Goal: Task Accomplishment & Management: Manage account settings

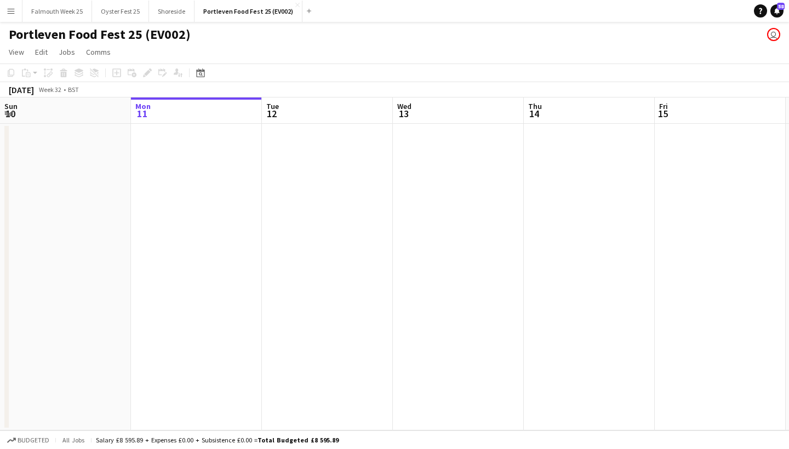
click at [13, 13] on app-icon "Menu" at bounding box center [11, 11] width 9 height 9
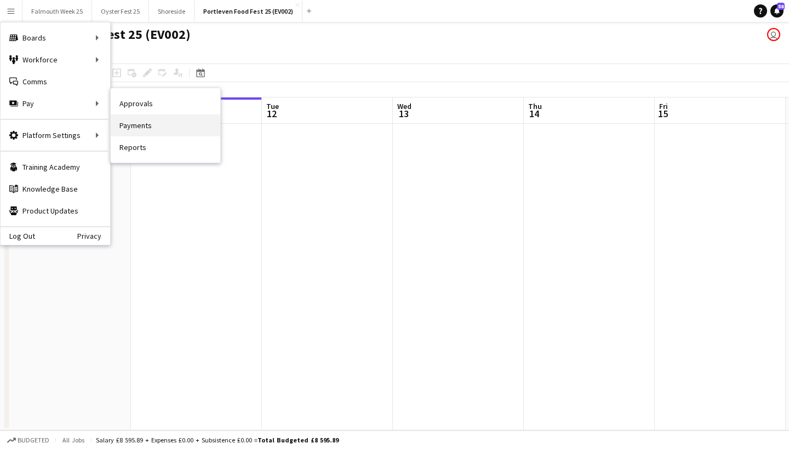
click at [149, 133] on link "Payments" at bounding box center [166, 126] width 110 height 22
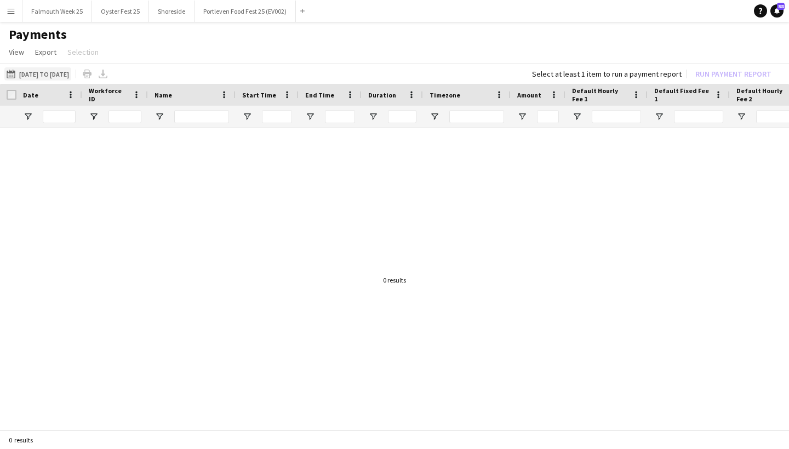
click at [62, 76] on button "[DATE] to [DATE] [DATE] to [DATE]" at bounding box center [37, 73] width 67 height 13
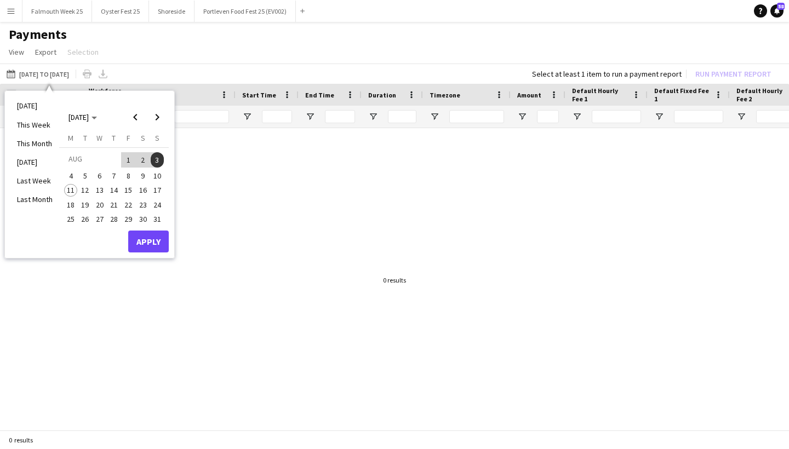
click at [71, 174] on span "4" at bounding box center [70, 175] width 13 height 13
click at [157, 171] on span "10" at bounding box center [157, 175] width 13 height 13
click at [151, 239] on button "Apply" at bounding box center [148, 242] width 41 height 22
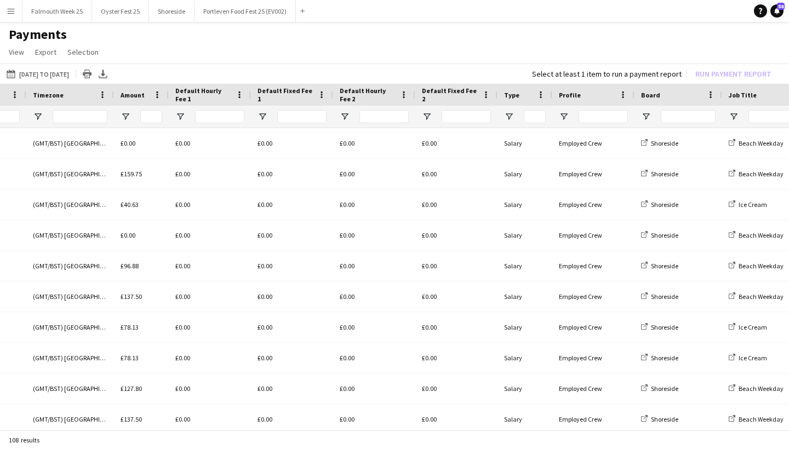
click at [685, 107] on div at bounding box center [688, 117] width 55 height 22
click at [685, 115] on input "Board Filter Input" at bounding box center [688, 116] width 55 height 13
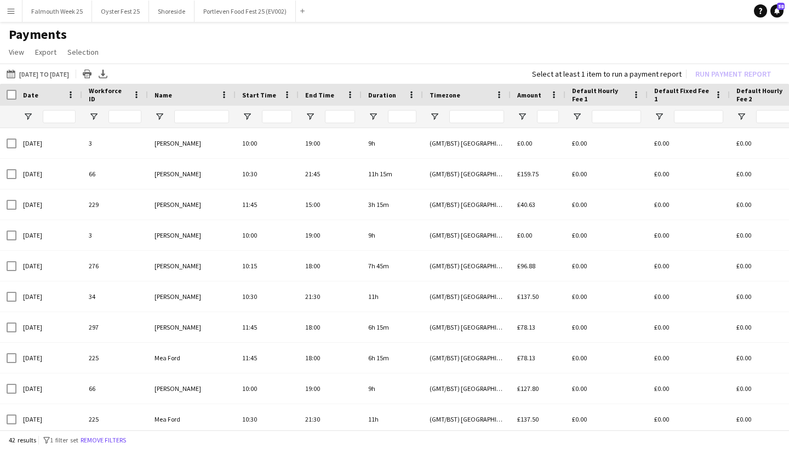
type input "*****"
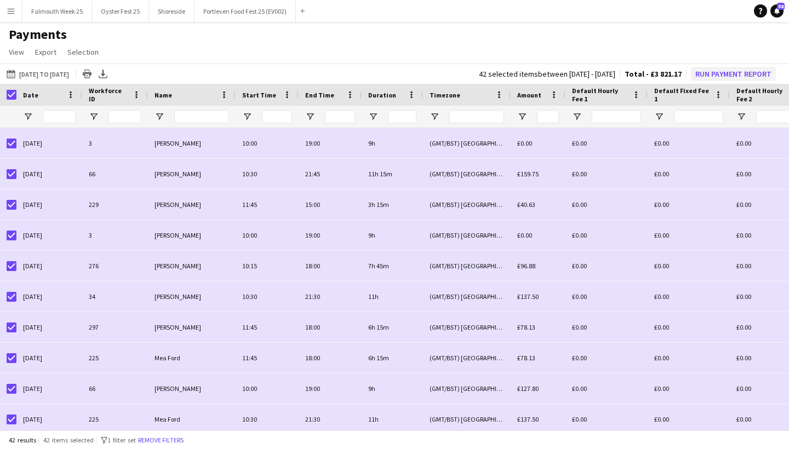
click at [717, 79] on button "Run Payment Report" at bounding box center [733, 74] width 85 height 14
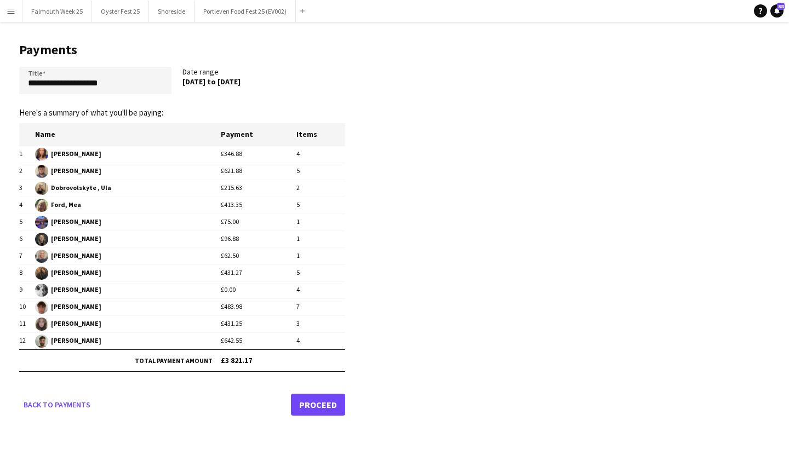
click at [312, 399] on link "Proceed" at bounding box center [318, 405] width 54 height 22
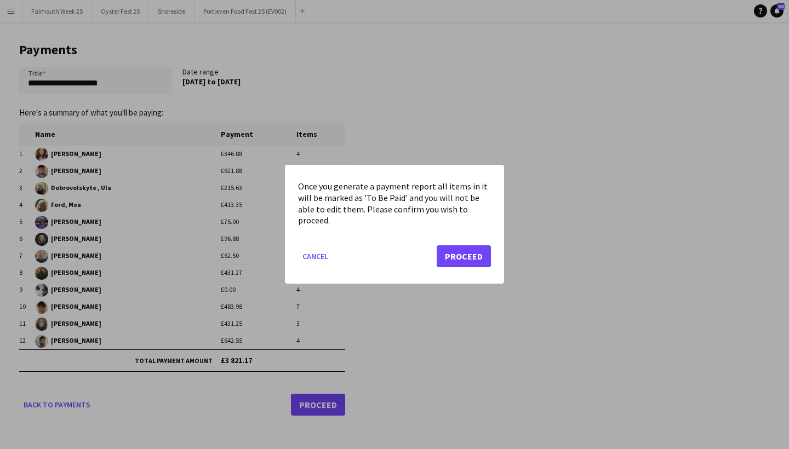
click at [482, 258] on button "Proceed" at bounding box center [464, 257] width 54 height 22
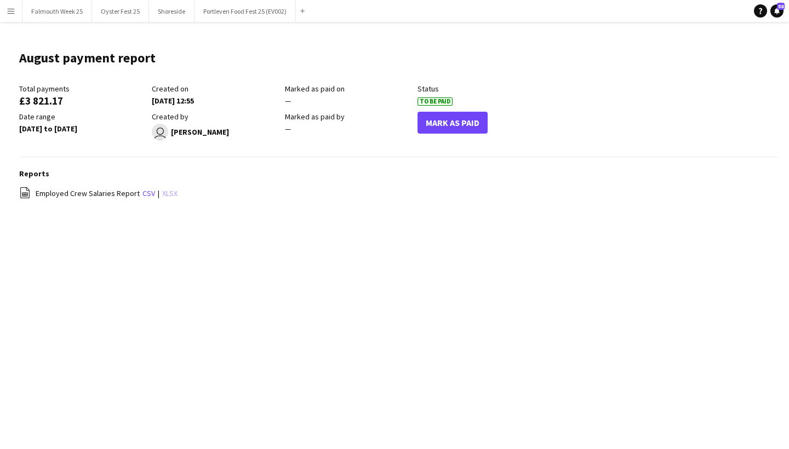
click at [168, 192] on link "xlsx" at bounding box center [169, 194] width 15 height 10
click at [13, 15] on button "Menu" at bounding box center [11, 11] width 22 height 22
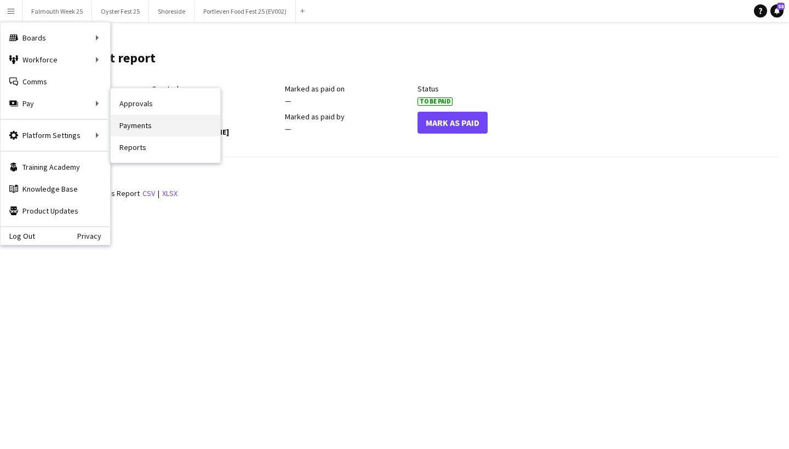
click at [139, 124] on link "Payments" at bounding box center [166, 126] width 110 height 22
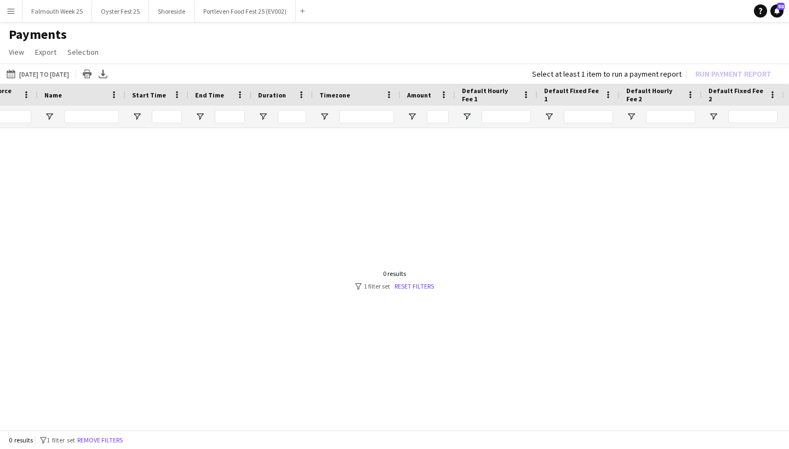
scroll to position [0, 190]
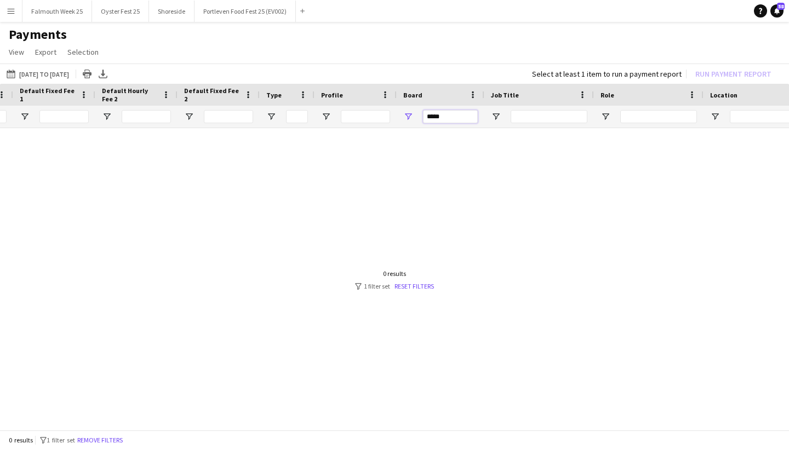
drag, startPoint x: 451, startPoint y: 114, endPoint x: 425, endPoint y: 114, distance: 25.8
click at [425, 114] on input "*****" at bounding box center [450, 116] width 55 height 13
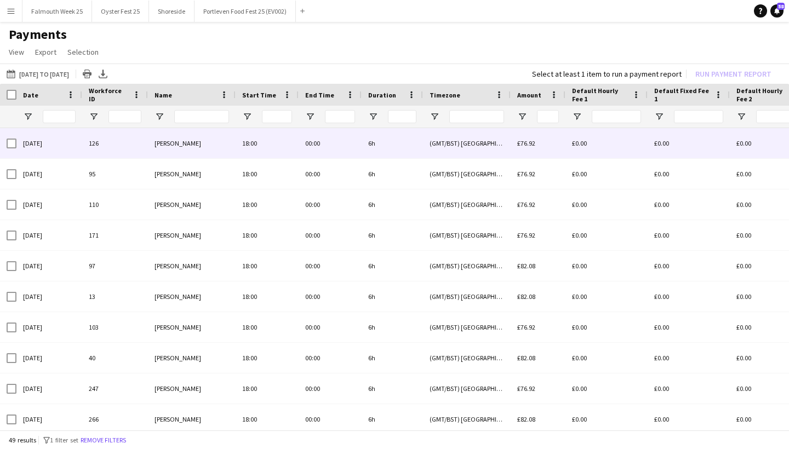
type input "****"
click at [310, 148] on div "00:00" at bounding box center [330, 143] width 63 height 30
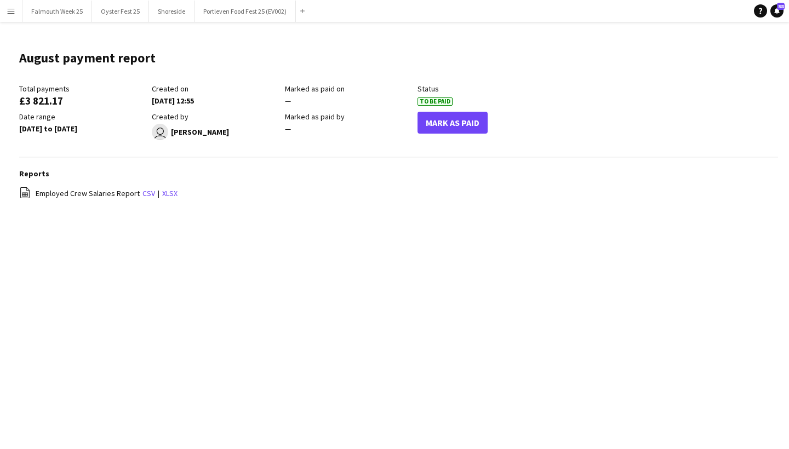
click at [11, 9] on app-icon "Menu" at bounding box center [11, 11] width 9 height 9
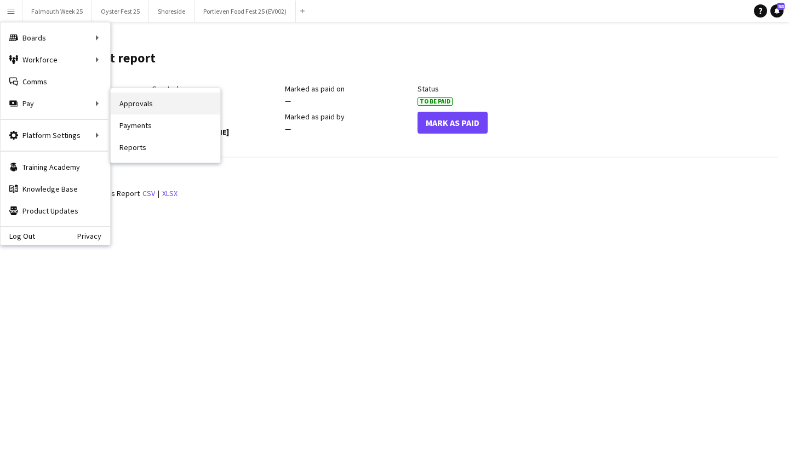
click at [126, 113] on link "Approvals" at bounding box center [166, 104] width 110 height 22
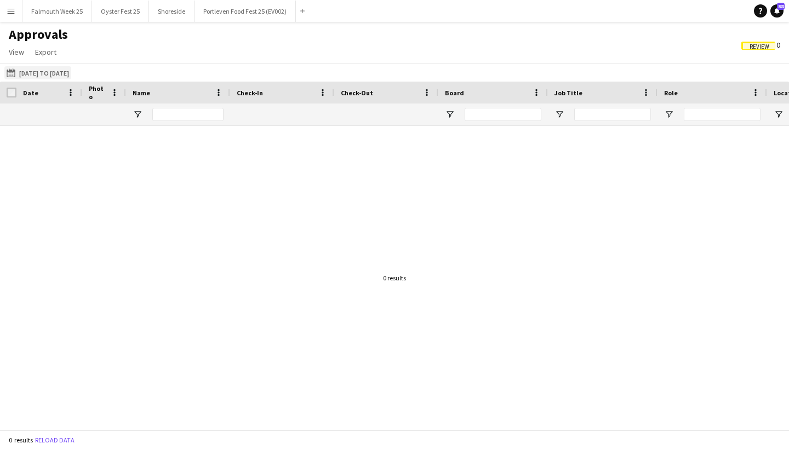
click at [71, 73] on button "[DATE] to [DATE] [DATE] to [DATE]" at bounding box center [37, 72] width 67 height 13
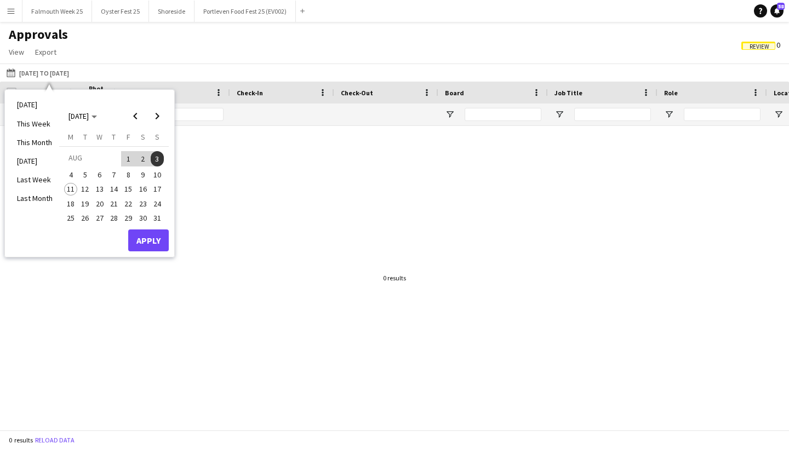
click at [75, 184] on span "11" at bounding box center [70, 189] width 13 height 13
click at [71, 171] on span "4" at bounding box center [70, 174] width 13 height 13
click at [157, 174] on span "10" at bounding box center [157, 174] width 13 height 13
click at [72, 169] on span "4" at bounding box center [70, 174] width 13 height 13
click at [83, 170] on span "5" at bounding box center [85, 174] width 13 height 13
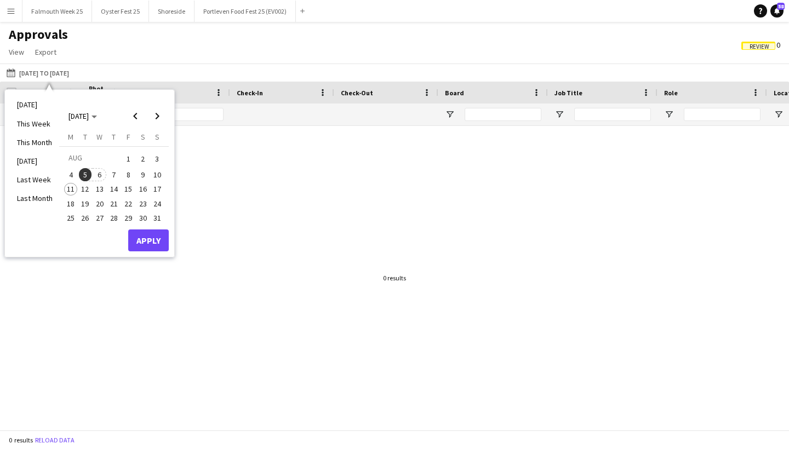
click at [100, 173] on span "6" at bounding box center [99, 174] width 13 height 13
click at [73, 173] on span "4" at bounding box center [70, 174] width 13 height 13
click at [156, 178] on span "10" at bounding box center [157, 174] width 13 height 13
click at [73, 173] on span "4" at bounding box center [70, 174] width 13 height 13
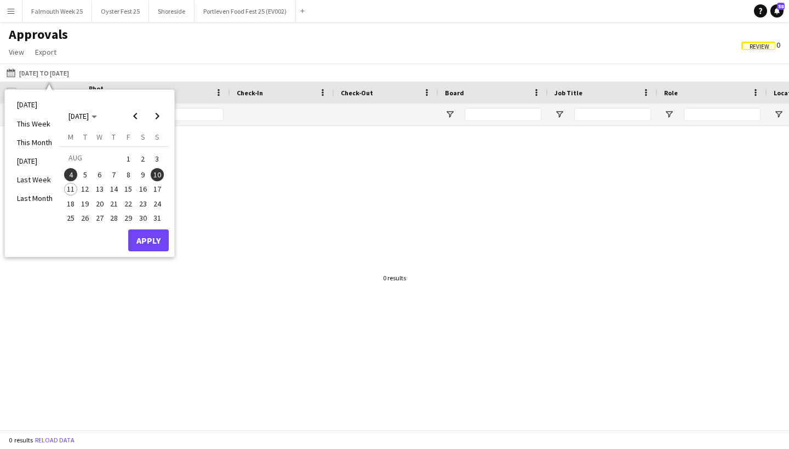
click at [90, 173] on span "5" at bounding box center [85, 174] width 13 height 13
click at [74, 172] on span "4" at bounding box center [70, 174] width 13 height 13
click at [155, 174] on span "10" at bounding box center [157, 174] width 13 height 13
click at [153, 238] on button "Apply" at bounding box center [148, 241] width 41 height 22
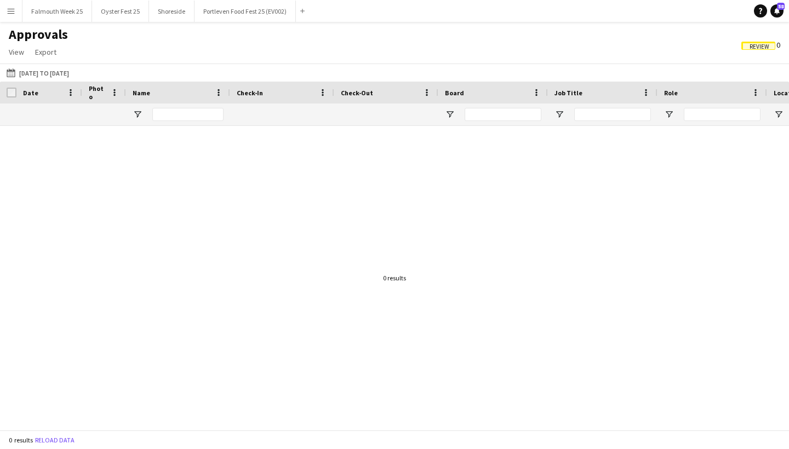
click at [13, 14] on app-icon "Menu" at bounding box center [11, 11] width 9 height 9
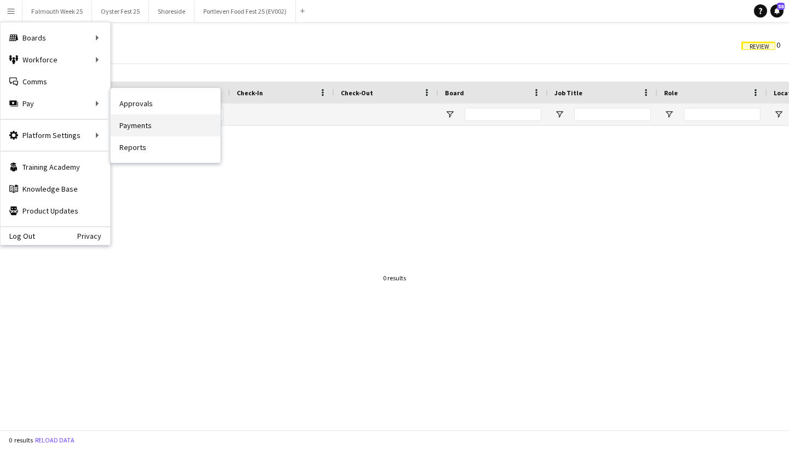
click at [151, 129] on link "Payments" at bounding box center [166, 126] width 110 height 22
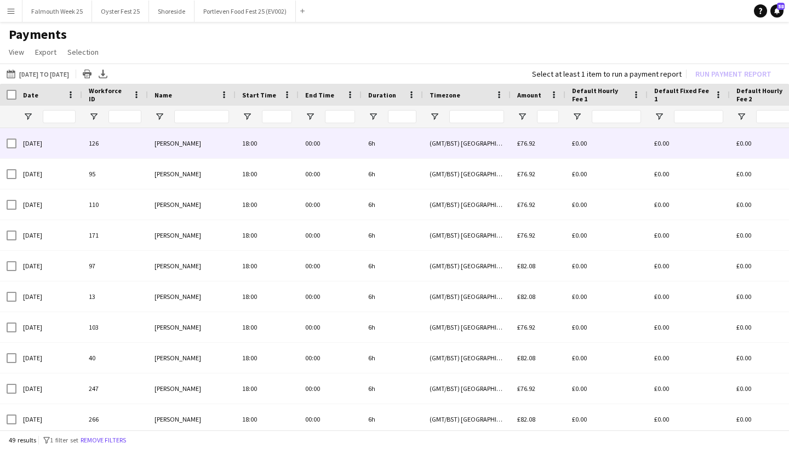
click at [176, 141] on span "[PERSON_NAME]" at bounding box center [178, 143] width 47 height 8
click at [36, 143] on div "[DATE]" at bounding box center [49, 143] width 66 height 30
click at [314, 145] on div "00:00" at bounding box center [330, 143] width 63 height 30
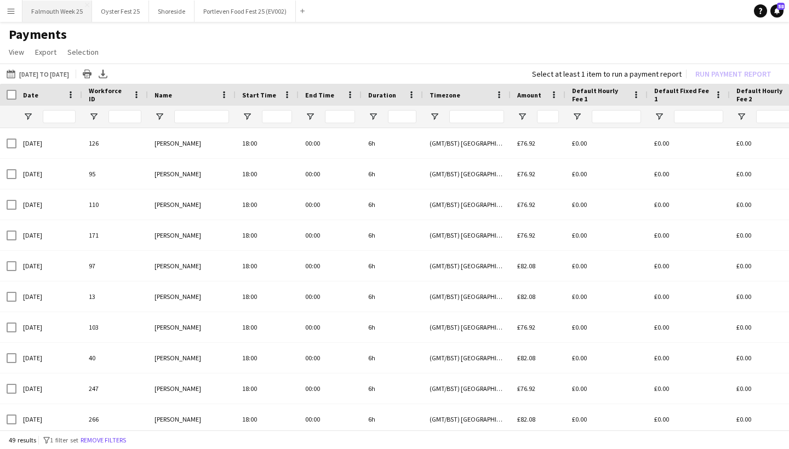
click at [42, 9] on button "Falmouth Week 25 Close" at bounding box center [57, 11] width 70 height 21
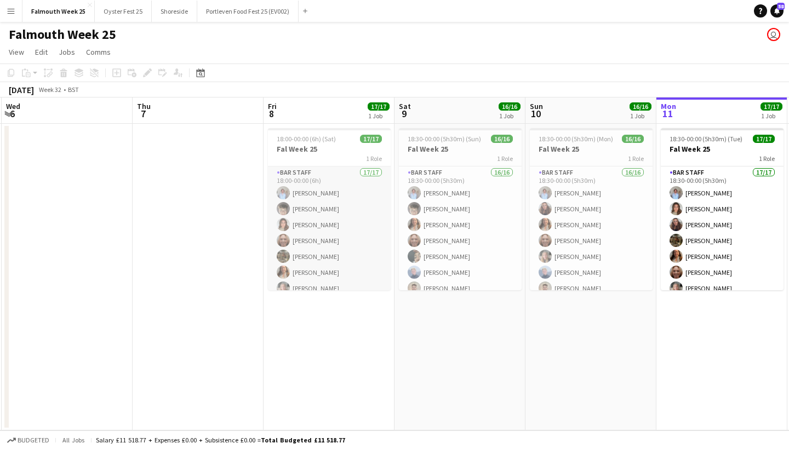
click at [359, 202] on app-card-role "Bar Staff 17/17 18:00-00:00 (6h) [PERSON_NAME] [PERSON_NAME] [PERSON_NAME] [PER…" at bounding box center [329, 313] width 123 height 292
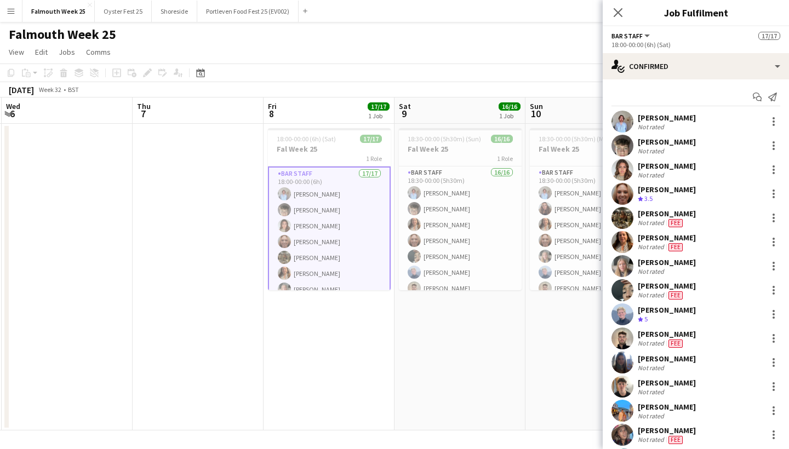
click at [651, 121] on div "[PERSON_NAME]" at bounding box center [667, 118] width 58 height 10
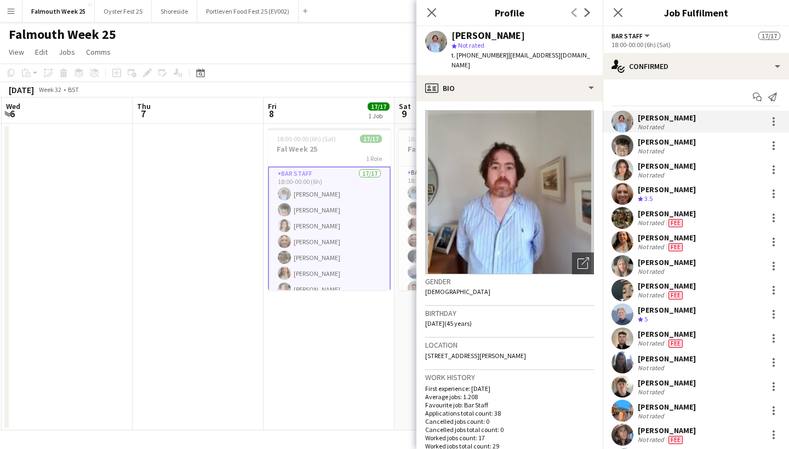
click at [666, 119] on div "[PERSON_NAME]" at bounding box center [667, 118] width 58 height 10
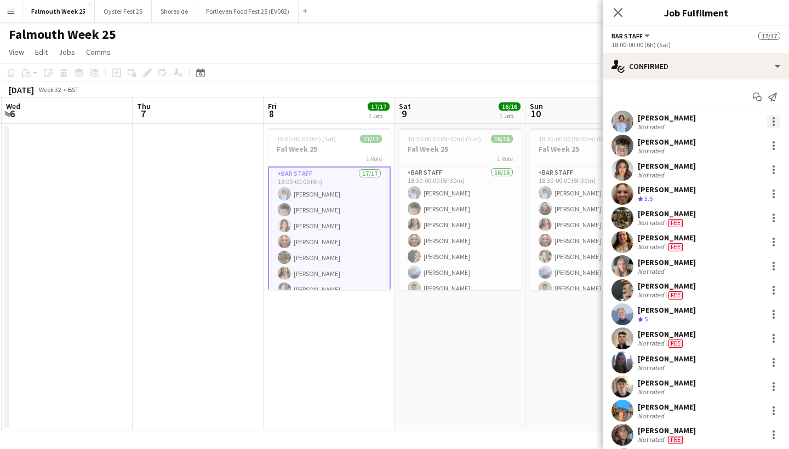
click at [770, 123] on div at bounding box center [773, 121] width 13 height 13
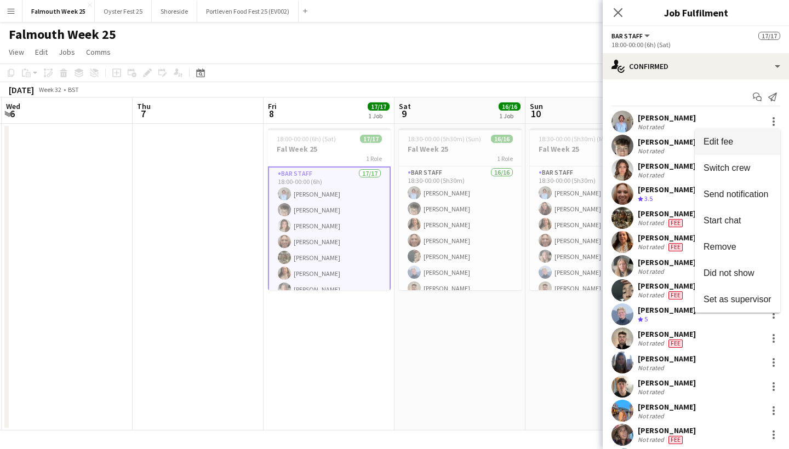
click at [750, 136] on button "Edit fee" at bounding box center [737, 142] width 85 height 26
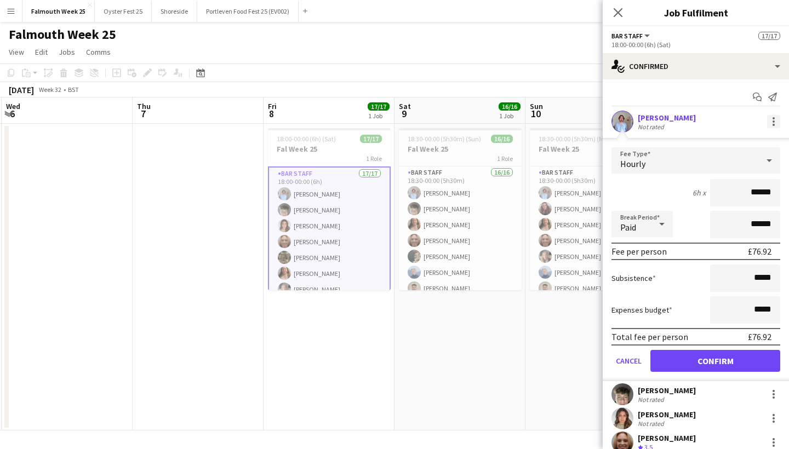
click at [775, 121] on div at bounding box center [773, 121] width 13 height 13
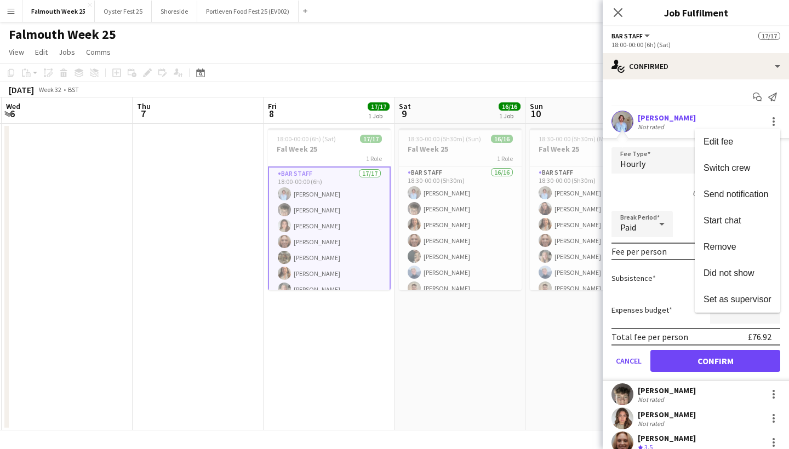
click at [657, 87] on div at bounding box center [394, 224] width 789 height 449
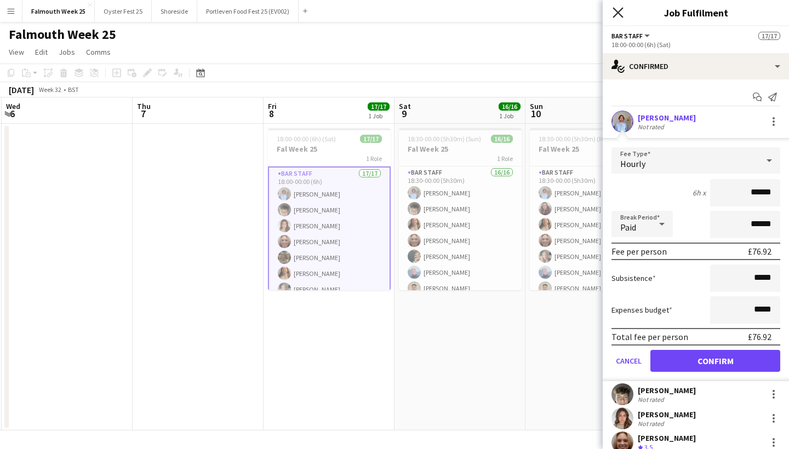
click at [615, 11] on icon "Close pop-in" at bounding box center [618, 12] width 10 height 10
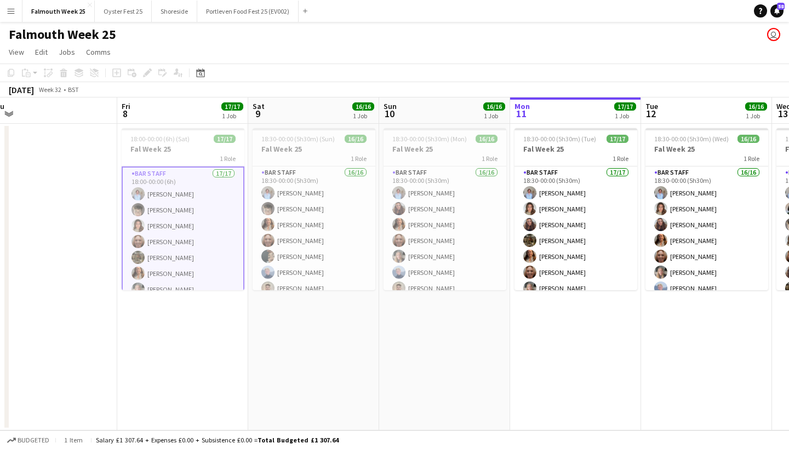
click at [209, 252] on app-card-role "Bar Staff 17/17 18:00-00:00 (6h) [PERSON_NAME] [PERSON_NAME] [PERSON_NAME] [PER…" at bounding box center [183, 314] width 123 height 294
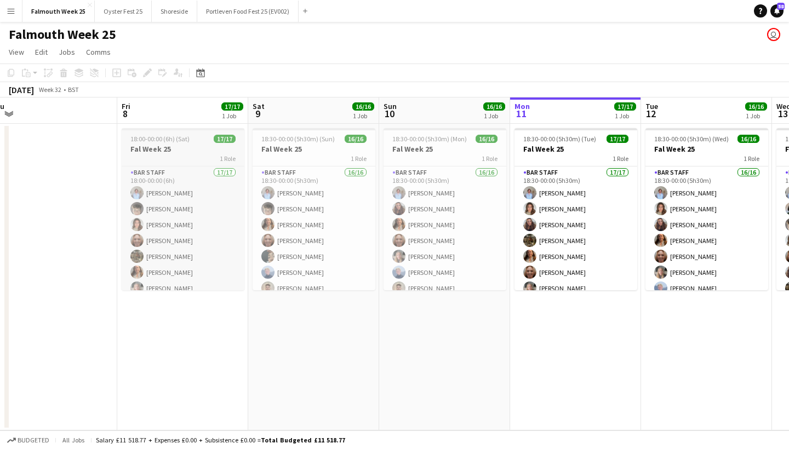
click at [169, 150] on h3 "Fal Week 25" at bounding box center [183, 149] width 123 height 10
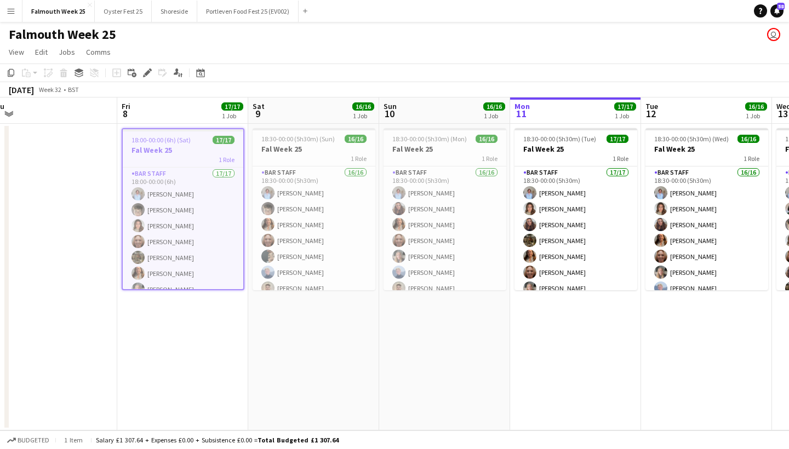
click at [219, 354] on app-date-cell "18:00-00:00 (6h) (Sat) 17/17 Fal Week 25 1 Role Bar Staff 17/17 18:00-00:00 (6h…" at bounding box center [182, 277] width 131 height 307
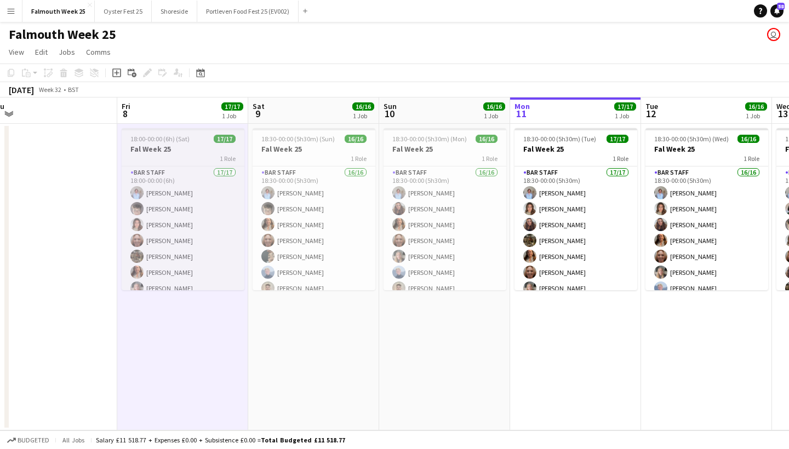
click at [194, 159] on div "1 Role" at bounding box center [183, 158] width 123 height 9
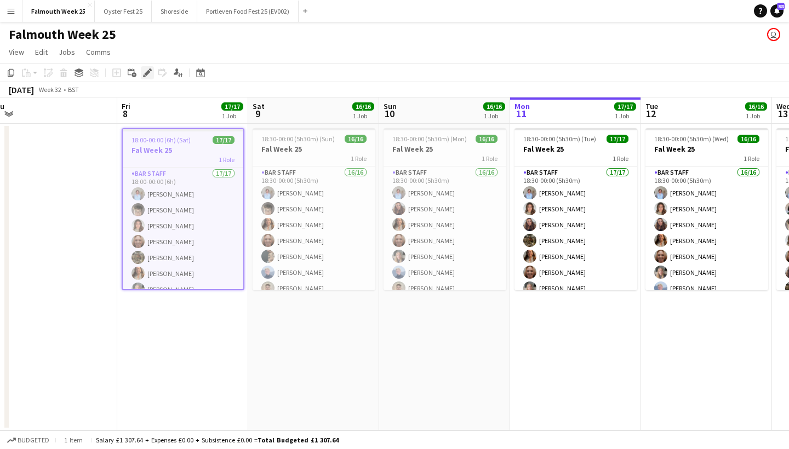
click at [145, 72] on icon "Edit" at bounding box center [147, 72] width 9 height 9
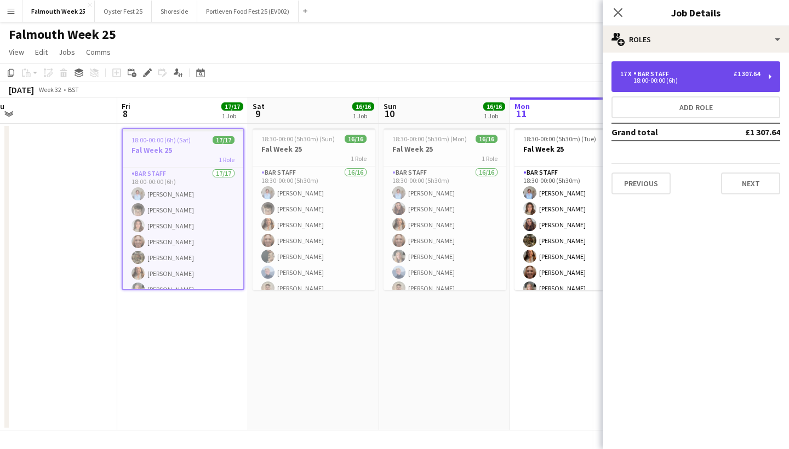
click at [670, 82] on div "18:00-00:00 (6h)" at bounding box center [690, 80] width 140 height 5
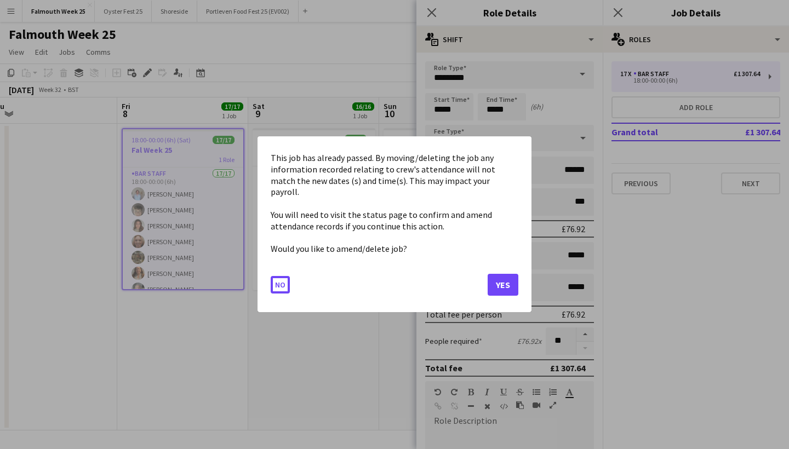
drag, startPoint x: 512, startPoint y: 111, endPoint x: 456, endPoint y: 111, distance: 56.4
click at [456, 111] on body "Menu Boards Boards Boards All jobs Status Workforce Workforce My Workforce Recr…" at bounding box center [394, 224] width 789 height 449
click at [281, 277] on button "No" at bounding box center [280, 286] width 19 height 18
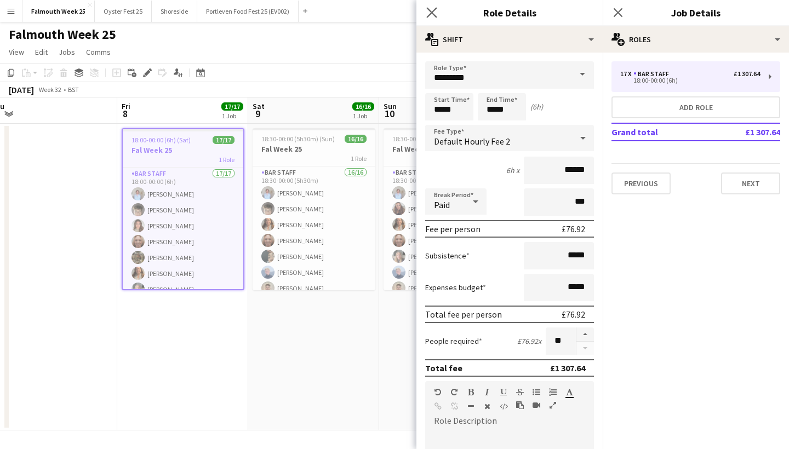
click at [428, 7] on app-icon "Close pop-in" at bounding box center [432, 13] width 16 height 16
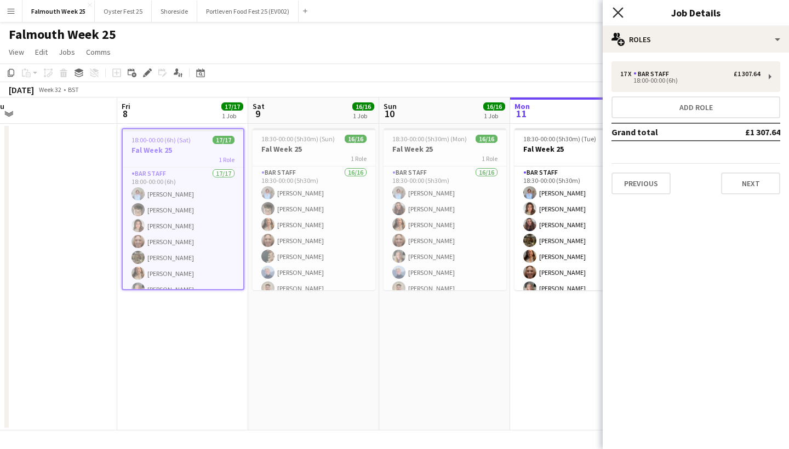
click at [617, 14] on icon at bounding box center [618, 12] width 10 height 10
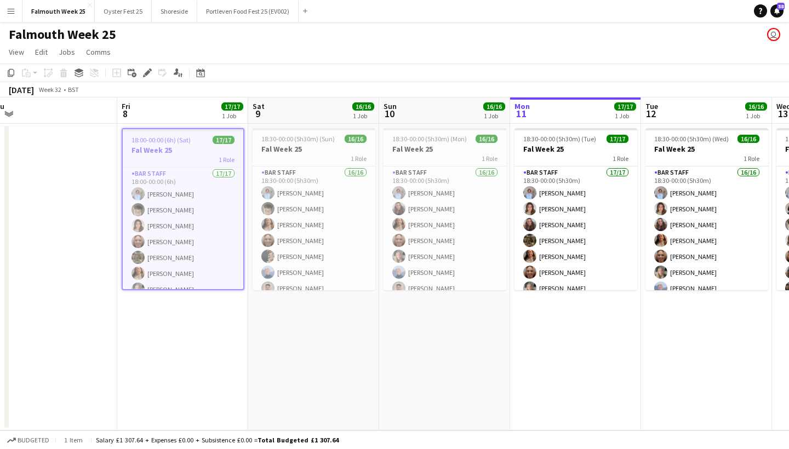
click at [9, 18] on button "Menu" at bounding box center [11, 11] width 22 height 22
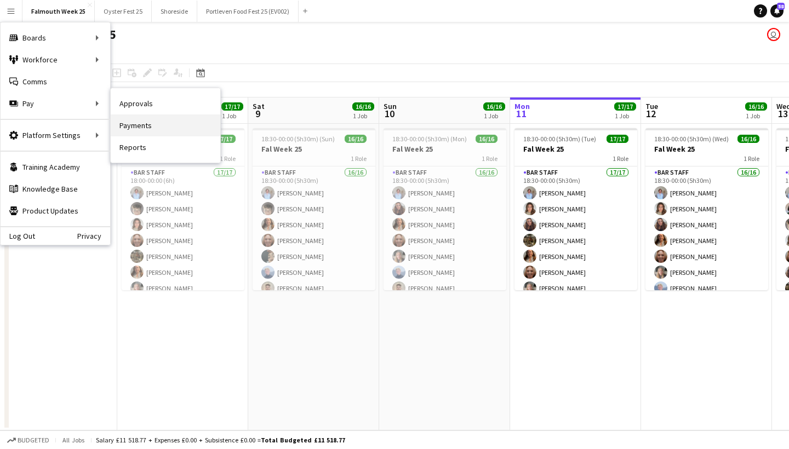
click at [145, 124] on link "Payments" at bounding box center [166, 126] width 110 height 22
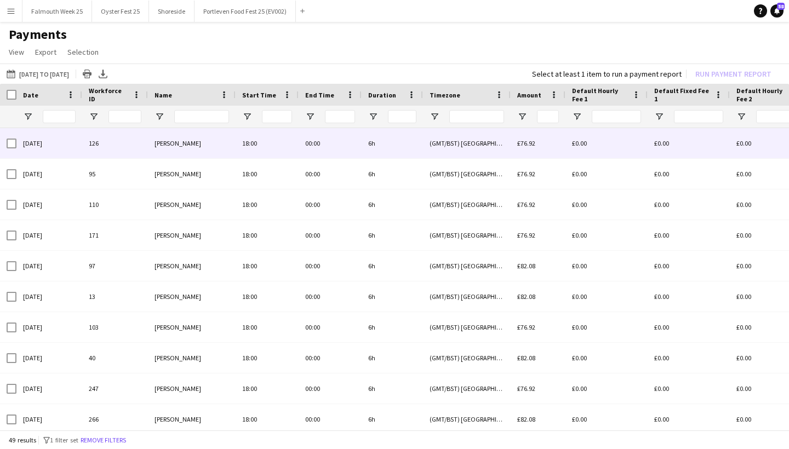
click at [186, 145] on span "[PERSON_NAME]" at bounding box center [178, 143] width 47 height 8
click at [256, 141] on div "18:00" at bounding box center [267, 143] width 63 height 30
click at [324, 144] on div "00:00" at bounding box center [330, 143] width 63 height 30
click at [309, 145] on div "00:00" at bounding box center [330, 143] width 63 height 30
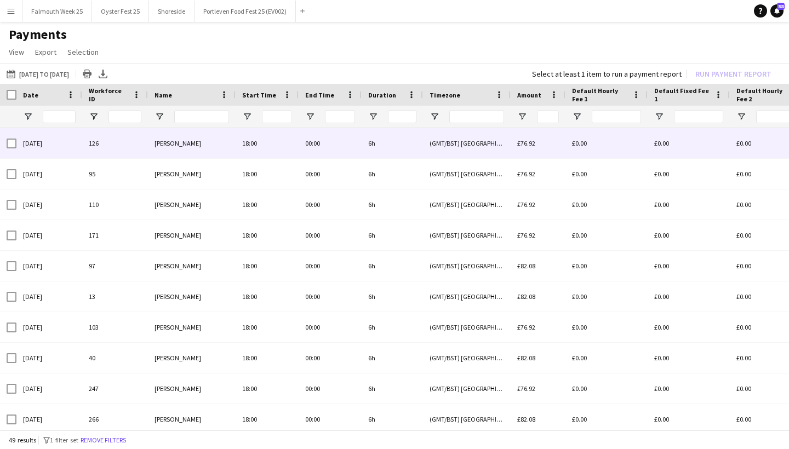
click at [309, 145] on div "00:00" at bounding box center [330, 143] width 63 height 30
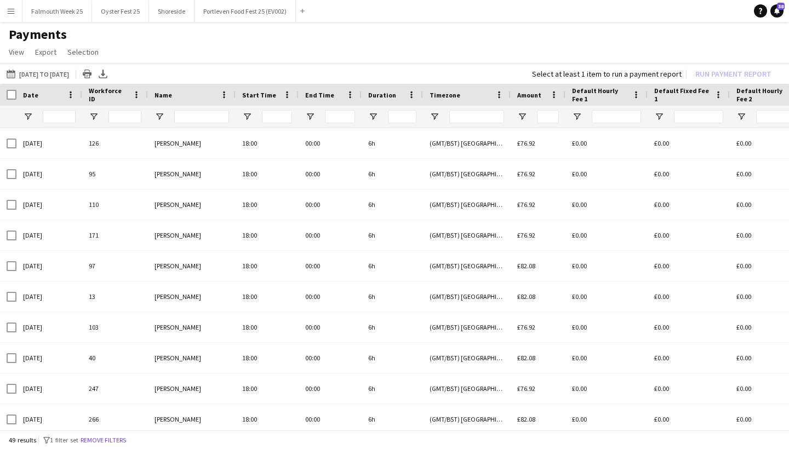
click at [12, 10] on app-icon "Menu" at bounding box center [11, 11] width 9 height 9
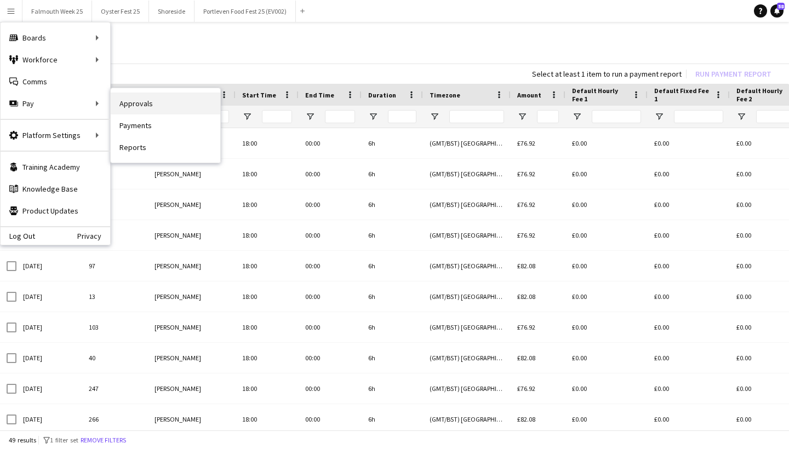
click at [142, 101] on link "Approvals" at bounding box center [166, 104] width 110 height 22
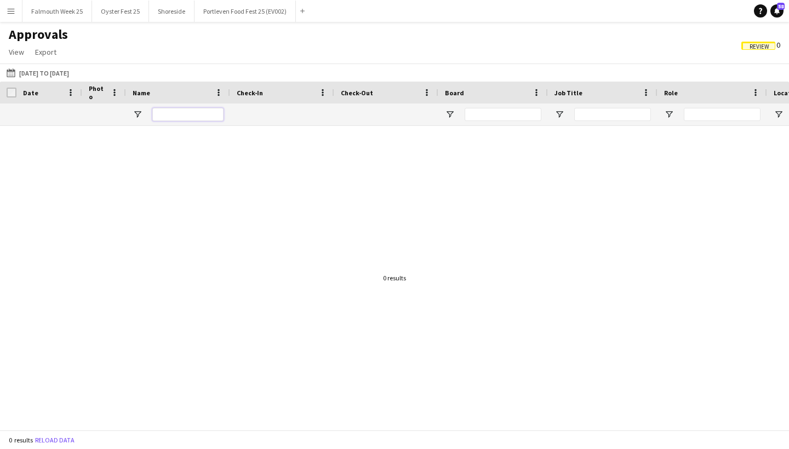
click at [172, 118] on input "Name Filter Input" at bounding box center [187, 114] width 71 height 13
type input "*"
click at [517, 112] on input "Board Filter Input" at bounding box center [503, 114] width 77 height 13
type input "***"
click at [72, 20] on button "Falmouth Week 25 Close" at bounding box center [57, 11] width 70 height 21
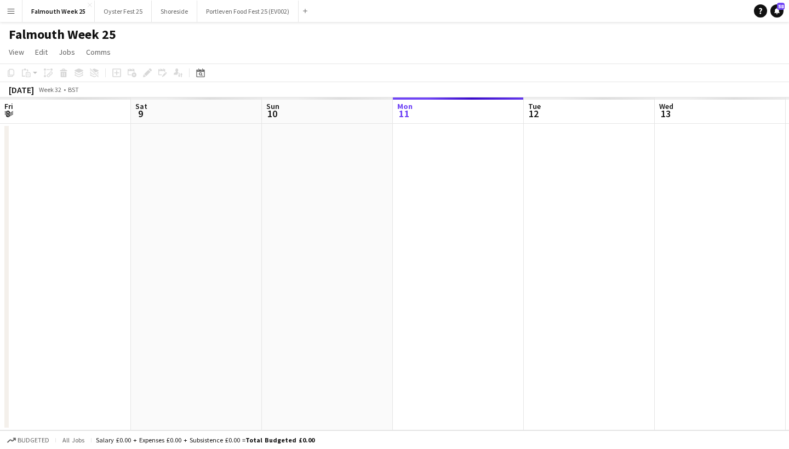
scroll to position [0, 262]
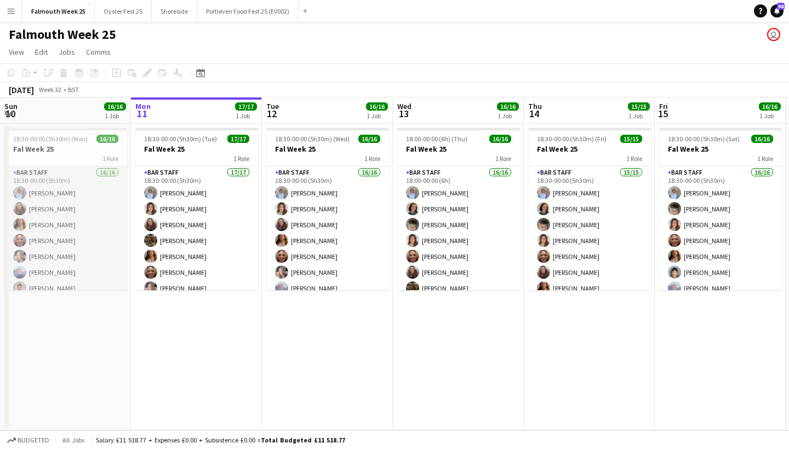
click at [83, 199] on app-card-role "Bar Staff 16/16 18:30-00:00 (5h30m) [PERSON_NAME] [PERSON_NAME] [PERSON_NAME] […" at bounding box center [65, 305] width 123 height 276
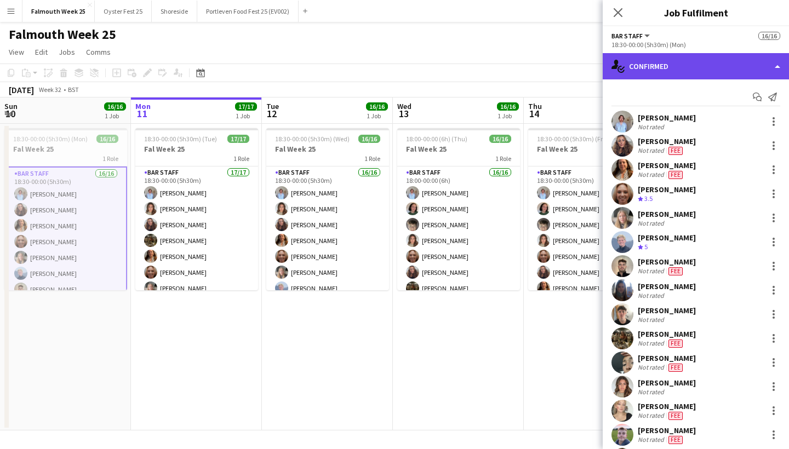
click at [710, 63] on div "single-neutral-actions-check-2 Confirmed" at bounding box center [696, 66] width 186 height 26
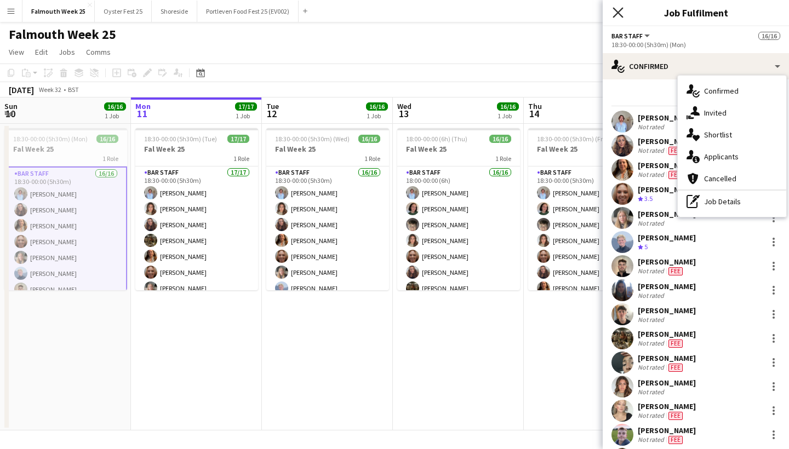
click at [618, 12] on icon at bounding box center [618, 12] width 10 height 10
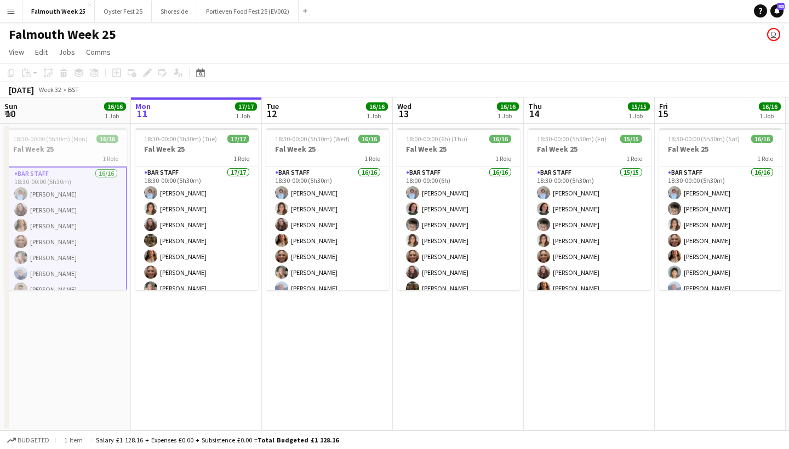
click at [11, 13] on app-icon "Menu" at bounding box center [11, 11] width 9 height 9
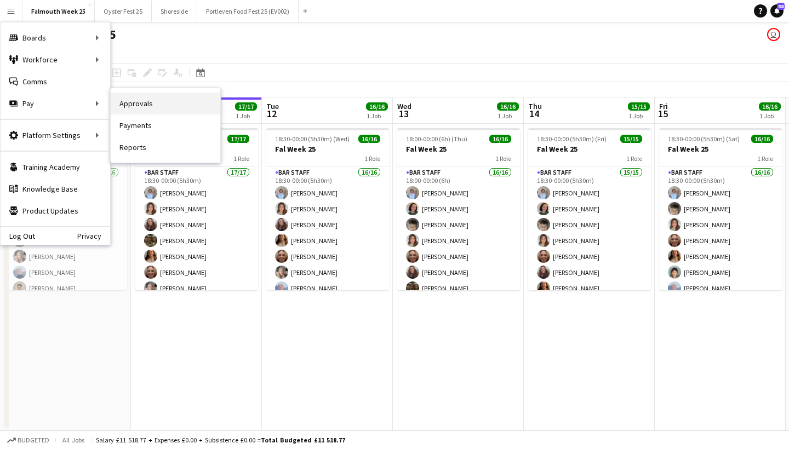
click at [139, 107] on link "Approvals" at bounding box center [166, 104] width 110 height 22
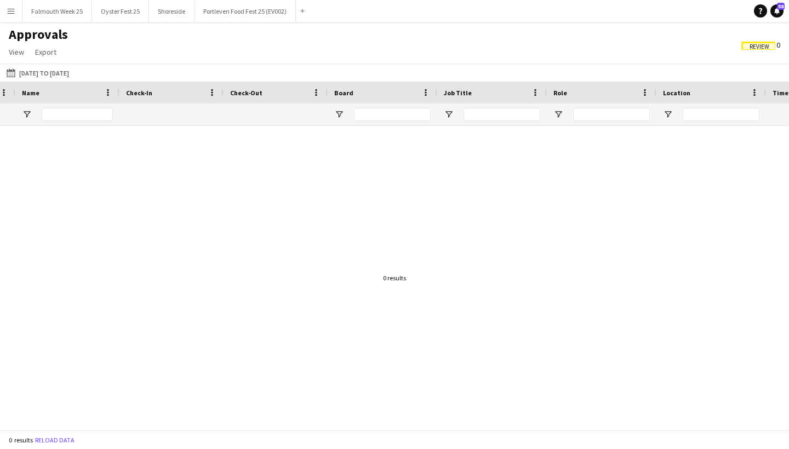
scroll to position [0, -5]
click at [776, 12] on icon at bounding box center [776, 10] width 5 height 5
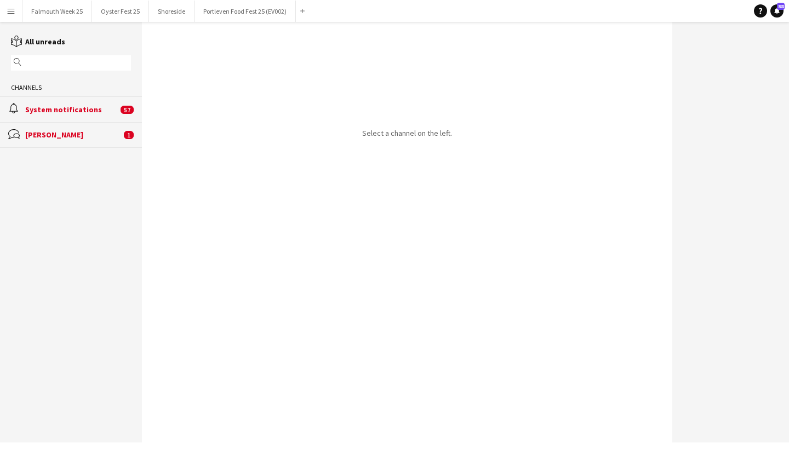
click at [43, 130] on div "[PERSON_NAME]" at bounding box center [73, 135] width 96 height 10
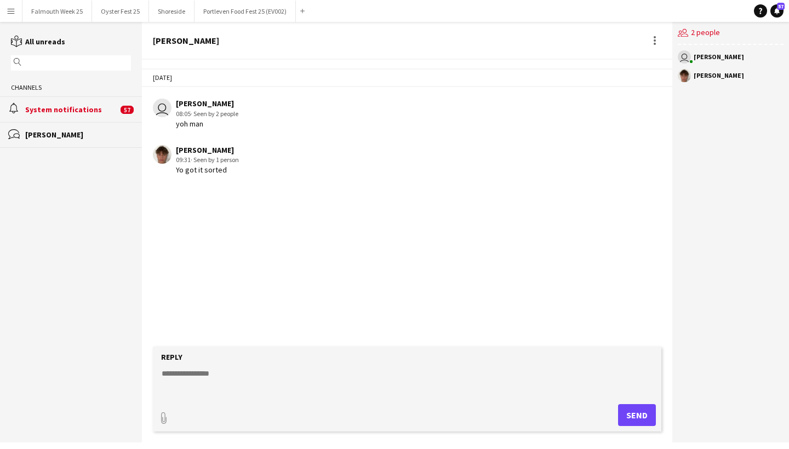
click at [65, 106] on div "System notifications" at bounding box center [71, 110] width 93 height 10
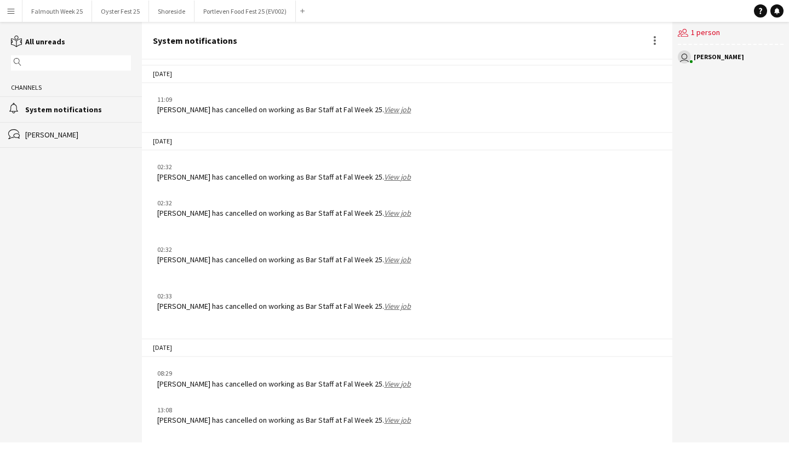
click at [9, 4] on button "Menu" at bounding box center [11, 11] width 22 height 22
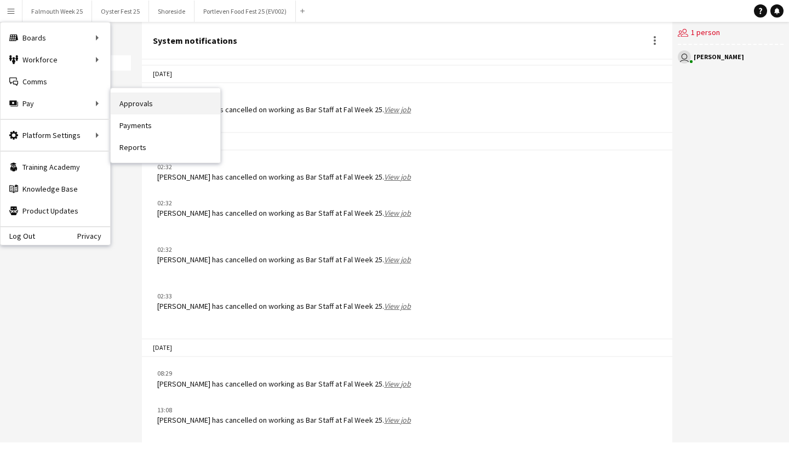
click at [130, 103] on link "Approvals" at bounding box center [166, 104] width 110 height 22
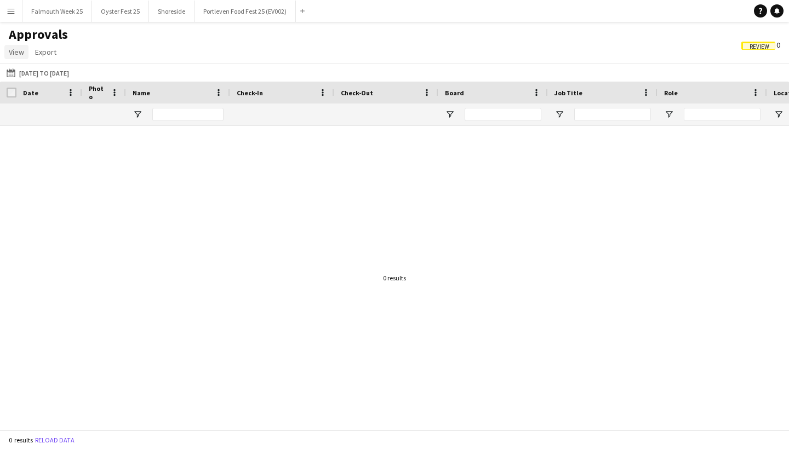
click at [20, 50] on span "View" at bounding box center [16, 52] width 15 height 10
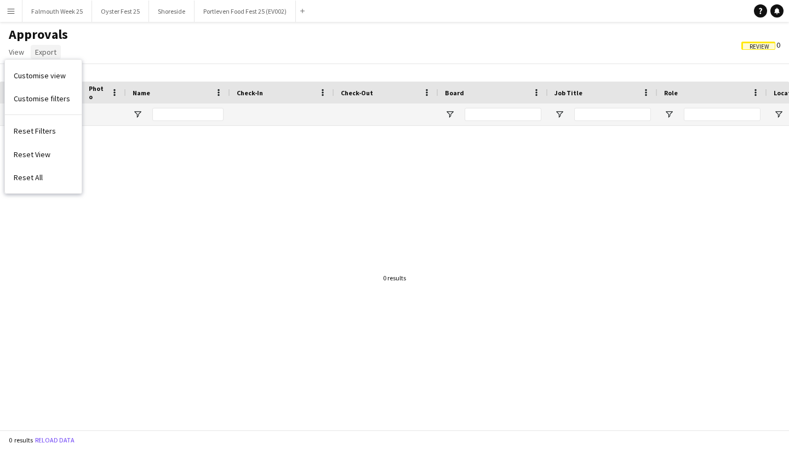
click at [37, 48] on span "Export" at bounding box center [45, 52] width 21 height 10
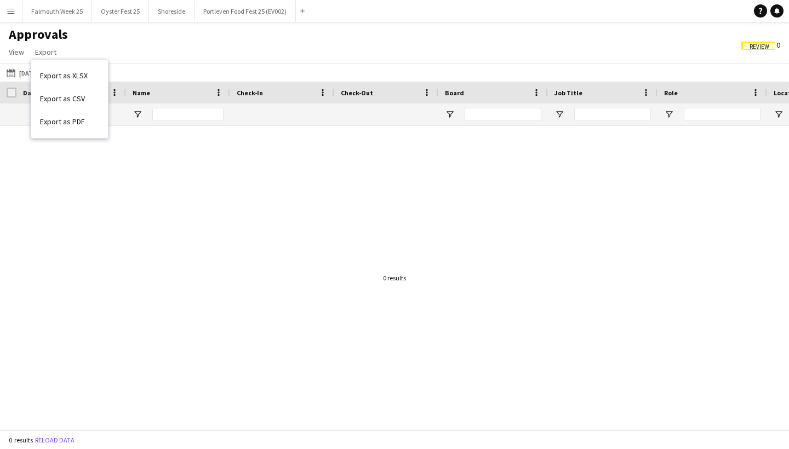
click at [151, 43] on div "Approvals View Customise view Customise filters Reset Filters Reset View Reset …" at bounding box center [394, 44] width 789 height 37
click at [17, 10] on button "Menu" at bounding box center [11, 11] width 22 height 22
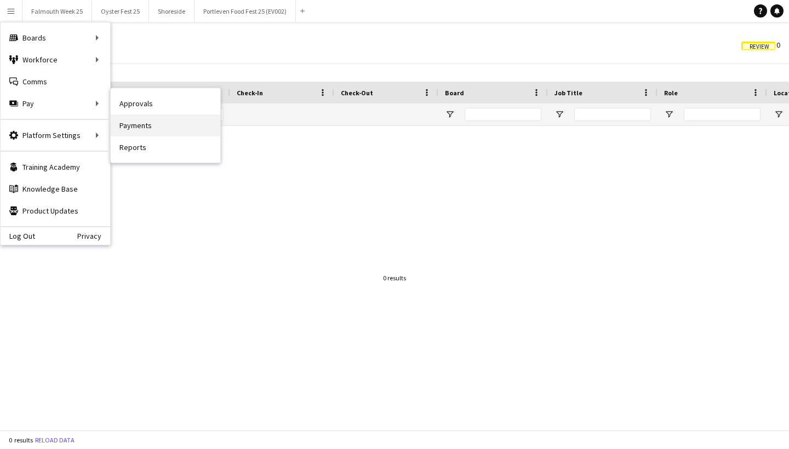
click at [150, 122] on link "Payments" at bounding box center [166, 126] width 110 height 22
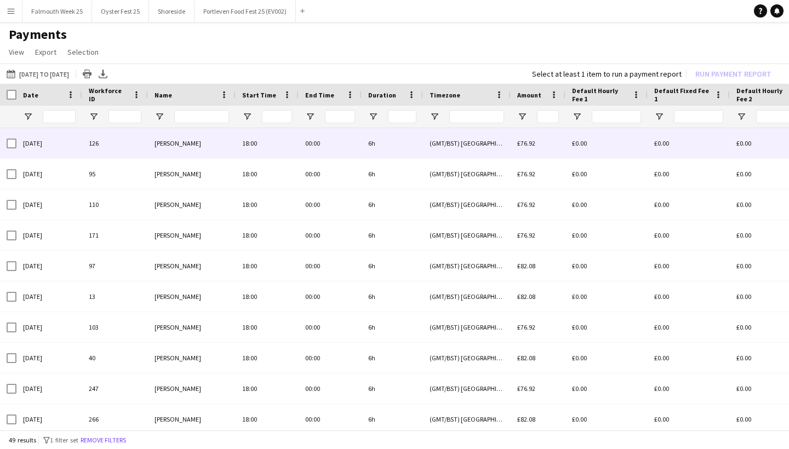
click at [138, 146] on div "126" at bounding box center [115, 143] width 66 height 30
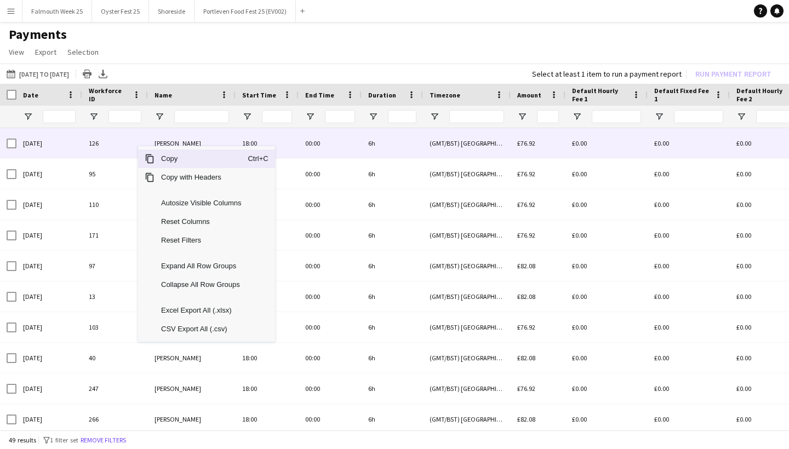
click at [111, 142] on div "126" at bounding box center [115, 143] width 66 height 30
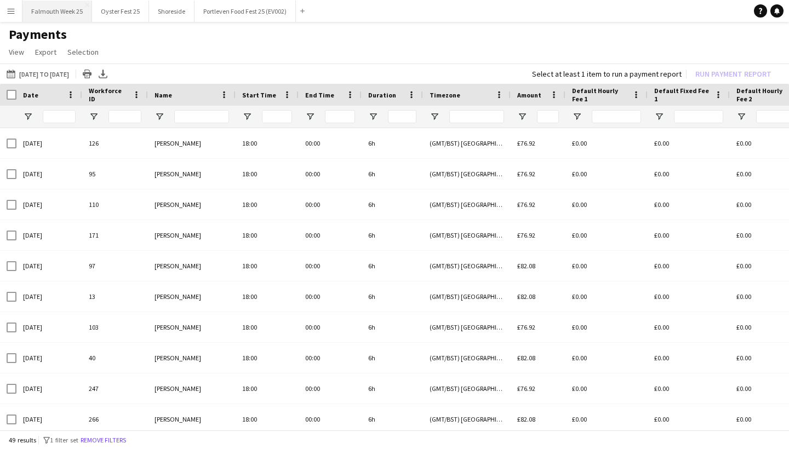
click at [68, 18] on button "Falmouth Week 25 Close" at bounding box center [57, 11] width 70 height 21
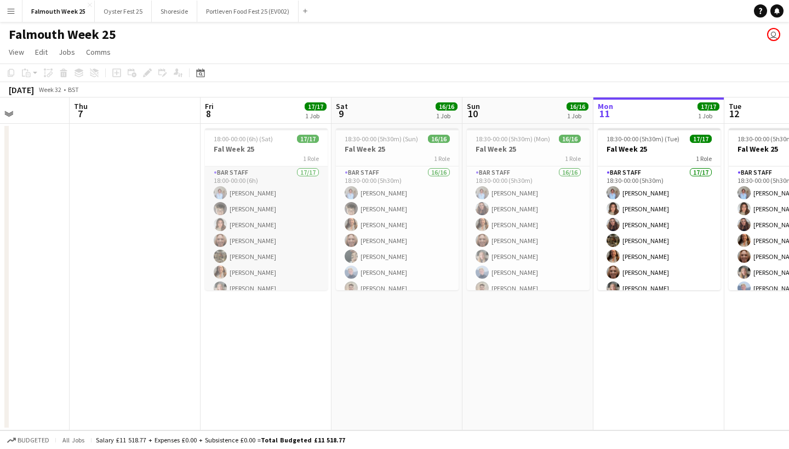
click at [245, 178] on app-card-role "Bar Staff 17/17 18:00-00:00 (6h) [PERSON_NAME] [PERSON_NAME] [PERSON_NAME] [PER…" at bounding box center [266, 313] width 123 height 292
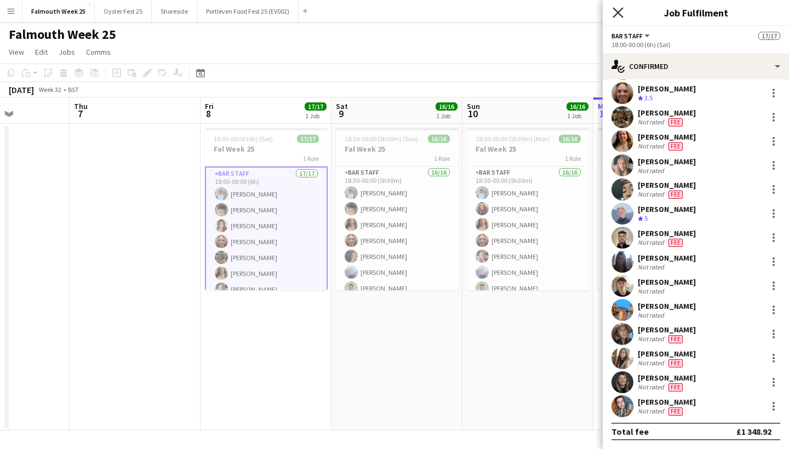
click at [619, 15] on icon "Close pop-in" at bounding box center [618, 12] width 10 height 10
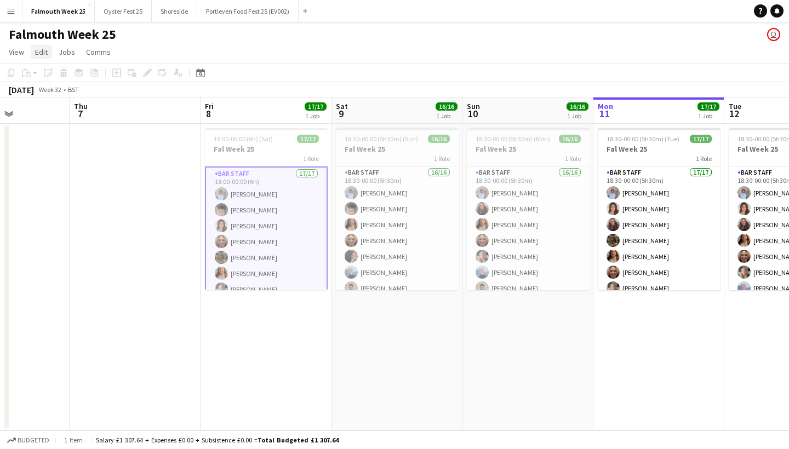
click at [37, 53] on span "Edit" at bounding box center [41, 52] width 13 height 10
click at [162, 34] on div "Falmouth Week 25 user" at bounding box center [394, 32] width 789 height 21
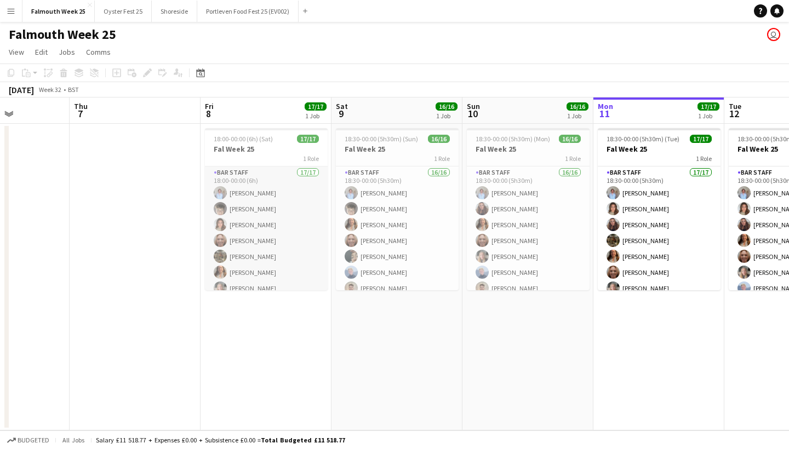
click at [233, 192] on app-card-role "Bar Staff 17/17 18:00-00:00 (6h) [PERSON_NAME] [PERSON_NAME] [PERSON_NAME] [PER…" at bounding box center [266, 313] width 123 height 292
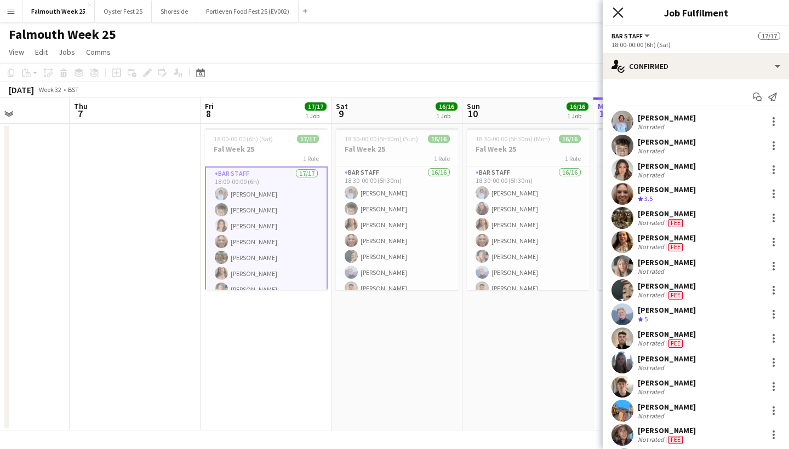
click at [615, 16] on icon at bounding box center [618, 12] width 10 height 10
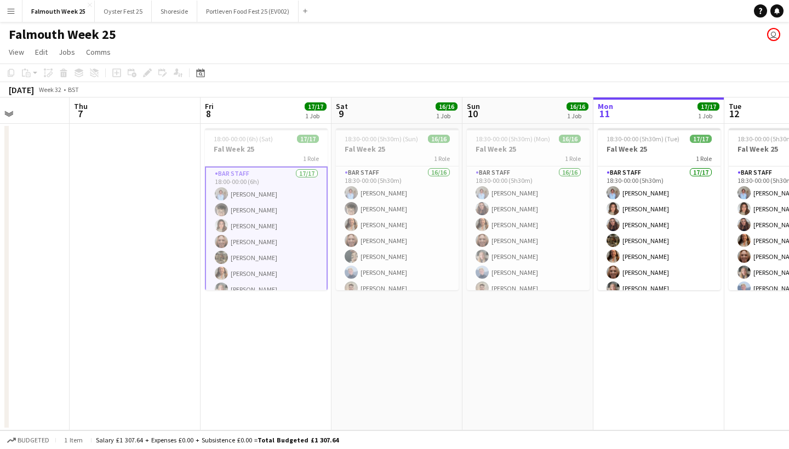
click at [15, 10] on app-icon "Menu" at bounding box center [11, 11] width 9 height 9
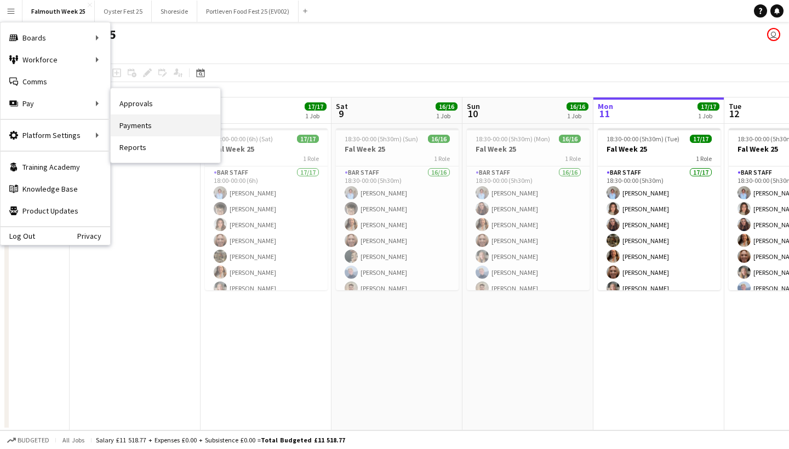
click at [136, 127] on link "Payments" at bounding box center [166, 126] width 110 height 22
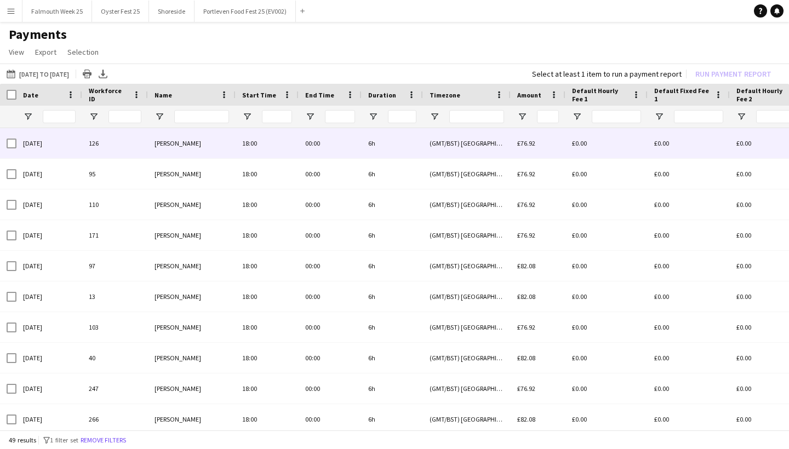
click at [473, 145] on div "(GMT/BST) [GEOGRAPHIC_DATA]" at bounding box center [467, 143] width 88 height 30
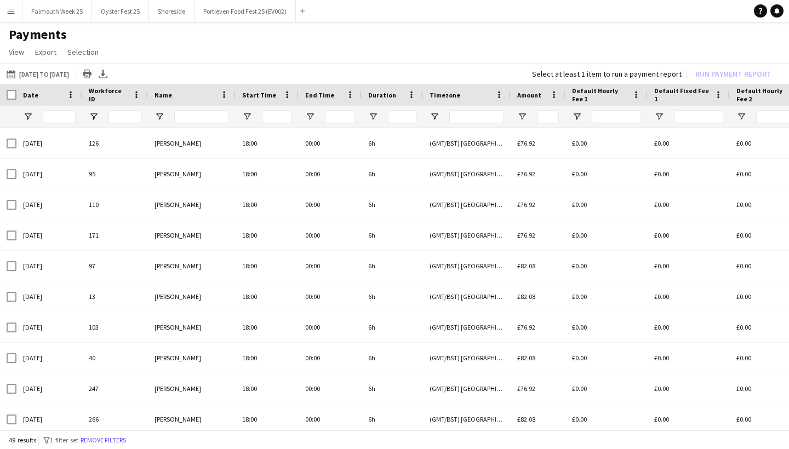
click at [8, 15] on app-icon "Menu" at bounding box center [11, 11] width 9 height 9
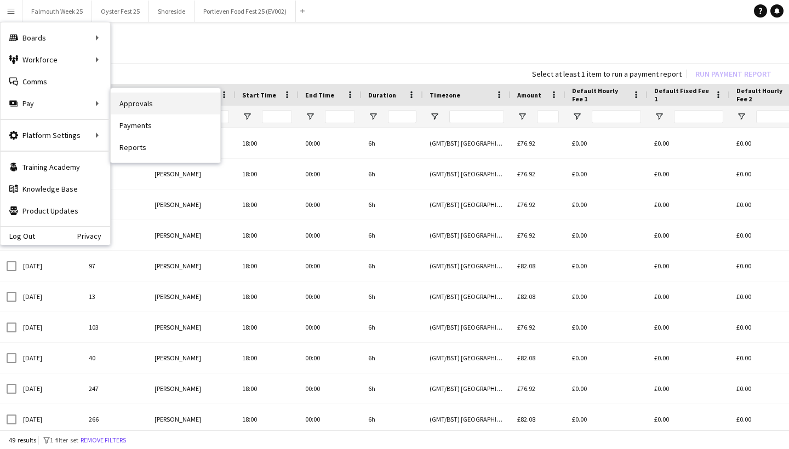
click at [159, 109] on link "Approvals" at bounding box center [166, 104] width 110 height 22
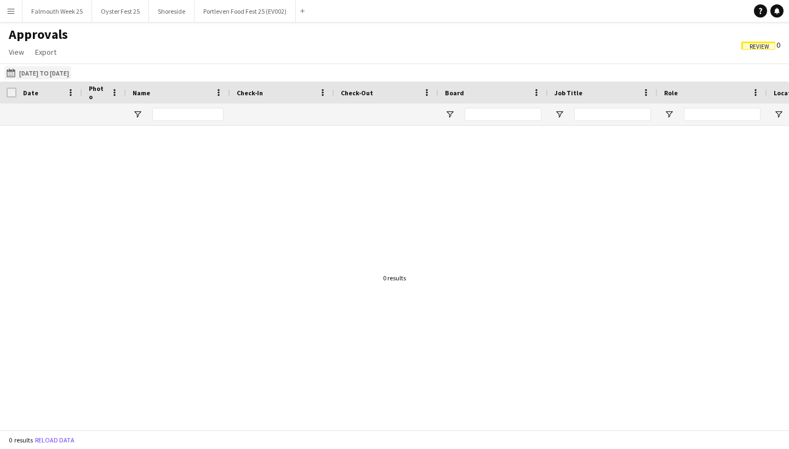
click at [71, 73] on button "[DATE] to [DATE] [DATE] to [DATE]" at bounding box center [37, 72] width 67 height 13
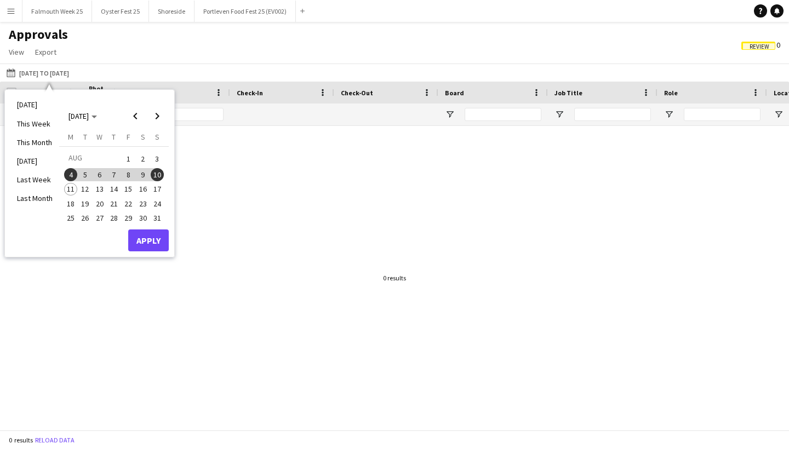
click at [156, 233] on button "Apply" at bounding box center [148, 241] width 41 height 22
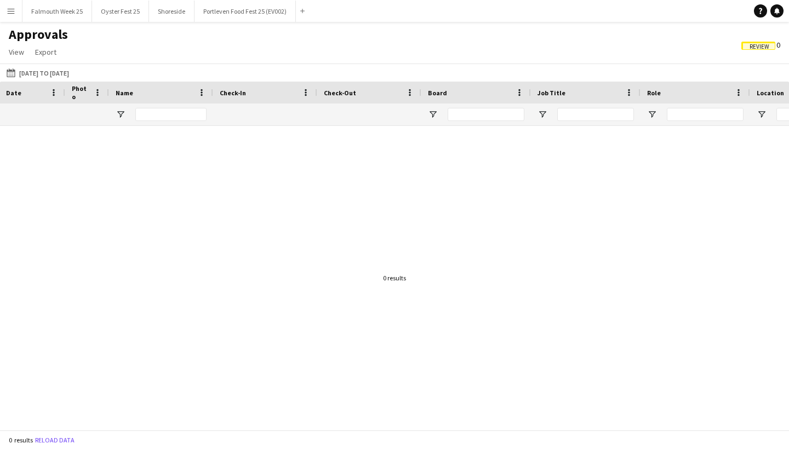
scroll to position [0, 62]
click at [501, 113] on input "Board Filter Input" at bounding box center [503, 114] width 77 height 13
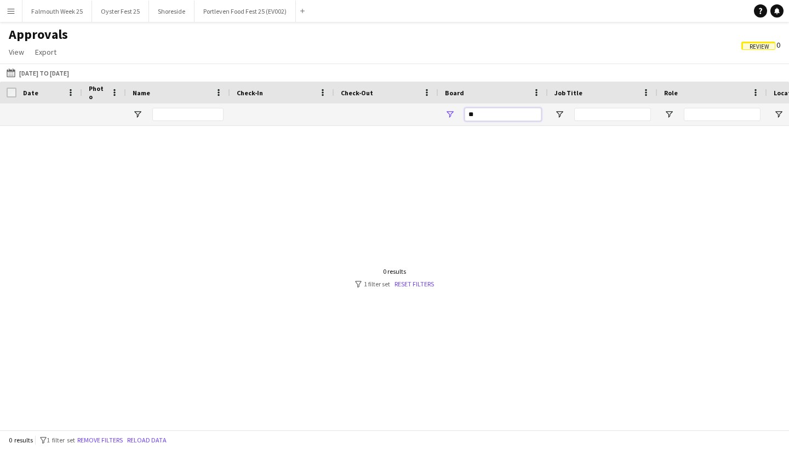
type input "*"
click at [15, 13] on button "Menu" at bounding box center [11, 11] width 22 height 22
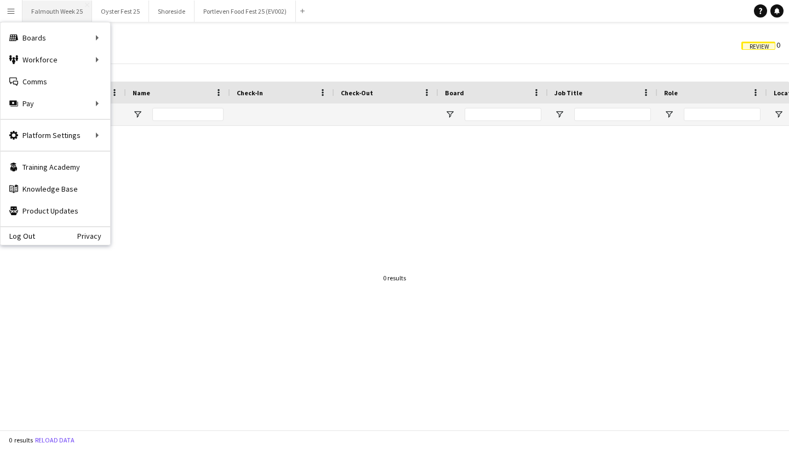
click at [52, 11] on button "Falmouth Week 25 Close" at bounding box center [57, 11] width 70 height 21
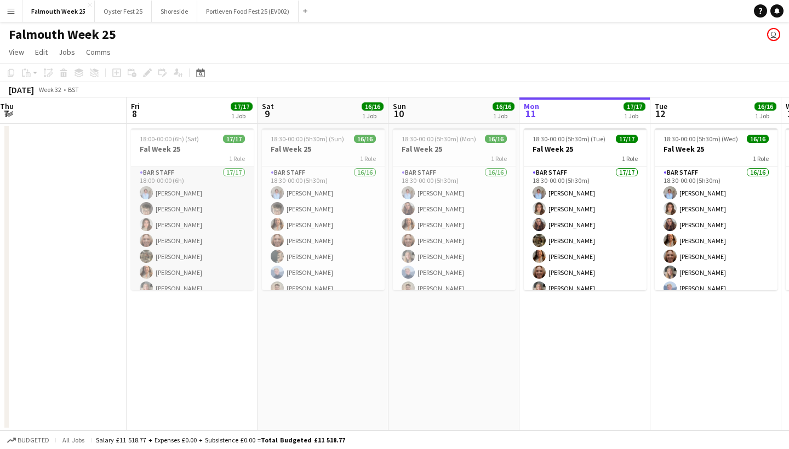
click at [202, 191] on app-card-role "Bar Staff 17/17 18:00-00:00 (6h) [PERSON_NAME] [PERSON_NAME] [PERSON_NAME] [PER…" at bounding box center [192, 313] width 123 height 292
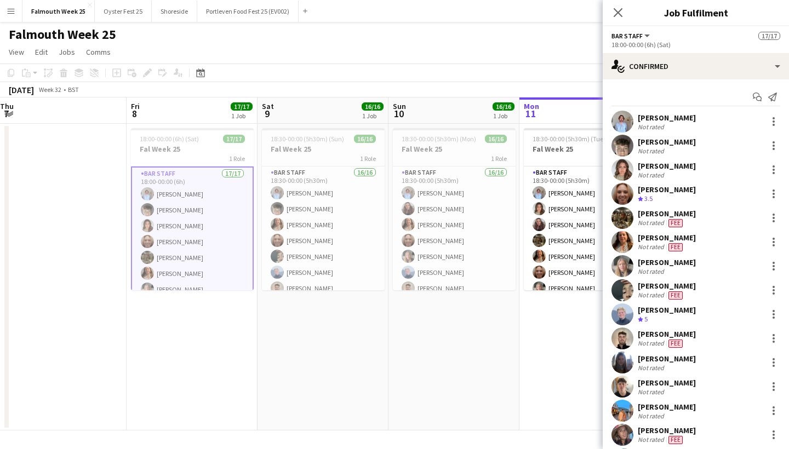
click at [660, 123] on div "Not rated" at bounding box center [652, 127] width 28 height 8
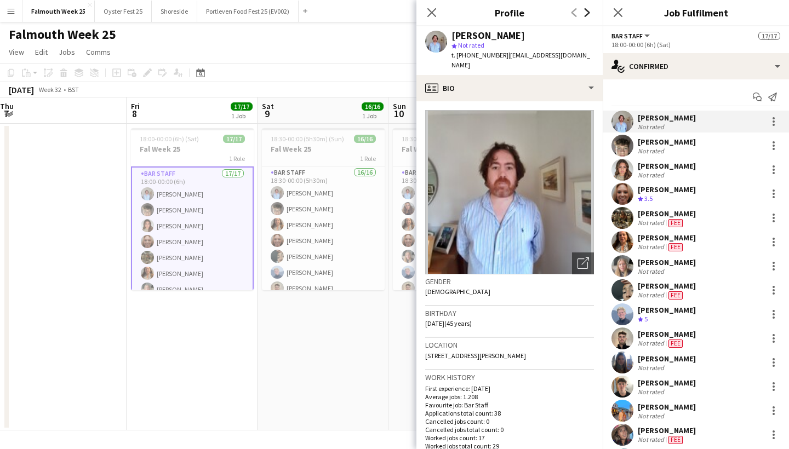
click at [586, 14] on icon "Next" at bounding box center [587, 12] width 9 height 9
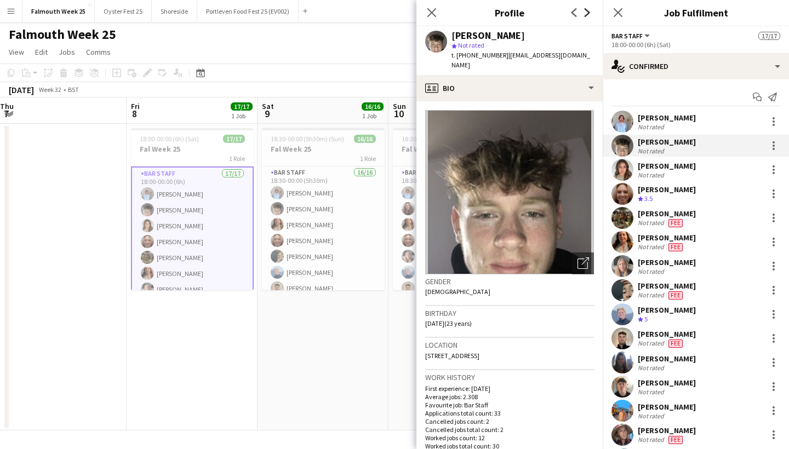
click at [586, 14] on icon "Next" at bounding box center [587, 12] width 9 height 9
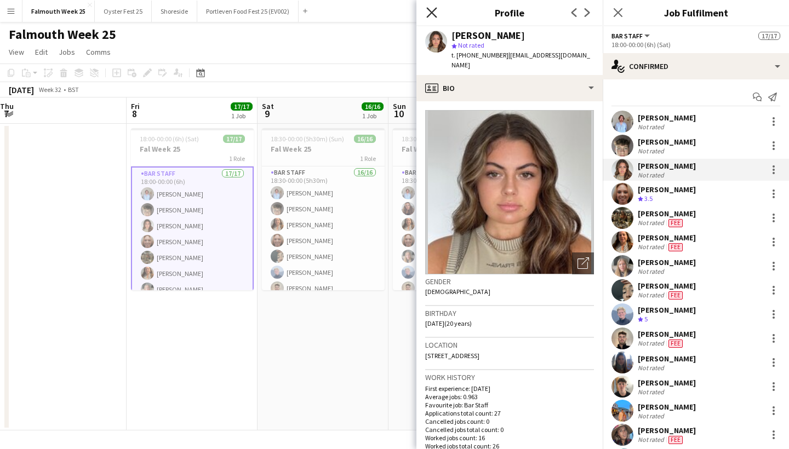
click at [429, 15] on icon "Close pop-in" at bounding box center [431, 12] width 10 height 10
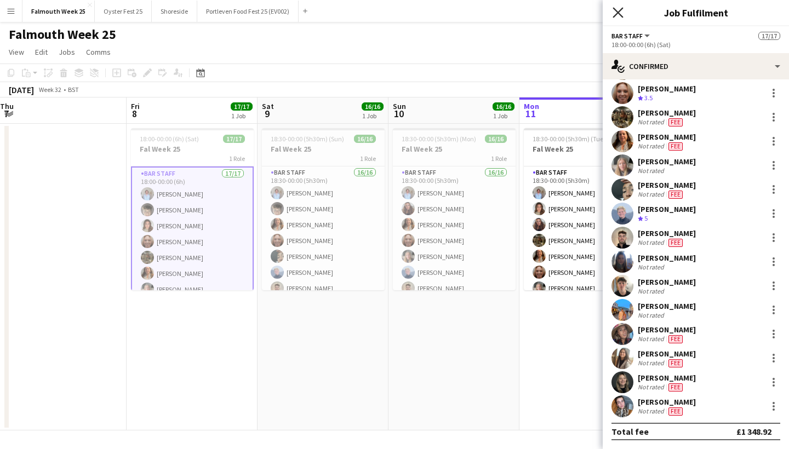
click at [614, 14] on icon "Close pop-in" at bounding box center [618, 12] width 10 height 10
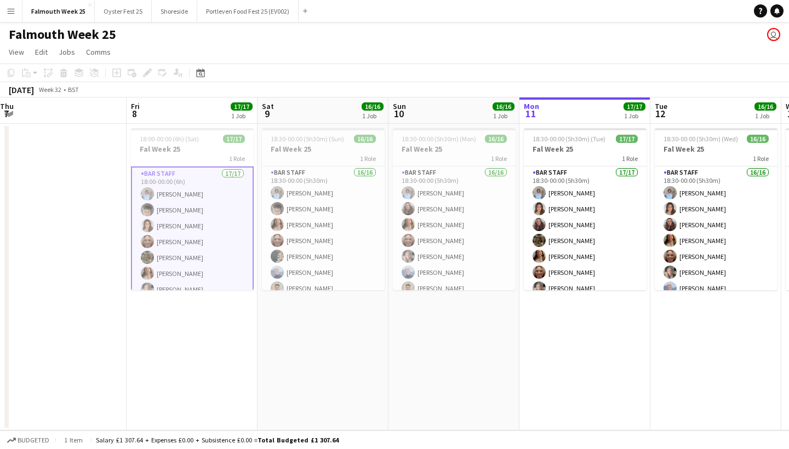
click at [12, 8] on app-icon "Menu" at bounding box center [11, 11] width 9 height 9
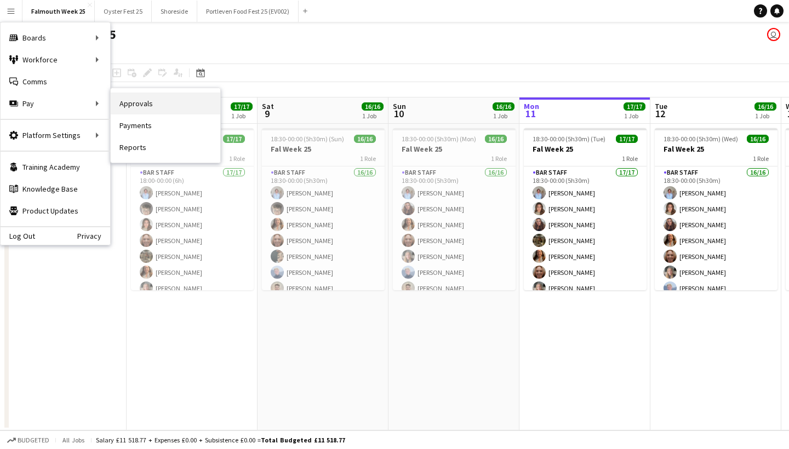
click at [152, 107] on link "Approvals" at bounding box center [166, 104] width 110 height 22
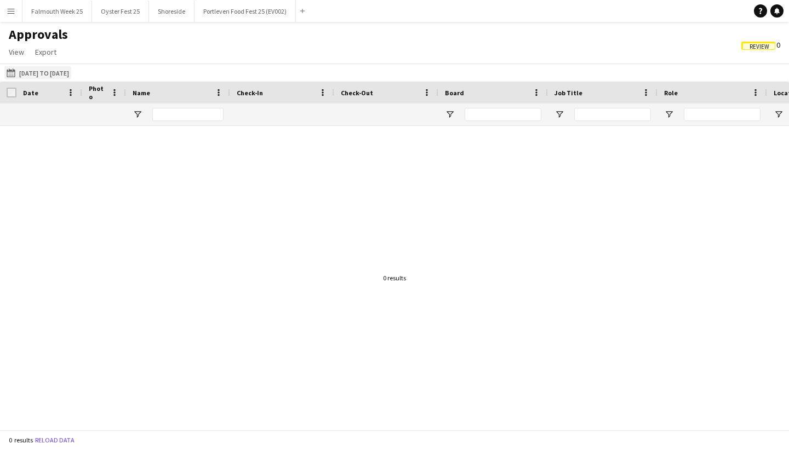
click at [55, 72] on button "[DATE] to [DATE] [DATE] to [DATE]" at bounding box center [37, 72] width 67 height 13
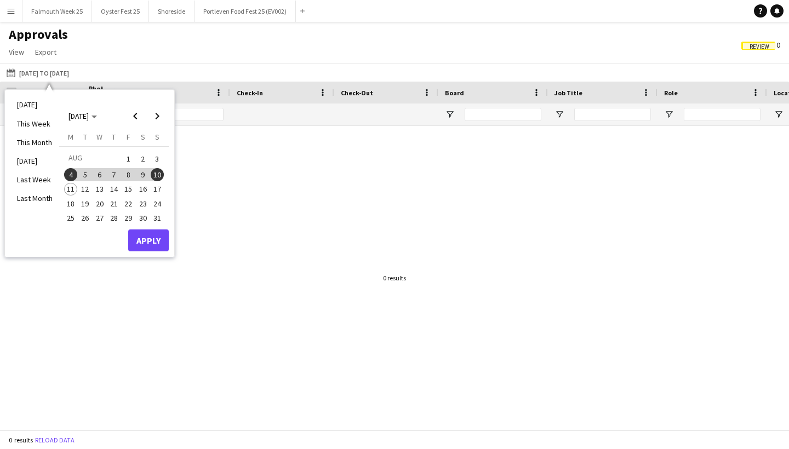
click at [128, 174] on span "8" at bounding box center [128, 174] width 13 height 13
click at [143, 238] on button "Apply" at bounding box center [148, 241] width 41 height 22
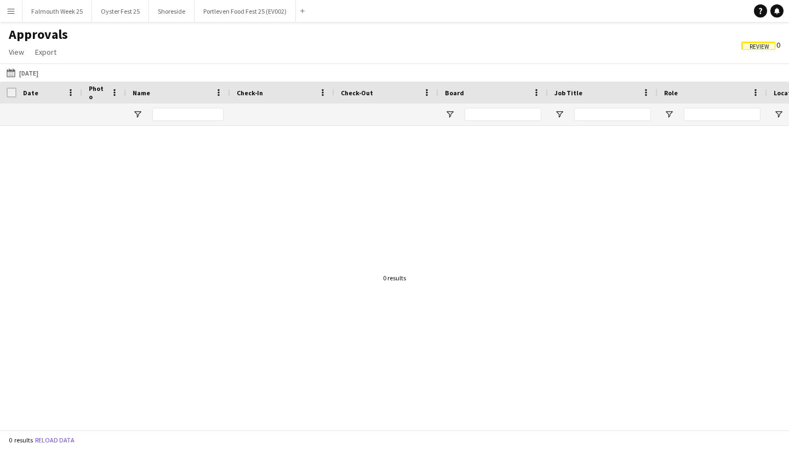
click at [5, 13] on button "Menu" at bounding box center [11, 11] width 22 height 22
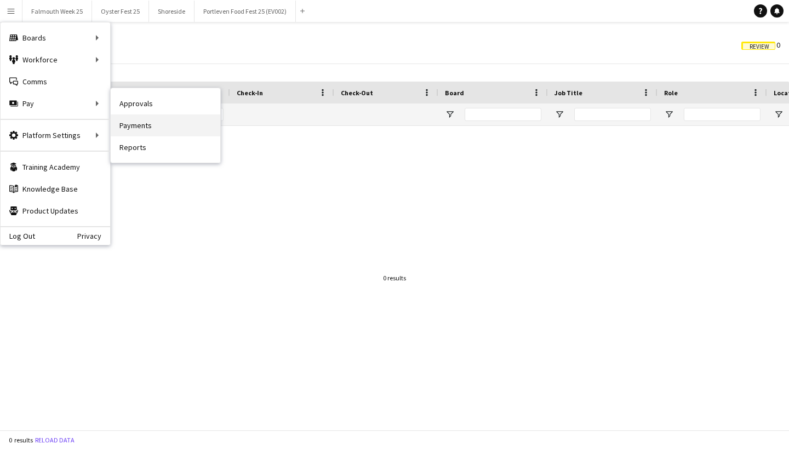
click at [160, 132] on link "Payments" at bounding box center [166, 126] width 110 height 22
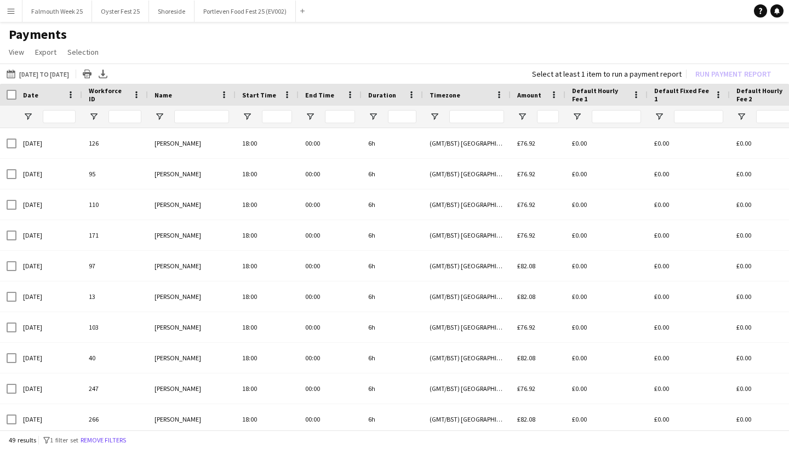
click at [14, 15] on button "Menu" at bounding box center [11, 11] width 22 height 22
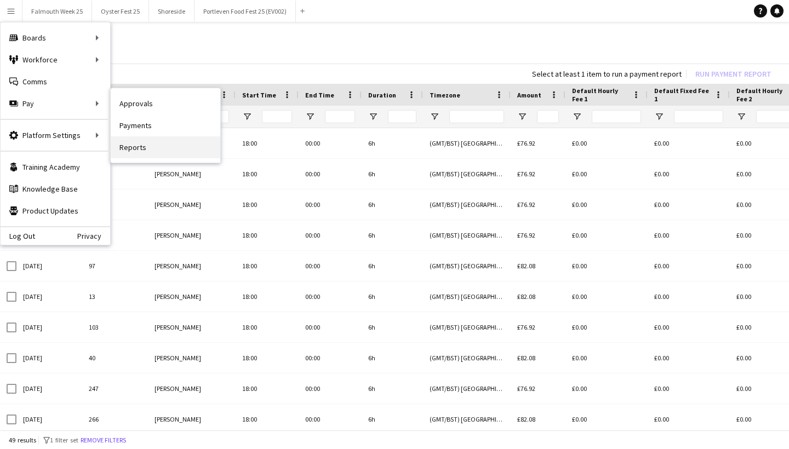
click at [153, 147] on link "Reports" at bounding box center [166, 147] width 110 height 22
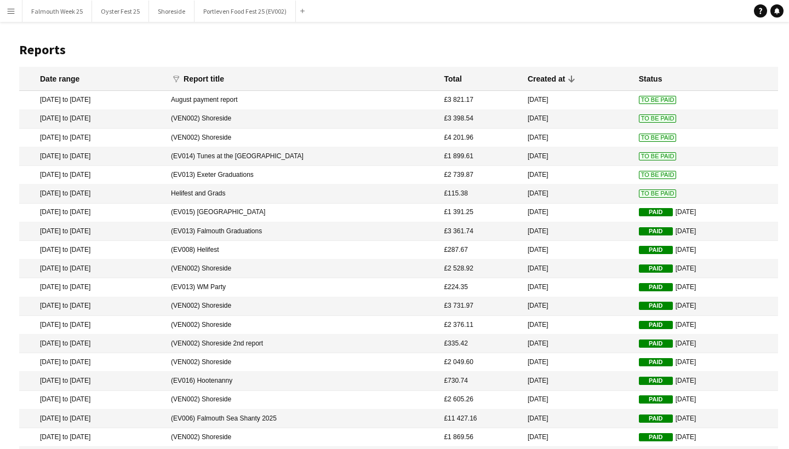
click at [253, 99] on mat-cell "August payment report" at bounding box center [301, 100] width 273 height 19
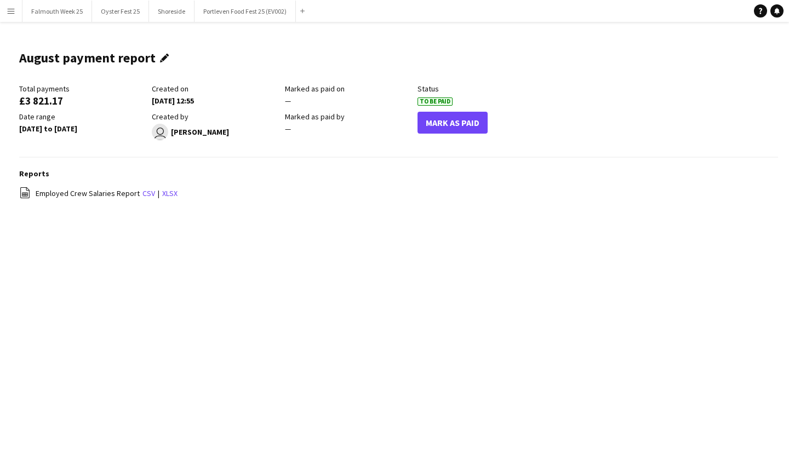
click at [161, 58] on app-icon "Edit this field" at bounding box center [167, 58] width 14 height 9
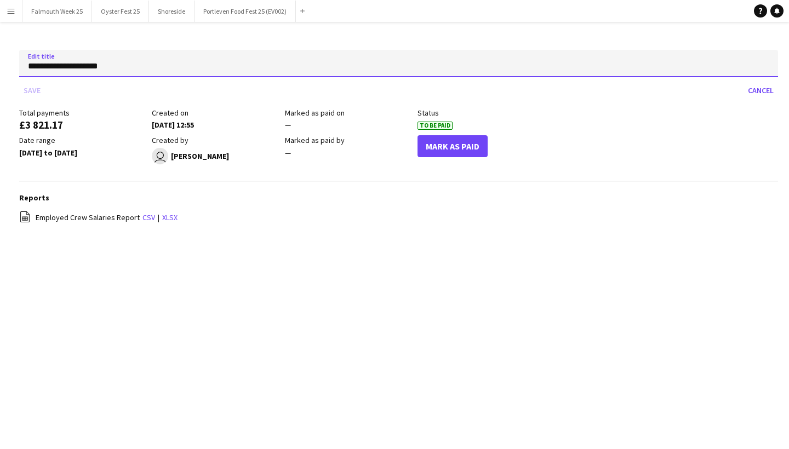
drag, startPoint x: 136, startPoint y: 72, endPoint x: 22, endPoint y: 70, distance: 114.0
click at [22, 70] on input "**********" at bounding box center [398, 63] width 759 height 27
type input "**********"
click at [32, 90] on button "Save" at bounding box center [32, 91] width 26 height 18
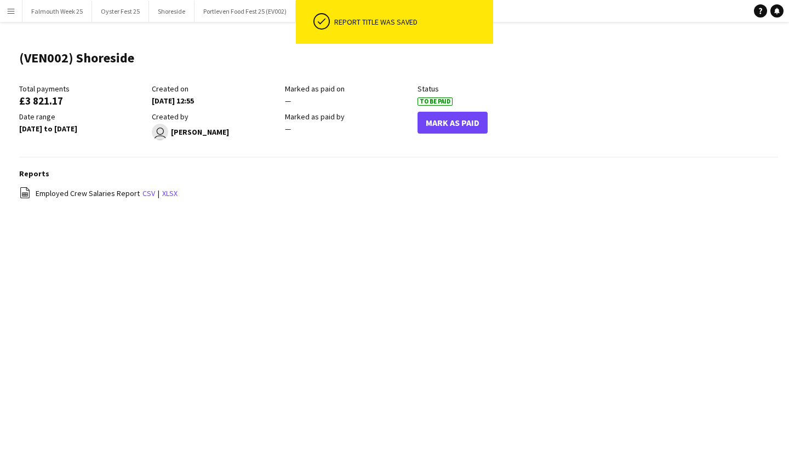
click at [7, 13] on app-icon "Menu" at bounding box center [11, 11] width 9 height 9
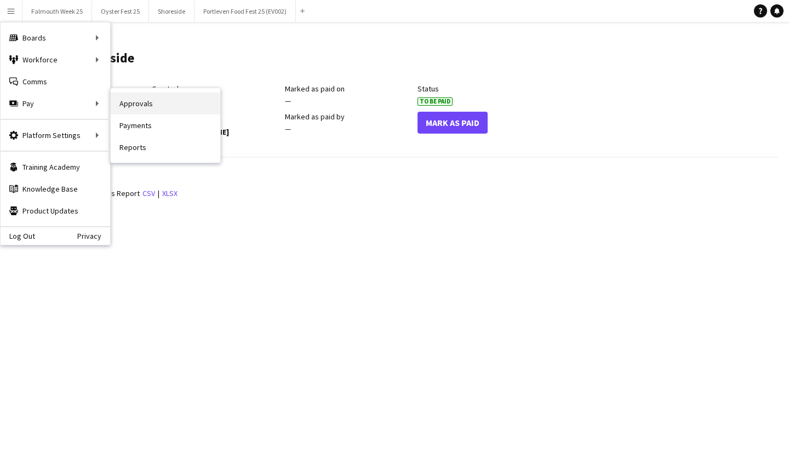
click at [141, 102] on link "Approvals" at bounding box center [166, 104] width 110 height 22
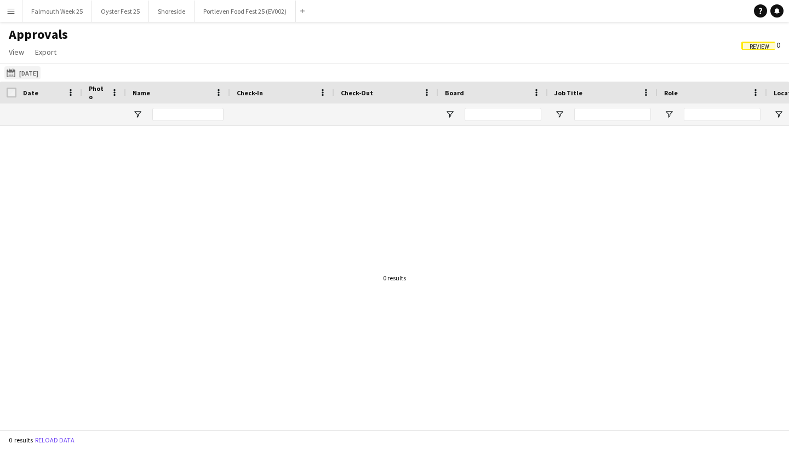
click at [35, 77] on button "[DATE] [DATE]" at bounding box center [22, 72] width 36 height 13
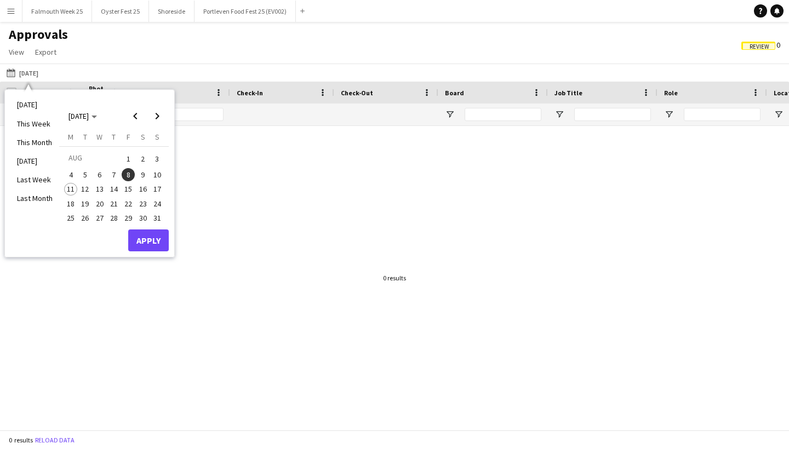
click at [141, 173] on span "9" at bounding box center [142, 174] width 13 height 13
click at [167, 243] on button "Apply" at bounding box center [148, 241] width 41 height 22
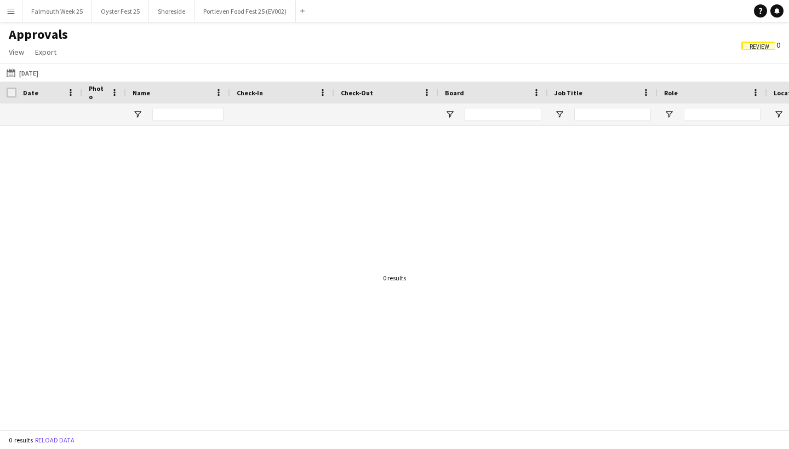
click at [11, 10] on app-icon "Menu" at bounding box center [11, 11] width 9 height 9
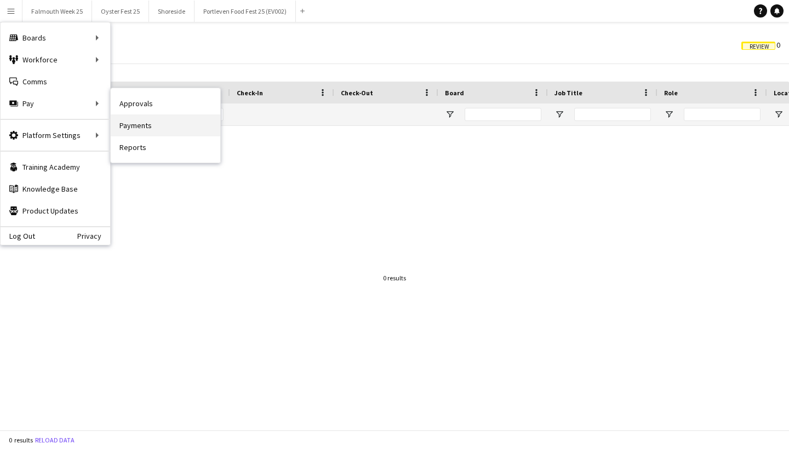
click at [156, 125] on link "Payments" at bounding box center [166, 126] width 110 height 22
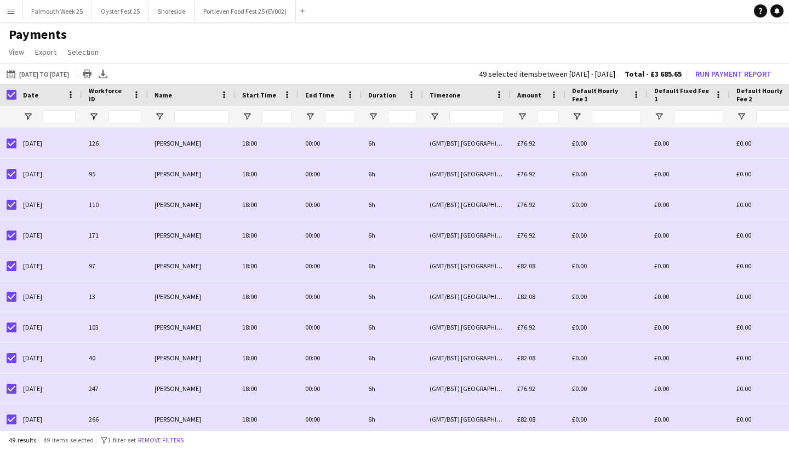
click at [370, 48] on app-page-menu "View Customise view Customise filters Reset Filters Reset View Reset All Export…" at bounding box center [394, 53] width 789 height 21
click at [14, 16] on button "Menu" at bounding box center [11, 11] width 22 height 22
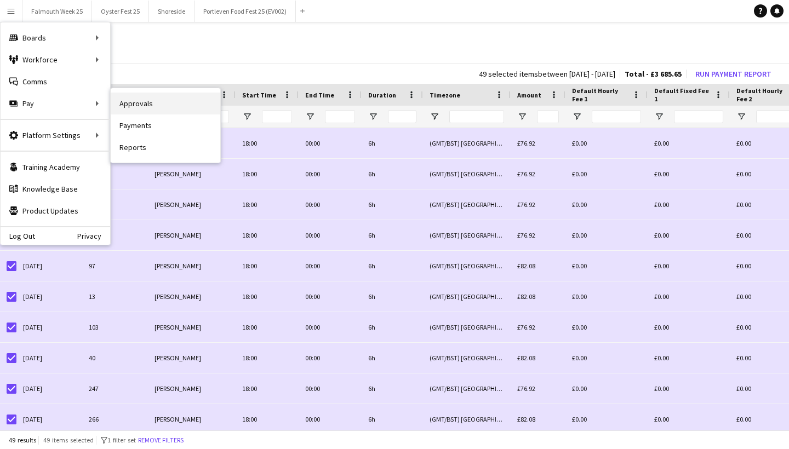
click at [132, 99] on link "Approvals" at bounding box center [166, 104] width 110 height 22
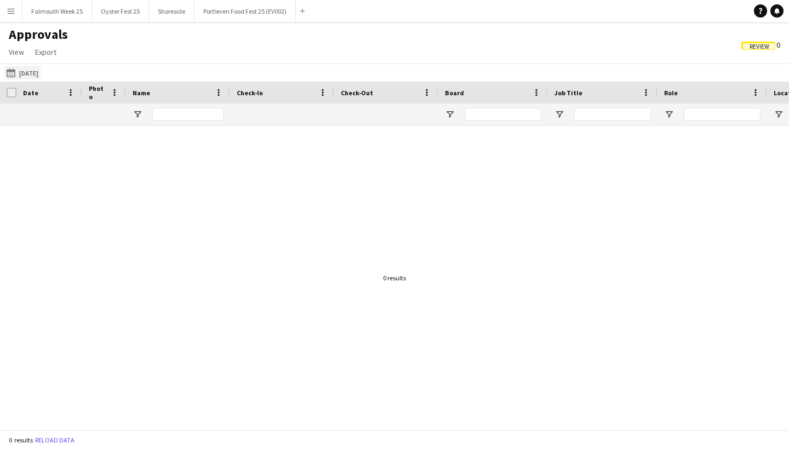
click at [41, 71] on button "[DATE] [DATE]" at bounding box center [22, 72] width 36 height 13
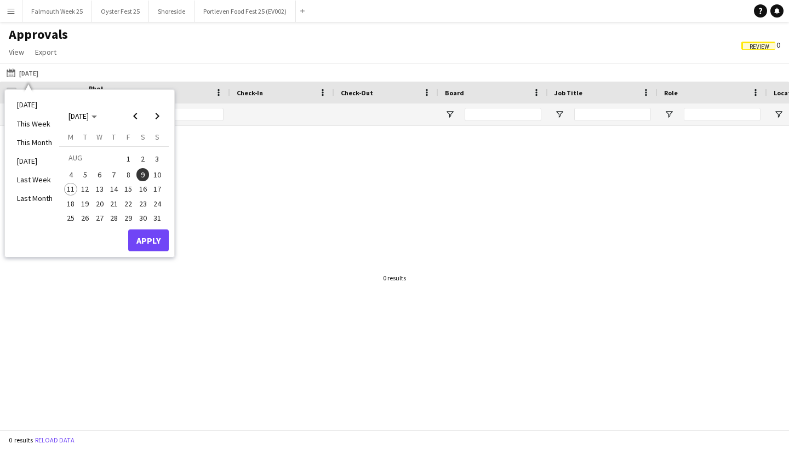
click at [70, 175] on span "4" at bounding box center [70, 174] width 13 height 13
click at [159, 173] on span "10" at bounding box center [157, 174] width 13 height 13
click at [146, 243] on button "Apply" at bounding box center [148, 241] width 41 height 22
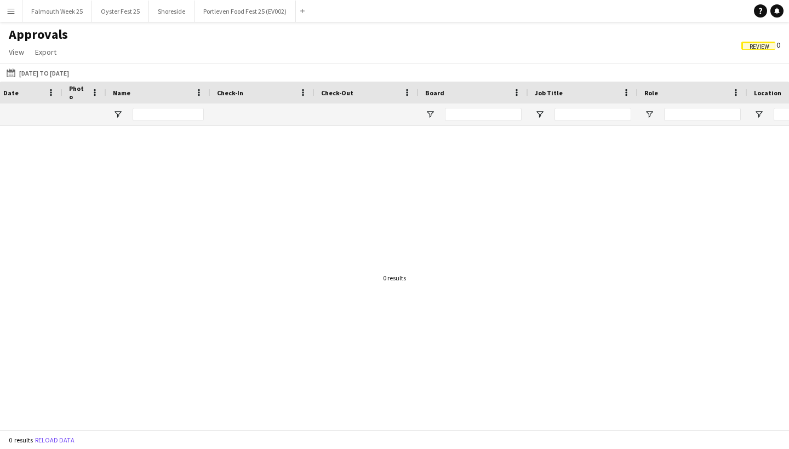
scroll to position [0, 63]
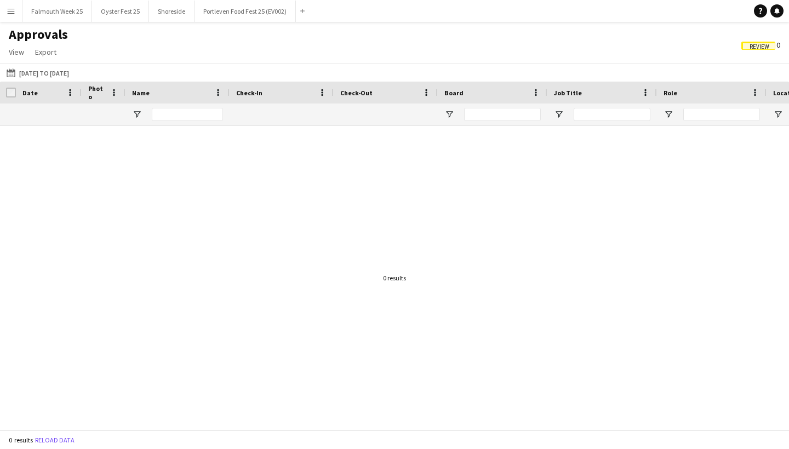
click at [11, 16] on button "Menu" at bounding box center [11, 11] width 22 height 22
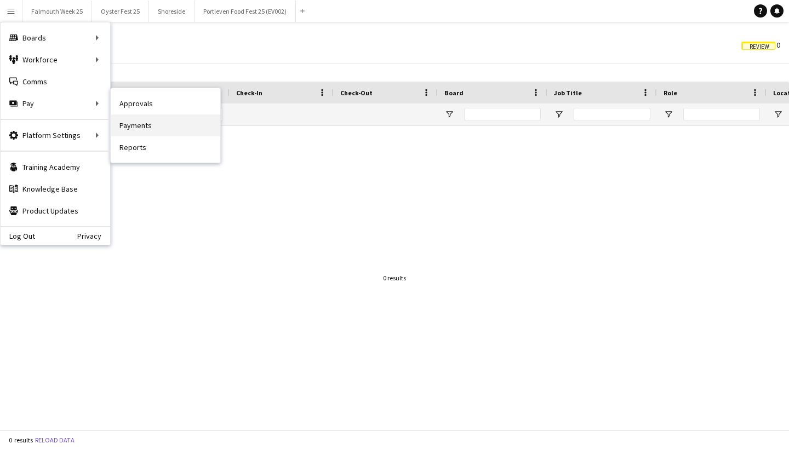
click at [140, 124] on link "Payments" at bounding box center [166, 126] width 110 height 22
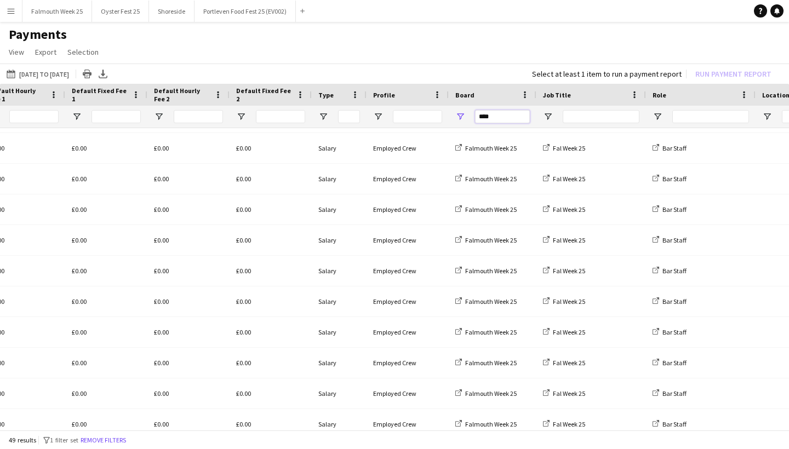
drag, startPoint x: 504, startPoint y: 114, endPoint x: 469, endPoint y: 115, distance: 35.6
click at [469, 115] on div "****" at bounding box center [493, 117] width 88 height 22
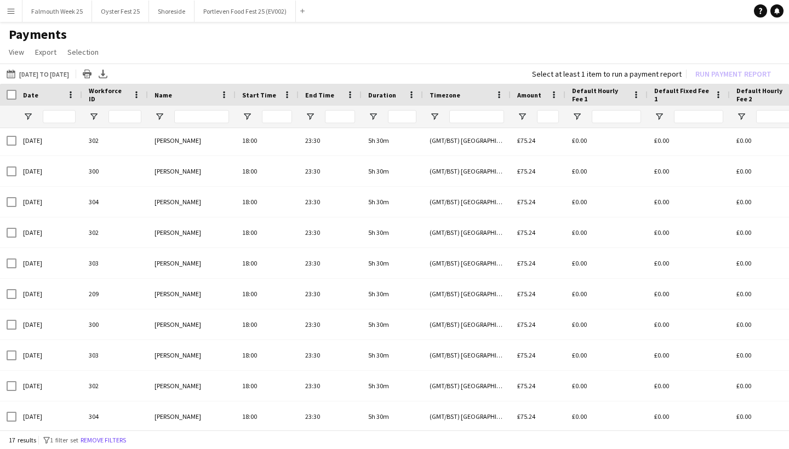
type input "****"
click at [4, 10] on button "Menu" at bounding box center [11, 11] width 22 height 22
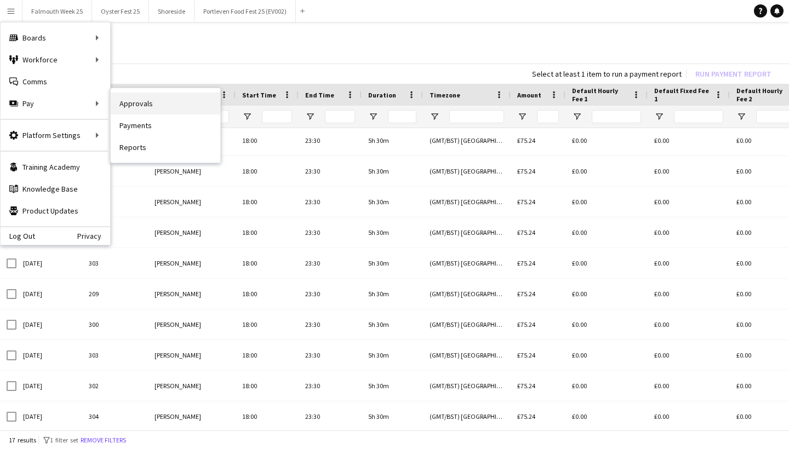
click at [140, 104] on link "Approvals" at bounding box center [166, 104] width 110 height 22
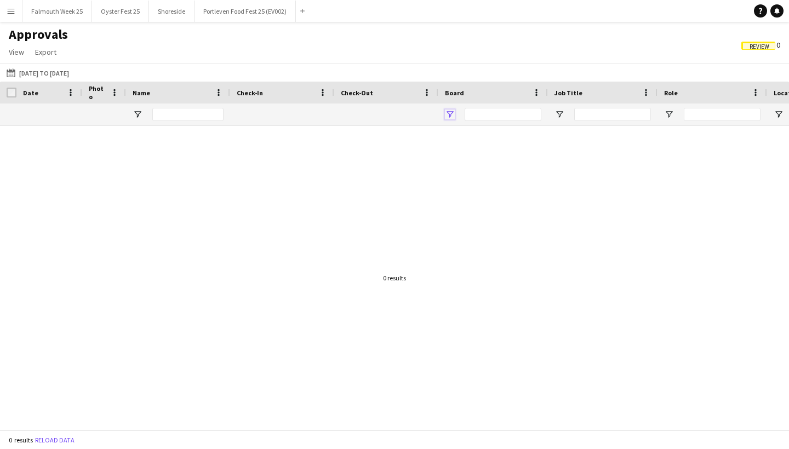
click at [451, 112] on span "Open Filter Menu" at bounding box center [450, 115] width 10 height 10
click at [536, 30] on div "Approvals View Customise view Customise filters Reset Filters Reset View Reset …" at bounding box center [394, 44] width 789 height 37
click at [754, 48] on span "Review" at bounding box center [760, 46] width 20 height 7
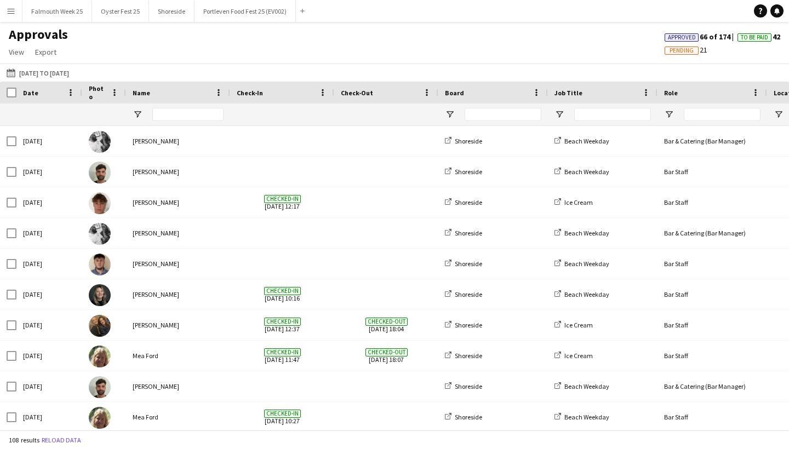
click at [675, 37] on span "Approved" at bounding box center [682, 37] width 28 height 7
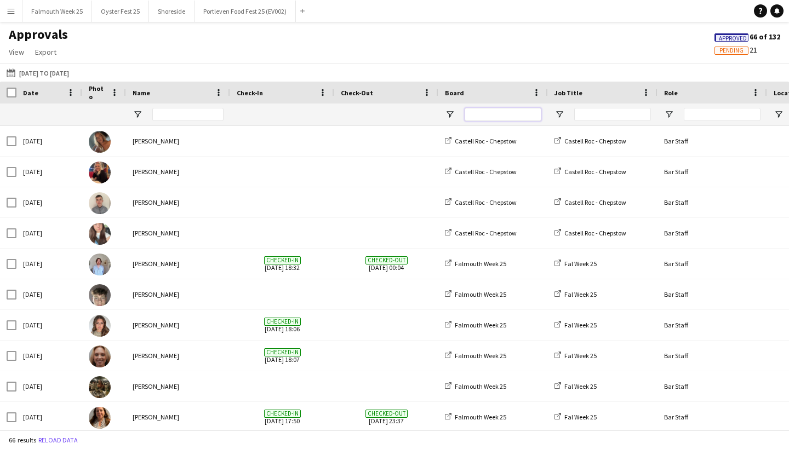
click at [528, 115] on input "Board Filter Input" at bounding box center [503, 114] width 77 height 13
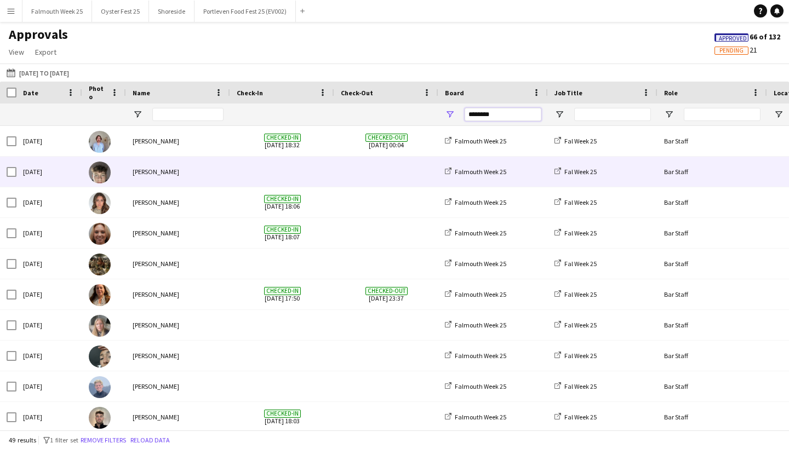
type input "********"
click at [397, 173] on span at bounding box center [386, 172] width 91 height 30
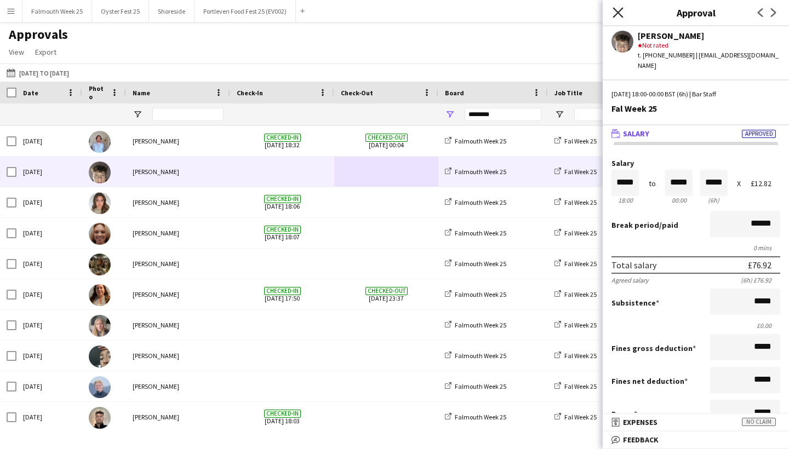
click at [619, 12] on icon at bounding box center [618, 12] width 10 height 10
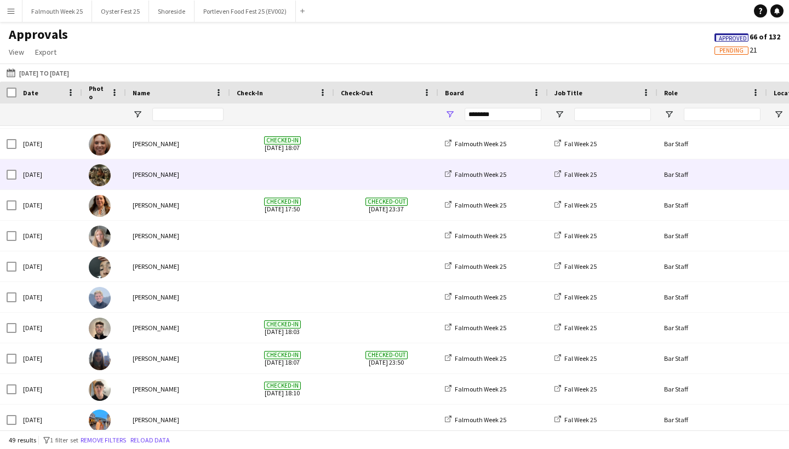
scroll to position [90, 0]
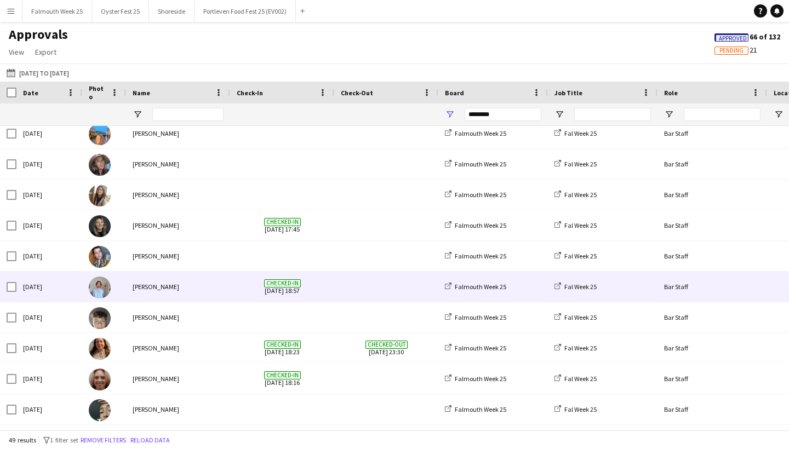
click at [323, 289] on span "Checked-in [DATE] 18:57" at bounding box center [282, 287] width 91 height 30
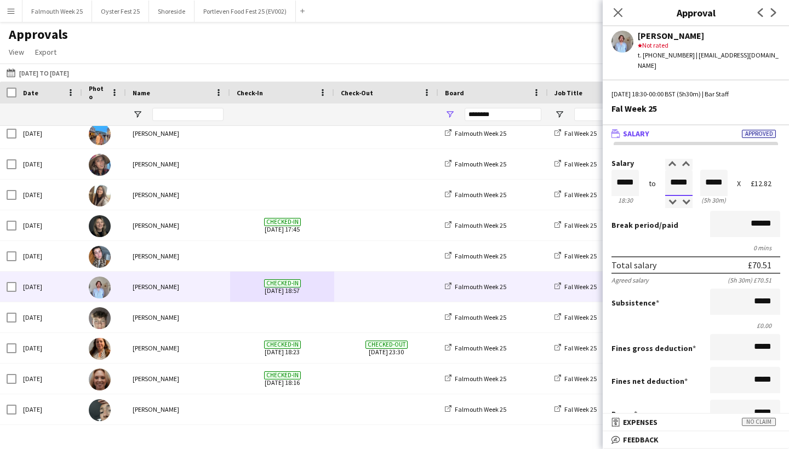
click at [677, 175] on input "*****" at bounding box center [678, 183] width 27 height 26
type input "*****"
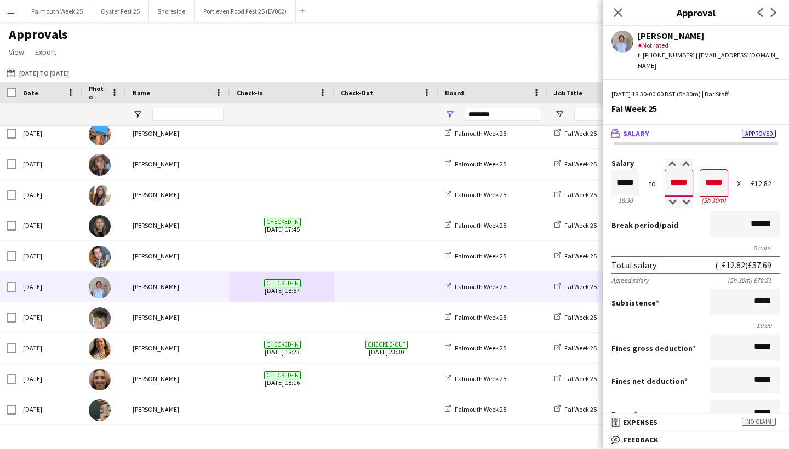
type input "*****"
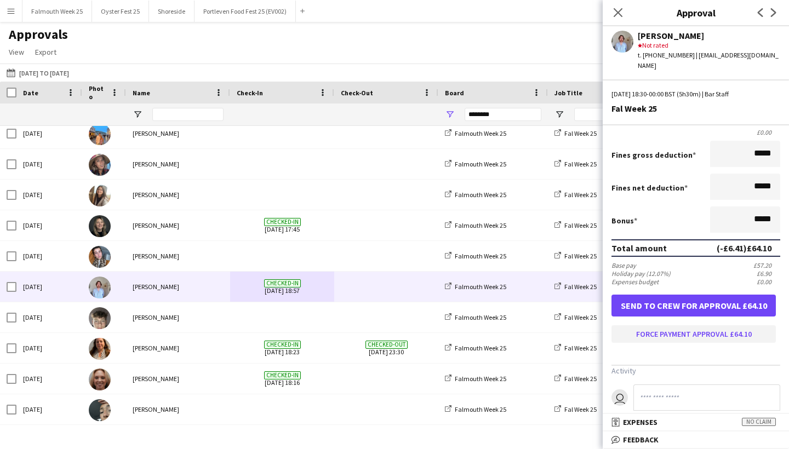
click at [701, 328] on button "Force payment approval £64.10" at bounding box center [694, 335] width 164 height 18
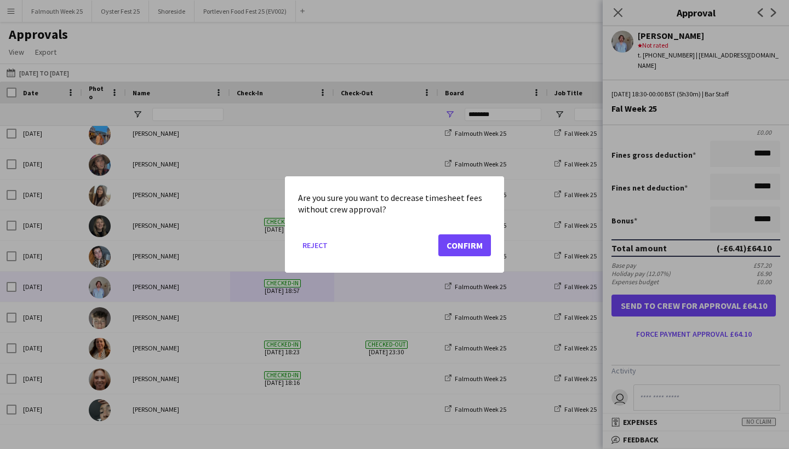
click at [453, 244] on button "Confirm" at bounding box center [464, 246] width 53 height 22
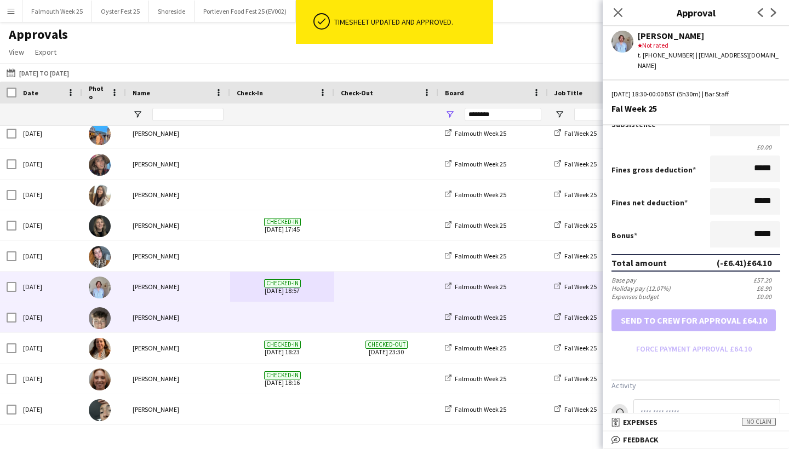
click at [344, 316] on span at bounding box center [386, 317] width 91 height 30
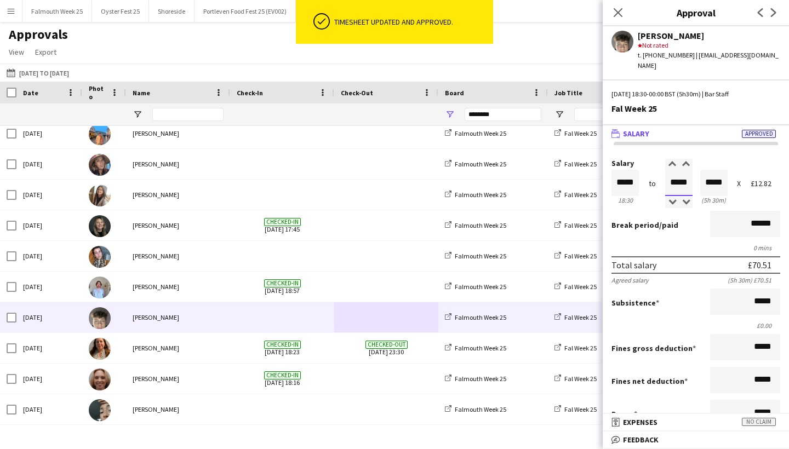
click at [677, 176] on input "*****" at bounding box center [678, 183] width 27 height 26
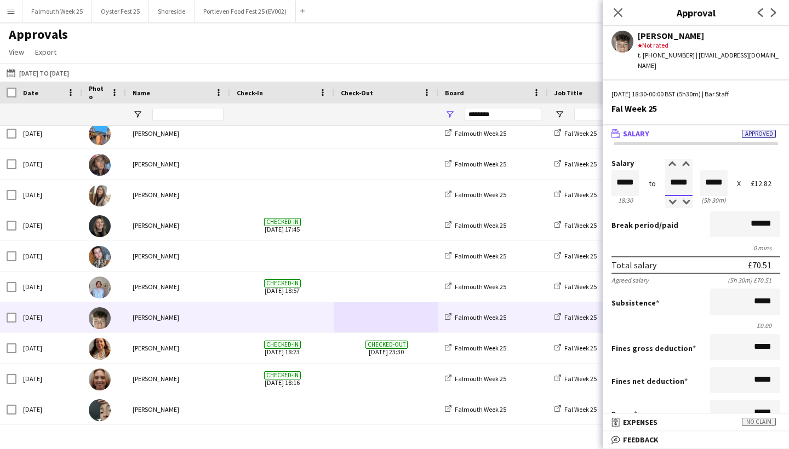
type input "*****"
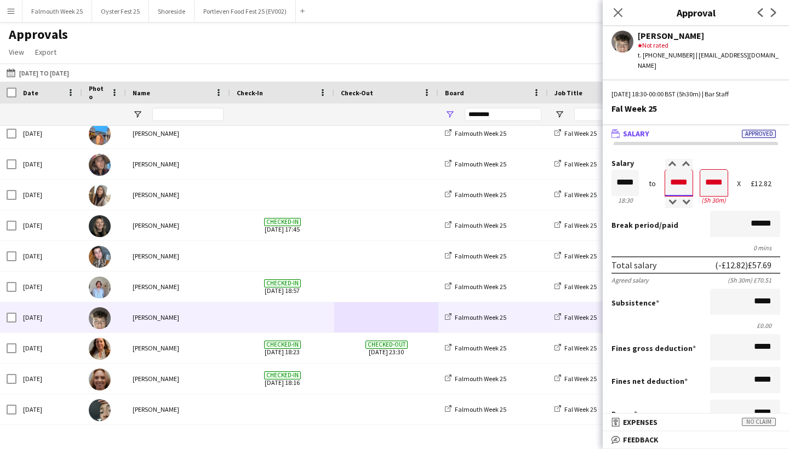
type input "*****"
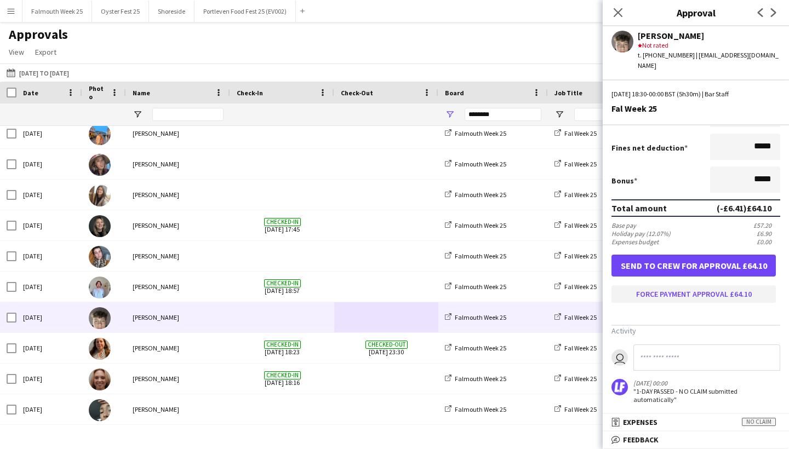
click at [707, 289] on button "Force payment approval £64.10" at bounding box center [694, 295] width 164 height 18
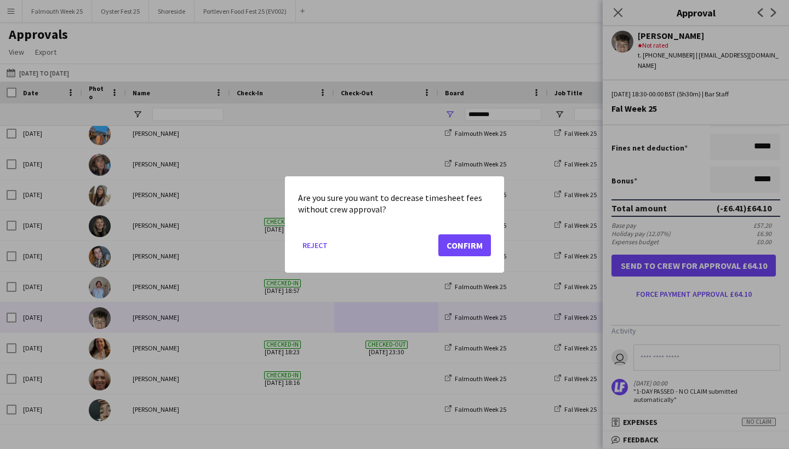
click at [458, 241] on button "Confirm" at bounding box center [464, 246] width 53 height 22
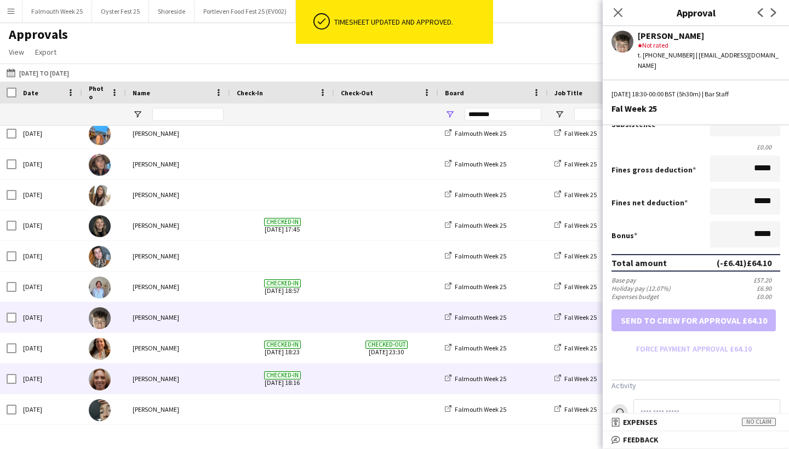
click at [367, 381] on span at bounding box center [386, 379] width 91 height 30
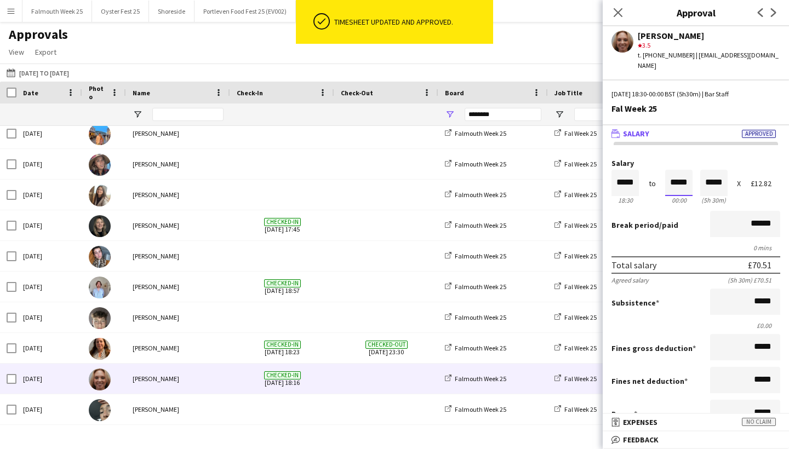
click at [676, 174] on input "*****" at bounding box center [678, 183] width 27 height 26
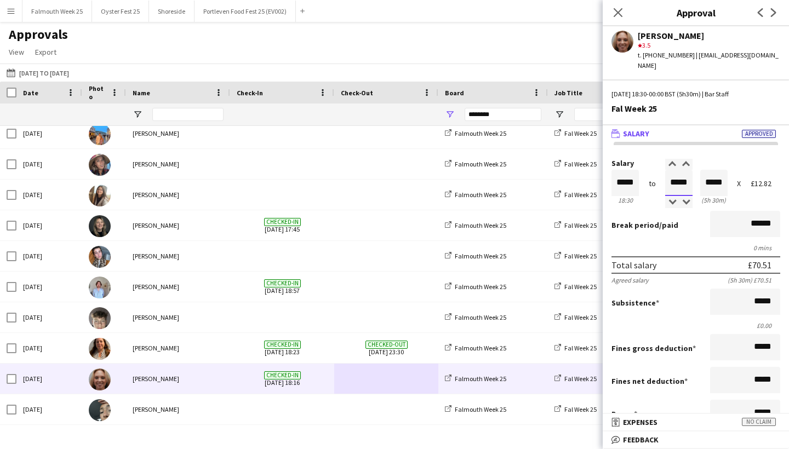
type input "*****"
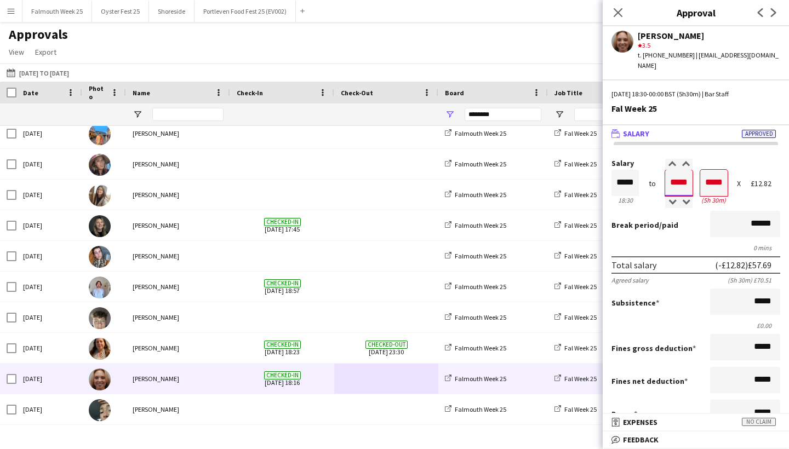
type input "*****"
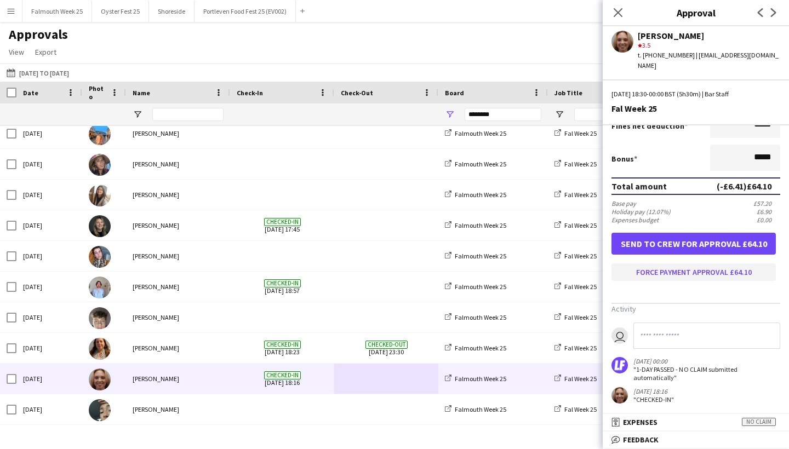
click at [703, 264] on button "Force payment approval £64.10" at bounding box center [694, 273] width 164 height 18
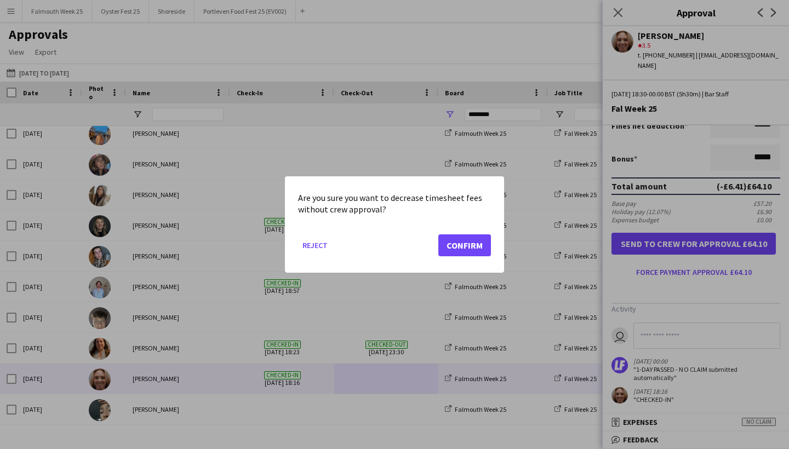
click at [456, 240] on button "Confirm" at bounding box center [464, 246] width 53 height 22
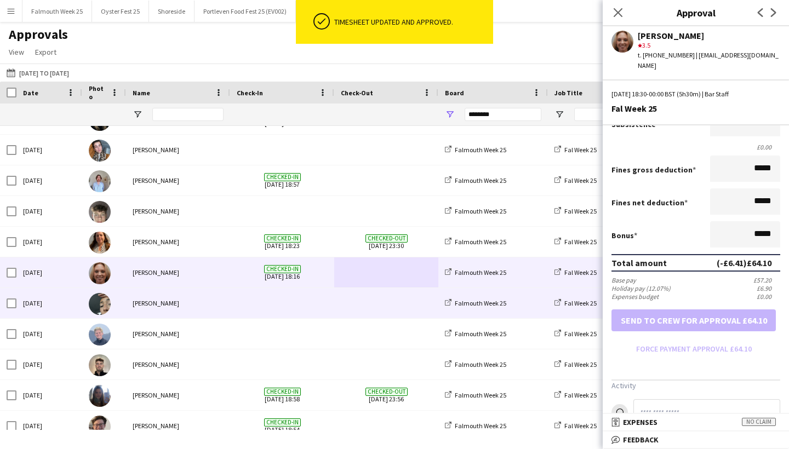
click at [373, 304] on span at bounding box center [386, 303] width 91 height 30
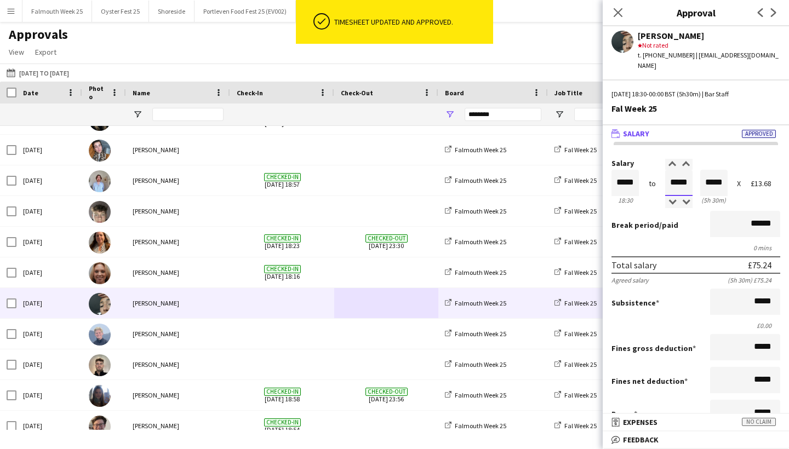
click at [675, 176] on input "*****" at bounding box center [678, 183] width 27 height 26
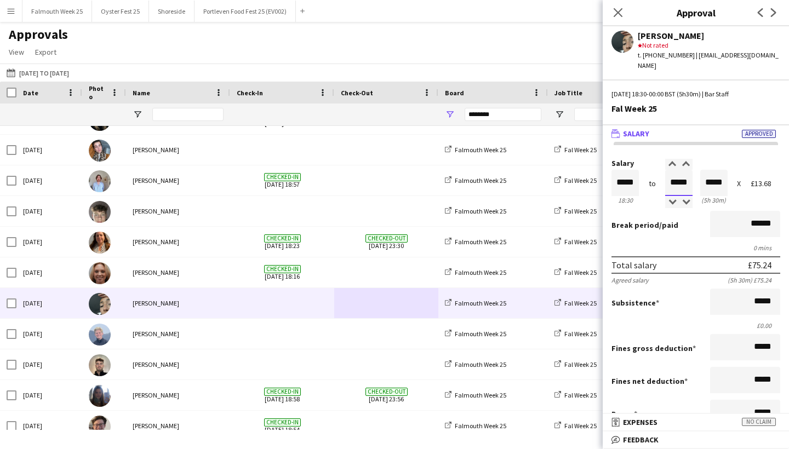
type input "*****"
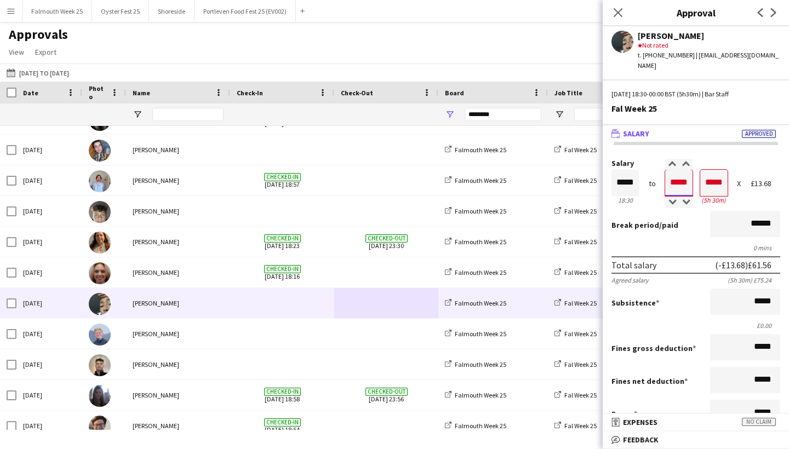
type input "*****"
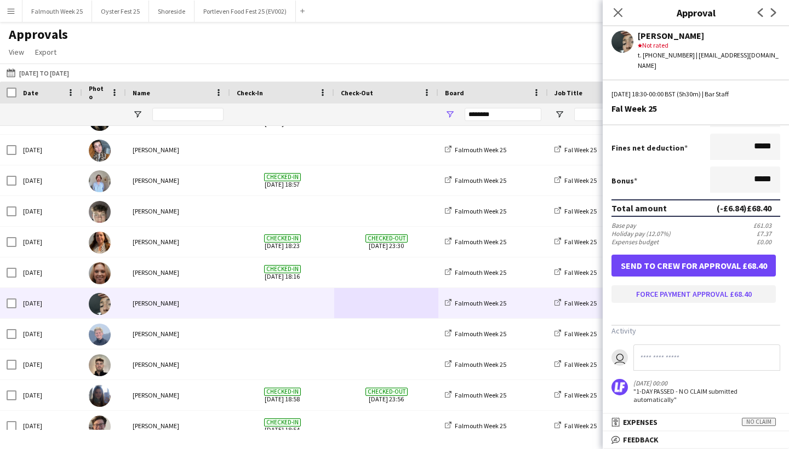
click at [690, 286] on button "Force payment approval £68.40" at bounding box center [694, 295] width 164 height 18
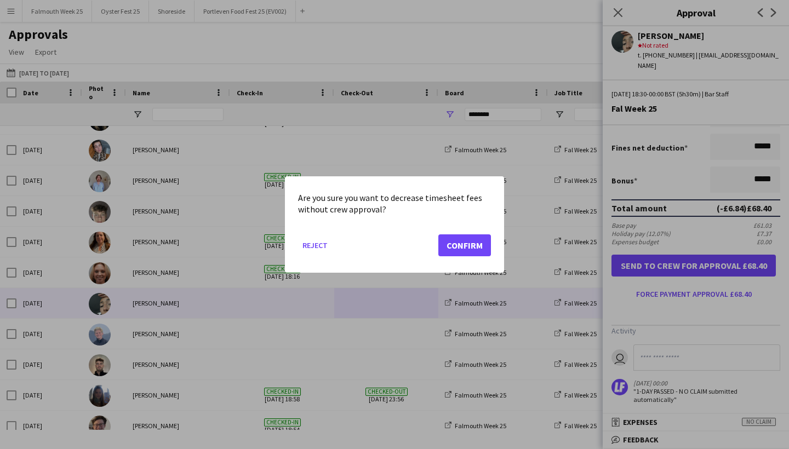
click at [458, 241] on button "Confirm" at bounding box center [464, 246] width 53 height 22
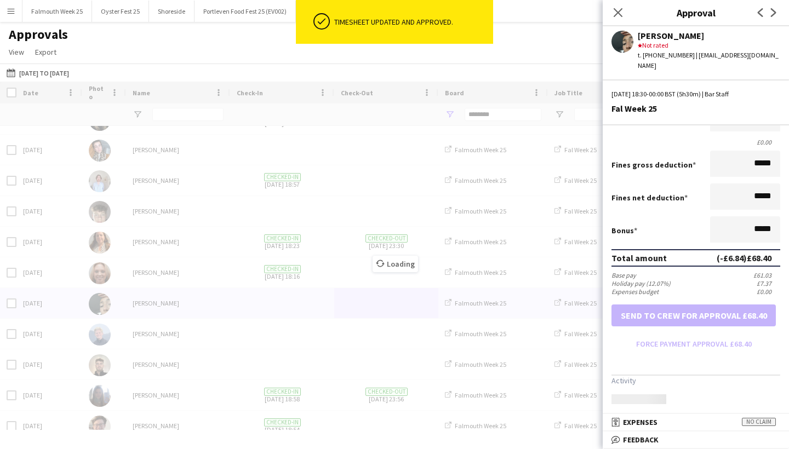
scroll to position [179, 0]
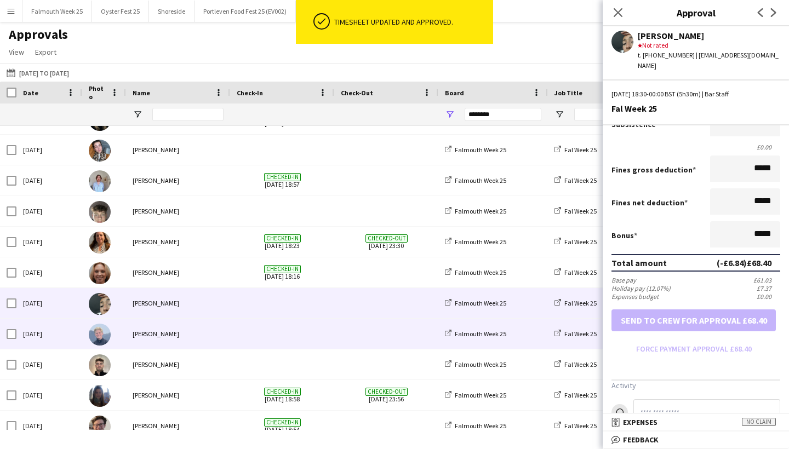
click at [336, 336] on div at bounding box center [386, 334] width 104 height 30
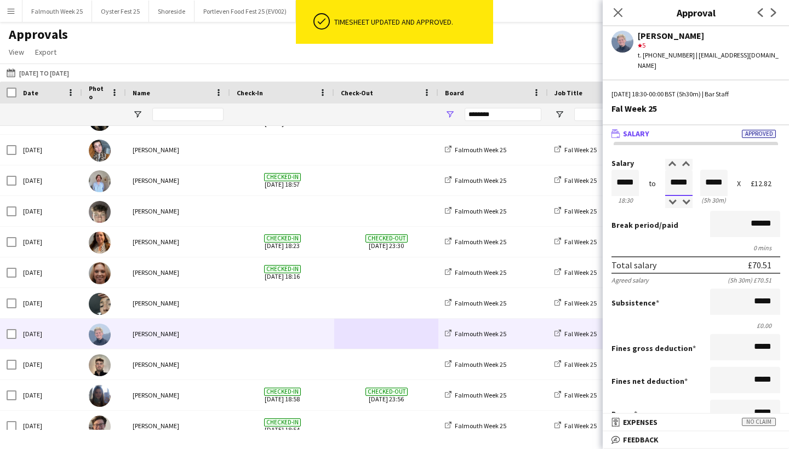
click at [677, 173] on input "*****" at bounding box center [678, 183] width 27 height 26
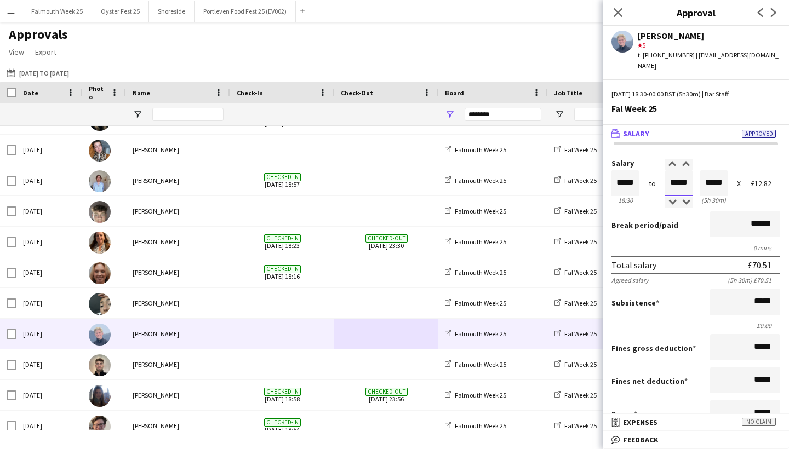
type input "*****"
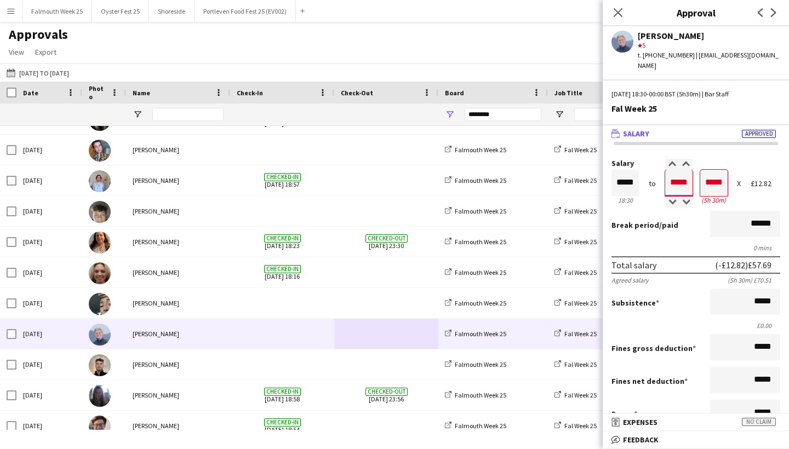
type input "*****"
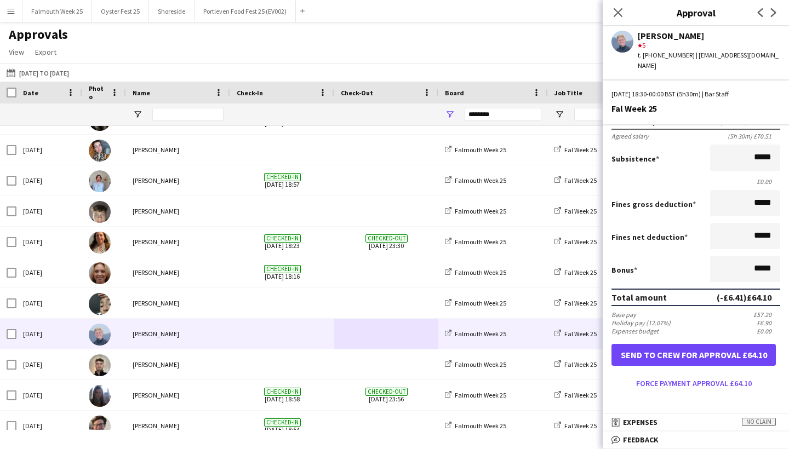
scroll to position [233, 0]
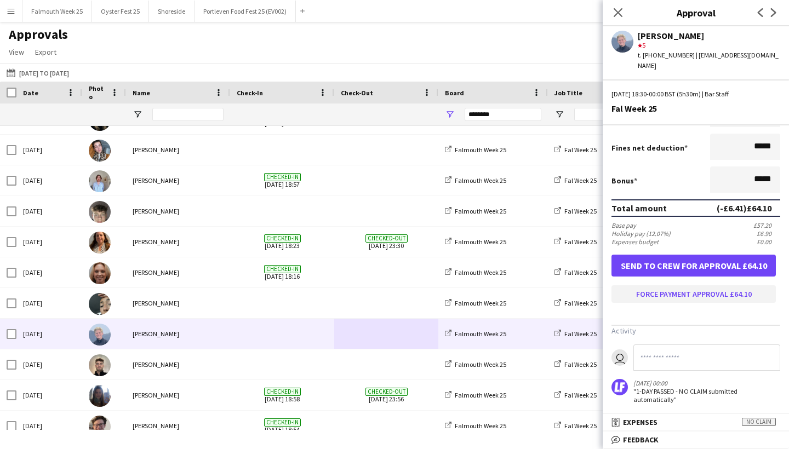
click at [722, 293] on button "Force payment approval £64.10" at bounding box center [694, 295] width 164 height 18
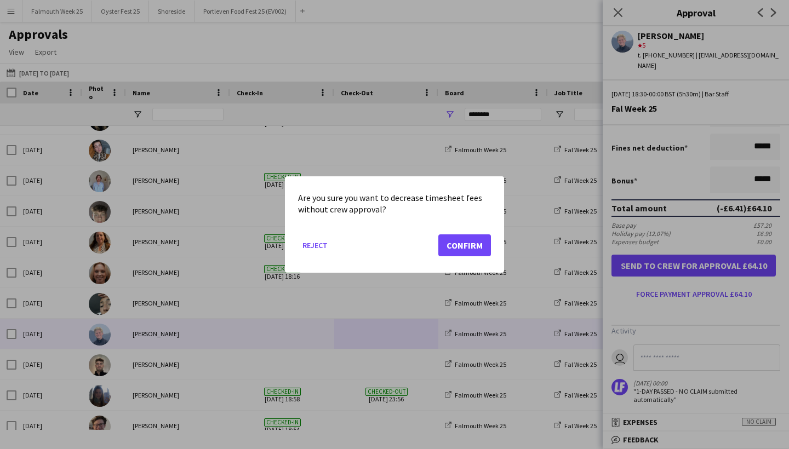
click at [455, 240] on button "Confirm" at bounding box center [464, 246] width 53 height 22
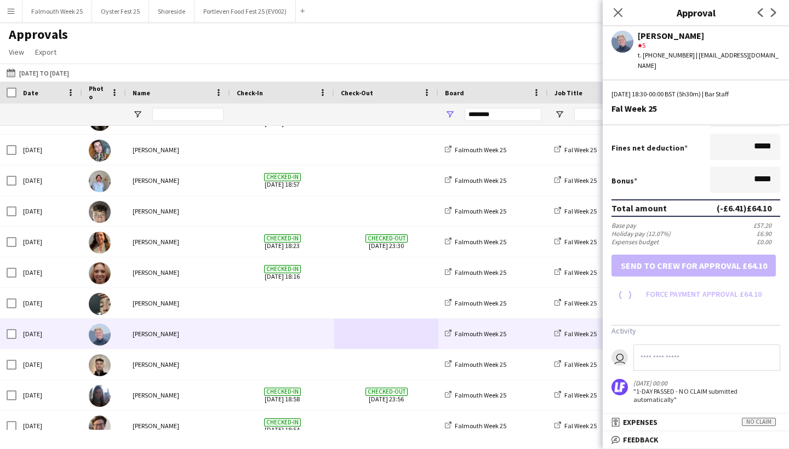
scroll to position [179, 0]
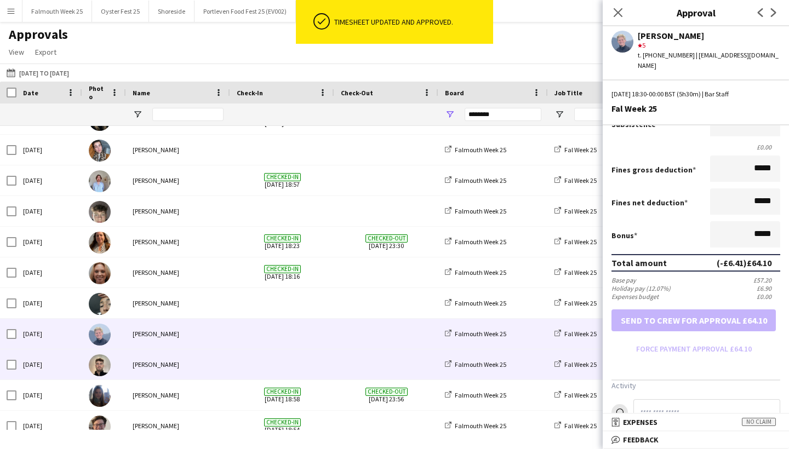
click at [324, 363] on span at bounding box center [282, 365] width 91 height 30
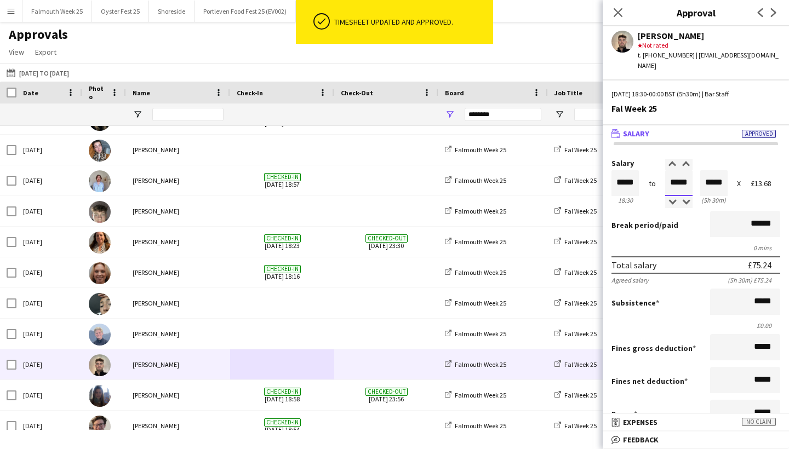
click at [677, 175] on input "*****" at bounding box center [678, 183] width 27 height 26
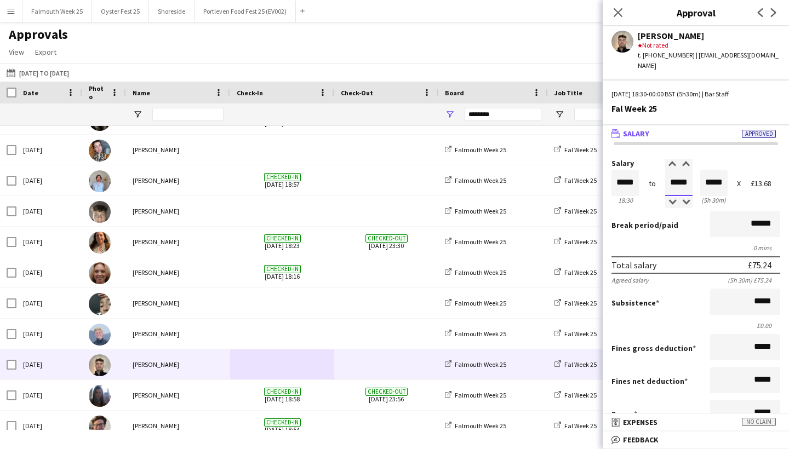
type input "*****"
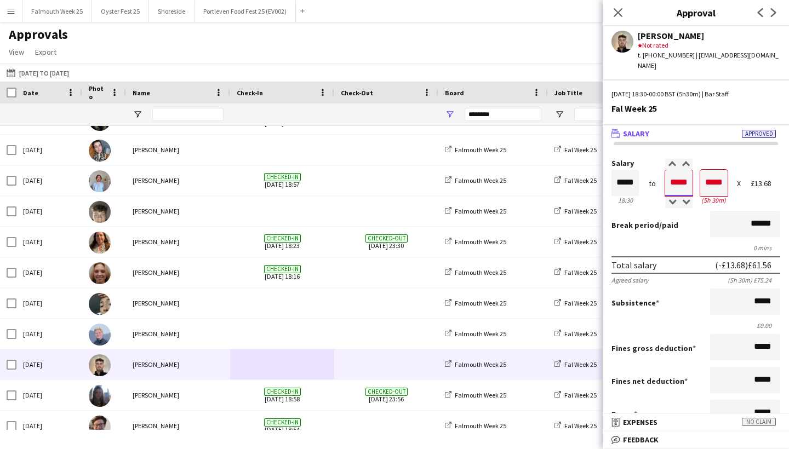
type input "*****"
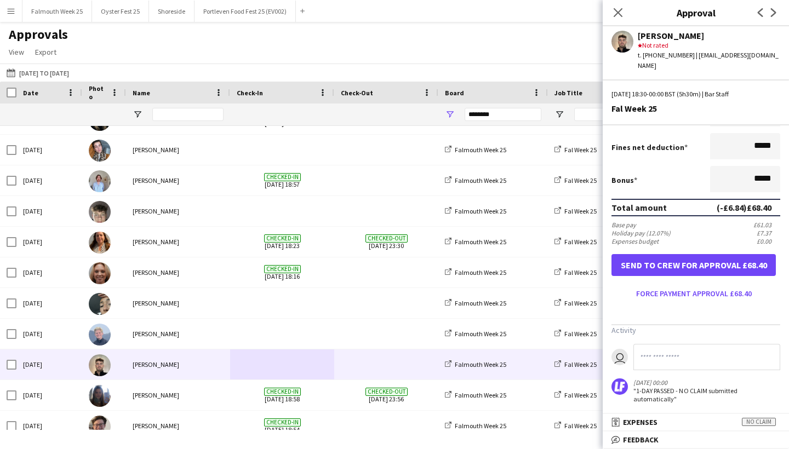
scroll to position [233, 0]
click at [703, 288] on button "Force payment approval £68.40" at bounding box center [694, 295] width 164 height 18
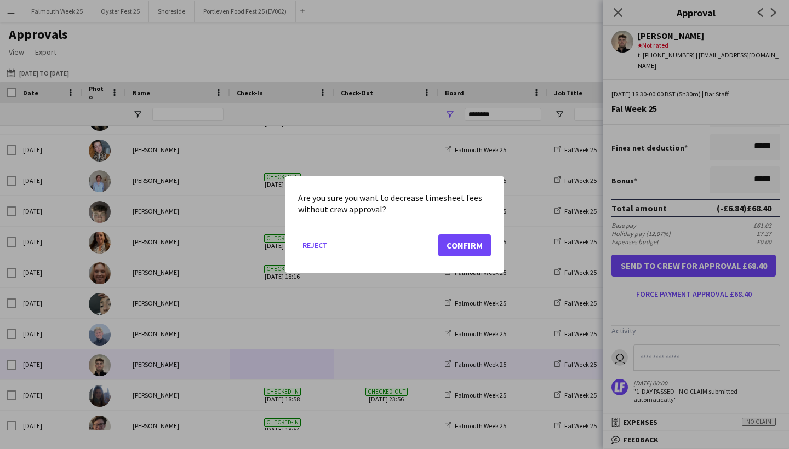
click at [464, 243] on button "Confirm" at bounding box center [464, 246] width 53 height 22
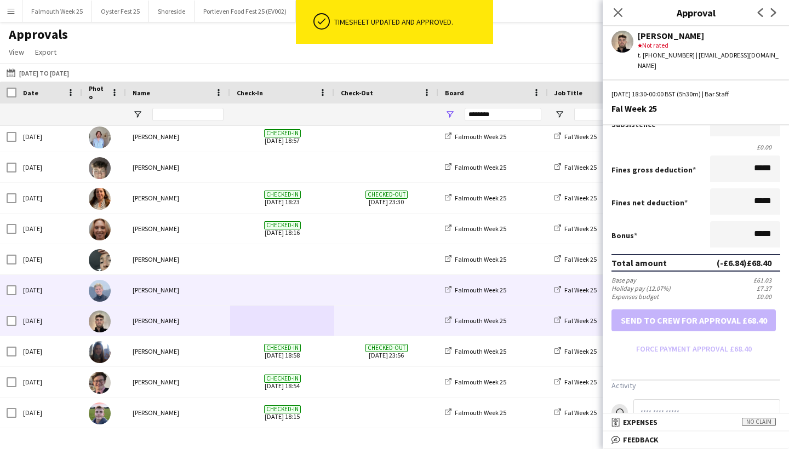
scroll to position [536, 0]
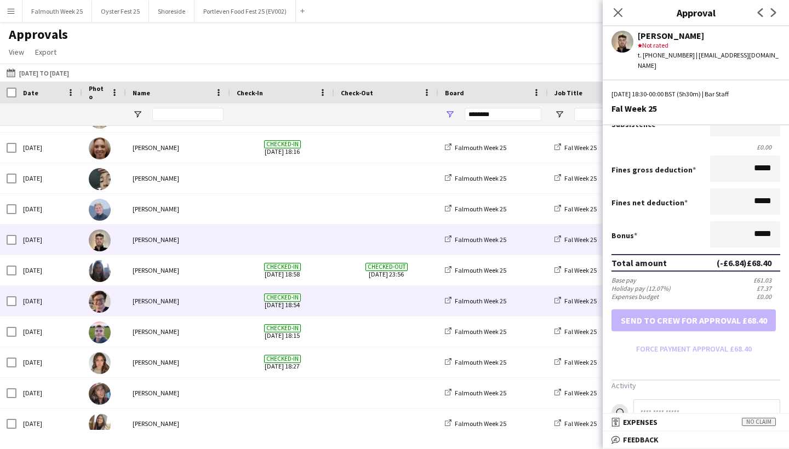
click at [378, 302] on span at bounding box center [386, 301] width 91 height 30
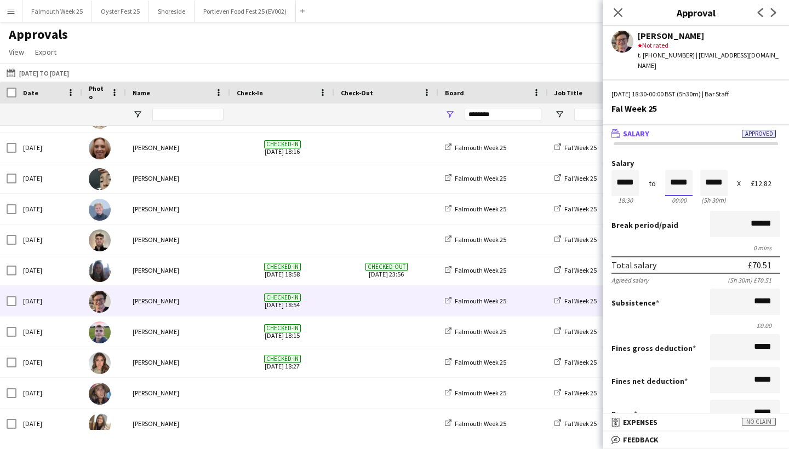
click at [675, 173] on input "*****" at bounding box center [678, 183] width 27 height 26
type input "*****"
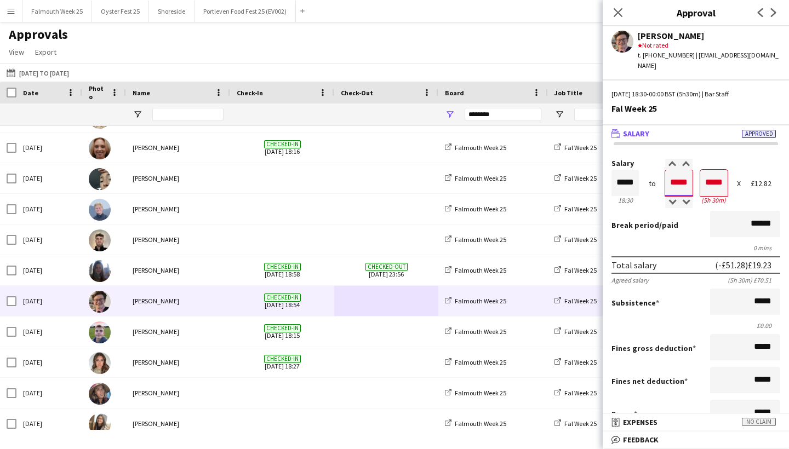
type input "*****"
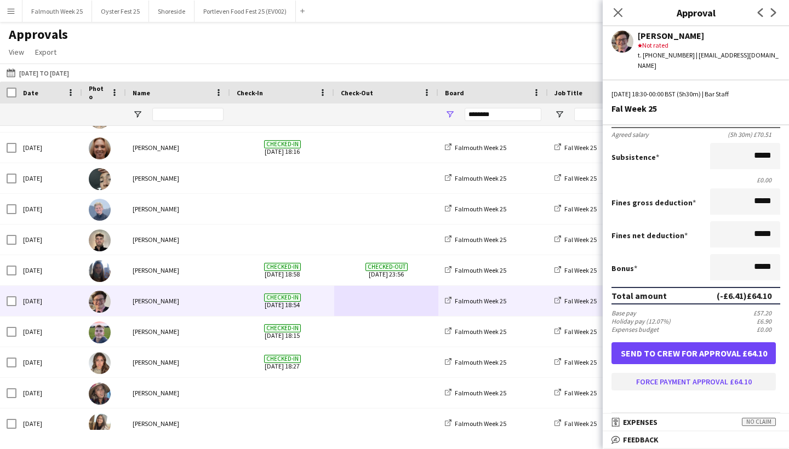
click at [686, 378] on button "Force payment approval £64.10" at bounding box center [694, 382] width 164 height 18
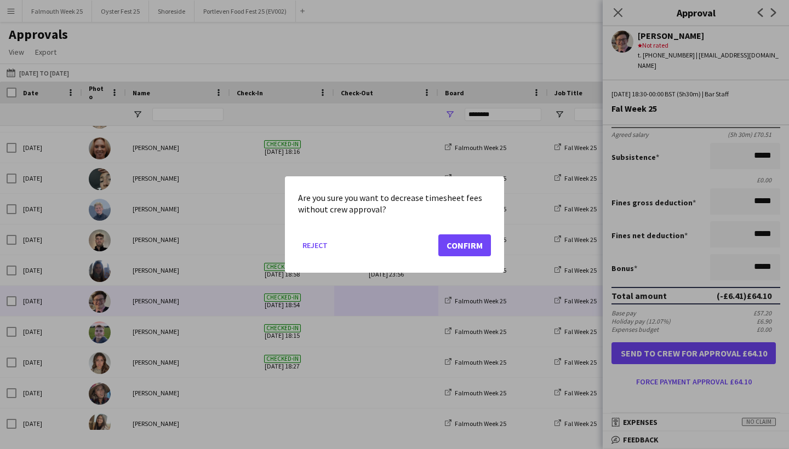
click at [464, 242] on button "Confirm" at bounding box center [464, 246] width 53 height 22
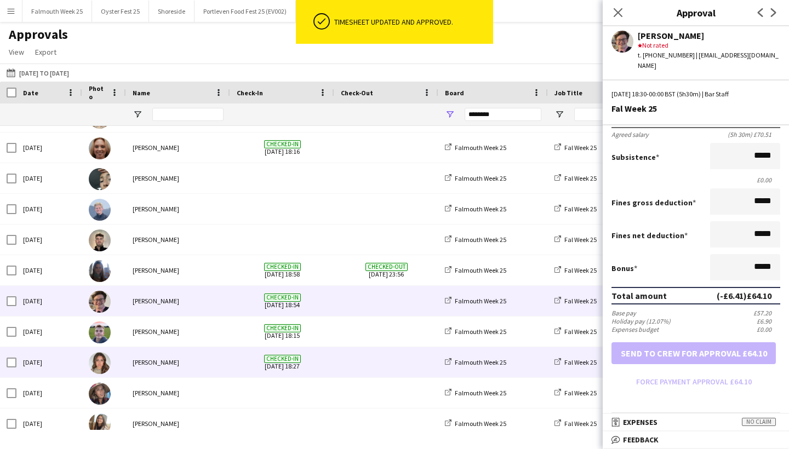
click at [380, 363] on span at bounding box center [386, 362] width 91 height 30
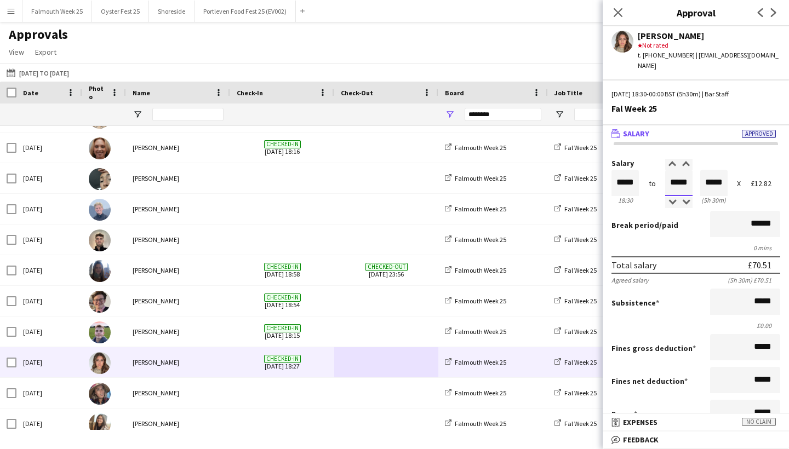
click at [674, 175] on input "*****" at bounding box center [678, 183] width 27 height 26
type input "*****"
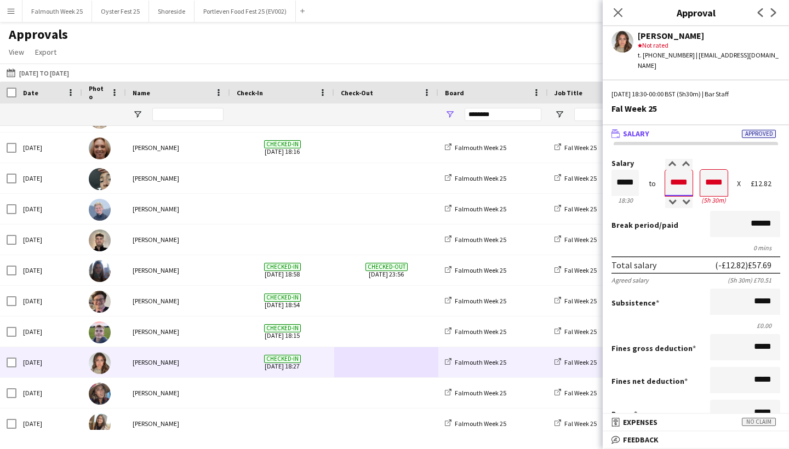
type input "*****"
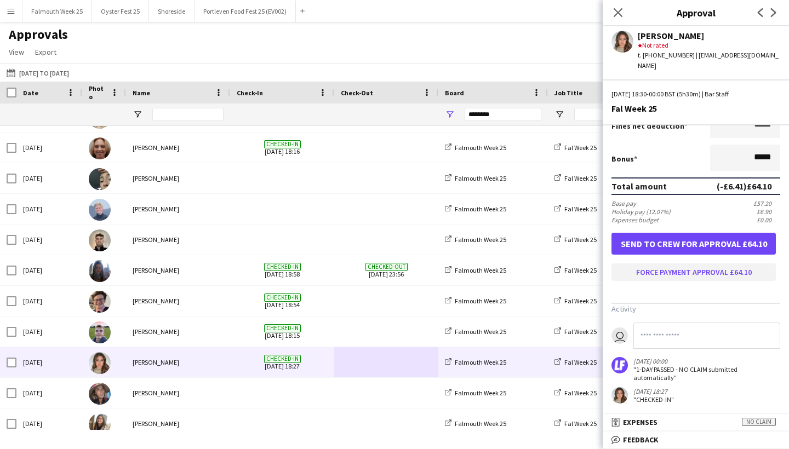
click at [714, 270] on button "Force payment approval £64.10" at bounding box center [694, 273] width 164 height 18
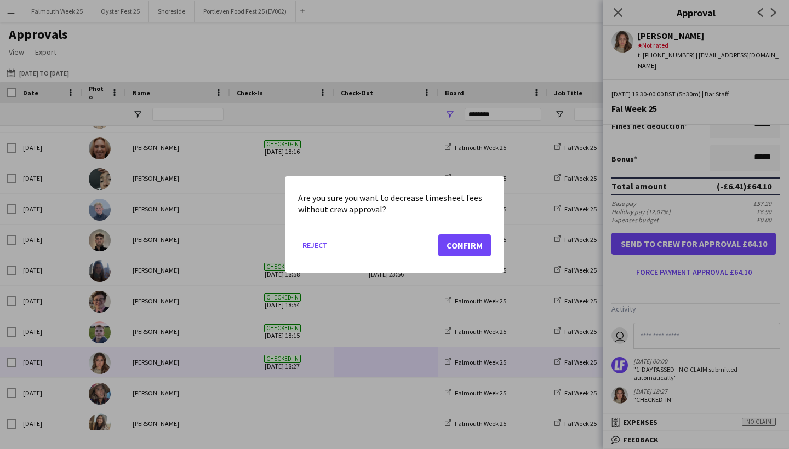
click at [479, 243] on button "Confirm" at bounding box center [464, 246] width 53 height 22
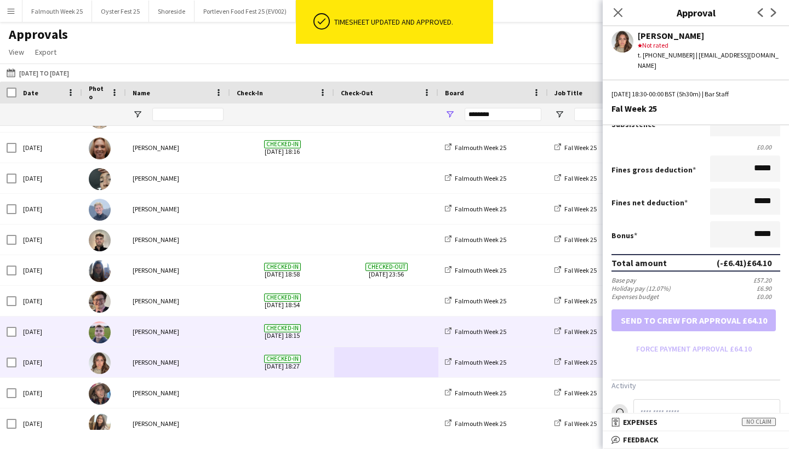
scroll to position [630, 0]
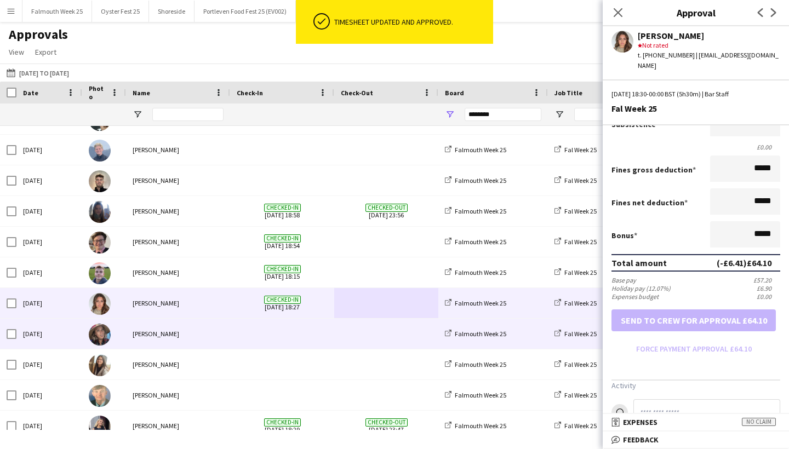
click at [348, 335] on span at bounding box center [386, 334] width 91 height 30
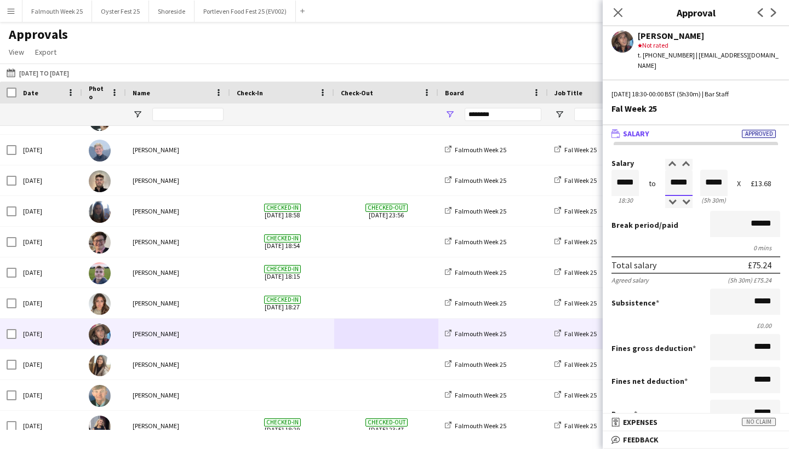
click at [676, 173] on input "*****" at bounding box center [678, 183] width 27 height 26
type input "*****"
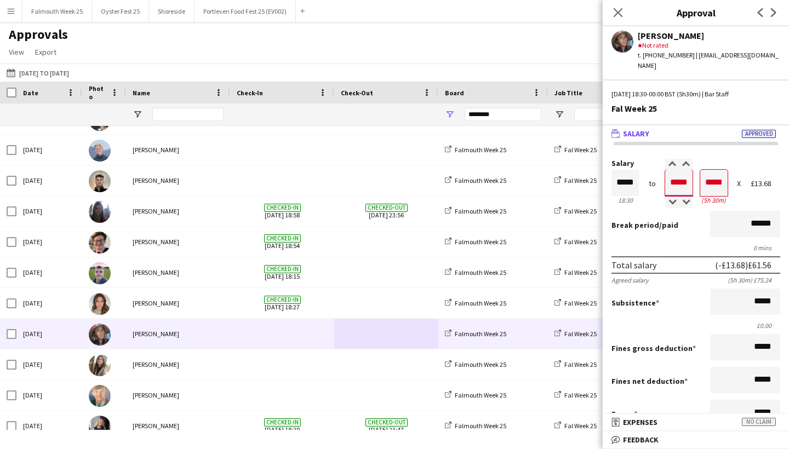
type input "*****"
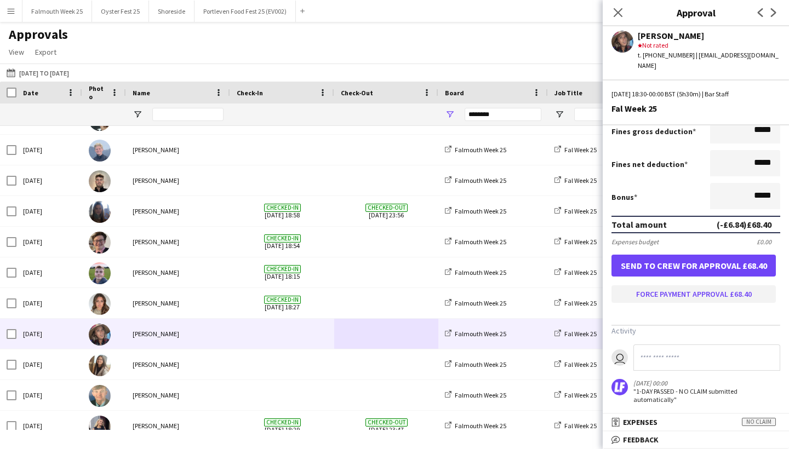
click at [710, 288] on button "Force payment approval £68.40" at bounding box center [694, 295] width 164 height 18
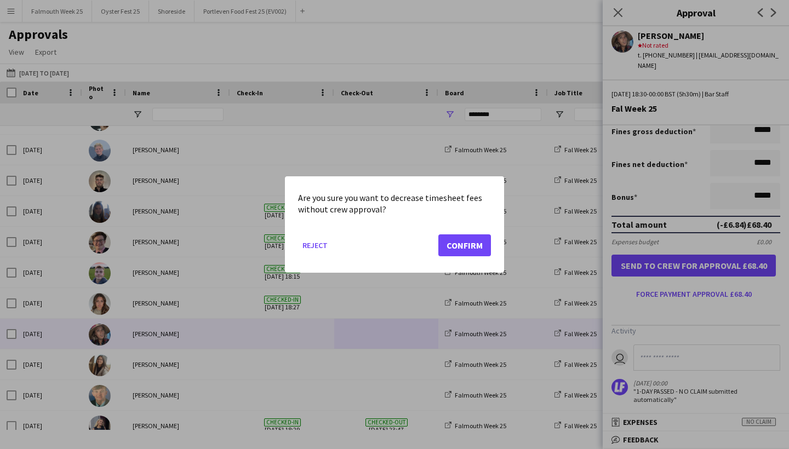
click at [458, 238] on button "Confirm" at bounding box center [464, 246] width 53 height 22
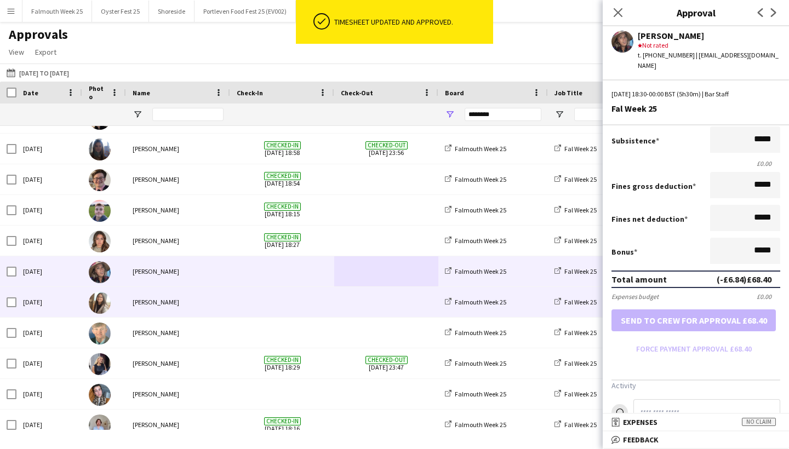
click at [390, 306] on span at bounding box center [386, 302] width 91 height 30
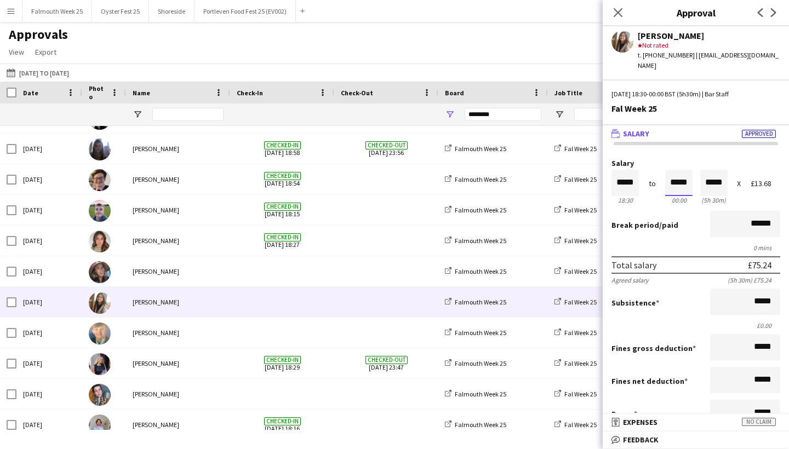
click at [677, 172] on input "*****" at bounding box center [678, 183] width 27 height 26
type input "*****"
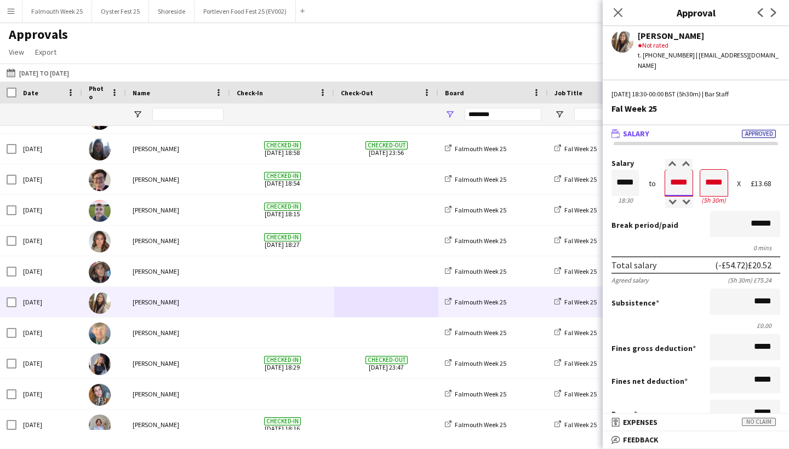
type input "*****"
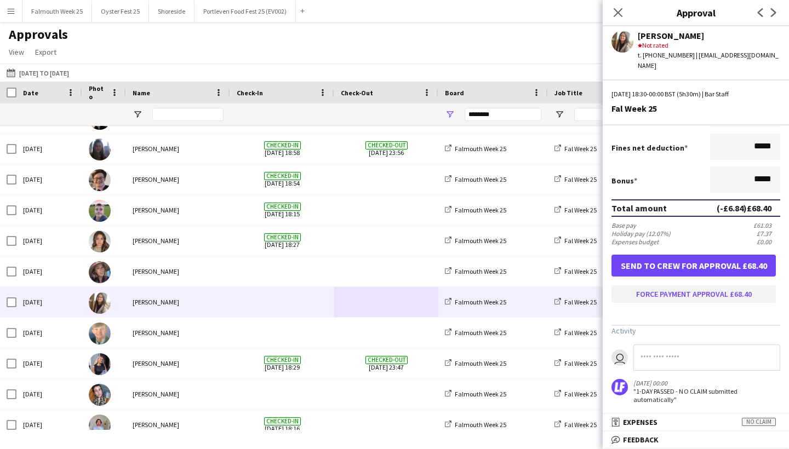
click at [726, 293] on button "Force payment approval £68.40" at bounding box center [694, 295] width 164 height 18
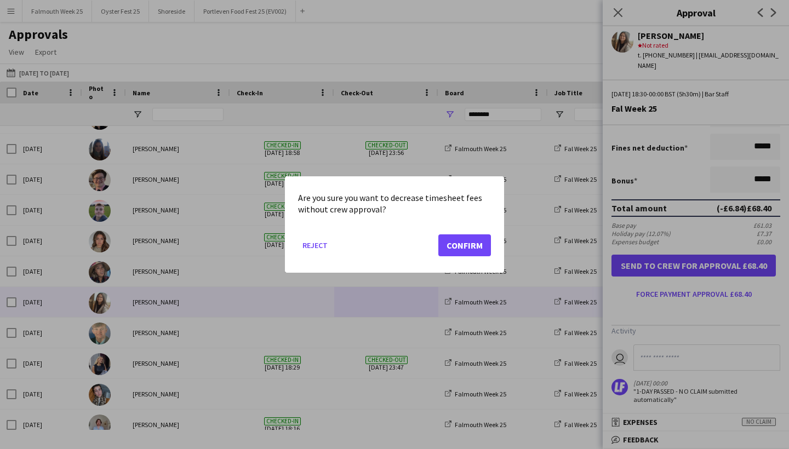
click at [453, 241] on button "Confirm" at bounding box center [464, 246] width 53 height 22
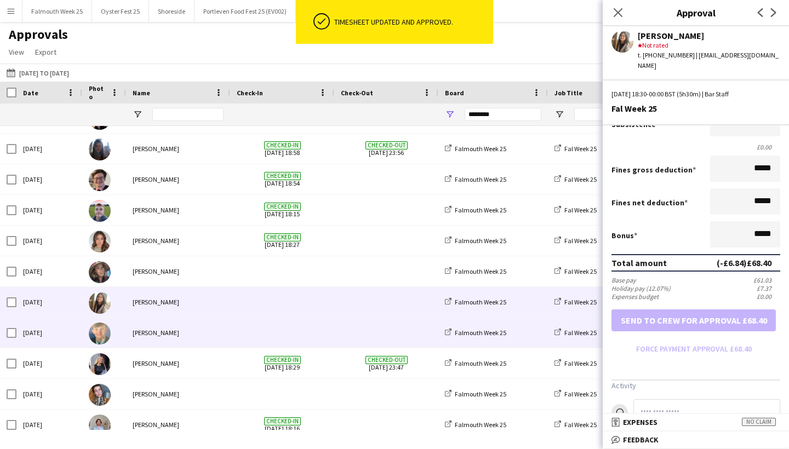
click at [287, 335] on span at bounding box center [282, 333] width 91 height 30
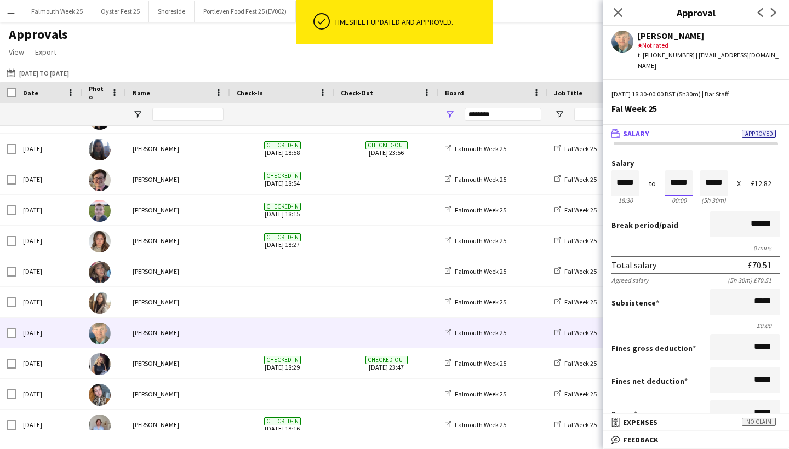
click at [679, 171] on input "*****" at bounding box center [678, 183] width 27 height 26
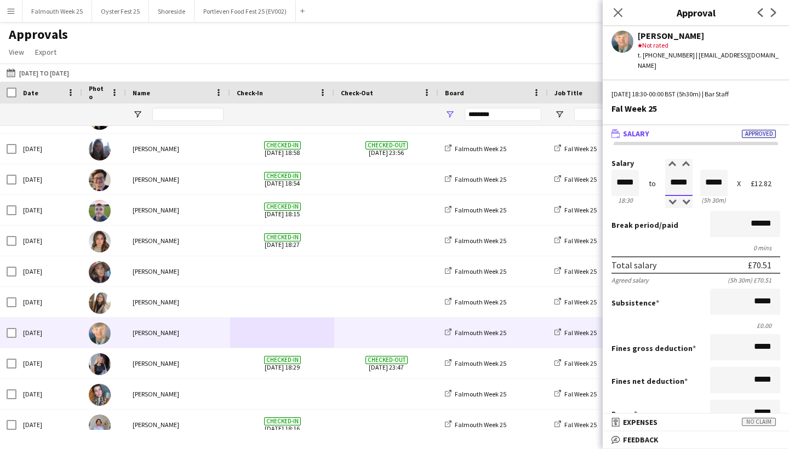
type input "*****"
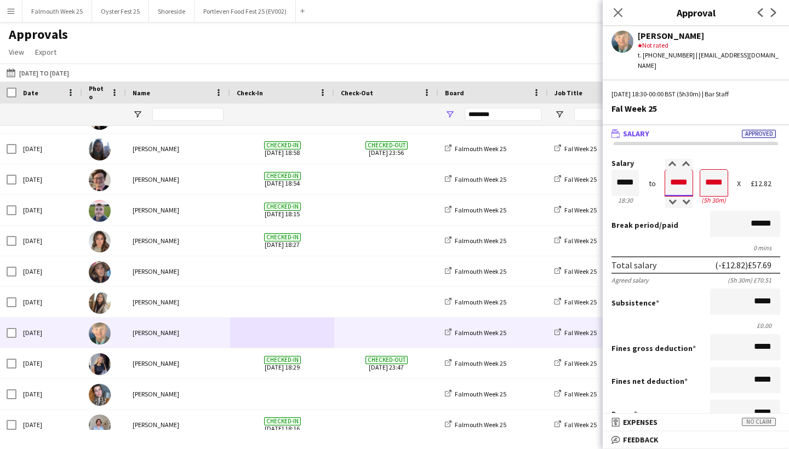
type input "*****"
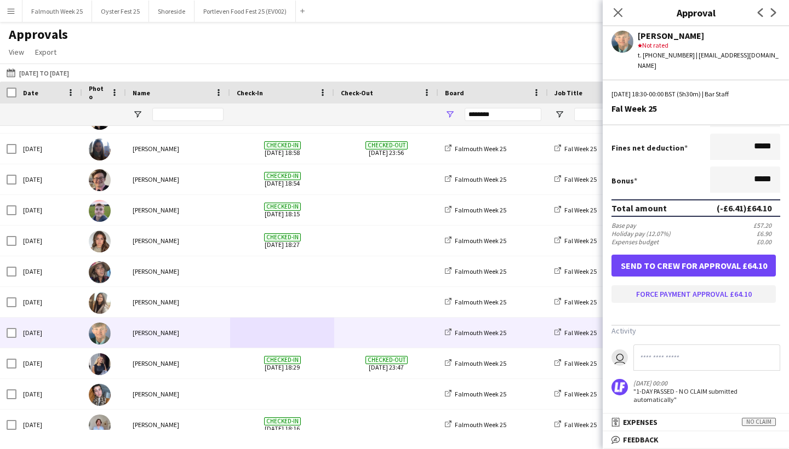
click at [724, 290] on button "Force payment approval £64.10" at bounding box center [694, 295] width 164 height 18
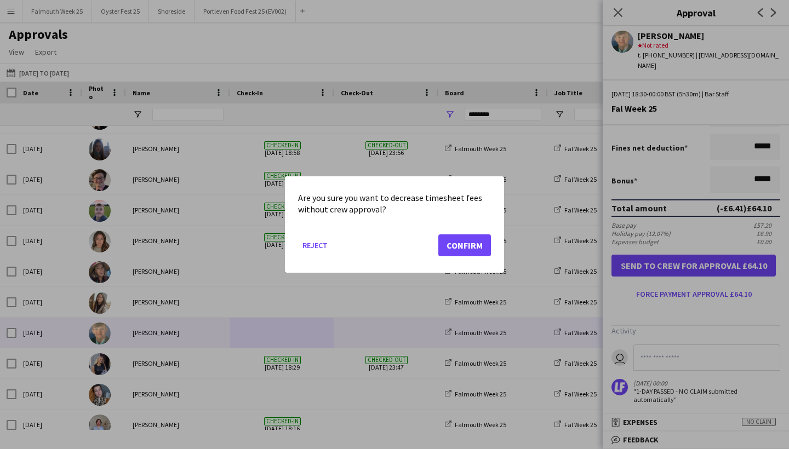
click at [471, 244] on button "Confirm" at bounding box center [464, 246] width 53 height 22
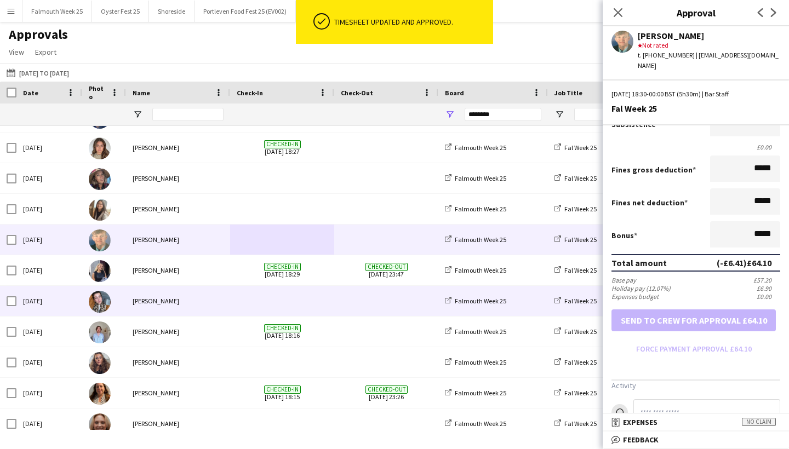
click at [366, 300] on span at bounding box center [386, 301] width 91 height 30
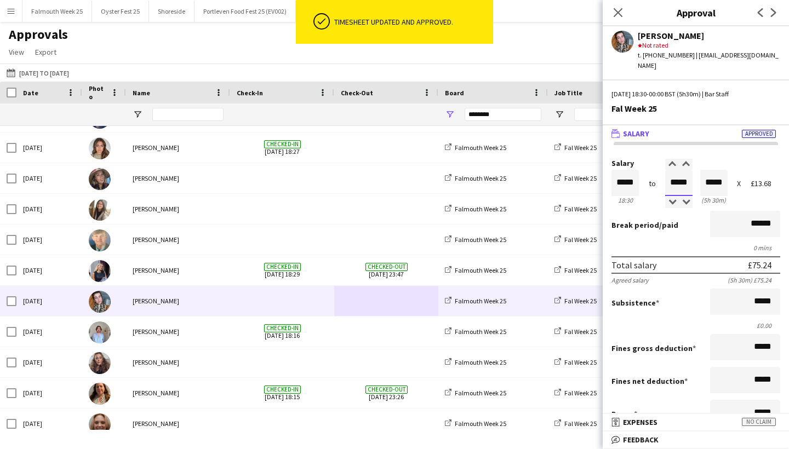
click at [678, 172] on input "*****" at bounding box center [678, 183] width 27 height 26
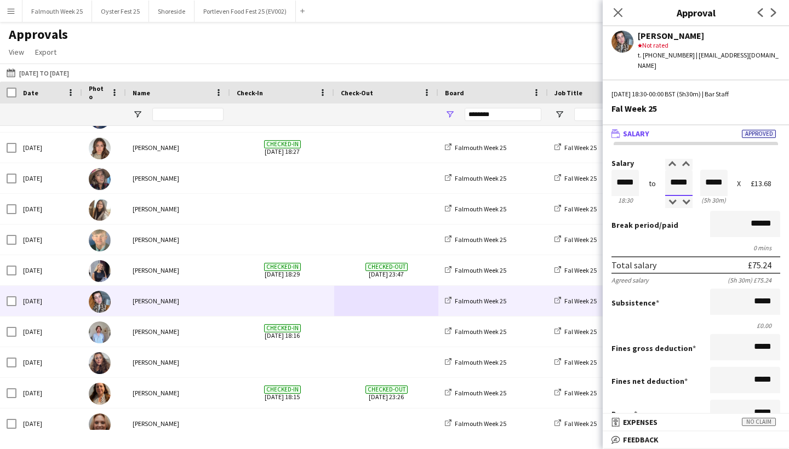
type input "*****"
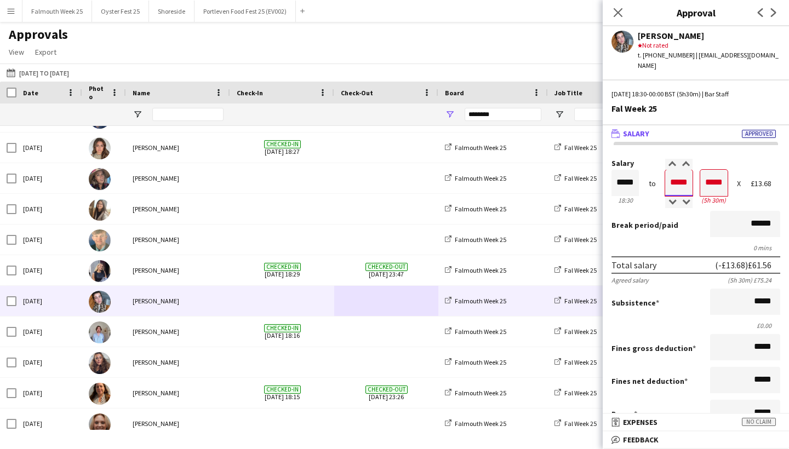
type input "*****"
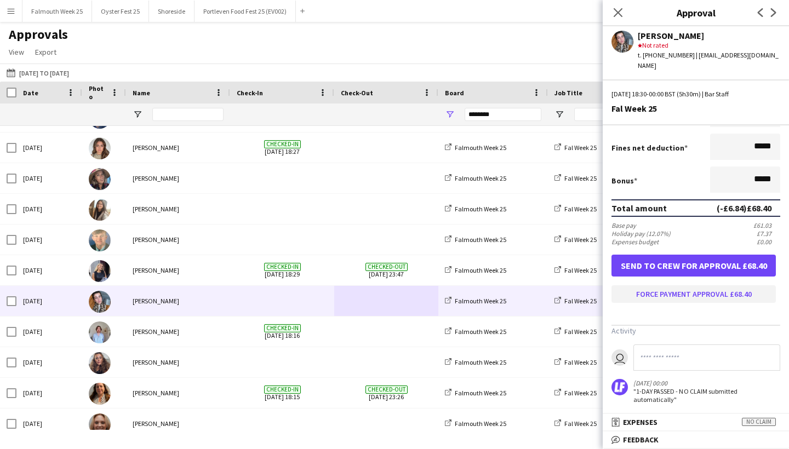
click at [719, 292] on button "Force payment approval £68.40" at bounding box center [694, 295] width 164 height 18
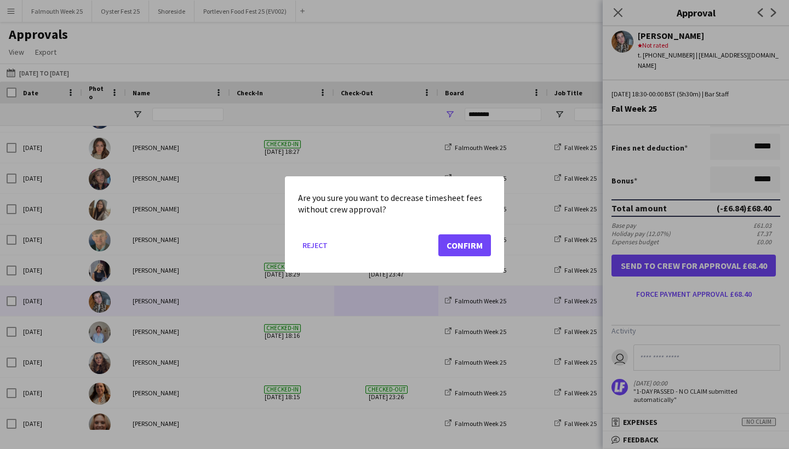
click at [471, 245] on button "Confirm" at bounding box center [464, 246] width 53 height 22
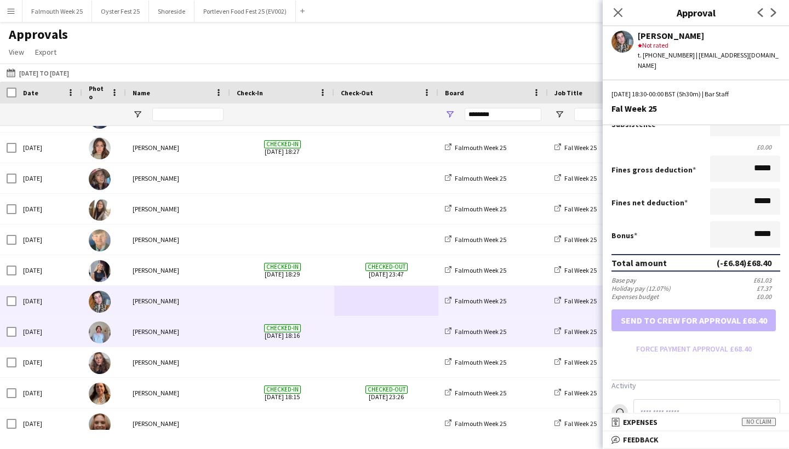
click at [373, 334] on span at bounding box center [386, 332] width 91 height 30
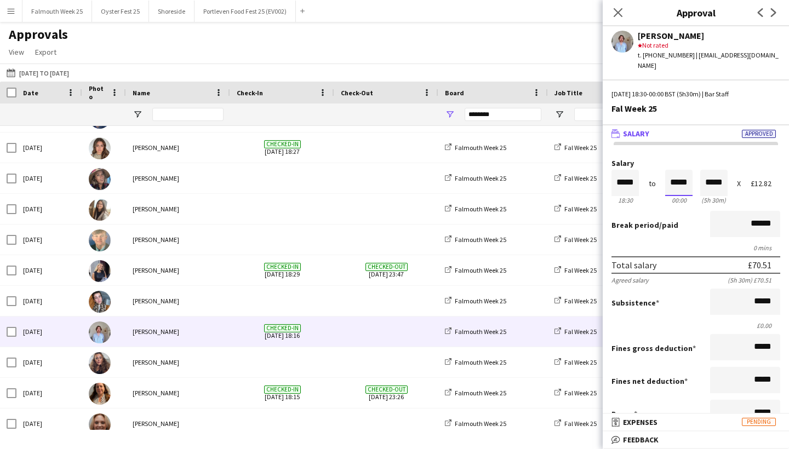
click at [677, 172] on input "*****" at bounding box center [678, 183] width 27 height 26
type input "*****"
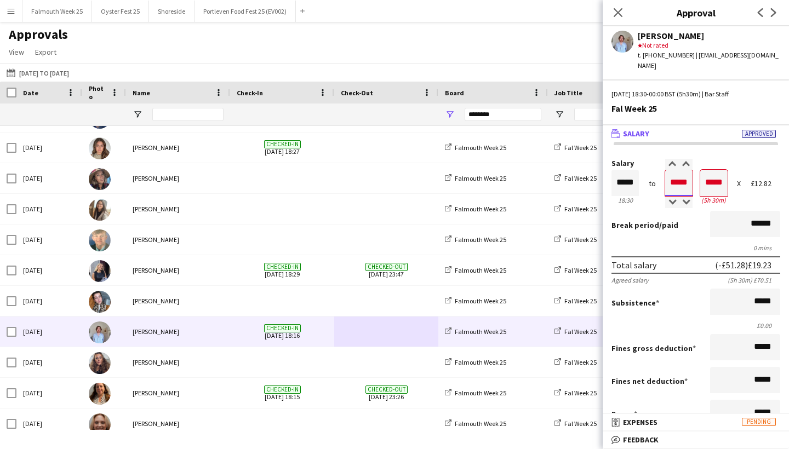
type input "*****"
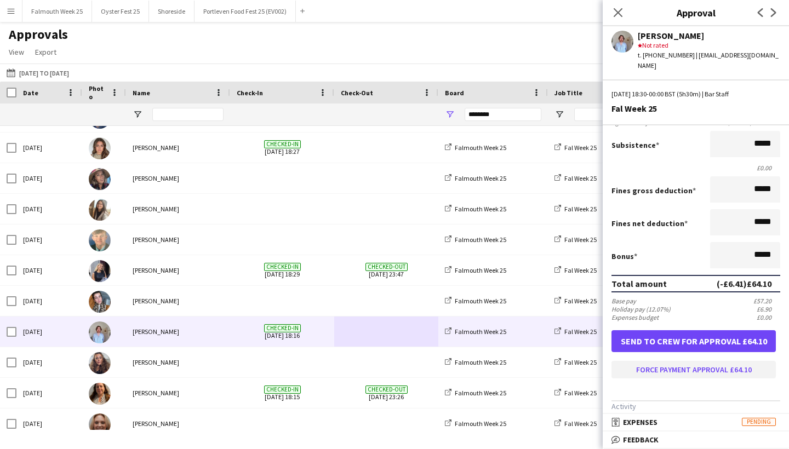
click at [693, 367] on button "Force payment approval £64.10" at bounding box center [694, 370] width 164 height 18
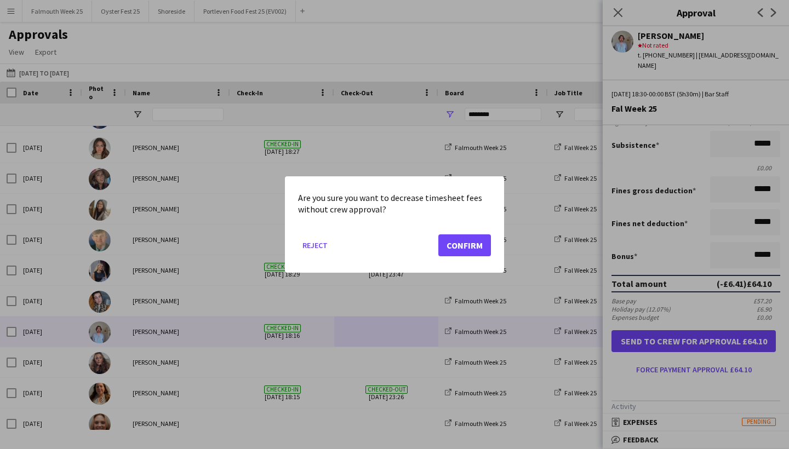
click at [466, 236] on button "Confirm" at bounding box center [464, 246] width 53 height 22
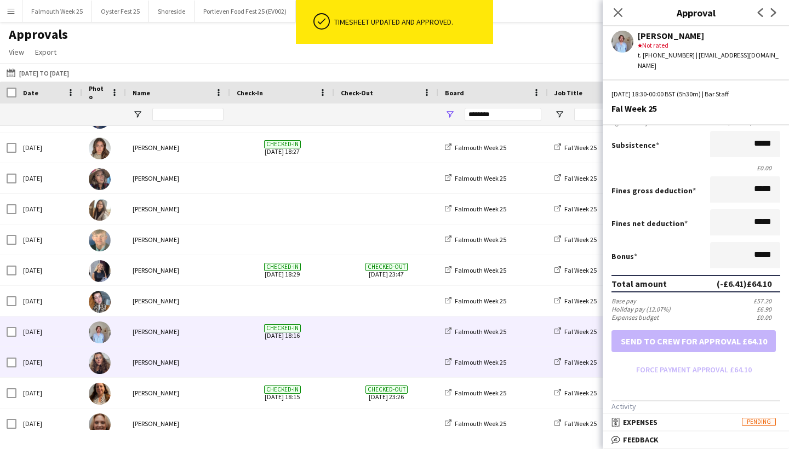
click at [312, 362] on span at bounding box center [282, 362] width 91 height 30
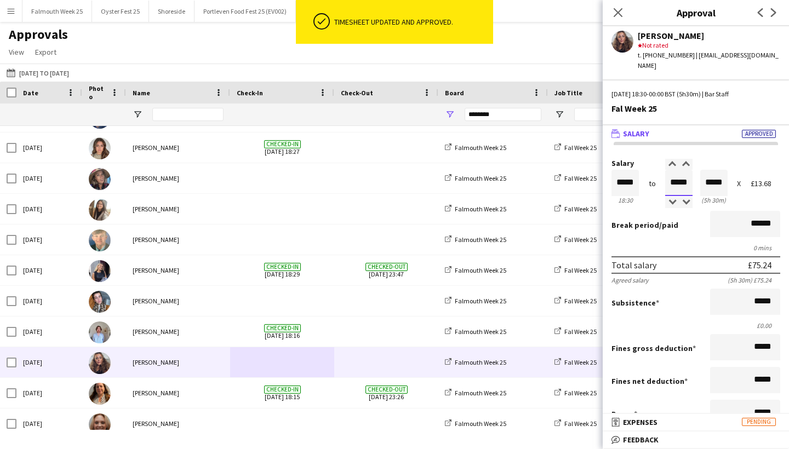
click at [677, 172] on input "*****" at bounding box center [678, 183] width 27 height 26
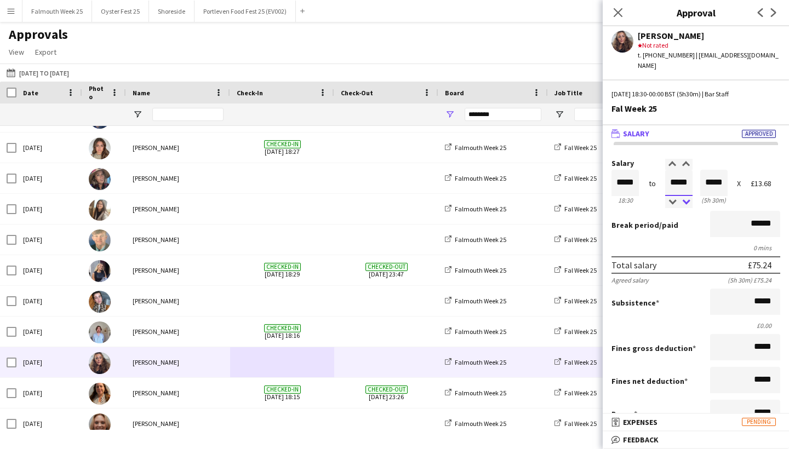
type input "*****"
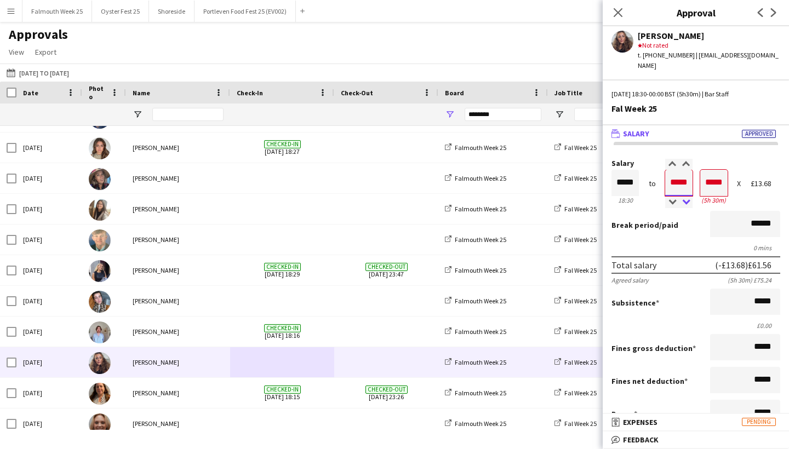
type input "*****"
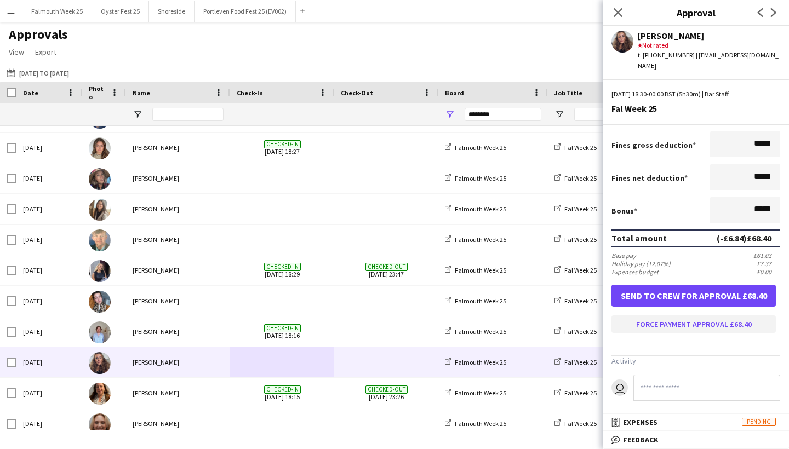
click at [701, 326] on button "Force payment approval £68.40" at bounding box center [694, 325] width 164 height 18
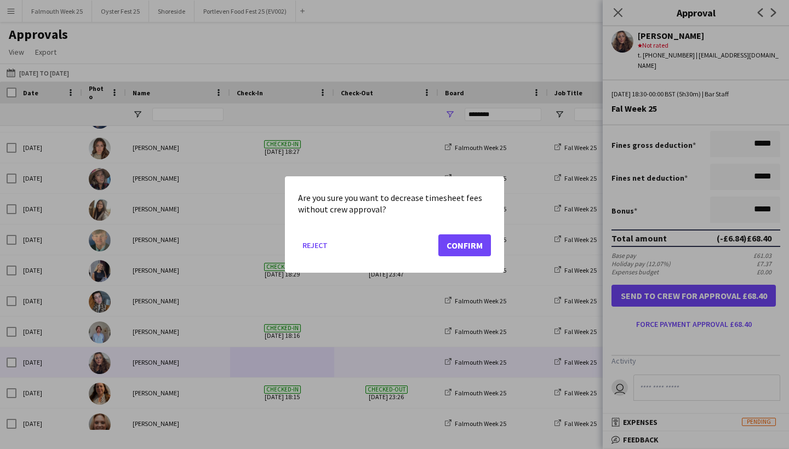
click at [457, 243] on button "Confirm" at bounding box center [464, 246] width 53 height 22
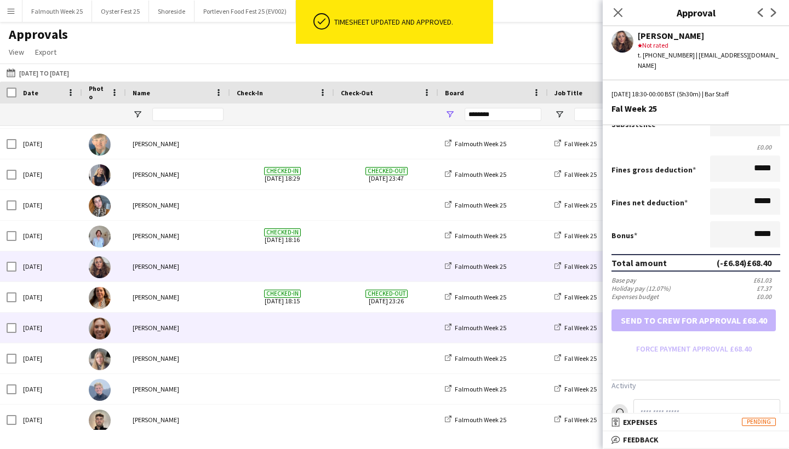
click at [372, 334] on span at bounding box center [386, 328] width 91 height 30
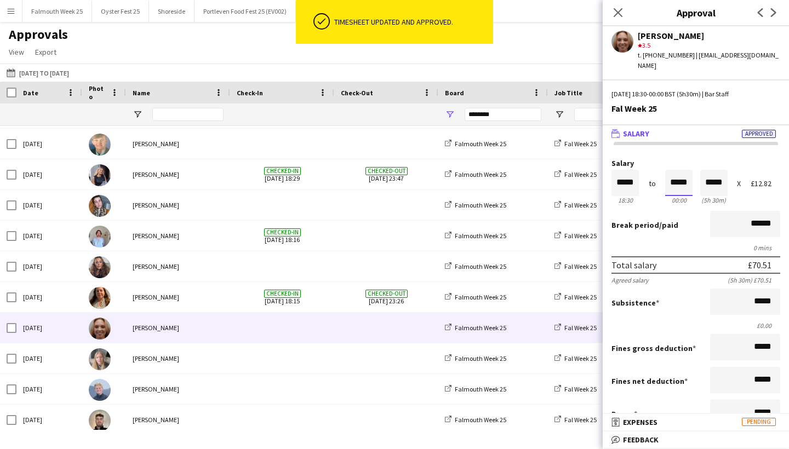
click at [677, 173] on input "*****" at bounding box center [678, 183] width 27 height 26
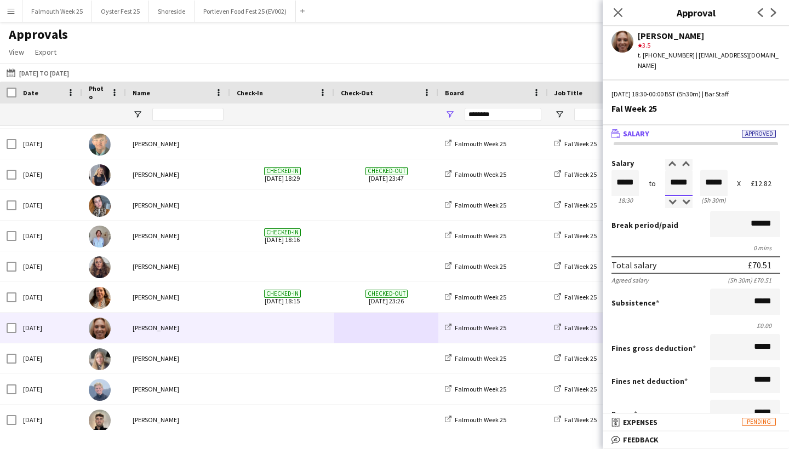
type input "*****"
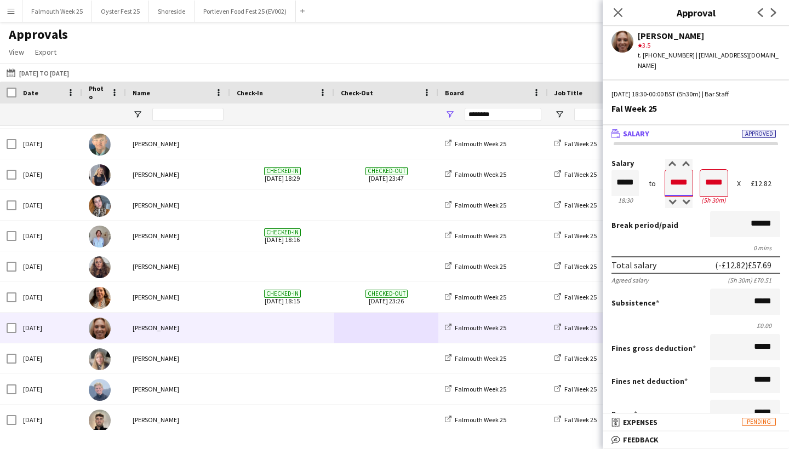
type input "*****"
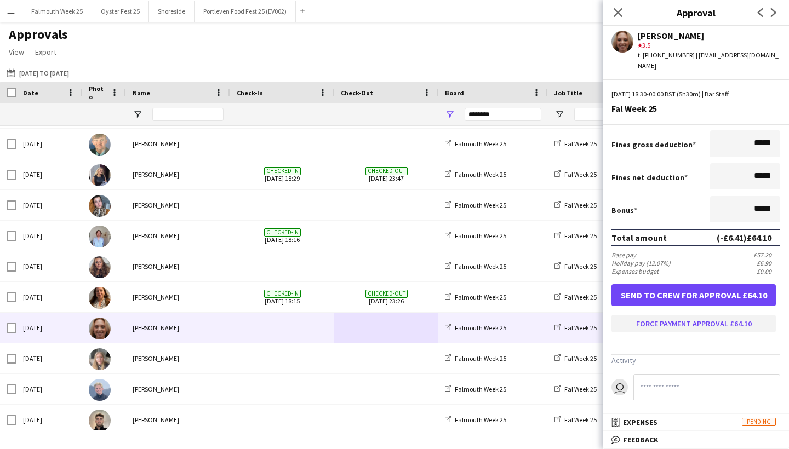
scroll to position [203, 0]
click at [696, 322] on button "Force payment approval £64.10" at bounding box center [694, 325] width 164 height 18
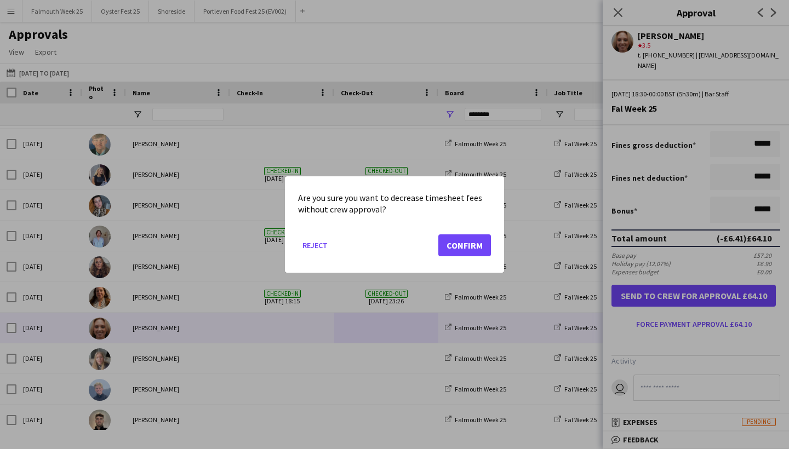
click at [462, 243] on button "Confirm" at bounding box center [464, 246] width 53 height 22
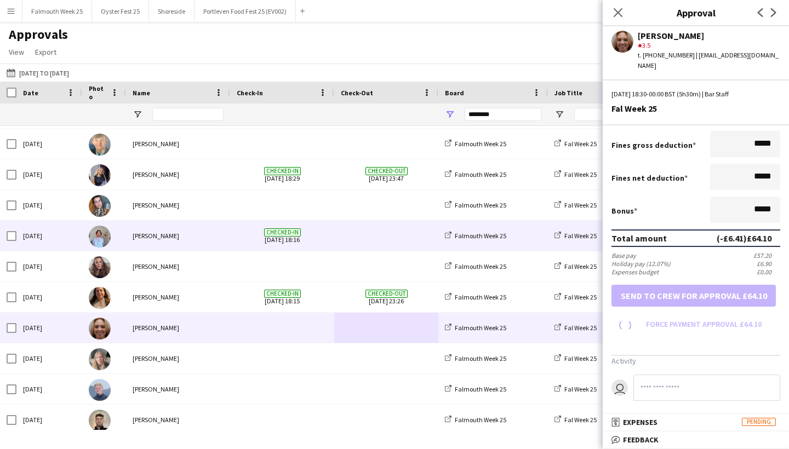
scroll to position [179, 0]
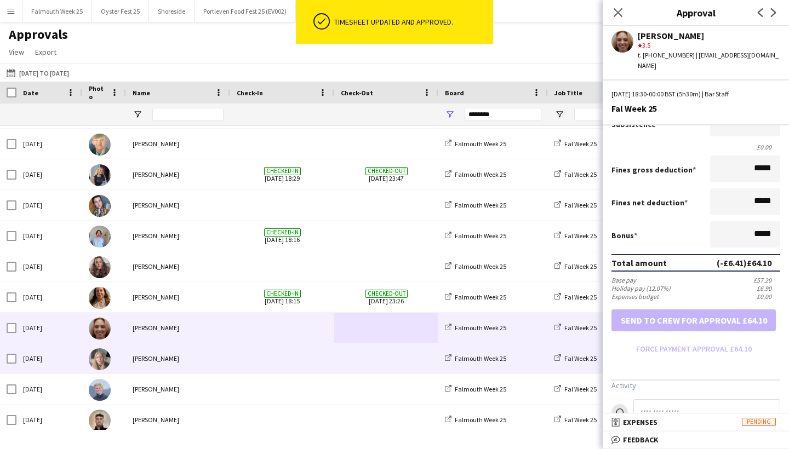
click at [344, 360] on span at bounding box center [386, 359] width 91 height 30
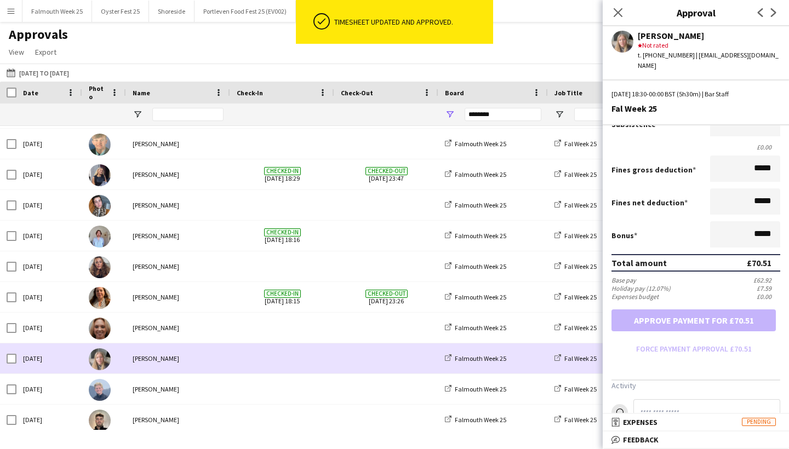
scroll to position [0, 0]
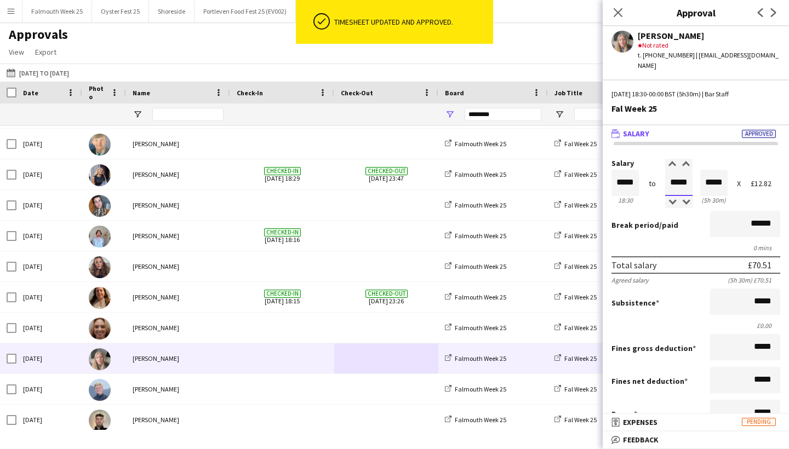
click at [681, 170] on input "*****" at bounding box center [678, 183] width 27 height 26
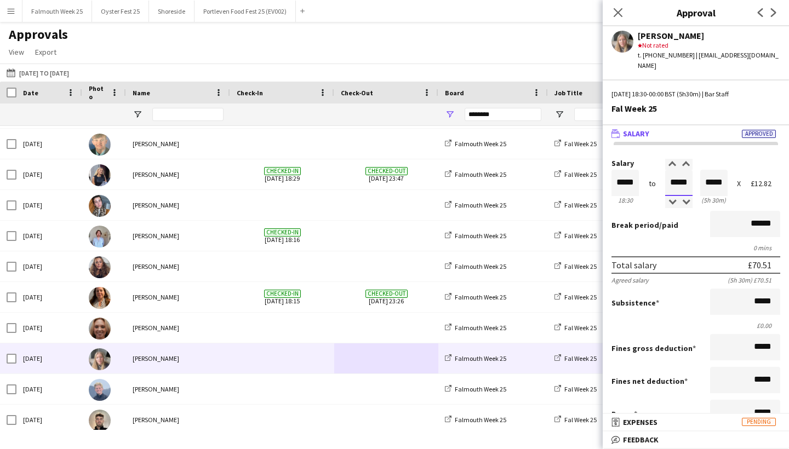
type input "*****"
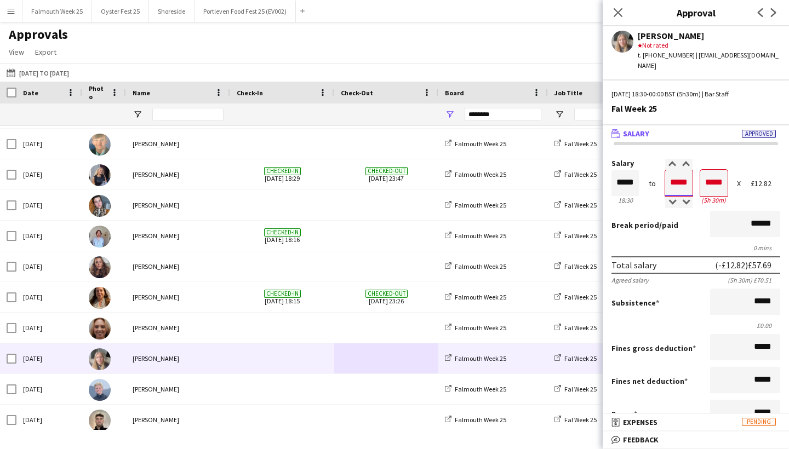
type input "*****"
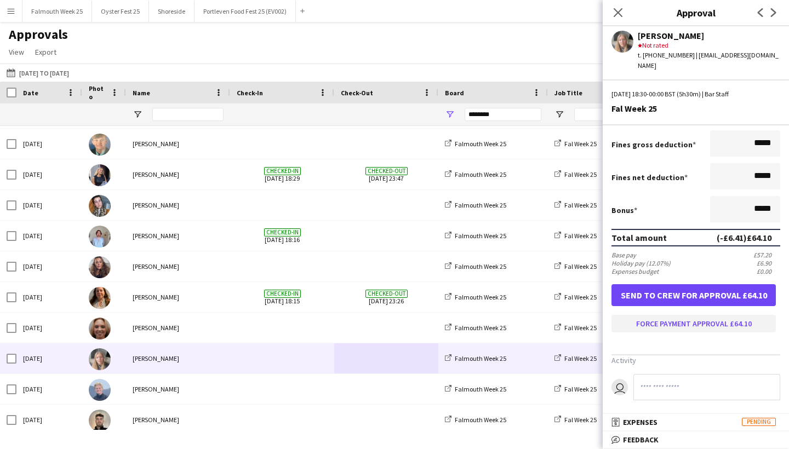
scroll to position [203, 0]
click at [718, 317] on button "Force payment approval £64.10" at bounding box center [694, 325] width 164 height 18
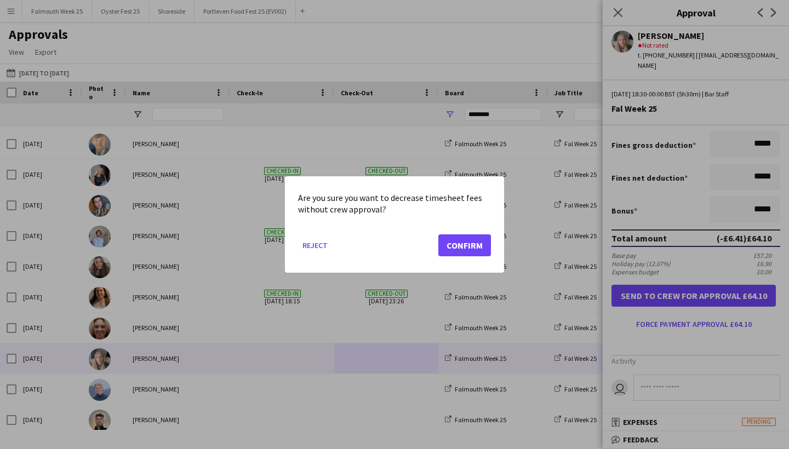
click at [467, 244] on button "Confirm" at bounding box center [464, 246] width 53 height 22
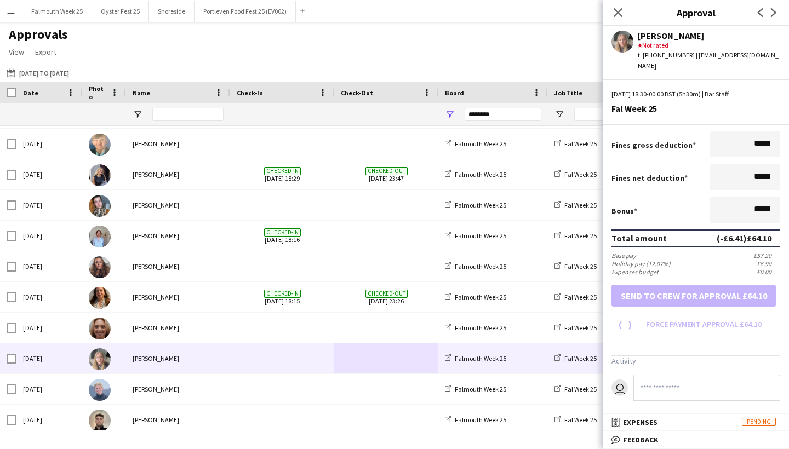
scroll to position [179, 0]
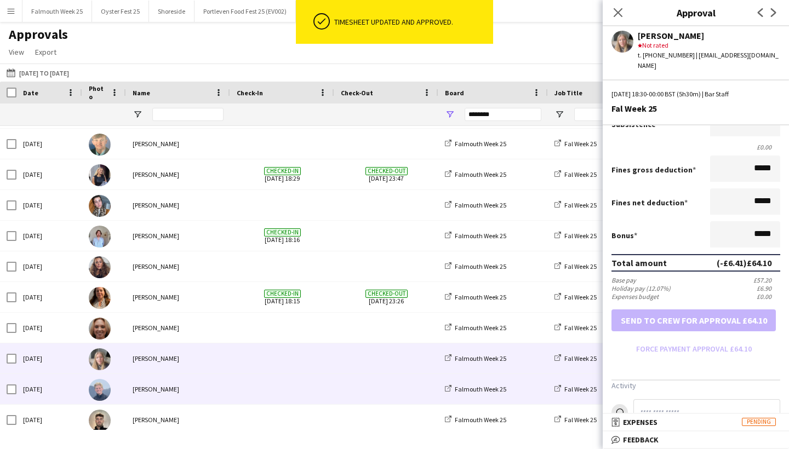
click at [332, 385] on div at bounding box center [282, 389] width 104 height 30
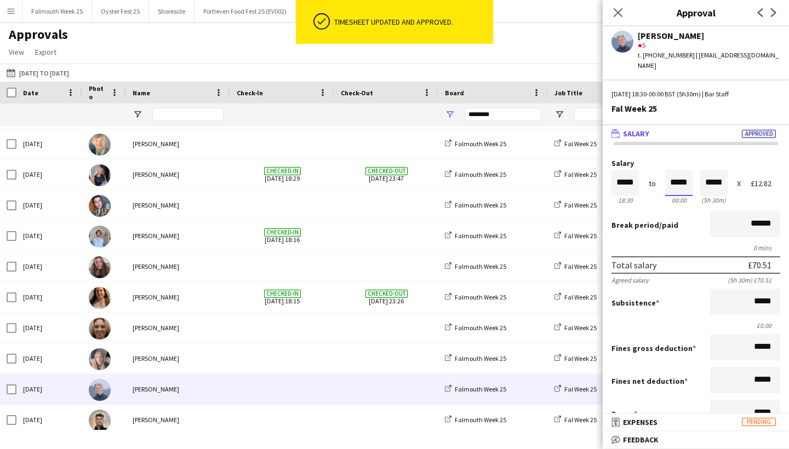
click at [677, 172] on input "*****" at bounding box center [678, 183] width 27 height 26
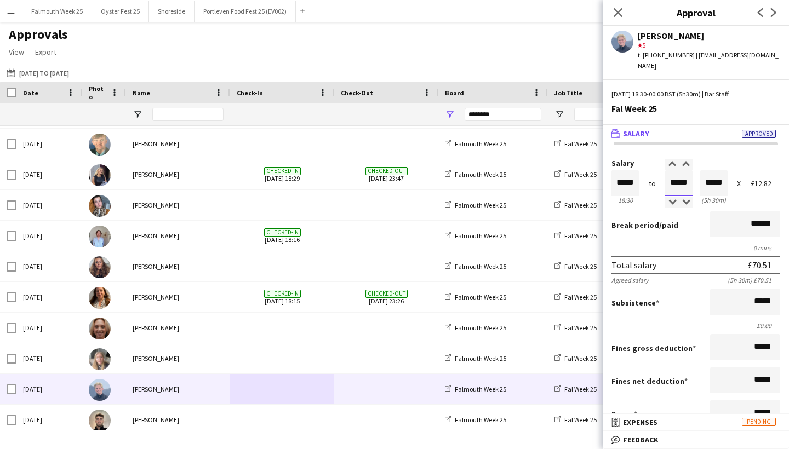
type input "*****"
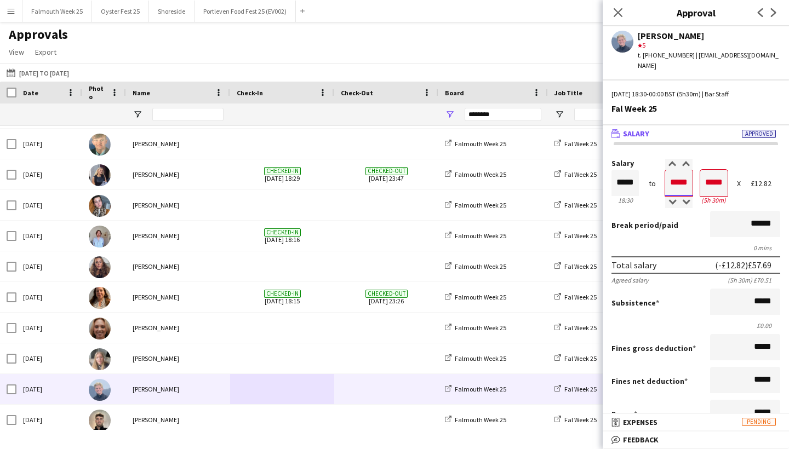
type input "*****"
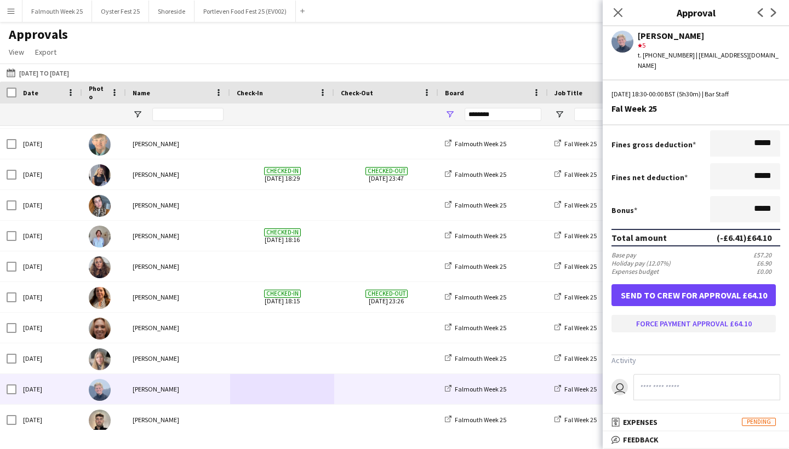
scroll to position [203, 0]
click at [722, 321] on button "Force payment approval £64.10" at bounding box center [694, 325] width 164 height 18
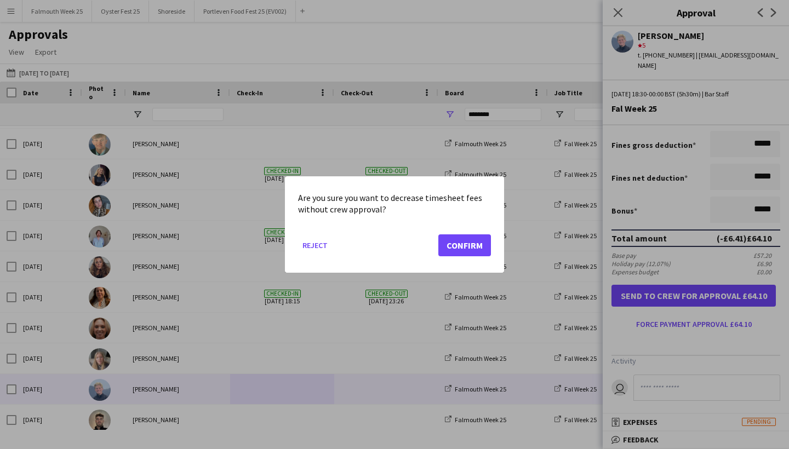
click at [473, 248] on button "Confirm" at bounding box center [464, 246] width 53 height 22
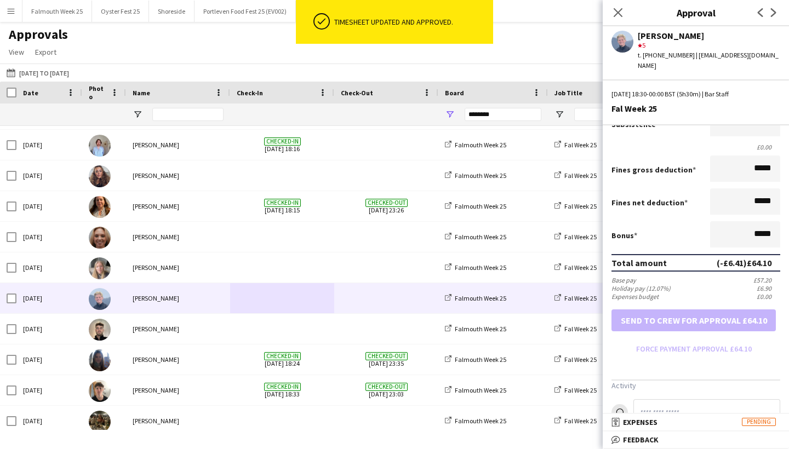
scroll to position [1011, 0]
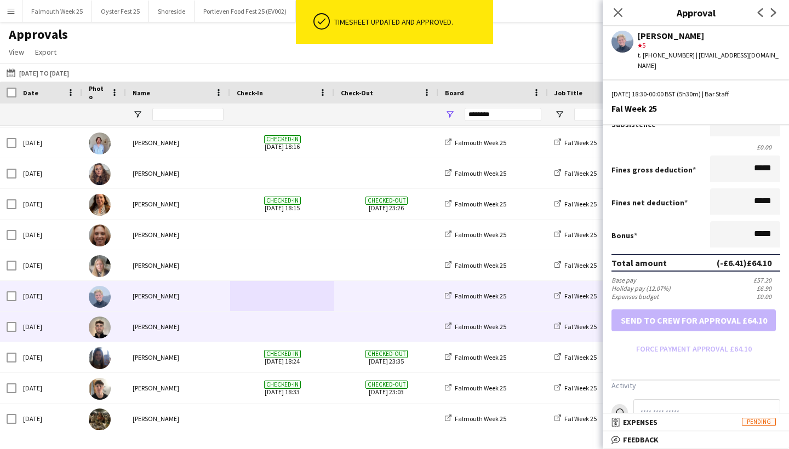
click at [332, 326] on div at bounding box center [282, 327] width 104 height 30
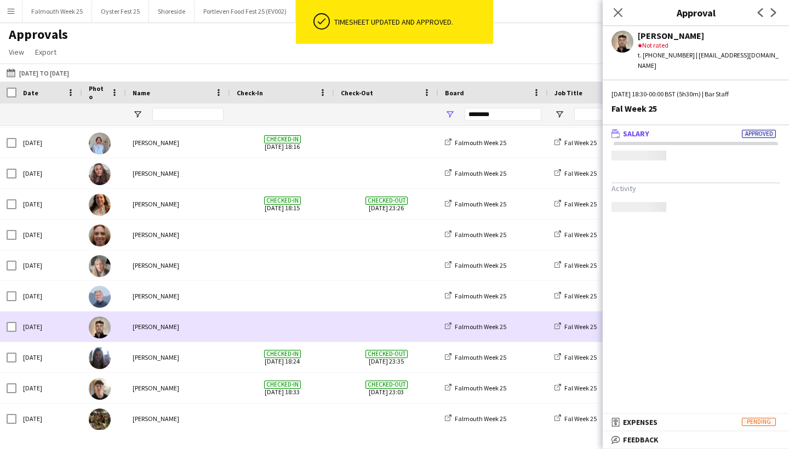
scroll to position [0, 0]
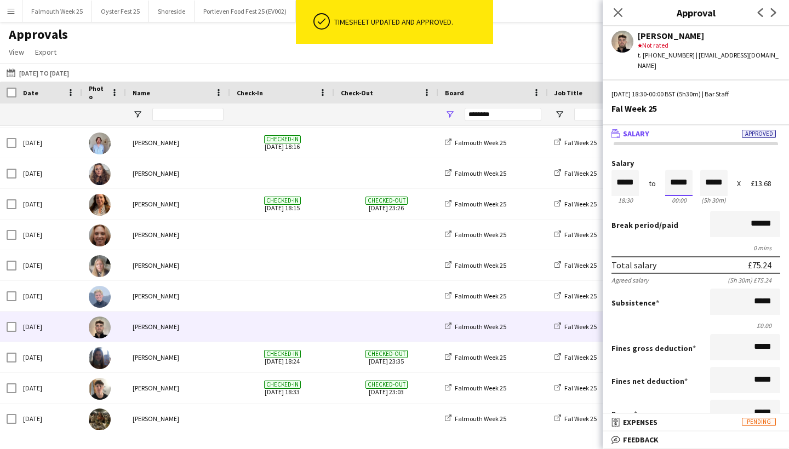
click at [678, 172] on input "*****" at bounding box center [678, 183] width 27 height 26
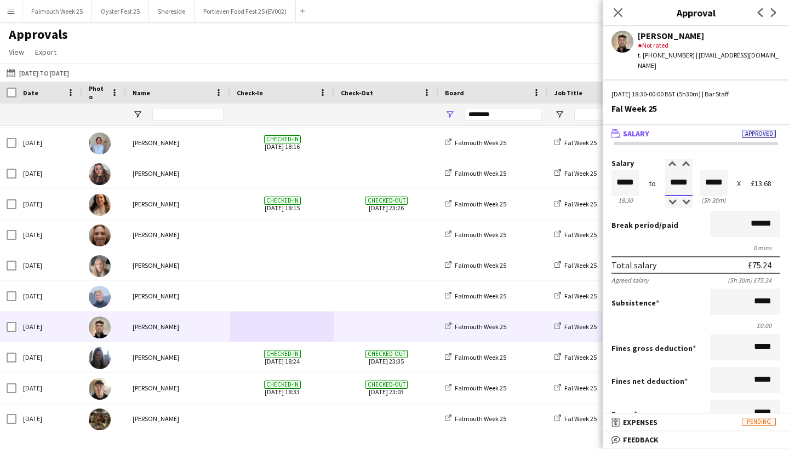
type input "*****"
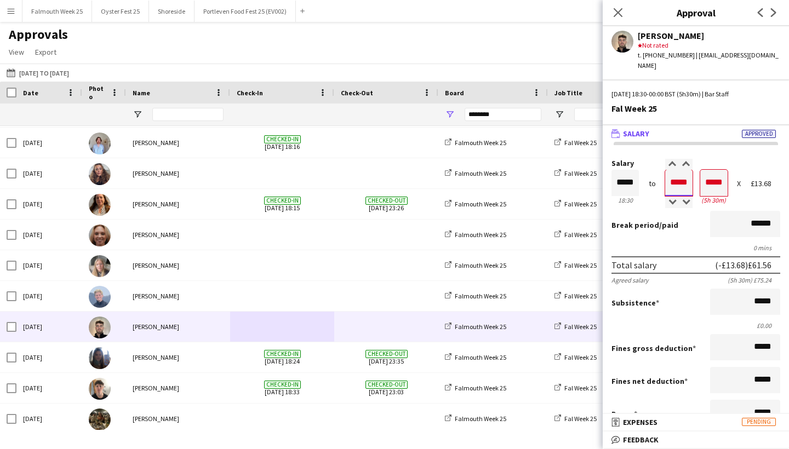
type input "*****"
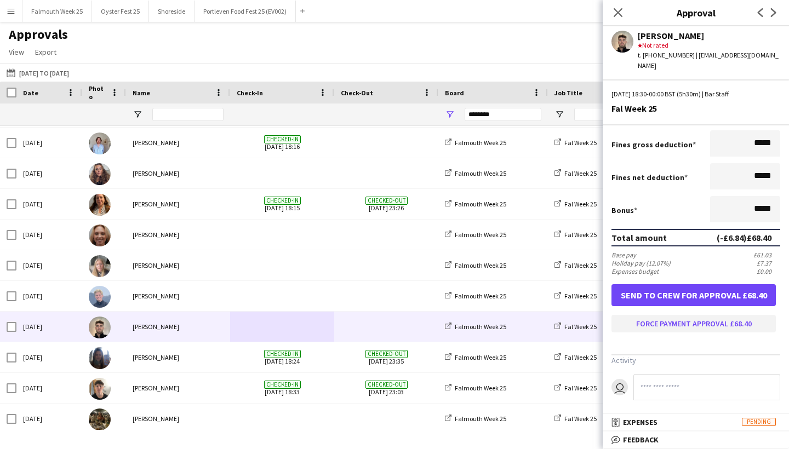
scroll to position [203, 0]
click at [708, 319] on button "Force payment approval £68.40" at bounding box center [694, 325] width 164 height 18
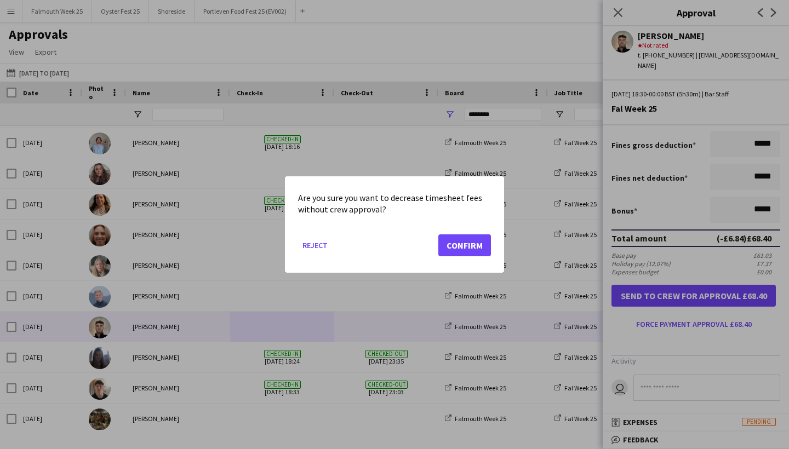
click at [460, 245] on button "Confirm" at bounding box center [464, 246] width 53 height 22
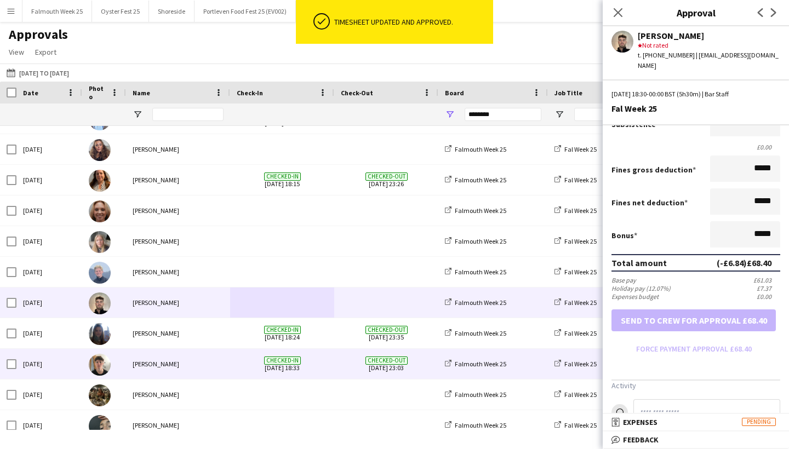
scroll to position [1046, 0]
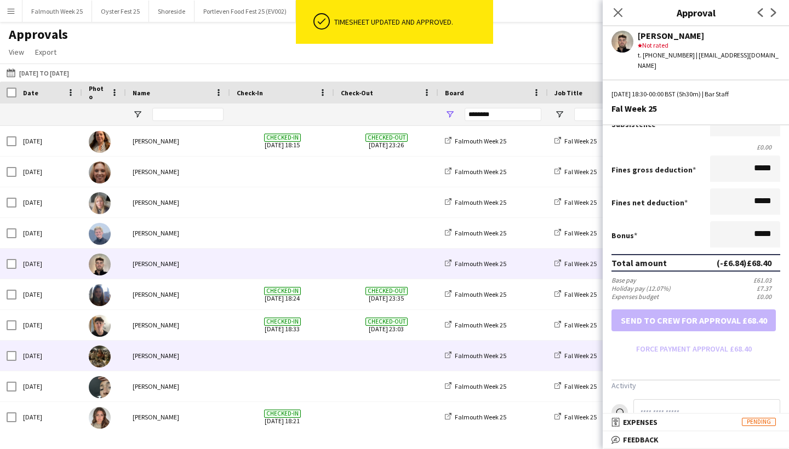
click at [351, 357] on span at bounding box center [386, 356] width 91 height 30
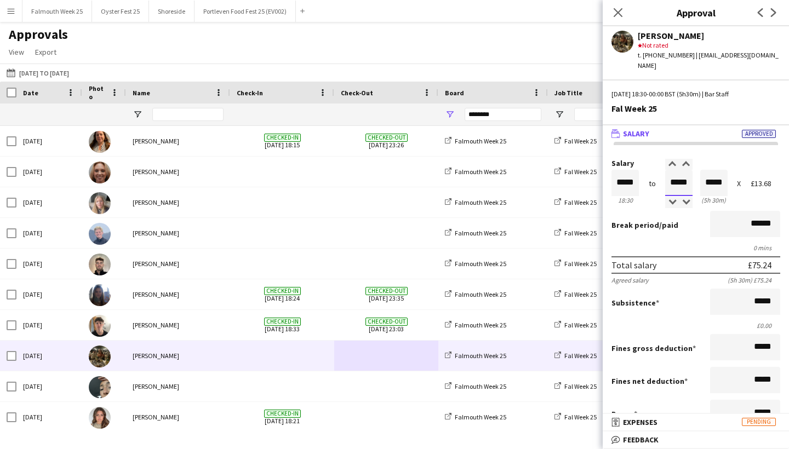
click at [681, 172] on input "*****" at bounding box center [678, 183] width 27 height 26
type input "*****"
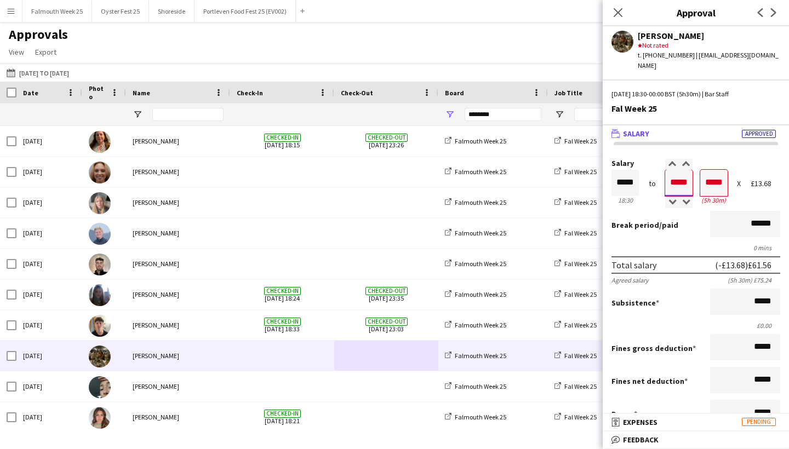
type input "*****"
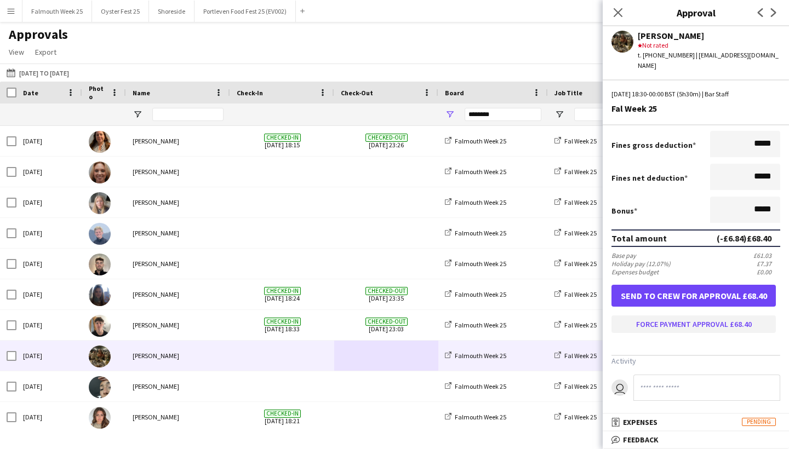
click at [710, 321] on button "Force payment approval £68.40" at bounding box center [694, 325] width 164 height 18
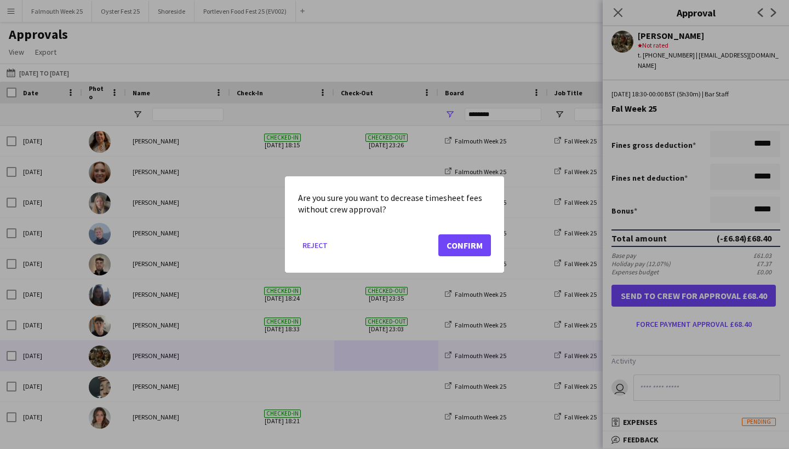
click at [476, 247] on button "Confirm" at bounding box center [464, 246] width 53 height 22
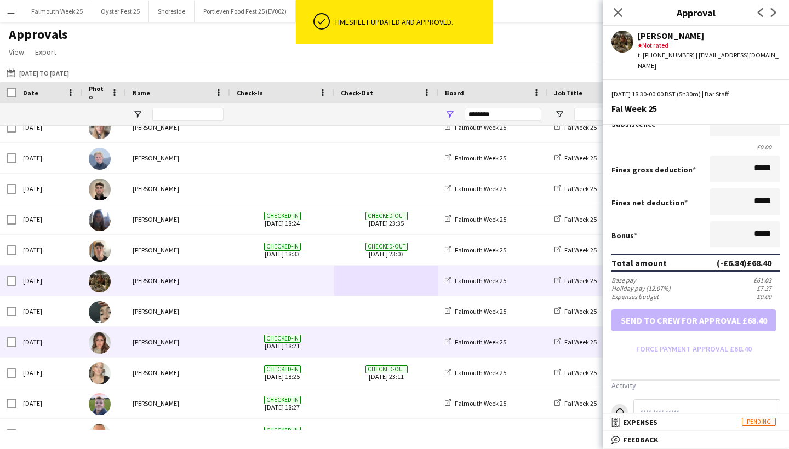
click at [361, 343] on span at bounding box center [386, 342] width 91 height 30
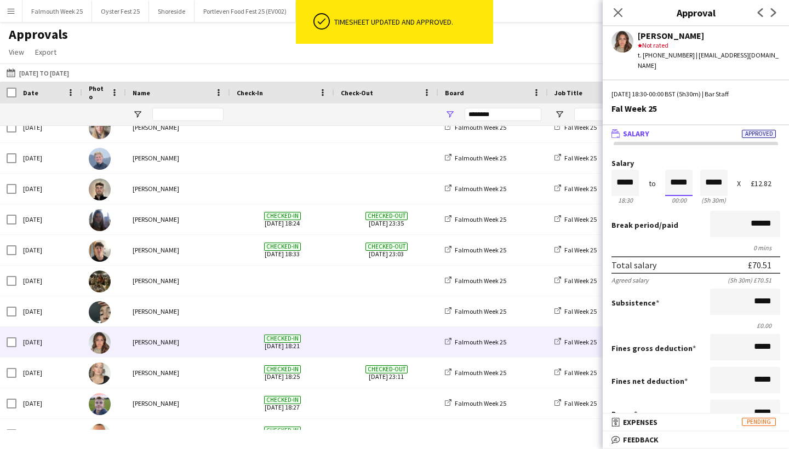
click at [675, 170] on input "*****" at bounding box center [678, 183] width 27 height 26
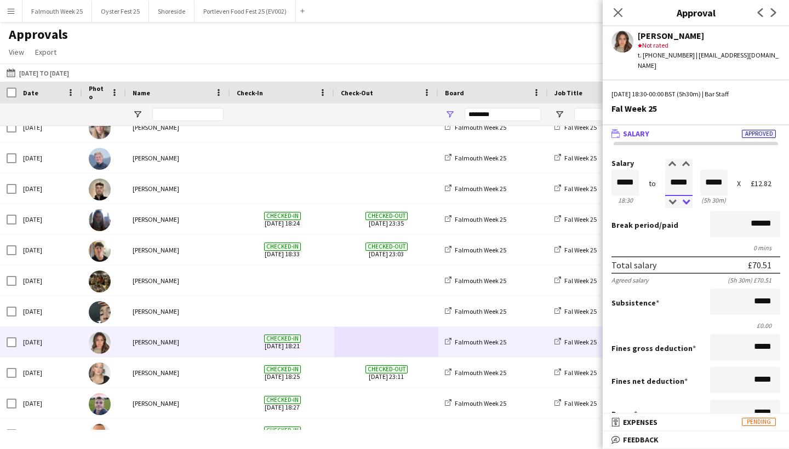
type input "*****"
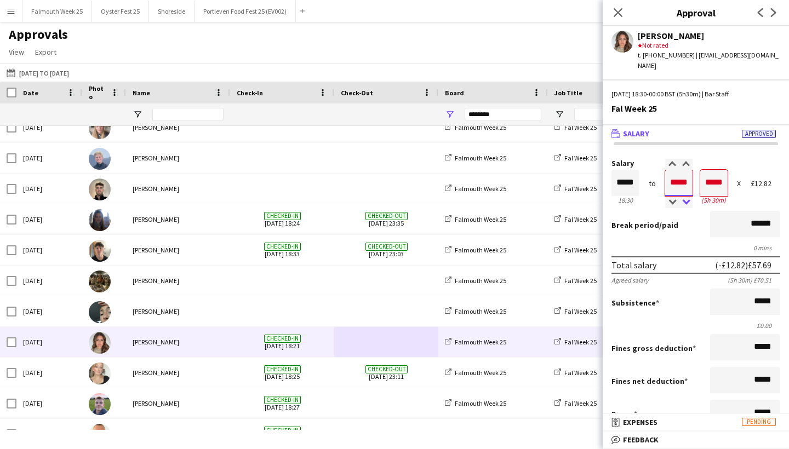
type input "*****"
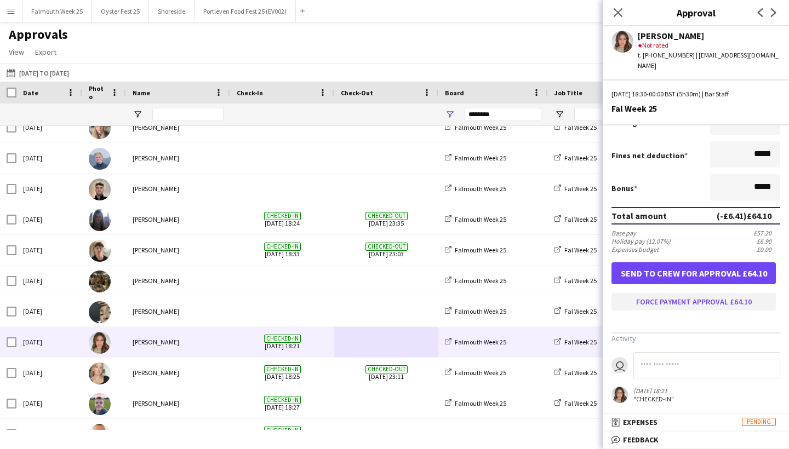
click at [720, 295] on button "Force payment approval £64.10" at bounding box center [694, 302] width 164 height 18
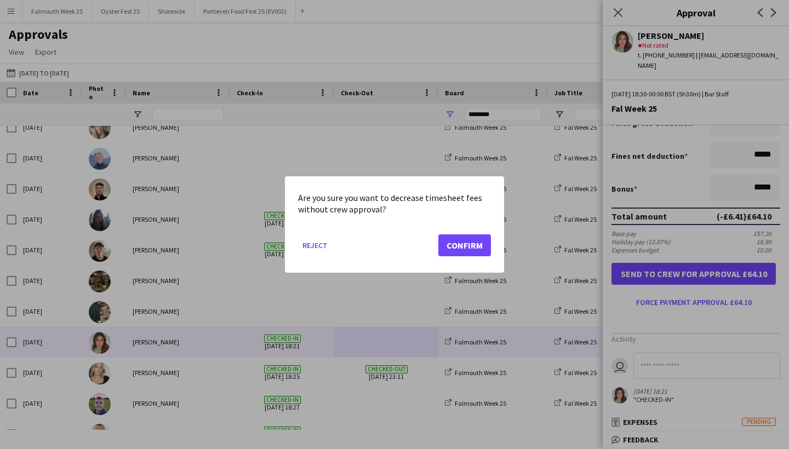
click at [461, 244] on button "Confirm" at bounding box center [464, 246] width 53 height 22
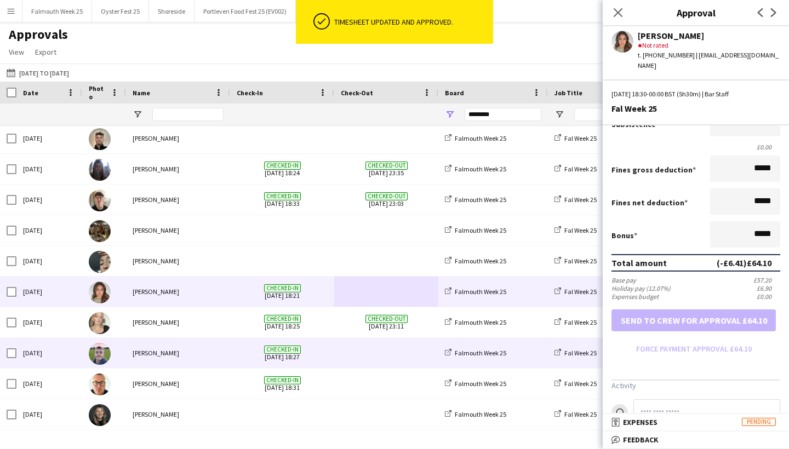
click at [388, 349] on span at bounding box center [386, 353] width 91 height 30
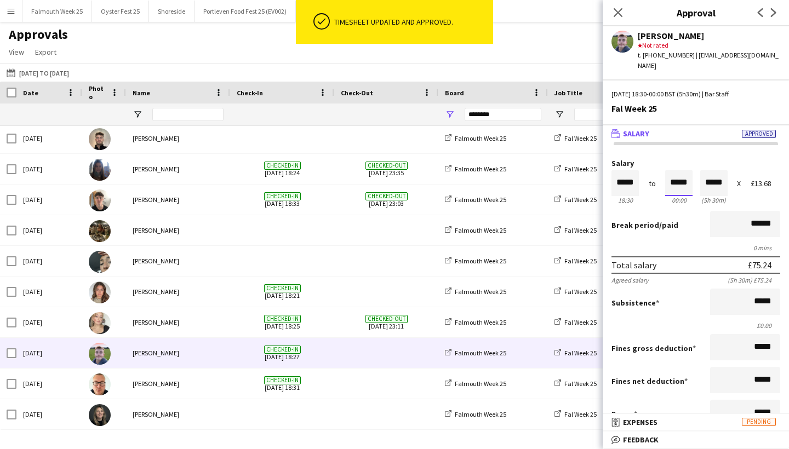
click at [676, 170] on input "*****" at bounding box center [678, 183] width 27 height 26
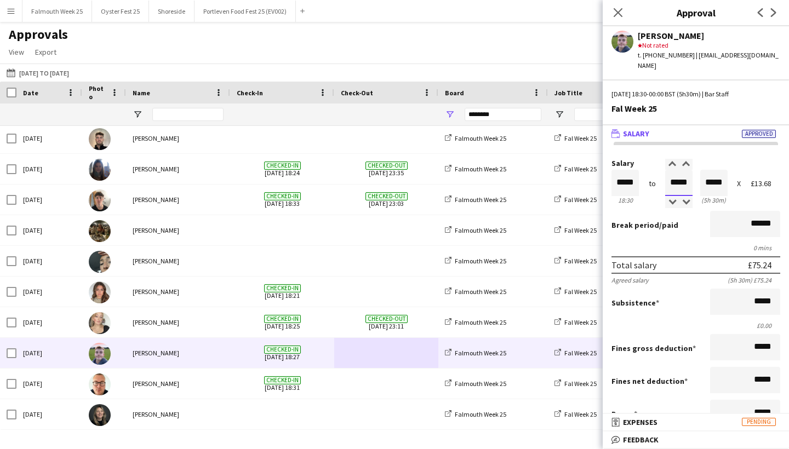
type input "*****"
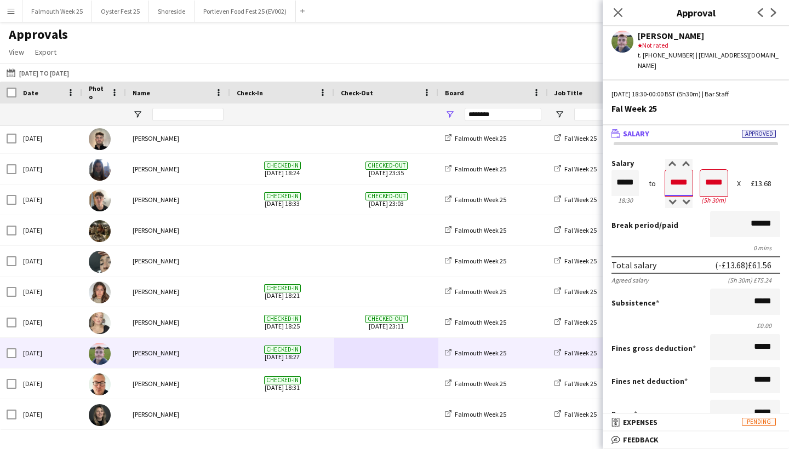
type input "*****"
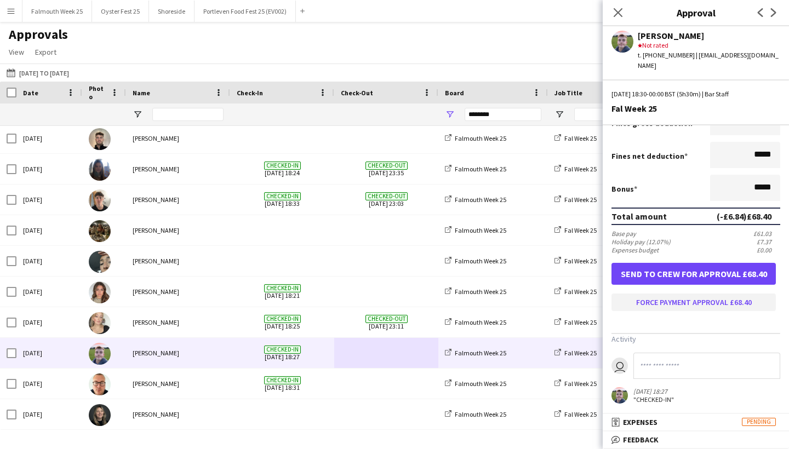
click at [708, 296] on button "Force payment approval £68.40" at bounding box center [694, 303] width 164 height 18
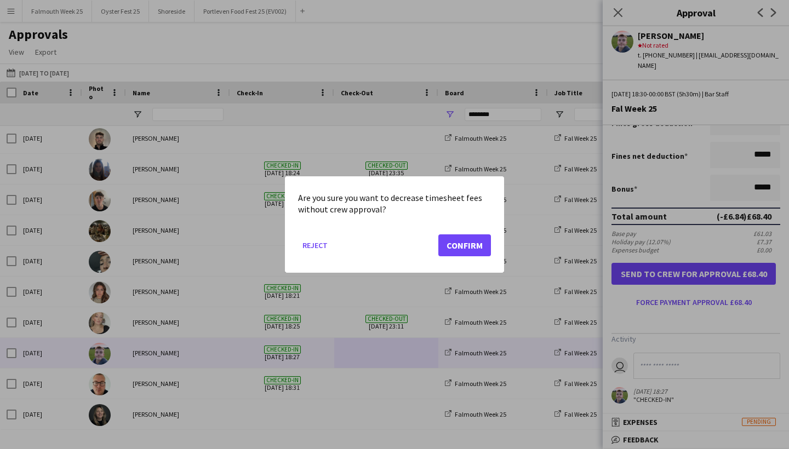
click at [454, 249] on button "Confirm" at bounding box center [464, 246] width 53 height 22
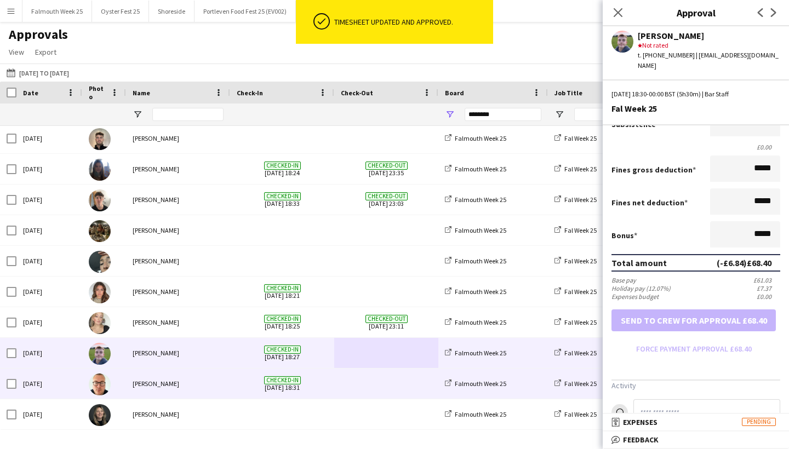
click at [322, 385] on span "Checked-in [DATE] 18:31" at bounding box center [282, 384] width 91 height 30
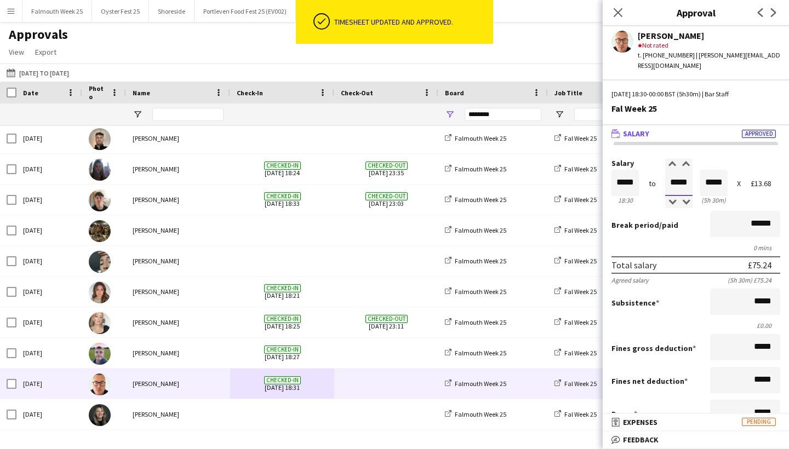
click at [676, 184] on input "*****" at bounding box center [678, 183] width 27 height 26
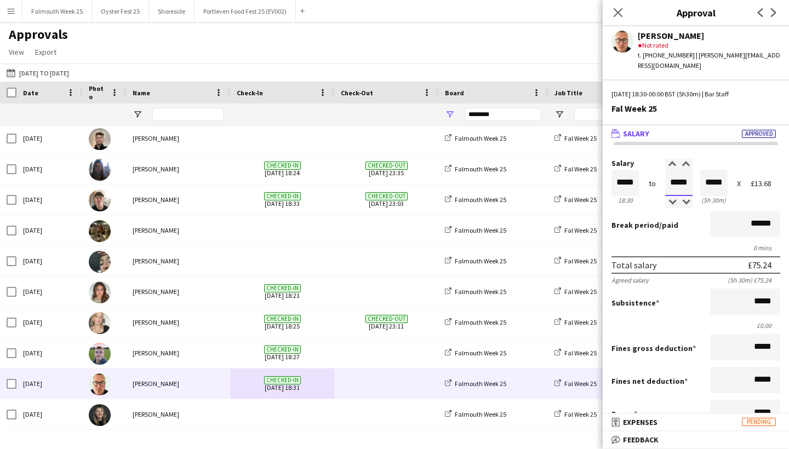
type input "*****"
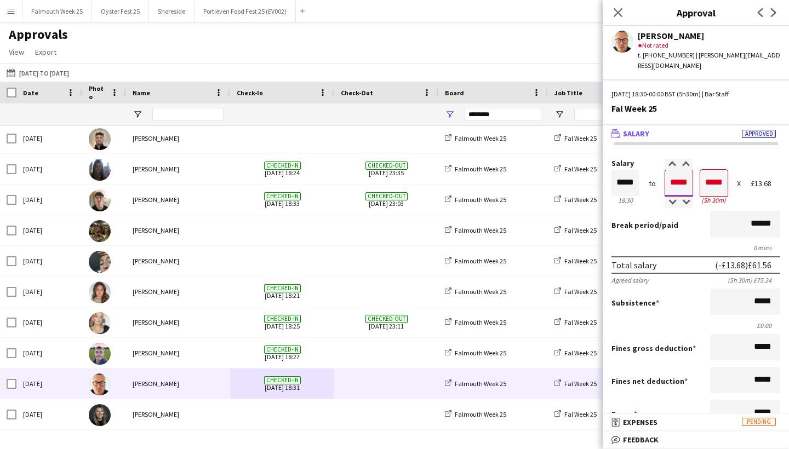
type input "*****"
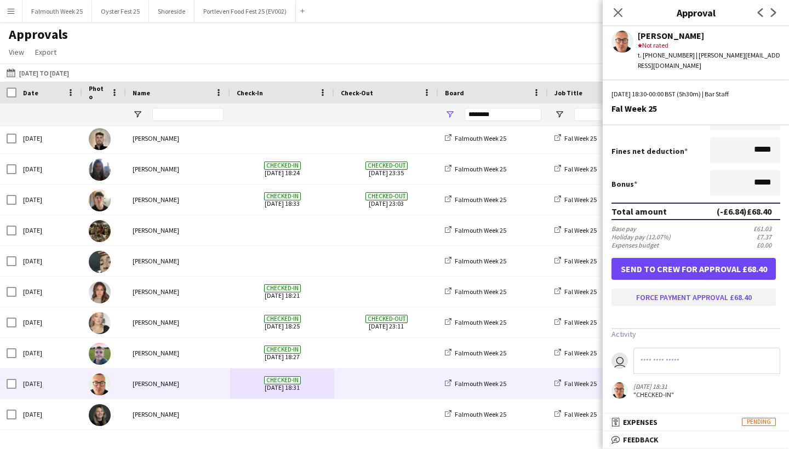
click at [708, 298] on button "Force payment approval £68.40" at bounding box center [694, 298] width 164 height 18
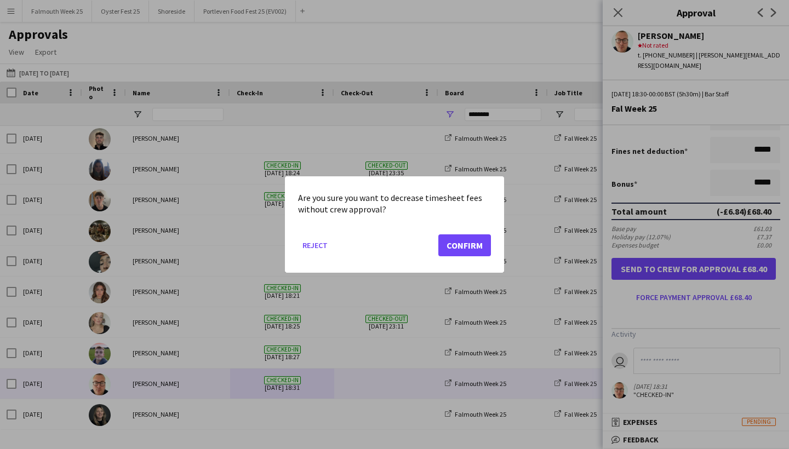
click at [464, 243] on button "Confirm" at bounding box center [464, 246] width 53 height 22
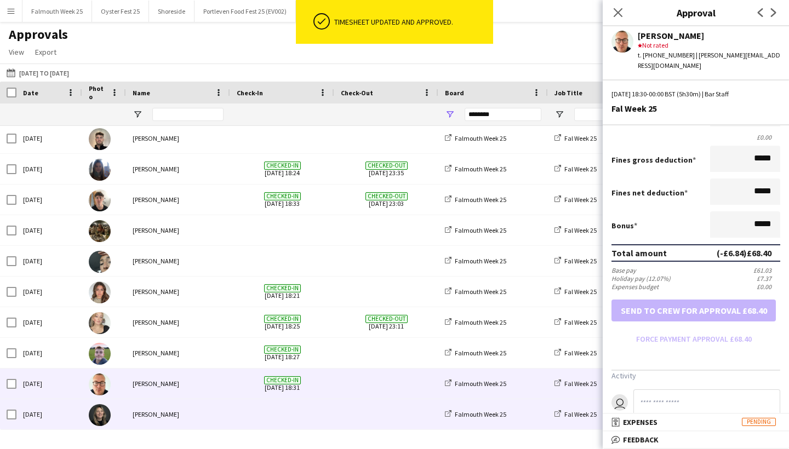
click at [211, 415] on div "[PERSON_NAME]" at bounding box center [178, 414] width 104 height 30
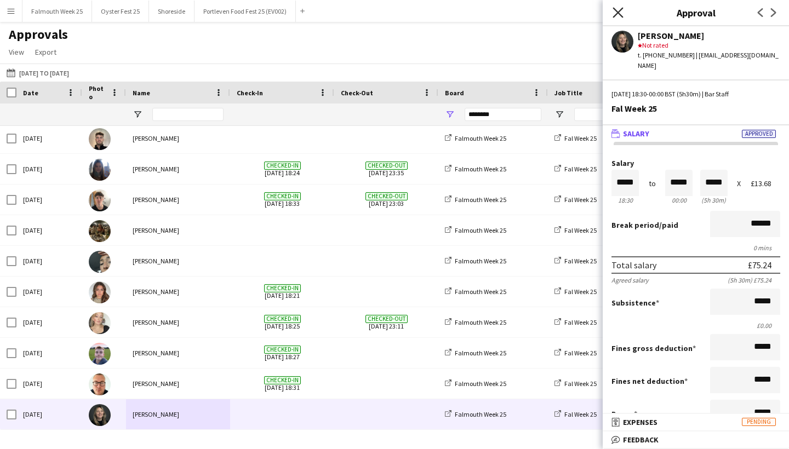
click at [622, 13] on icon "Close pop-in" at bounding box center [618, 12] width 10 height 10
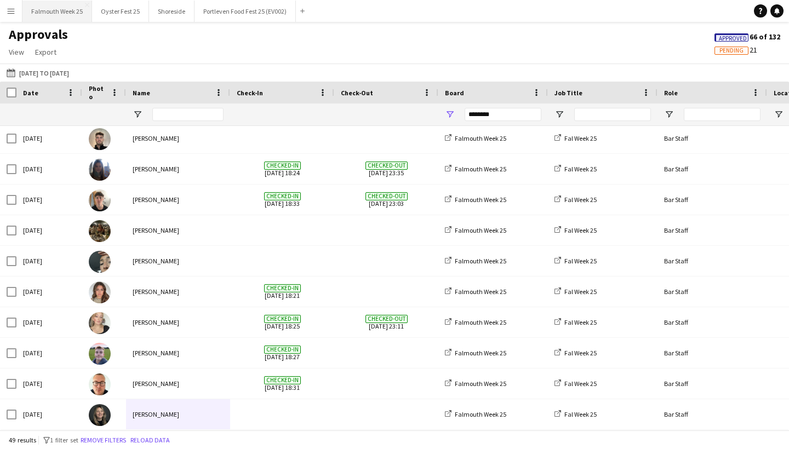
click at [67, 10] on button "Falmouth Week 25 Close" at bounding box center [57, 11] width 70 height 21
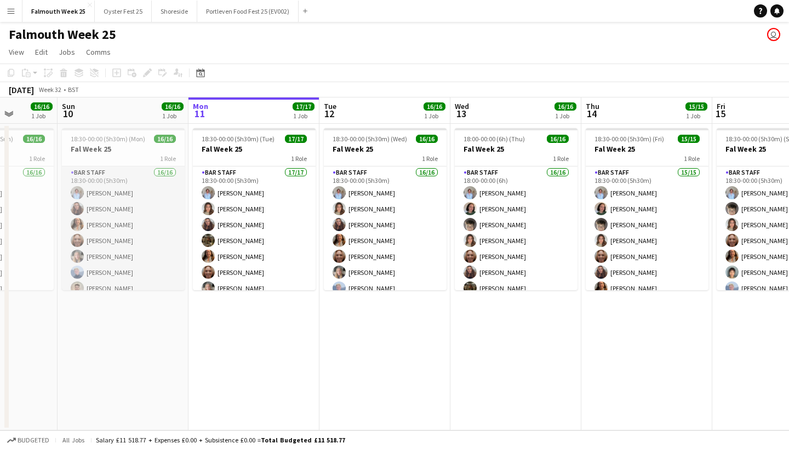
click at [139, 247] on app-card-role "Bar Staff 16/16 18:30-00:00 (5h30m) [PERSON_NAME] [PERSON_NAME] [PERSON_NAME] […" at bounding box center [123, 305] width 123 height 276
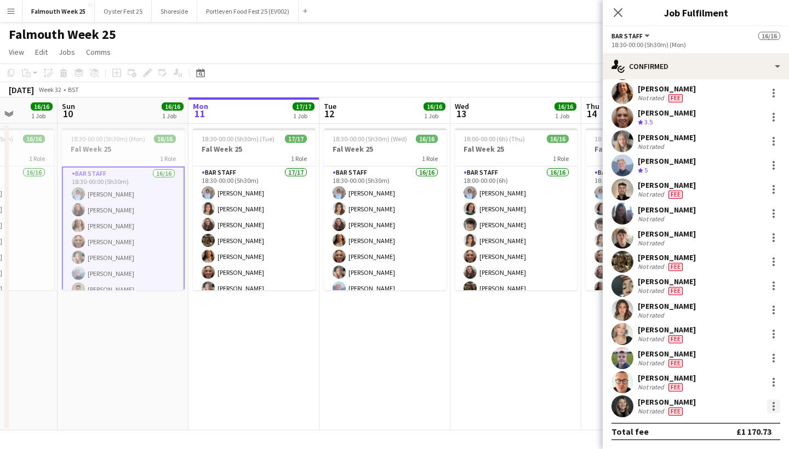
click at [774, 408] on div at bounding box center [773, 406] width 13 height 13
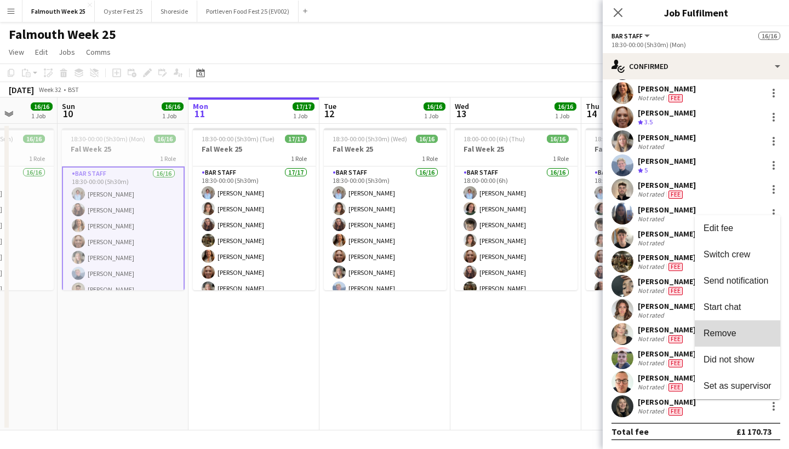
click at [743, 338] on span "Remove" at bounding box center [738, 334] width 68 height 10
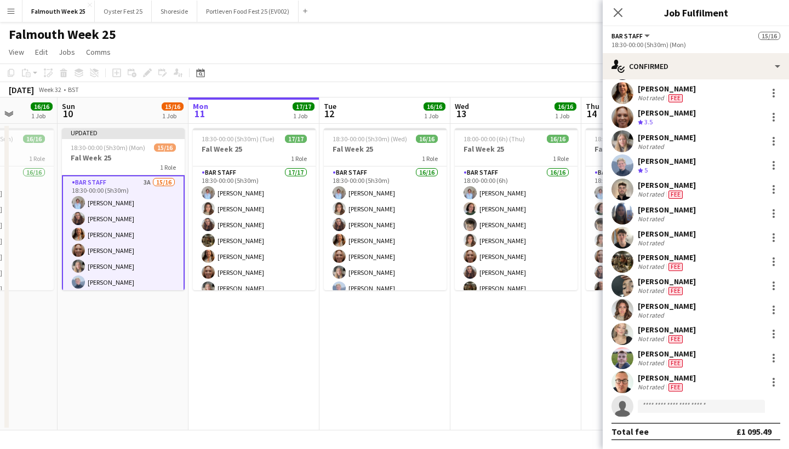
click at [424, 325] on app-date-cell "18:30-00:00 (5h30m) (Wed) 16/16 Fal Week 25 1 Role Bar Staff 16/16 18:30-00:00 …" at bounding box center [384, 277] width 131 height 307
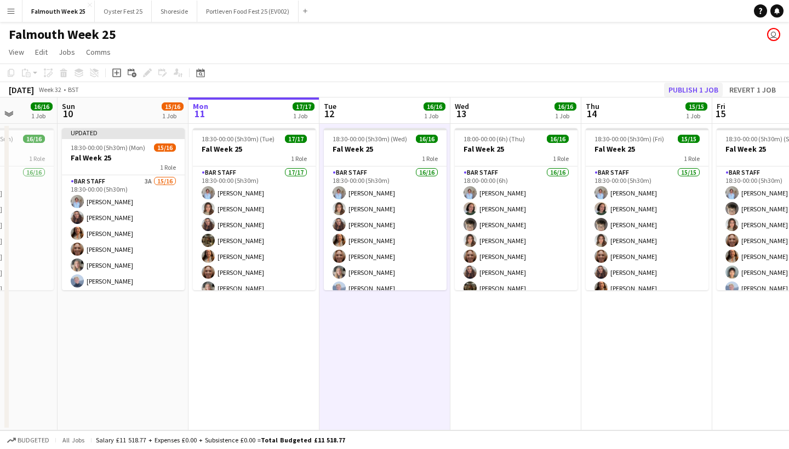
click at [711, 88] on button "Publish 1 job" at bounding box center [693, 90] width 59 height 14
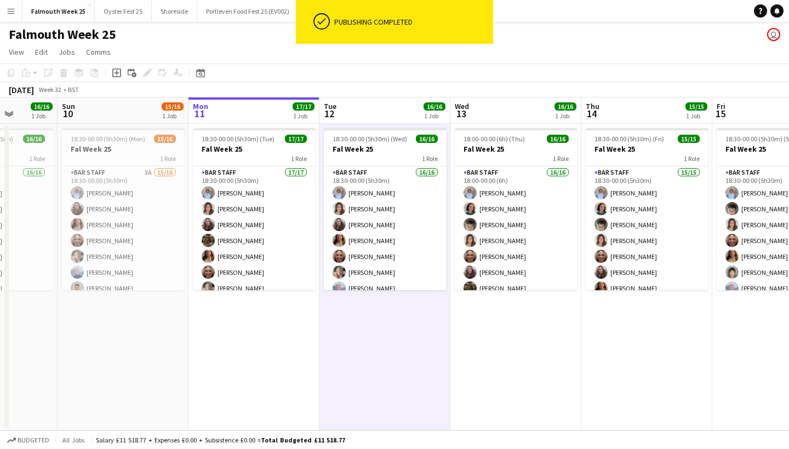
click at [10, 14] on app-icon "Menu" at bounding box center [11, 11] width 9 height 9
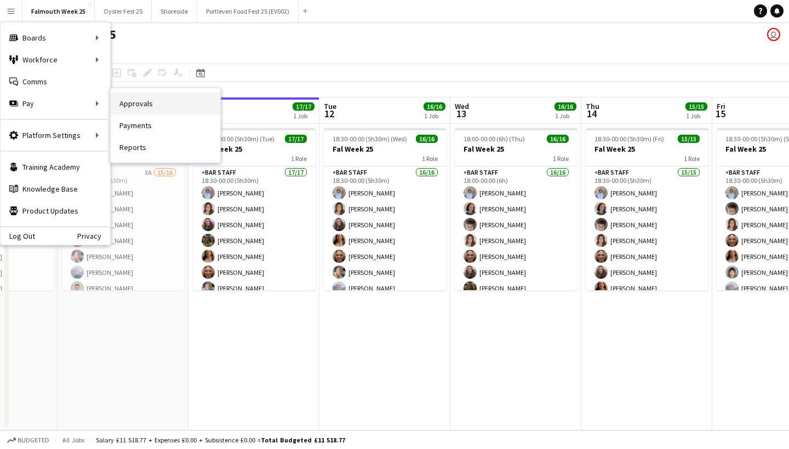
click at [130, 100] on link "Approvals" at bounding box center [166, 104] width 110 height 22
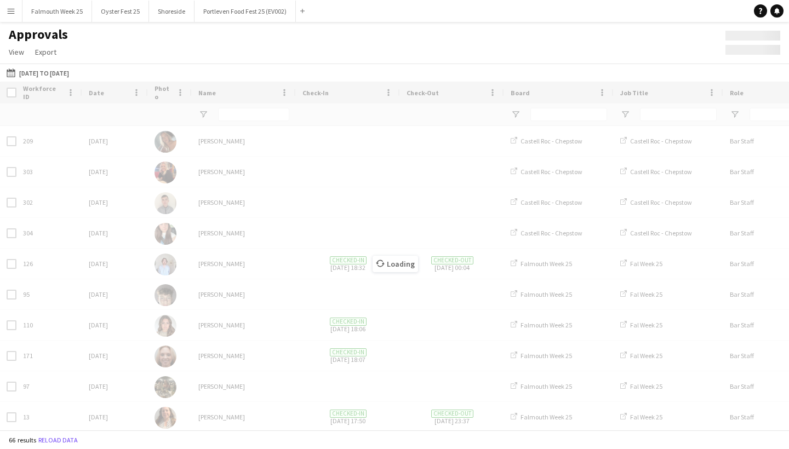
type input "********"
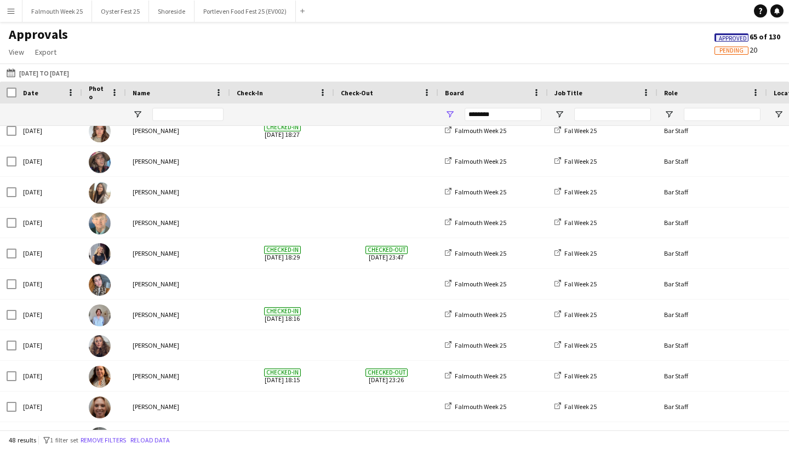
scroll to position [861, 0]
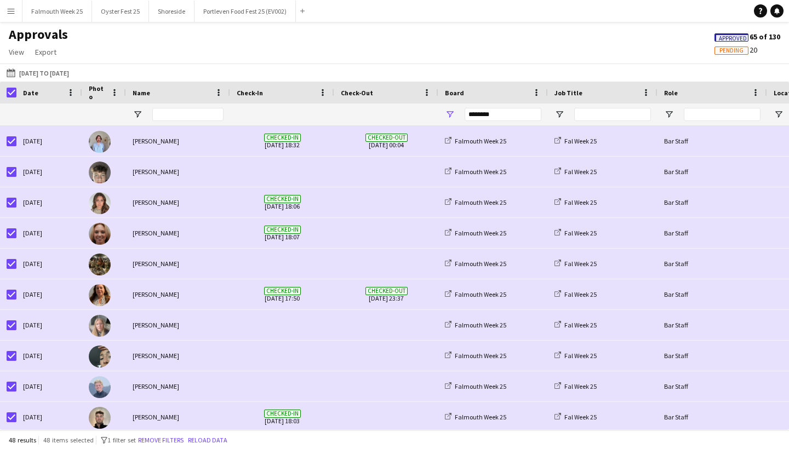
click at [166, 56] on div "Approvals View Customise view Customise filters Reset Filters Reset View Reset …" at bounding box center [394, 44] width 789 height 37
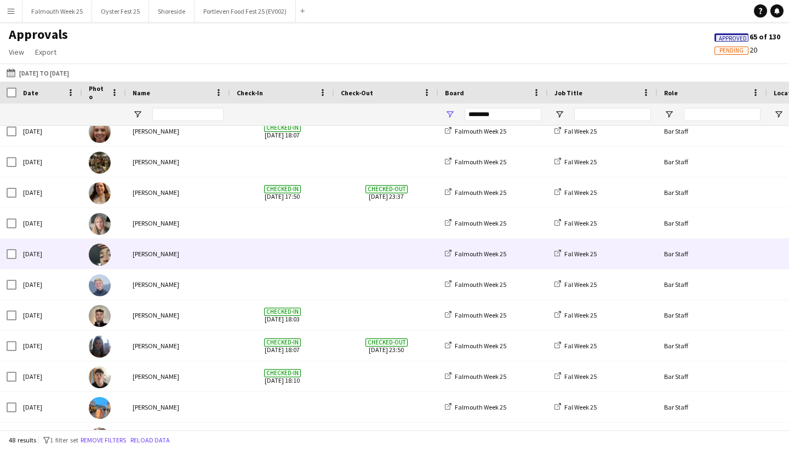
click at [141, 255] on div "[PERSON_NAME]" at bounding box center [178, 254] width 104 height 30
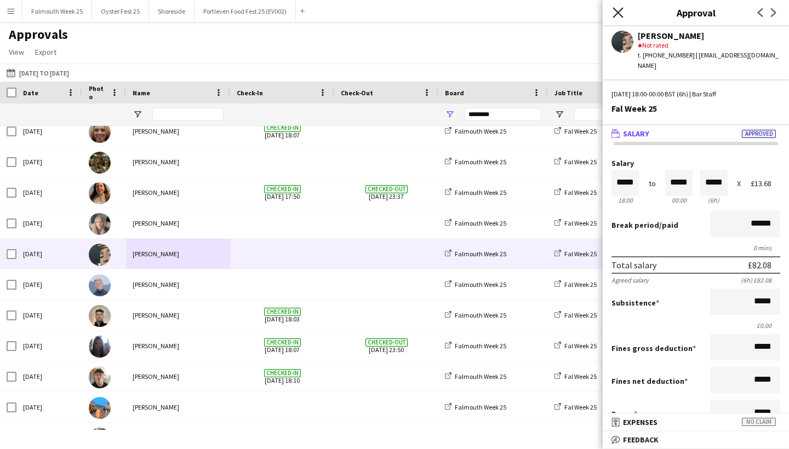
click at [618, 13] on icon at bounding box center [618, 12] width 10 height 10
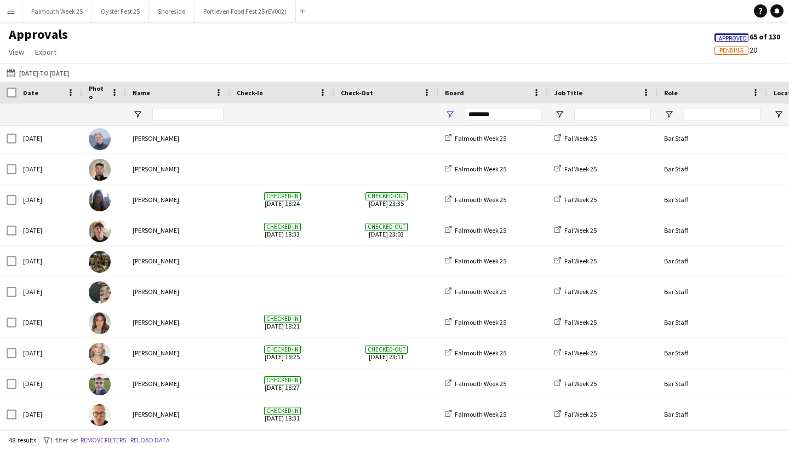
click at [16, 14] on button "Menu" at bounding box center [11, 11] width 22 height 22
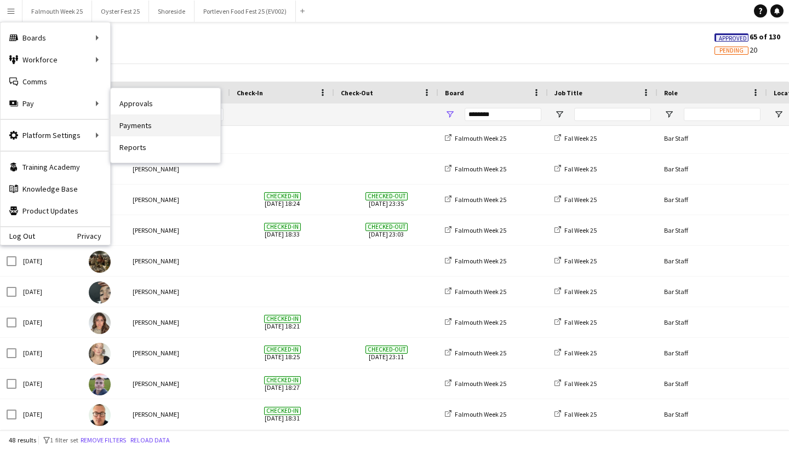
click at [156, 126] on link "Payments" at bounding box center [166, 126] width 110 height 22
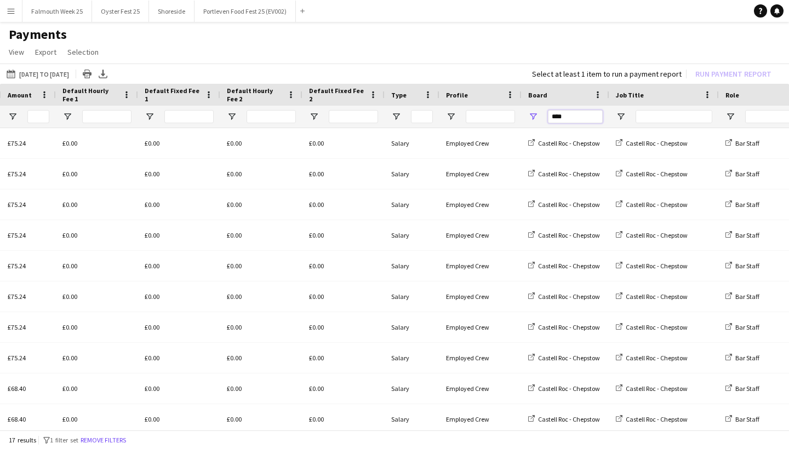
click at [579, 119] on input "****" at bounding box center [575, 116] width 55 height 13
type input "*"
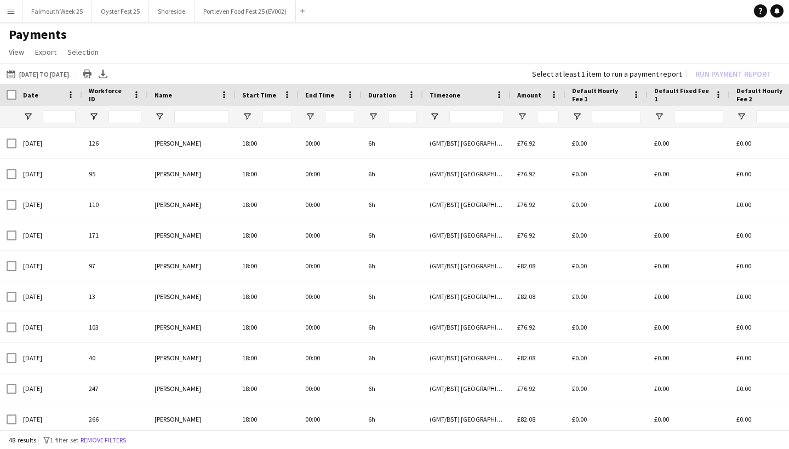
type input "******"
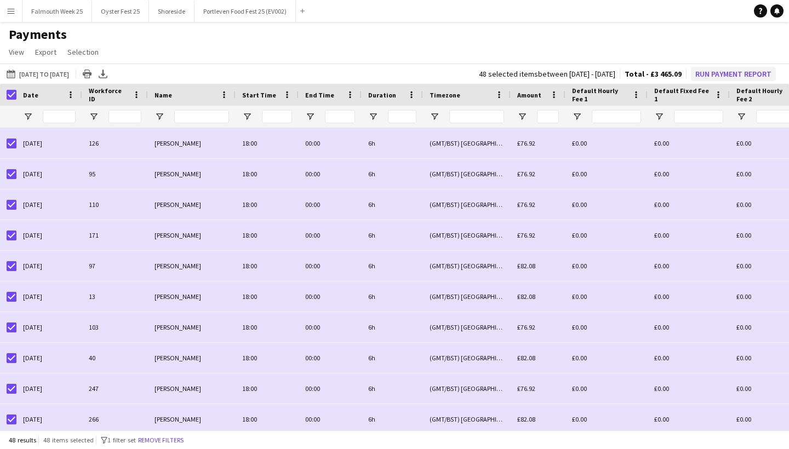
click at [731, 72] on button "Run Payment Report" at bounding box center [733, 74] width 85 height 14
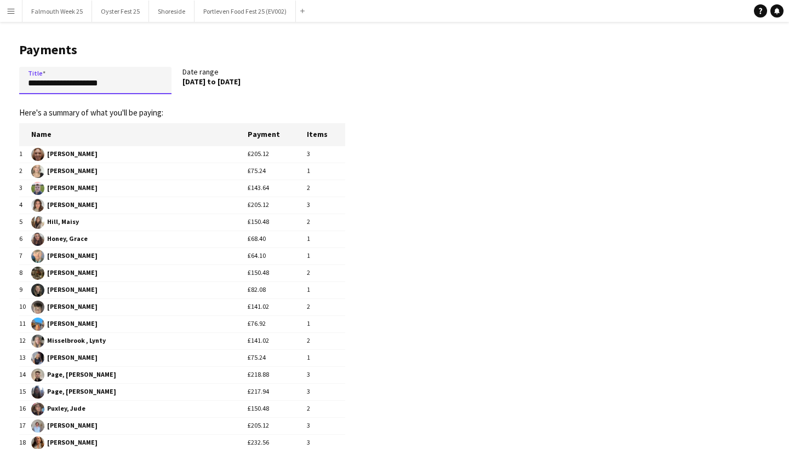
drag, startPoint x: 122, startPoint y: 82, endPoint x: 0, endPoint y: 84, distance: 121.7
click at [0, 84] on main "**********" at bounding box center [178, 329] width 356 height 614
type input "**********"
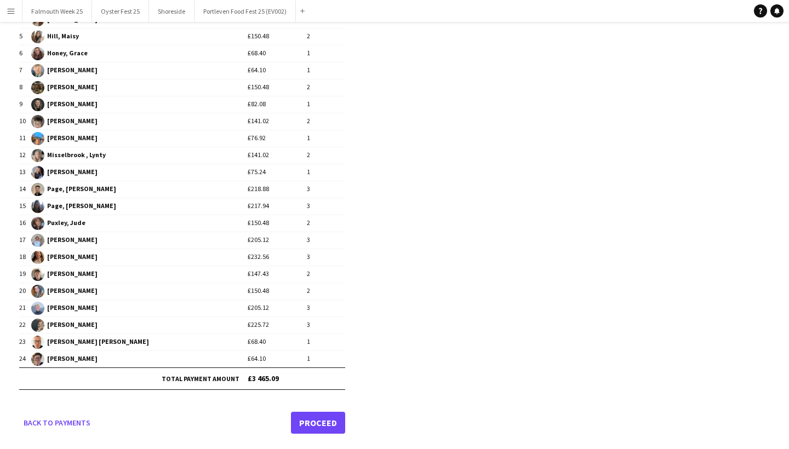
click at [329, 420] on link "Proceed" at bounding box center [318, 423] width 54 height 22
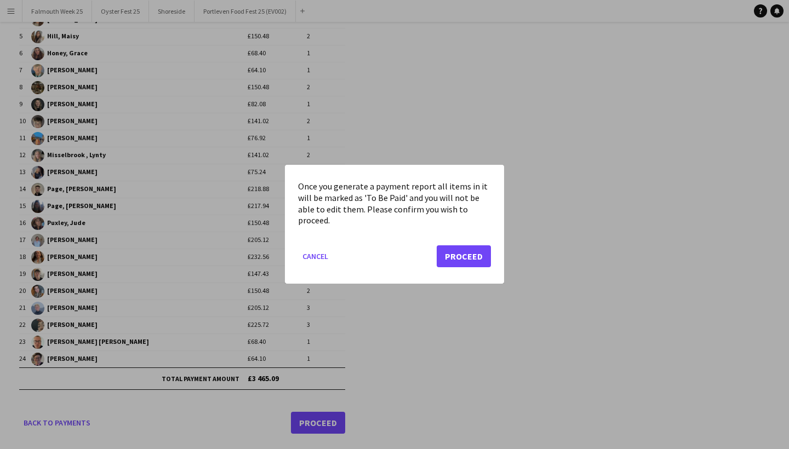
click at [476, 241] on mat-dialog-actions "Cancel Proceed" at bounding box center [394, 261] width 193 height 47
click at [467, 253] on button "Proceed" at bounding box center [464, 257] width 54 height 22
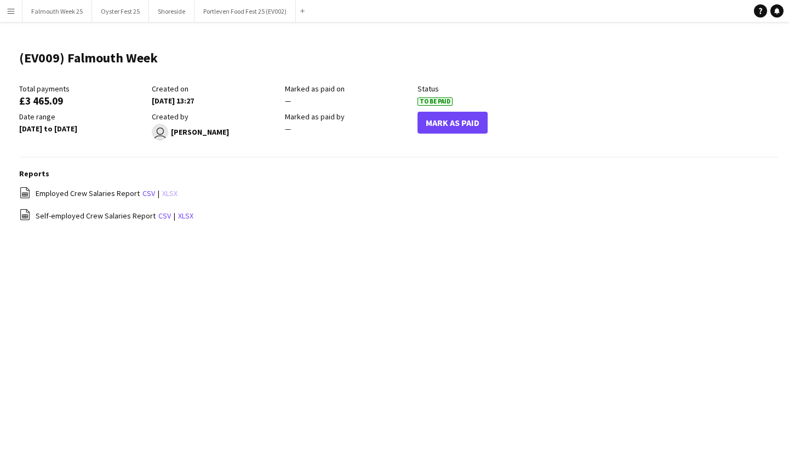
click at [168, 194] on link "xlsx" at bounding box center [169, 194] width 15 height 10
click at [13, 15] on button "Menu" at bounding box center [11, 11] width 22 height 22
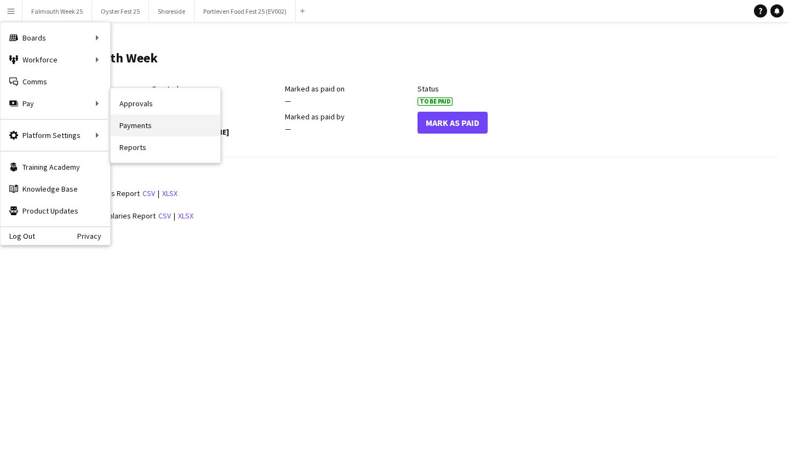
click at [119, 121] on link "Payments" at bounding box center [166, 126] width 110 height 22
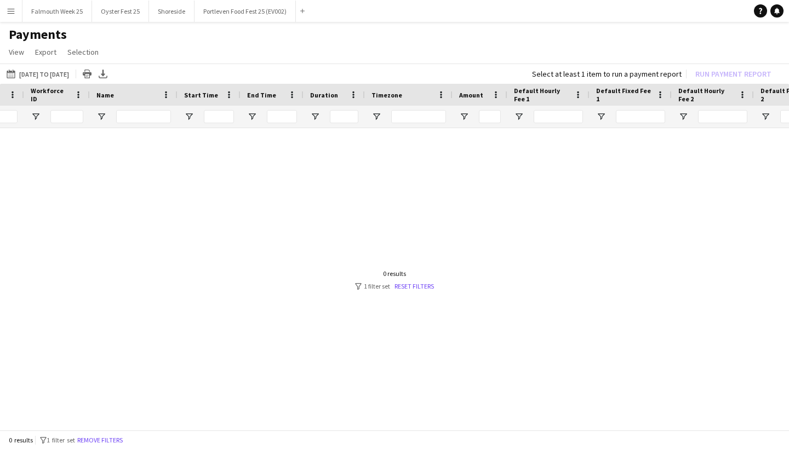
scroll to position [0, 210]
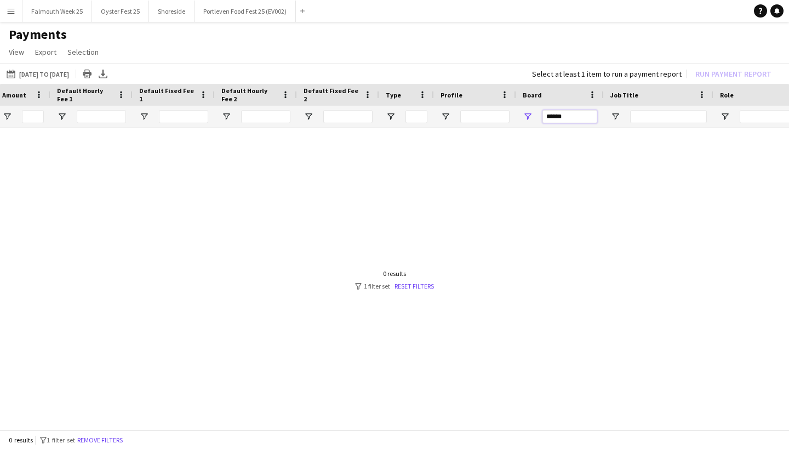
click at [545, 117] on input "******" at bounding box center [570, 116] width 55 height 13
click at [522, 117] on div "******" at bounding box center [560, 117] width 88 height 22
drag, startPoint x: 575, startPoint y: 113, endPoint x: 537, endPoint y: 113, distance: 38.4
click at [537, 113] on div "******" at bounding box center [560, 117] width 88 height 22
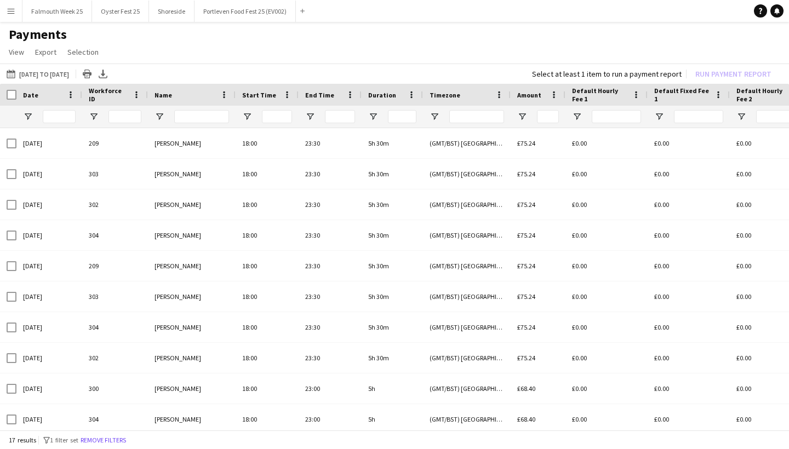
type input "****"
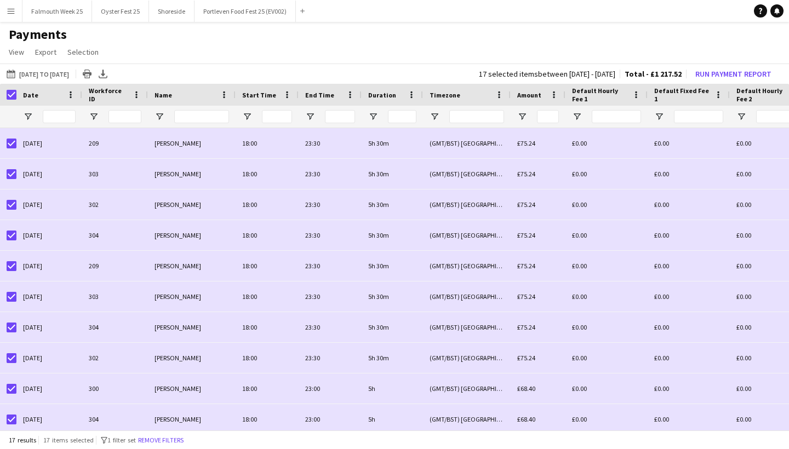
click at [205, 49] on app-page-menu "View Customise view Customise filters Reset Filters Reset View Reset All Export…" at bounding box center [394, 53] width 789 height 21
click at [738, 77] on button "Run Payment Report" at bounding box center [733, 74] width 85 height 14
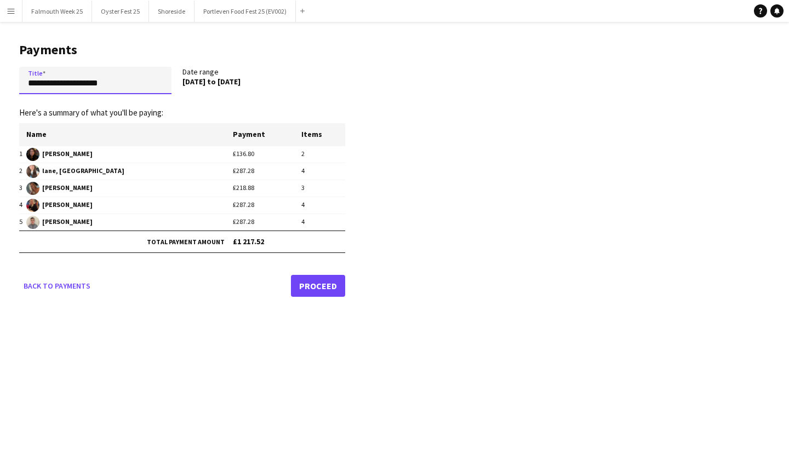
drag, startPoint x: 124, startPoint y: 84, endPoint x: 14, endPoint y: 77, distance: 110.4
click at [14, 77] on main "**********" at bounding box center [178, 168] width 356 height 292
type input "*"
type input "**********"
click at [315, 283] on link "Proceed" at bounding box center [318, 286] width 54 height 22
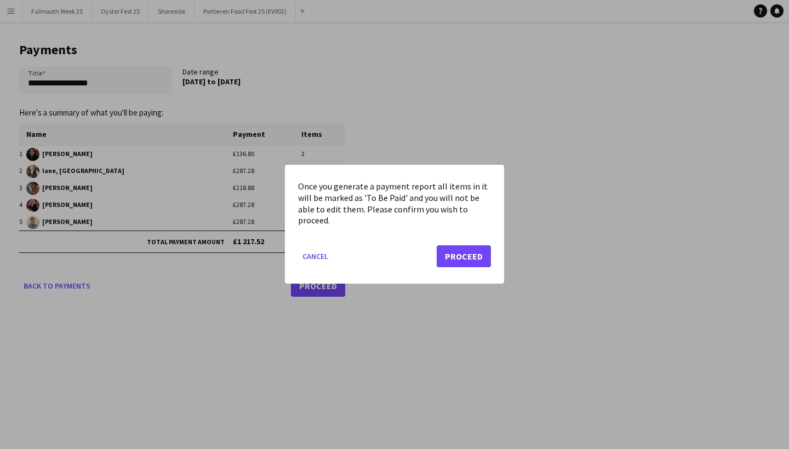
click at [466, 257] on button "Proceed" at bounding box center [464, 257] width 54 height 22
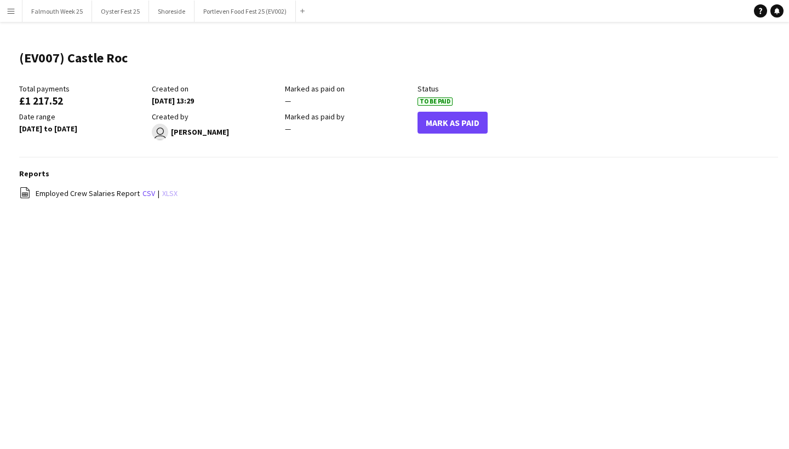
click at [163, 195] on link "xlsx" at bounding box center [169, 194] width 15 height 10
click at [13, 16] on button "Menu" at bounding box center [11, 11] width 22 height 22
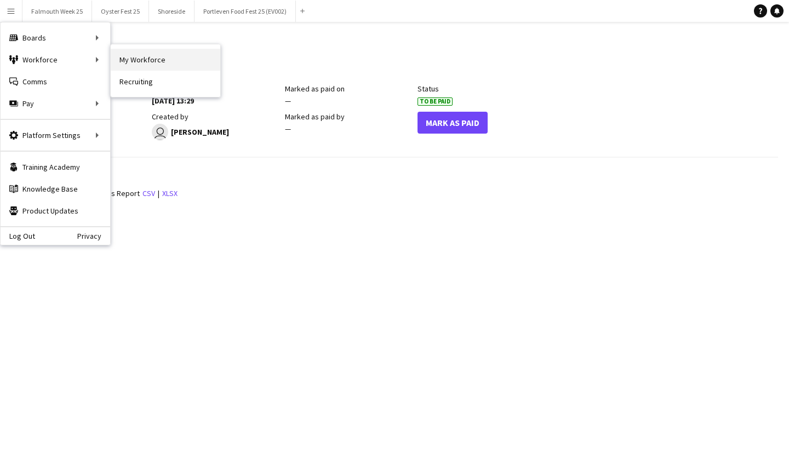
click at [126, 61] on link "My Workforce" at bounding box center [166, 60] width 110 height 22
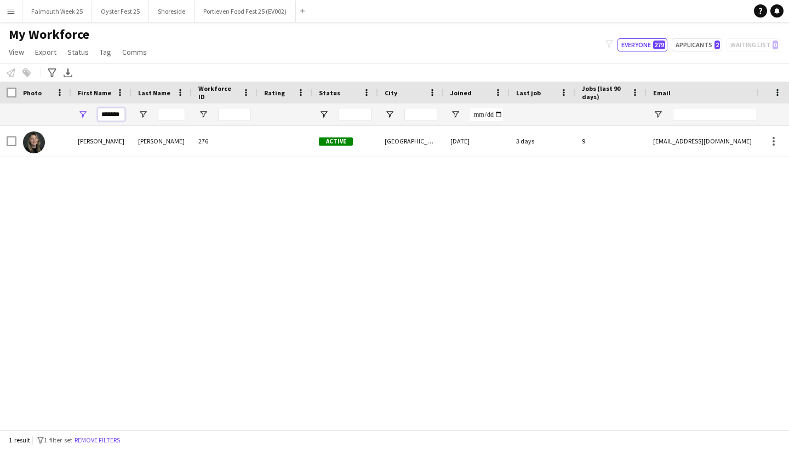
click at [119, 115] on input "*******" at bounding box center [111, 114] width 27 height 13
type input "*"
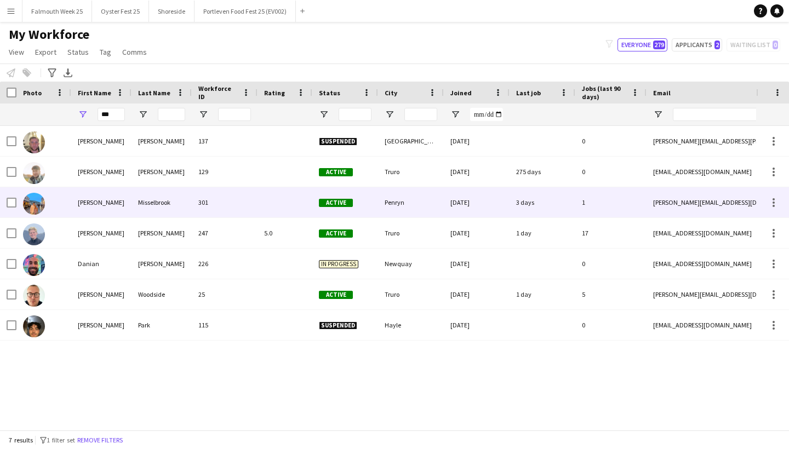
click at [36, 197] on img at bounding box center [34, 204] width 22 height 22
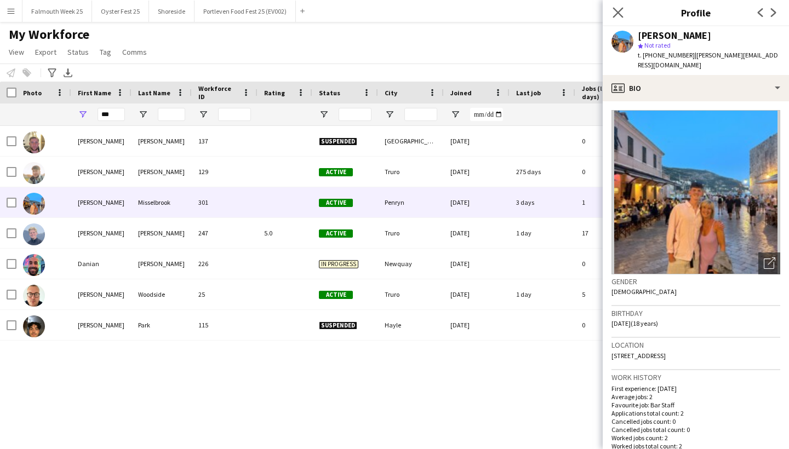
click at [614, 18] on app-icon "Close pop-in" at bounding box center [618, 13] width 16 height 16
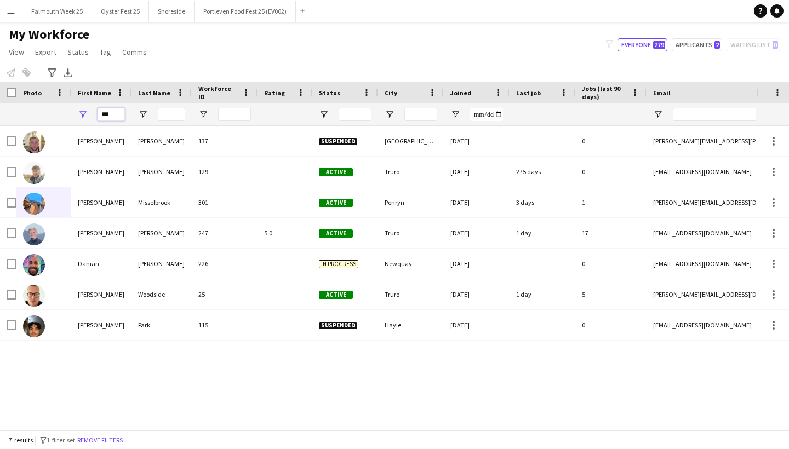
drag, startPoint x: 112, startPoint y: 111, endPoint x: 87, endPoint y: 115, distance: 25.0
click at [87, 115] on div "***" at bounding box center [101, 115] width 60 height 22
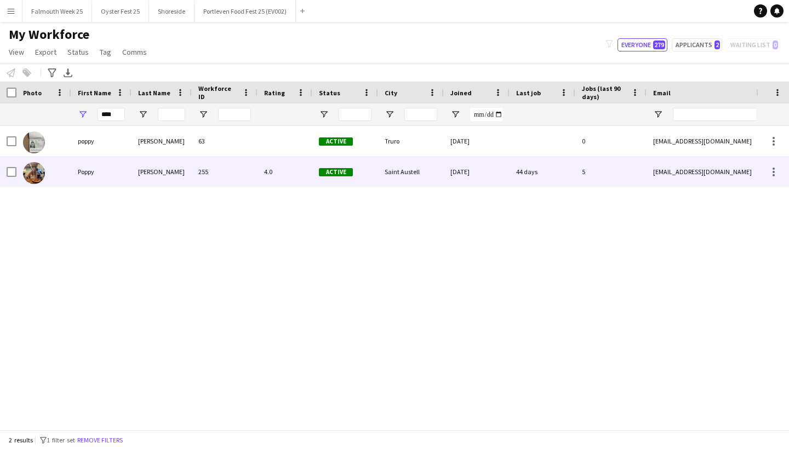
click at [33, 176] on img at bounding box center [34, 173] width 22 height 22
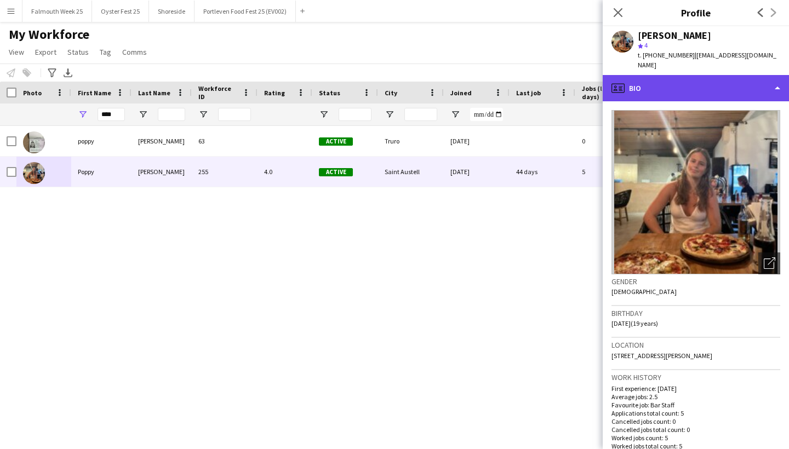
click at [707, 78] on div "profile Bio" at bounding box center [696, 88] width 186 height 26
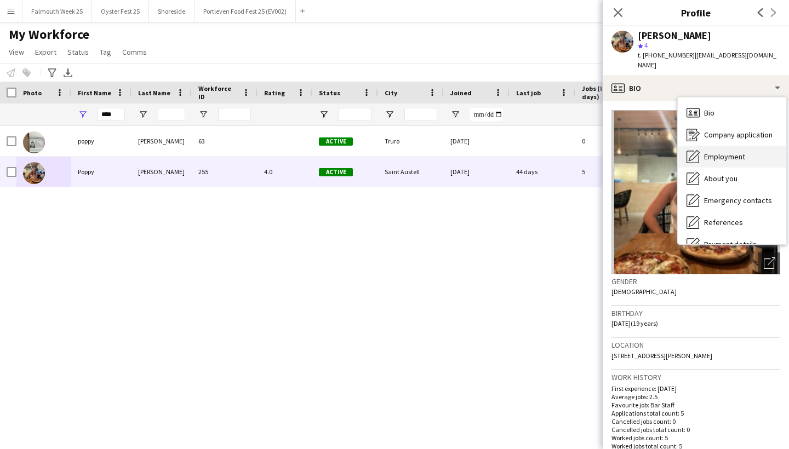
click at [738, 146] on div "Employment Employment" at bounding box center [732, 157] width 109 height 22
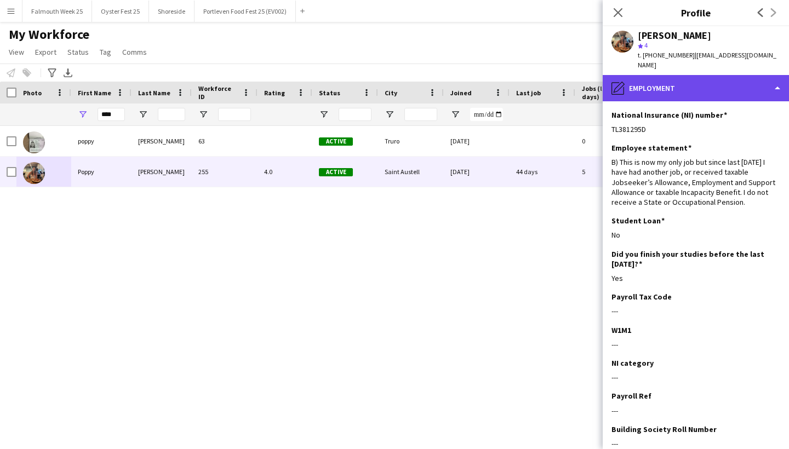
click at [728, 79] on div "pencil4 Employment" at bounding box center [696, 88] width 186 height 26
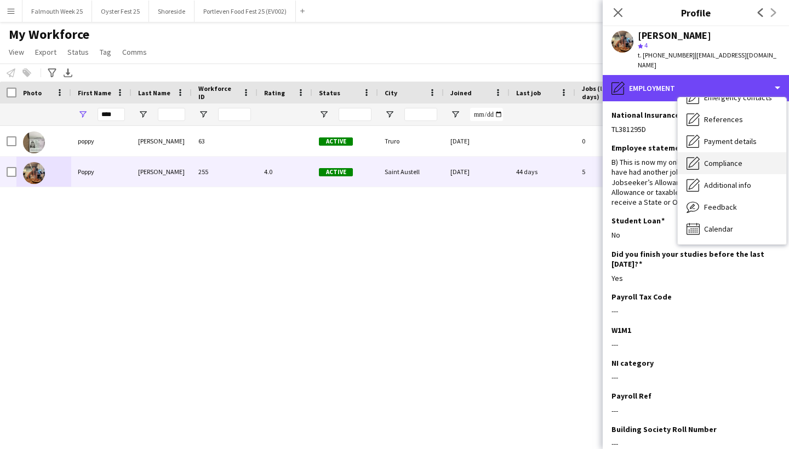
scroll to position [103, 0]
click at [667, 77] on div "pencil4 Employment" at bounding box center [696, 88] width 186 height 26
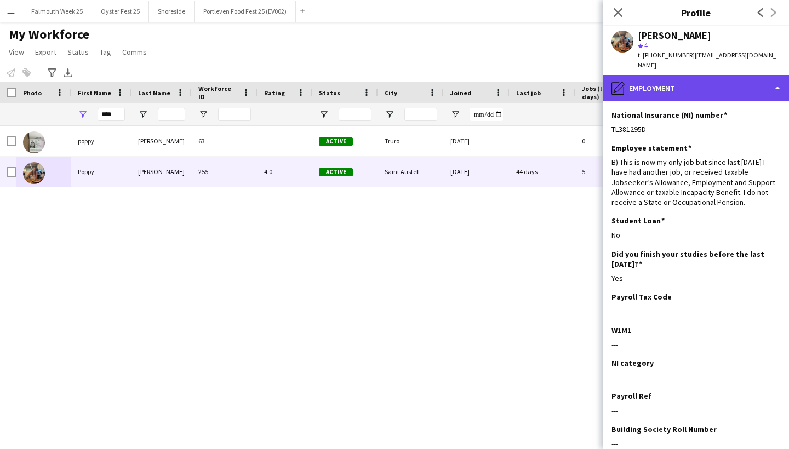
click at [781, 84] on div "pencil4 Employment" at bounding box center [696, 88] width 186 height 26
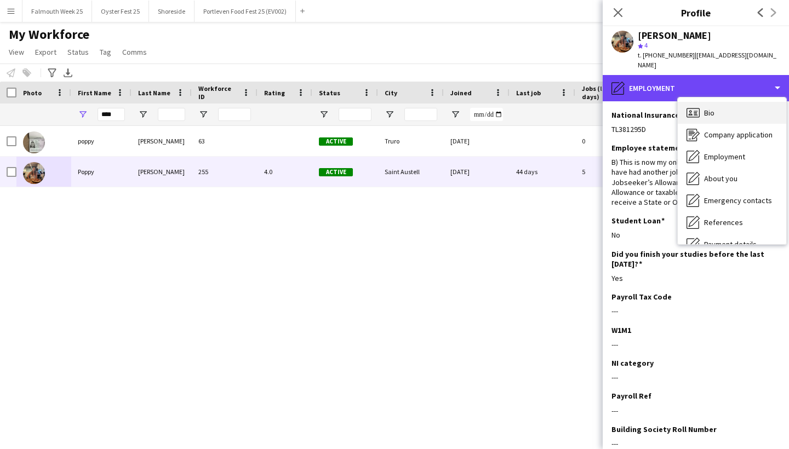
scroll to position [0, 0]
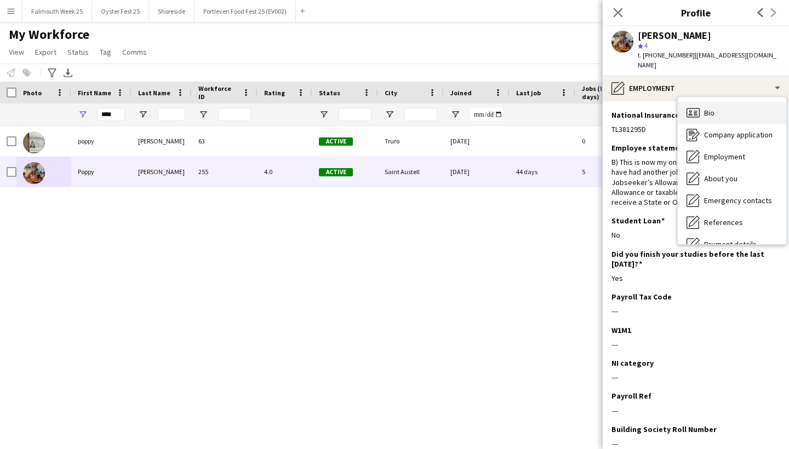
click at [721, 102] on div "Bio Bio" at bounding box center [732, 113] width 109 height 22
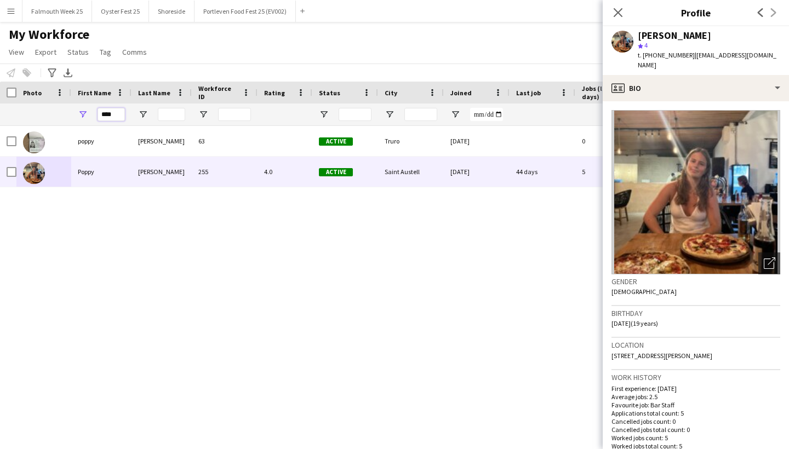
click at [119, 114] on input "****" at bounding box center [111, 114] width 27 height 13
type input "*"
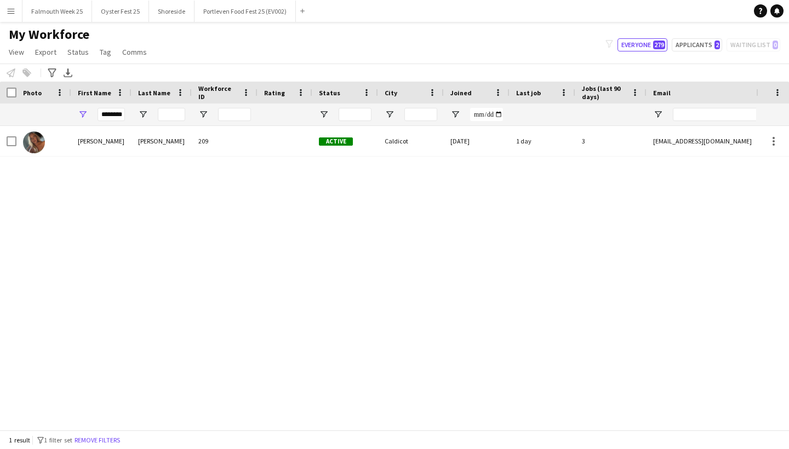
drag, startPoint x: 132, startPoint y: 132, endPoint x: 32, endPoint y: 140, distance: 100.6
click at [32, 140] on img at bounding box center [34, 143] width 22 height 22
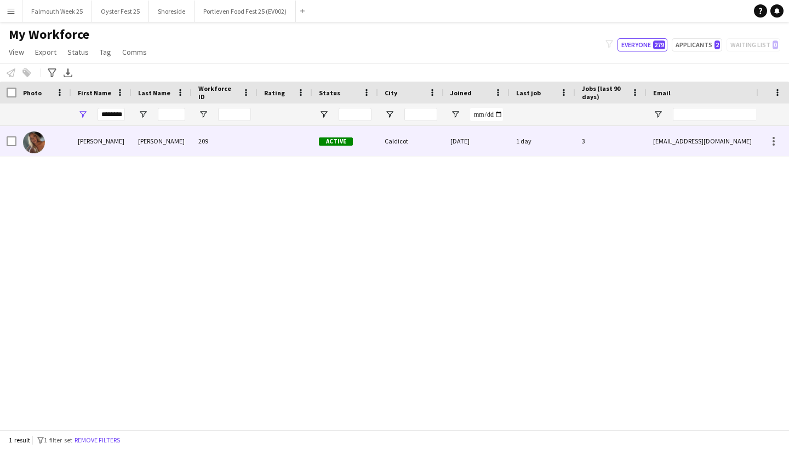
click at [31, 147] on img at bounding box center [34, 143] width 22 height 22
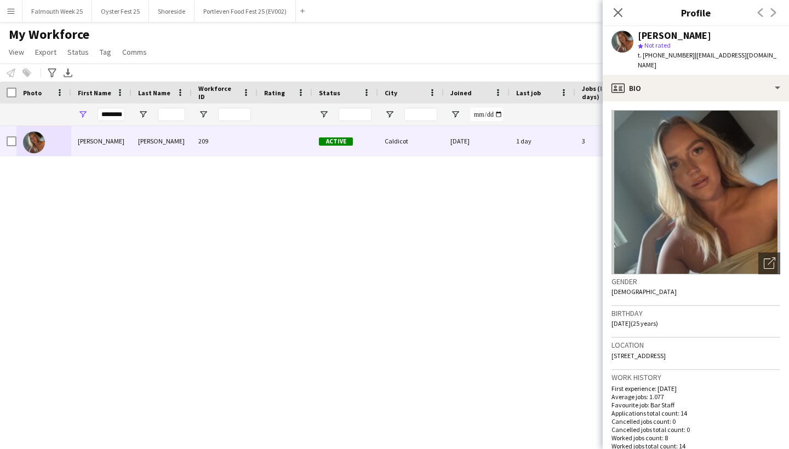
drag, startPoint x: 640, startPoint y: 36, endPoint x: 720, endPoint y: 39, distance: 80.6
click at [711, 39] on div "[PERSON_NAME]" at bounding box center [674, 36] width 73 height 10
copy div "[PERSON_NAME]"
click at [617, 319] on span "[DATE] (25 years)" at bounding box center [635, 323] width 47 height 8
drag, startPoint x: 612, startPoint y: 312, endPoint x: 642, endPoint y: 315, distance: 30.8
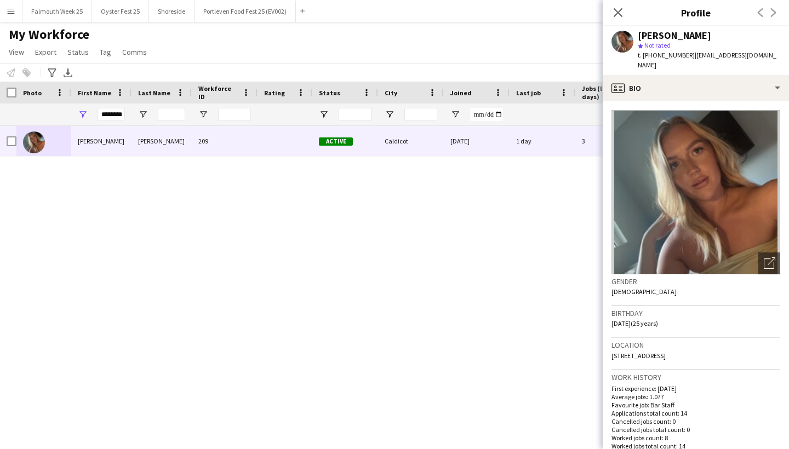
click at [642, 319] on span "[DATE] (25 years)" at bounding box center [635, 323] width 47 height 8
copy span "[DATE]"
drag, startPoint x: 612, startPoint y: 345, endPoint x: 704, endPoint y: 349, distance: 92.2
click at [704, 349] on div "Location [STREET_ADDRESS]" at bounding box center [696, 354] width 169 height 32
copy span "[STREET_ADDRESS]"
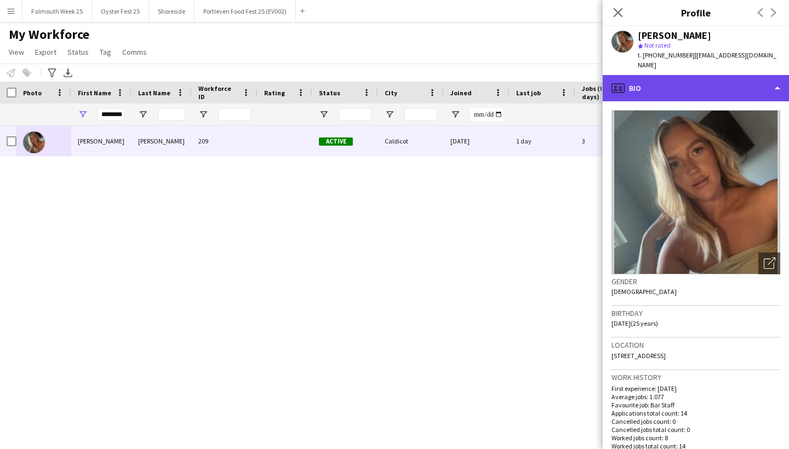
click at [699, 79] on div "profile Bio" at bounding box center [696, 88] width 186 height 26
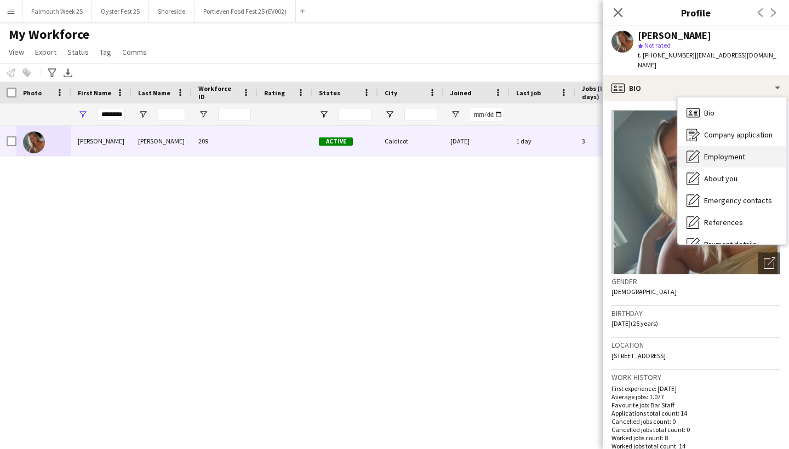
click at [711, 152] on span "Employment" at bounding box center [724, 157] width 41 height 10
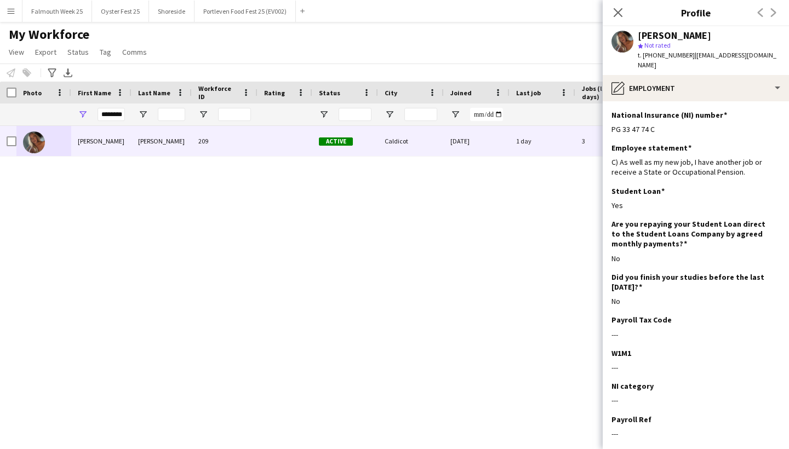
drag, startPoint x: 666, startPoint y: 118, endPoint x: 610, endPoint y: 118, distance: 55.9
click at [610, 118] on app-section-data-types "National Insurance (NI) number Edit this field PG 33 47 74 C Employee statement…" at bounding box center [696, 275] width 186 height 348
copy div "PG 33 47 74 C"
drag, startPoint x: 610, startPoint y: 152, endPoint x: 735, endPoint y: 168, distance: 125.4
click at [735, 168] on app-section-data-types "National Insurance (NI) number Edit this field PG 33 47 74 C Employee statement…" at bounding box center [696, 275] width 186 height 348
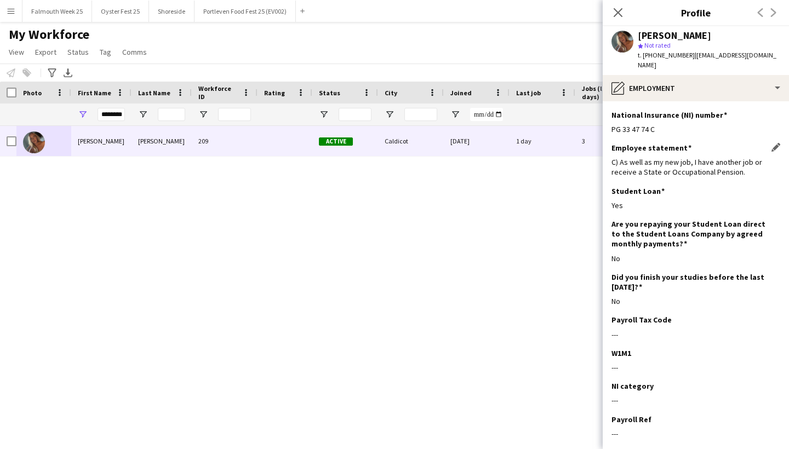
copy div "C) As well as my new job, I have another job or receive a State or Occupational…"
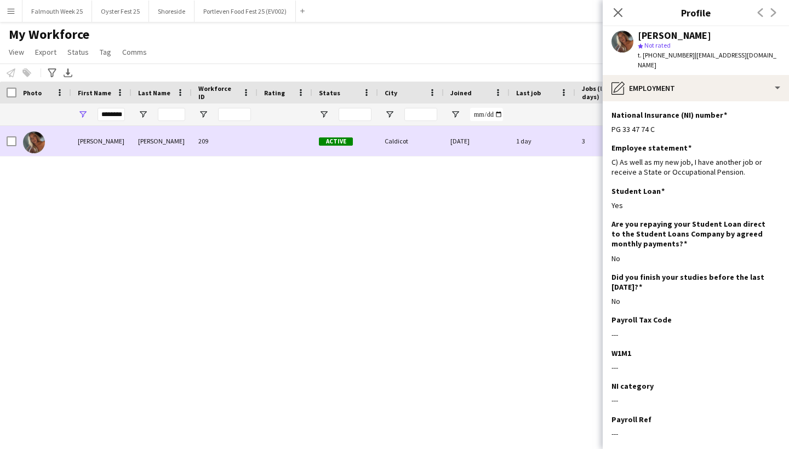
click at [40, 144] on img at bounding box center [34, 143] width 22 height 22
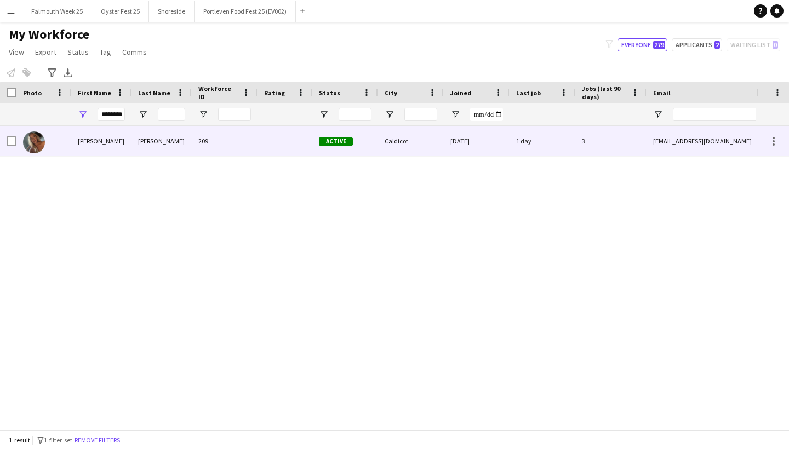
click at [40, 144] on img at bounding box center [34, 143] width 22 height 22
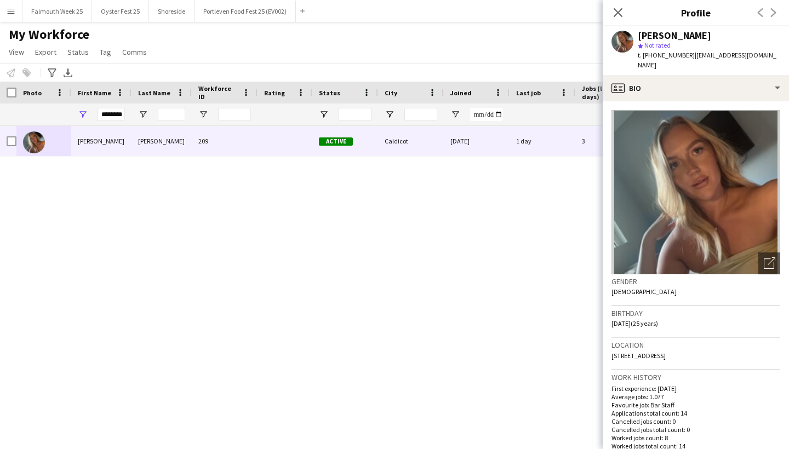
drag, startPoint x: 690, startPoint y: 55, endPoint x: 762, endPoint y: 60, distance: 72.0
click at [762, 60] on div "t. [PHONE_NUMBER] | [EMAIL_ADDRESS][DOMAIN_NAME]" at bounding box center [709, 60] width 142 height 20
copy span "[EMAIL_ADDRESS][DOMAIN_NAME]"
click at [117, 124] on div "********" at bounding box center [111, 115] width 27 height 22
click at [118, 115] on input "********" at bounding box center [111, 114] width 27 height 13
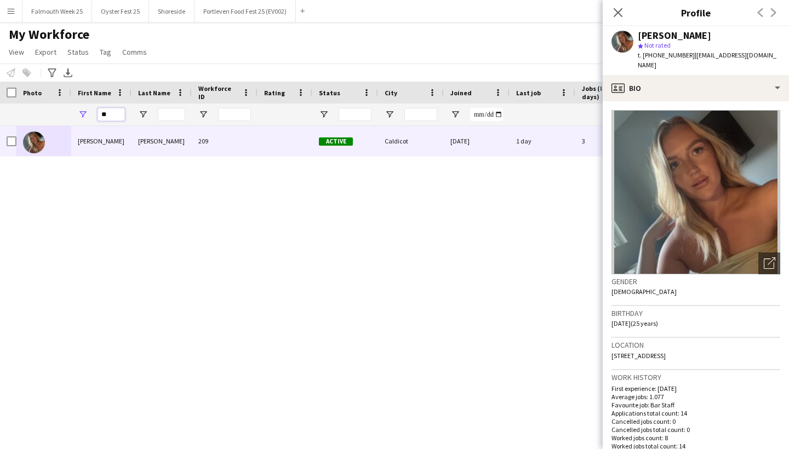
type input "*"
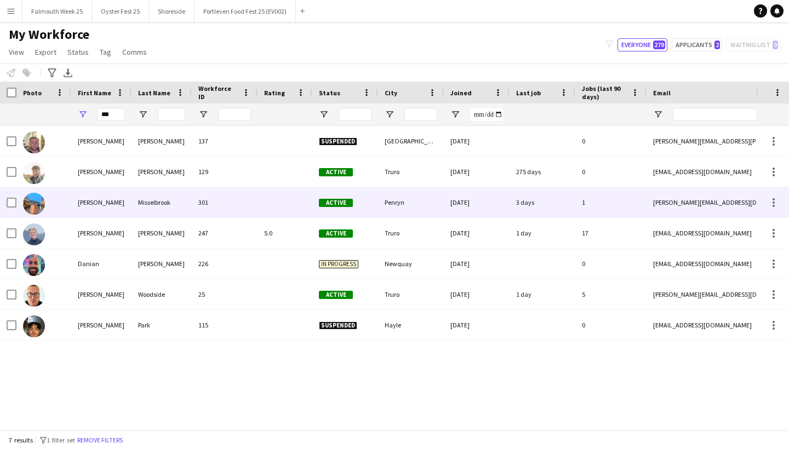
click at [134, 197] on div "Misselbrook" at bounding box center [162, 202] width 60 height 30
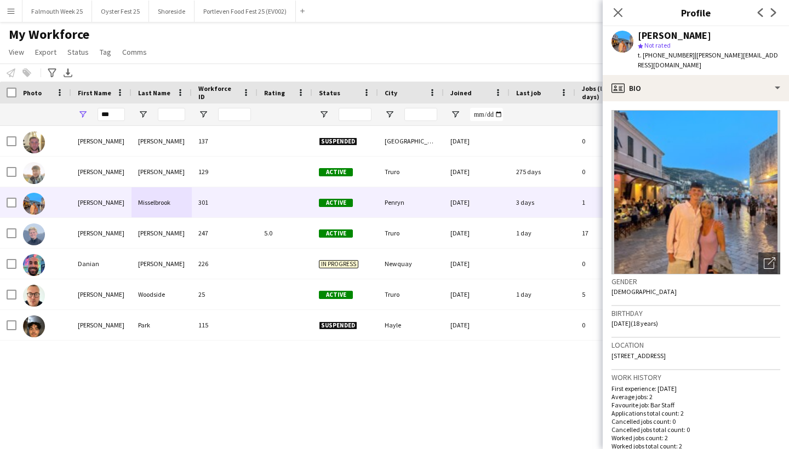
drag, startPoint x: 640, startPoint y: 36, endPoint x: 711, endPoint y: 33, distance: 71.3
click at [711, 33] on div "[PERSON_NAME]" at bounding box center [709, 36] width 142 height 10
copy div "[PERSON_NAME]"
drag, startPoint x: 612, startPoint y: 313, endPoint x: 642, endPoint y: 311, distance: 29.7
click at [642, 319] on span "[DATE] (18 years)" at bounding box center [635, 323] width 47 height 8
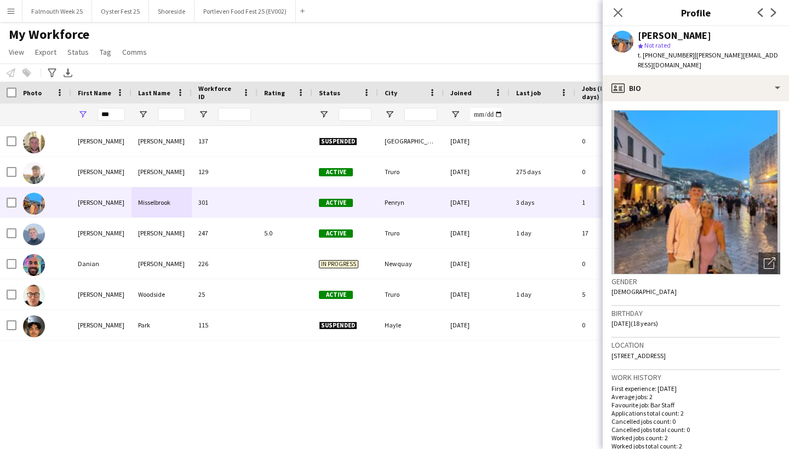
copy span "[DATE]"
drag, startPoint x: 613, startPoint y: 346, endPoint x: 757, endPoint y: 344, distance: 144.1
click at [757, 344] on div "Location [STREET_ADDRESS]" at bounding box center [696, 354] width 169 height 32
copy span "[STREET_ADDRESS]"
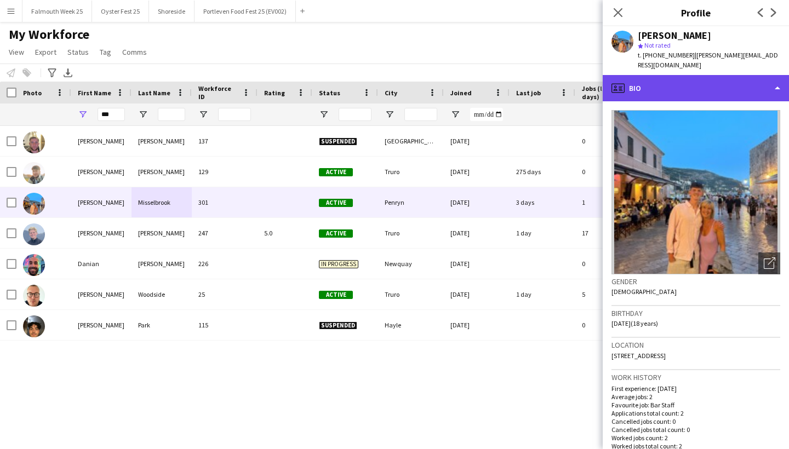
click at [673, 75] on div "profile Bio" at bounding box center [696, 88] width 186 height 26
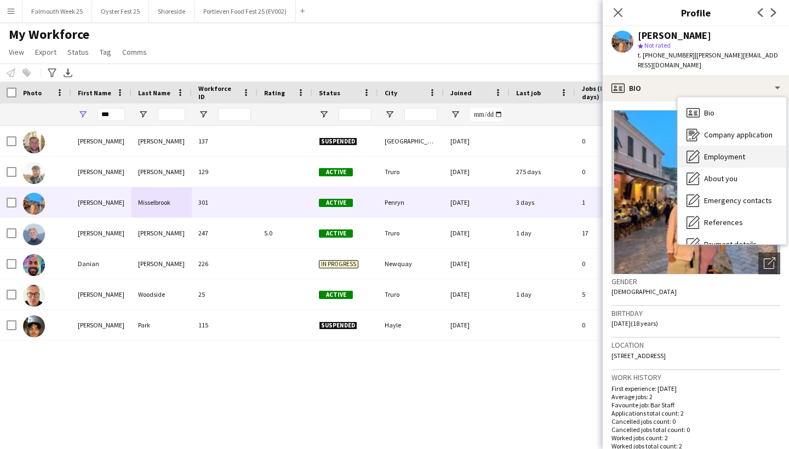
click at [705, 146] on div "Employment Employment" at bounding box center [732, 157] width 109 height 22
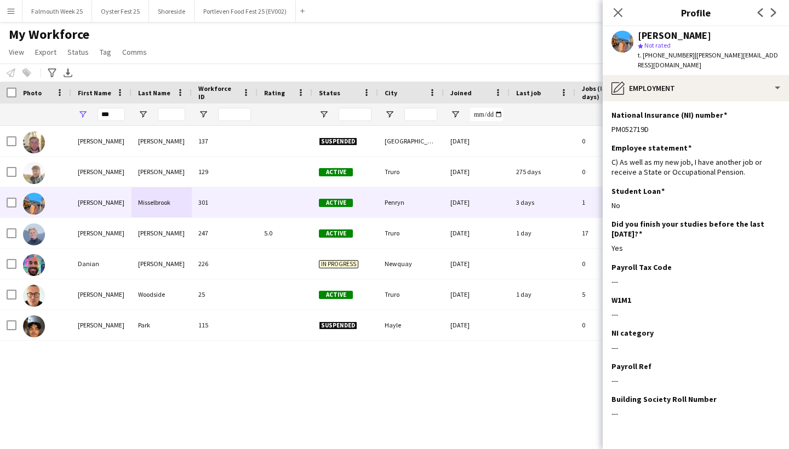
drag, startPoint x: 663, startPoint y: 117, endPoint x: 603, endPoint y: 121, distance: 60.4
click at [603, 121] on app-section-data-types "National Insurance (NI) number Edit this field PM052719D Employee statement Edi…" at bounding box center [696, 275] width 186 height 348
copy div "PM052719D"
drag, startPoint x: 609, startPoint y: 195, endPoint x: 624, endPoint y: 196, distance: 15.4
click at [624, 196] on app-section-data-types "National Insurance (NI) number Edit this field PM052719D Employee statement Edi…" at bounding box center [696, 275] width 186 height 348
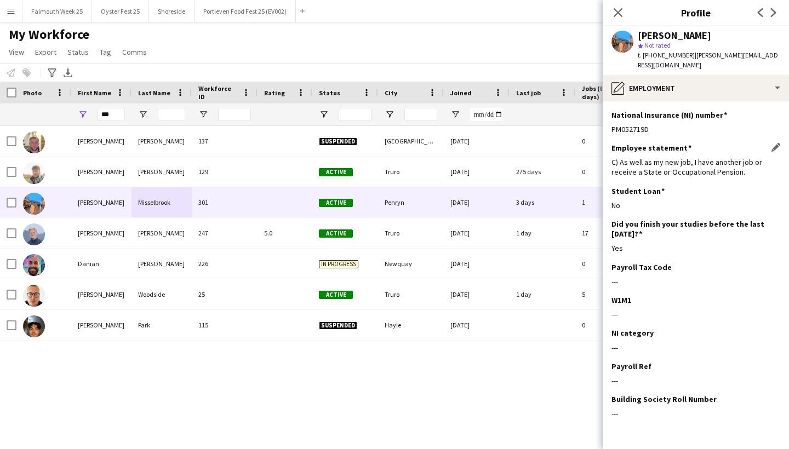
drag, startPoint x: 611, startPoint y: 153, endPoint x: 754, endPoint y: 170, distance: 144.1
click at [754, 170] on app-section-data-types "National Insurance (NI) number Edit this field PM052719D Employee statement Edi…" at bounding box center [696, 275] width 186 height 348
drag, startPoint x: 694, startPoint y: 53, endPoint x: 769, endPoint y: 60, distance: 76.0
click at [769, 60] on div "t. [PHONE_NUMBER] | [PERSON_NAME][EMAIL_ADDRESS][DOMAIN_NAME]" at bounding box center [709, 60] width 142 height 20
click at [121, 109] on input "***" at bounding box center [111, 114] width 27 height 13
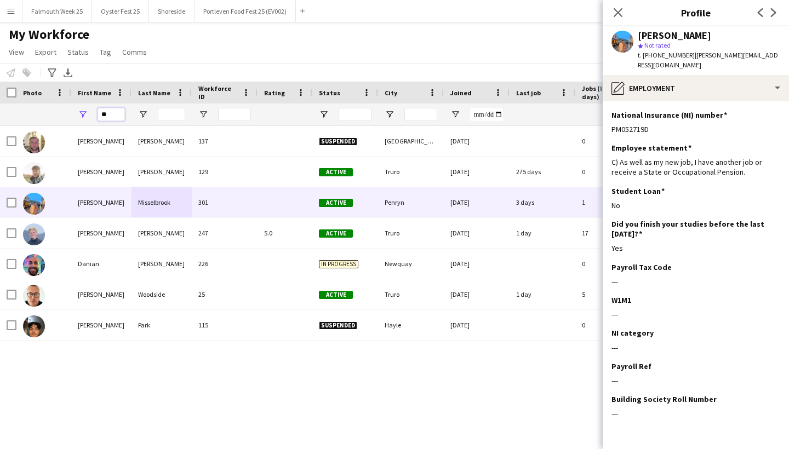
type input "*"
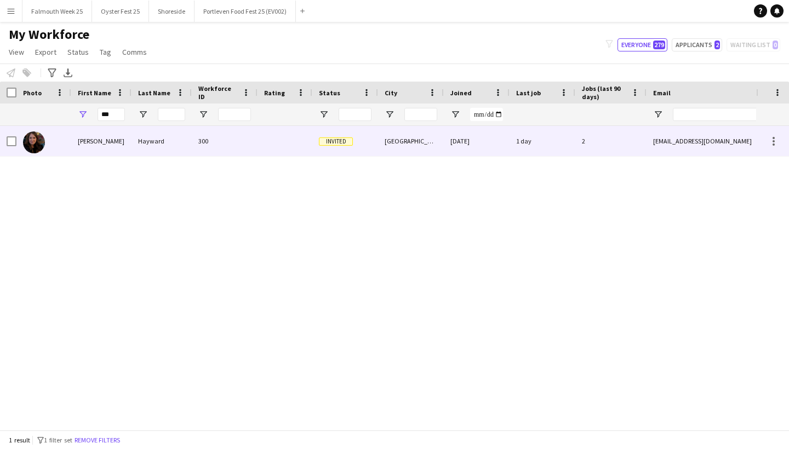
click at [38, 141] on img at bounding box center [34, 143] width 22 height 22
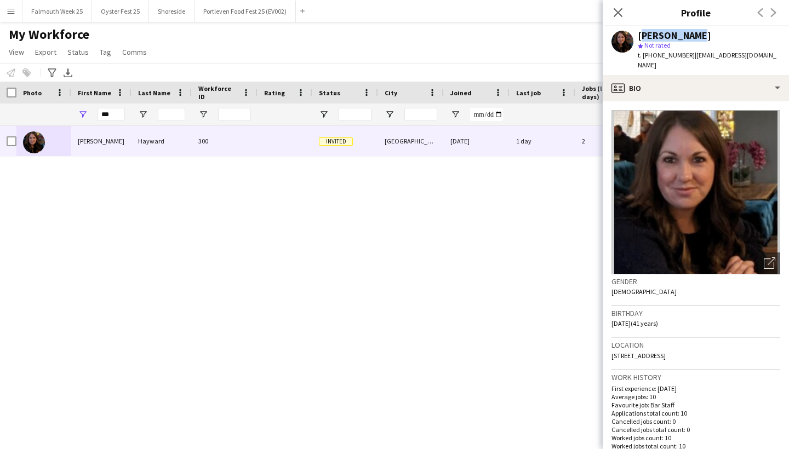
drag, startPoint x: 639, startPoint y: 34, endPoint x: 696, endPoint y: 37, distance: 57.6
click at [696, 37] on div "[PERSON_NAME]" at bounding box center [709, 36] width 142 height 10
drag, startPoint x: 613, startPoint y: 313, endPoint x: 643, endPoint y: 315, distance: 30.8
click at [643, 319] on span "[DATE] (41 years)" at bounding box center [635, 323] width 47 height 8
drag, startPoint x: 612, startPoint y: 345, endPoint x: 681, endPoint y: 364, distance: 71.8
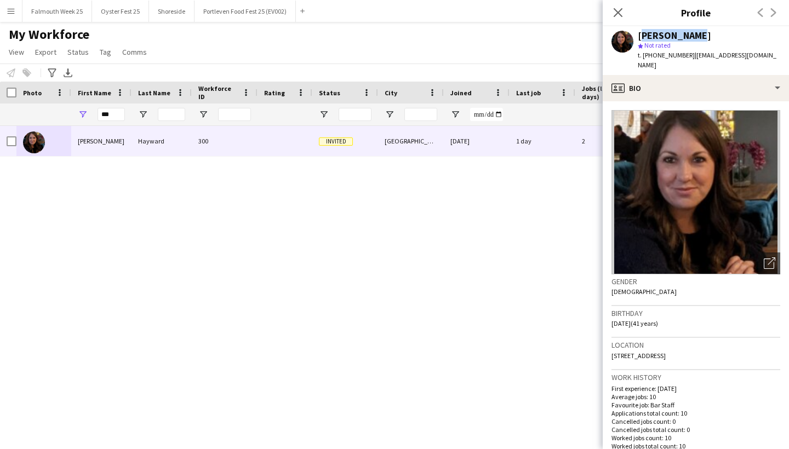
click at [681, 364] on div "Location [STREET_ADDRESS]" at bounding box center [696, 354] width 169 height 32
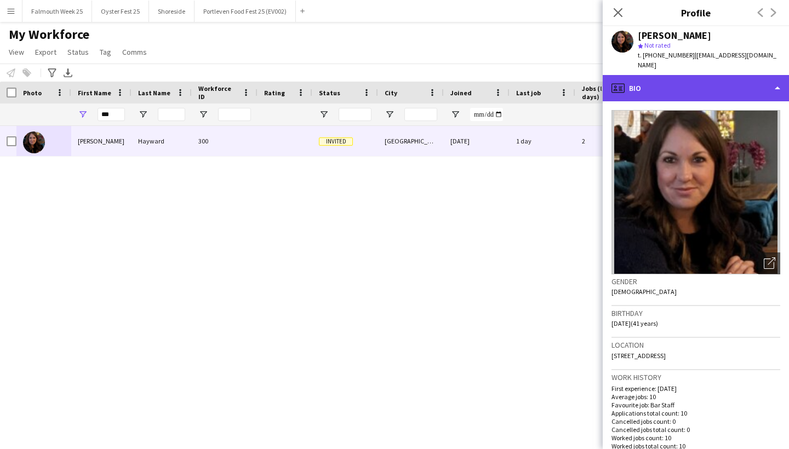
click at [661, 75] on div "profile Bio" at bounding box center [696, 88] width 186 height 26
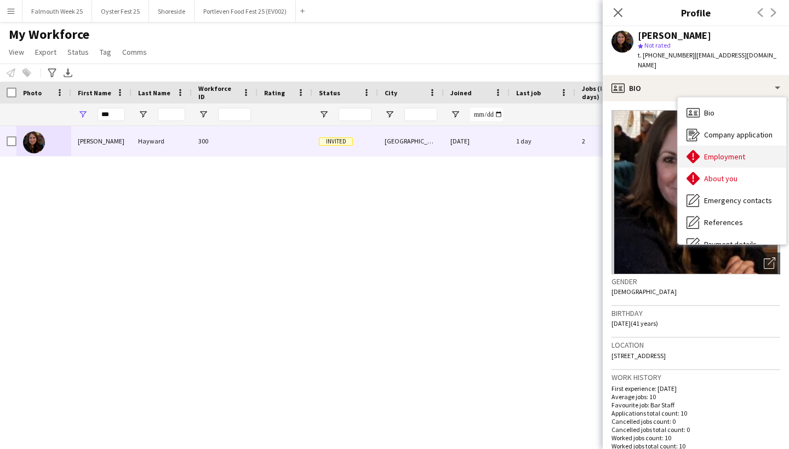
click at [726, 151] on div "Employment Employment" at bounding box center [732, 157] width 109 height 22
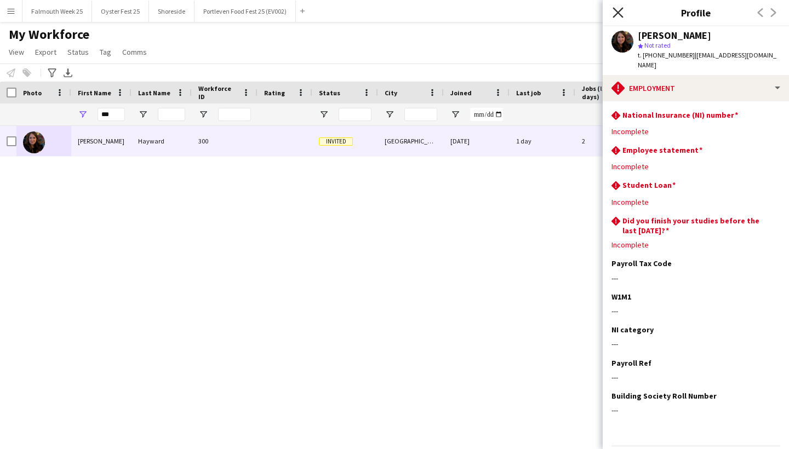
click at [616, 18] on icon "Close pop-in" at bounding box center [618, 12] width 10 height 10
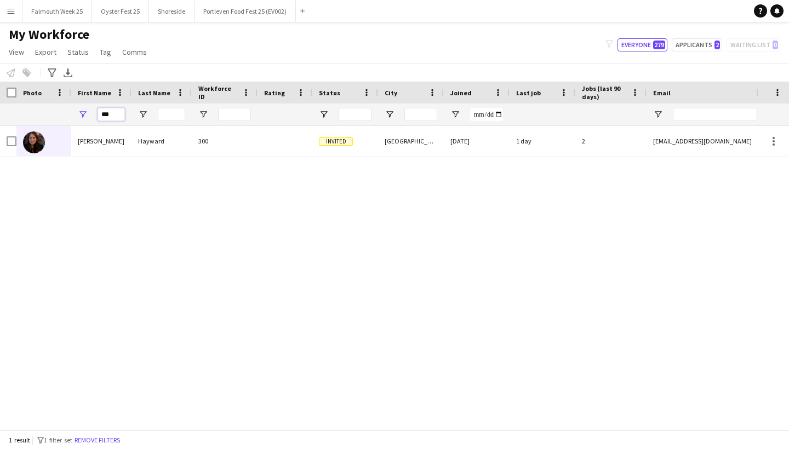
click at [117, 113] on input "***" at bounding box center [111, 114] width 27 height 13
type input "*"
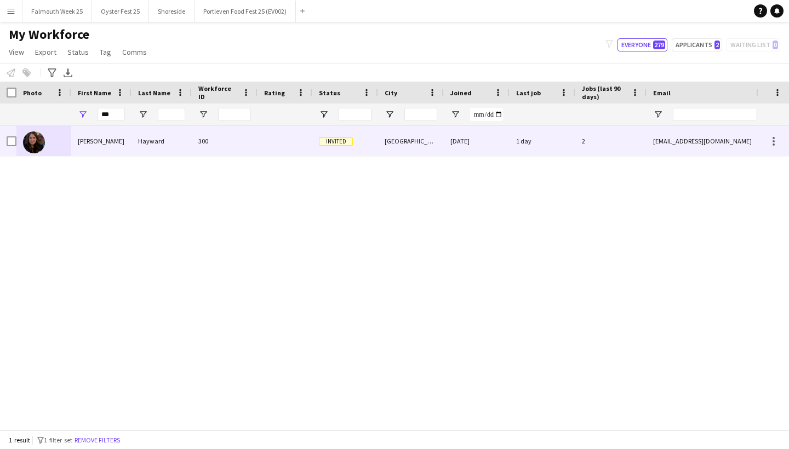
click at [462, 137] on div "[DATE]" at bounding box center [477, 141] width 66 height 30
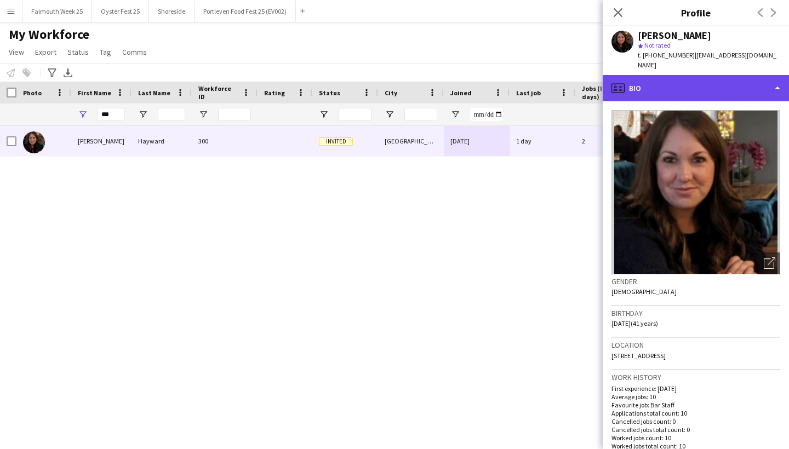
click at [728, 82] on div "profile Bio" at bounding box center [696, 88] width 186 height 26
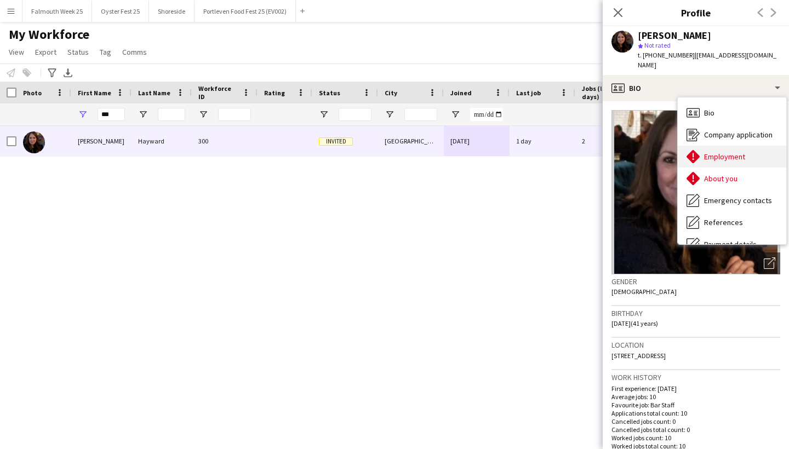
click at [744, 152] on span "Employment" at bounding box center [724, 157] width 41 height 10
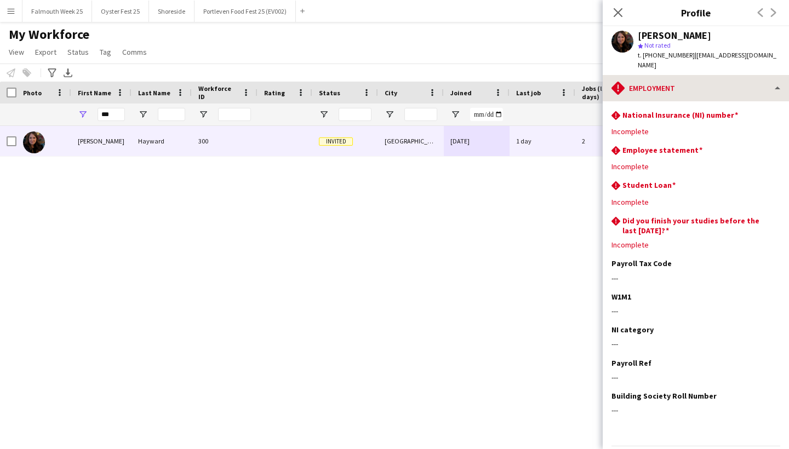
drag, startPoint x: 689, startPoint y: 56, endPoint x: 754, endPoint y: 65, distance: 65.3
click at [754, 65] on app-crew-profile "Close pop-in Profile Previous Next [PERSON_NAME] star Not rated t. [PHONE_NUMBE…" at bounding box center [696, 224] width 186 height 449
drag, startPoint x: 757, startPoint y: 50, endPoint x: 738, endPoint y: 53, distance: 18.8
click at [738, 53] on app-profile-header "[PERSON_NAME] star Not rated t. [PHONE_NUMBER] | [EMAIL_ADDRESS][DOMAIN_NAME]" at bounding box center [696, 50] width 186 height 49
click at [744, 42] on div "star Not rated" at bounding box center [709, 46] width 142 height 10
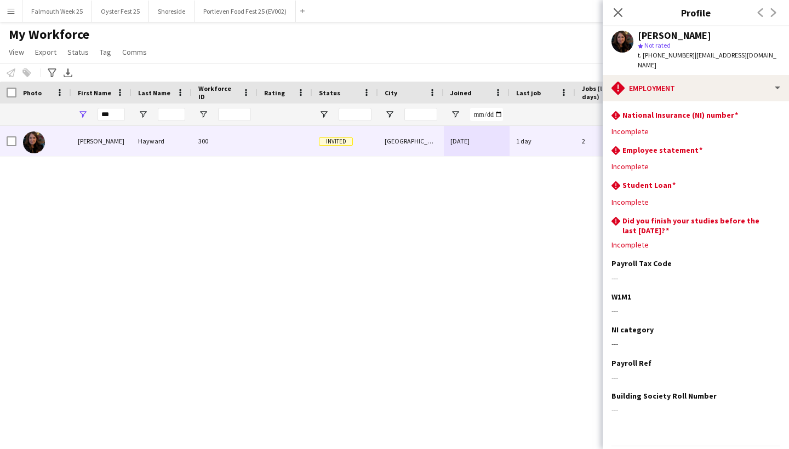
drag, startPoint x: 689, startPoint y: 54, endPoint x: 748, endPoint y: 57, distance: 58.7
click at [748, 57] on div "[PERSON_NAME] star Not rated t. [PHONE_NUMBER] | [EMAIL_ADDRESS][DOMAIN_NAME]" at bounding box center [696, 50] width 186 height 49
click at [119, 115] on input "***" at bounding box center [111, 114] width 27 height 13
type input "*"
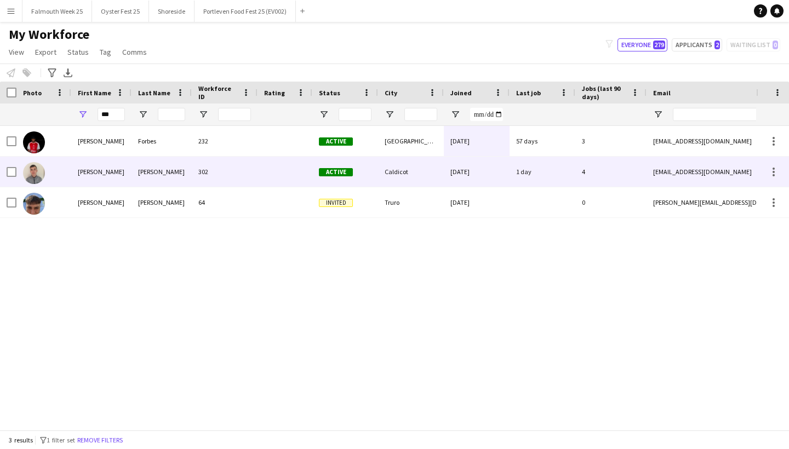
click at [94, 173] on div "[PERSON_NAME]" at bounding box center [101, 172] width 60 height 30
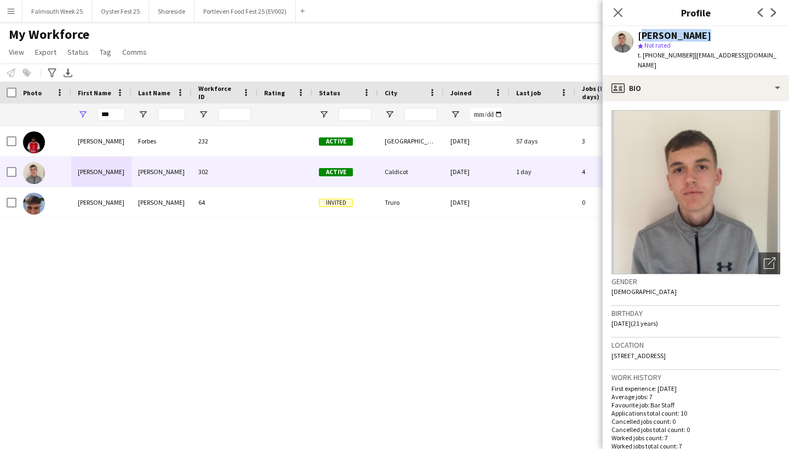
drag, startPoint x: 700, startPoint y: 33, endPoint x: 639, endPoint y: 36, distance: 61.5
click at [639, 36] on div "[PERSON_NAME]" at bounding box center [709, 36] width 142 height 10
drag, startPoint x: 610, startPoint y: 312, endPoint x: 643, endPoint y: 312, distance: 32.3
click at [643, 312] on app-crew-profile-bio "Open photos pop-in Gender [DEMOGRAPHIC_DATA] Birthday [DEMOGRAPHIC_DATA] (21 ye…" at bounding box center [696, 275] width 186 height 348
drag, startPoint x: 611, startPoint y: 345, endPoint x: 705, endPoint y: 348, distance: 94.3
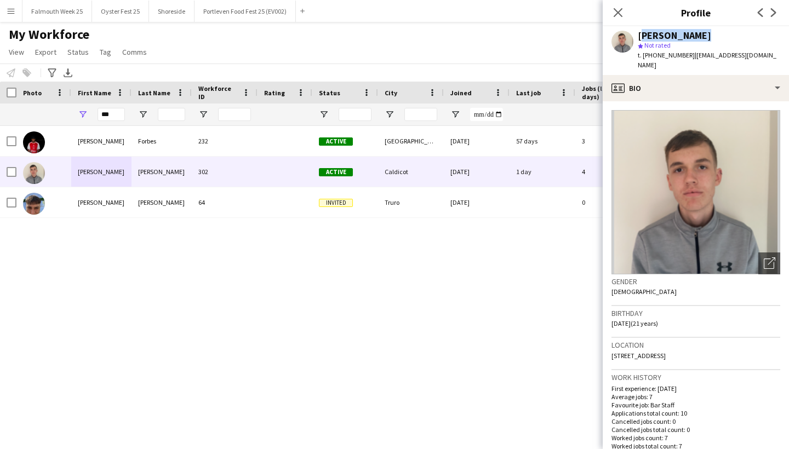
click at [705, 348] on app-crew-profile-bio "Open photos pop-in Gender [DEMOGRAPHIC_DATA] Birthday [DEMOGRAPHIC_DATA] (21 ye…" at bounding box center [696, 275] width 186 height 348
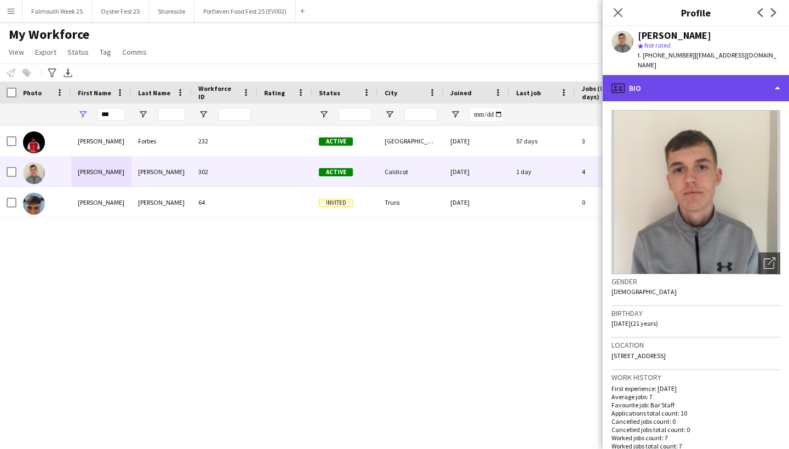
click at [741, 76] on div "profile Bio" at bounding box center [696, 88] width 186 height 26
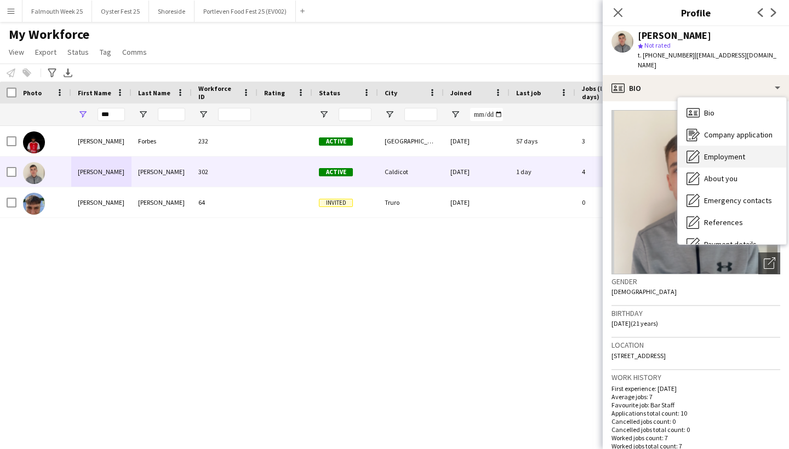
click at [728, 152] on span "Employment" at bounding box center [724, 157] width 41 height 10
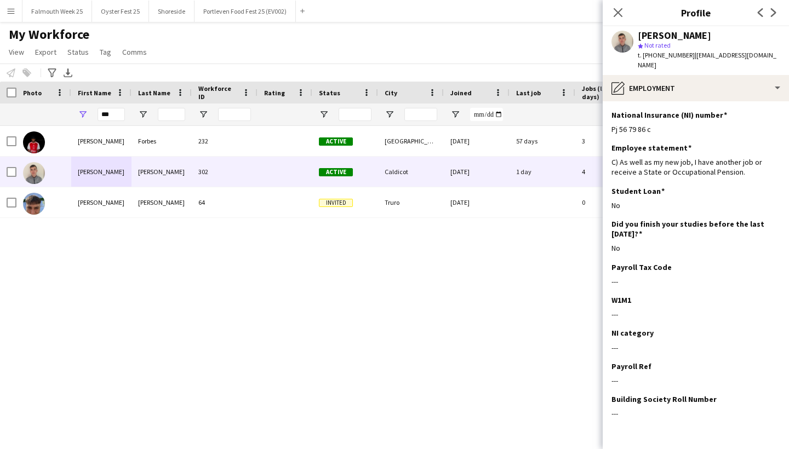
drag, startPoint x: 661, startPoint y: 118, endPoint x: 609, endPoint y: 119, distance: 52.1
click at [609, 119] on app-section-data-types "National Insurance (NI) number Edit this field Pj 56 79 86 c Employee statement…" at bounding box center [696, 275] width 186 height 348
drag, startPoint x: 630, startPoint y: 195, endPoint x: 612, endPoint y: 196, distance: 18.2
click at [612, 201] on div "No" at bounding box center [696, 206] width 169 height 10
drag, startPoint x: 610, startPoint y: 152, endPoint x: 743, endPoint y: 168, distance: 134.1
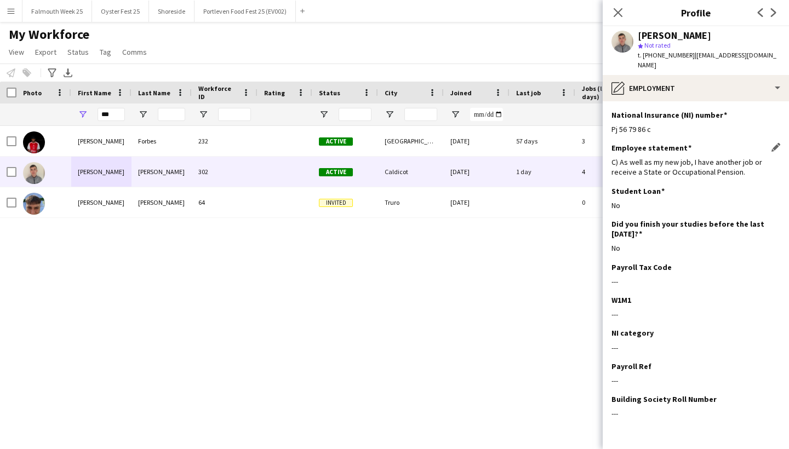
click at [743, 168] on app-section-data-types "National Insurance (NI) number Edit this field Pj 56 79 86 c Employee statement…" at bounding box center [696, 275] width 186 height 348
drag, startPoint x: 691, startPoint y: 55, endPoint x: 779, endPoint y: 53, distance: 87.7
click at [779, 53] on div "[PERSON_NAME] star Not rated t. [PHONE_NUMBER] | [EMAIL_ADDRESS][DOMAIN_NAME]" at bounding box center [696, 50] width 186 height 49
click at [118, 118] on input "***" at bounding box center [111, 114] width 27 height 13
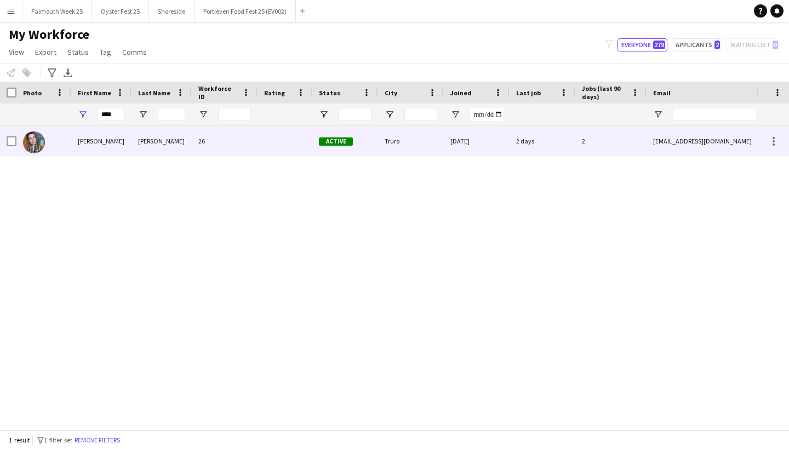
click at [111, 144] on div "[PERSON_NAME]" at bounding box center [101, 141] width 60 height 30
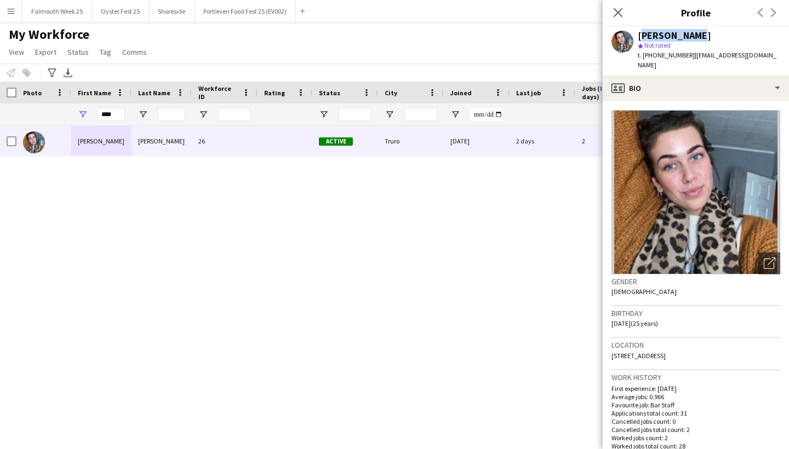
drag, startPoint x: 636, startPoint y: 35, endPoint x: 695, endPoint y: 38, distance: 58.7
click at [695, 38] on div "[PERSON_NAME] star Not rated t. [PHONE_NUMBER] | [EMAIL_ADDRESS][DOMAIN_NAME]" at bounding box center [696, 50] width 186 height 49
click at [612, 319] on span "[DATE] (25 years)" at bounding box center [635, 323] width 47 height 8
drag, startPoint x: 612, startPoint y: 313, endPoint x: 638, endPoint y: 317, distance: 26.5
click at [638, 319] on span "[DATE] (25 years)" at bounding box center [635, 323] width 47 height 8
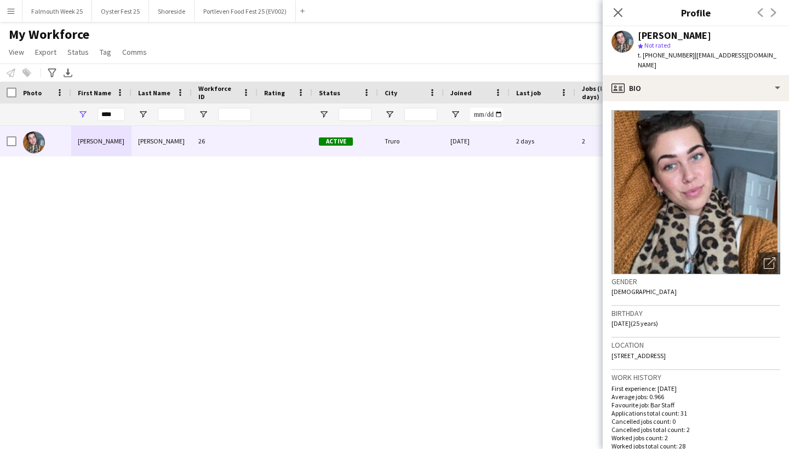
drag, startPoint x: 611, startPoint y: 345, endPoint x: 718, endPoint y: 349, distance: 106.9
click at [718, 349] on app-crew-profile-bio "Open photos pop-in Gender [DEMOGRAPHIC_DATA] Birthday [DEMOGRAPHIC_DATA] (25 ye…" at bounding box center [696, 275] width 186 height 348
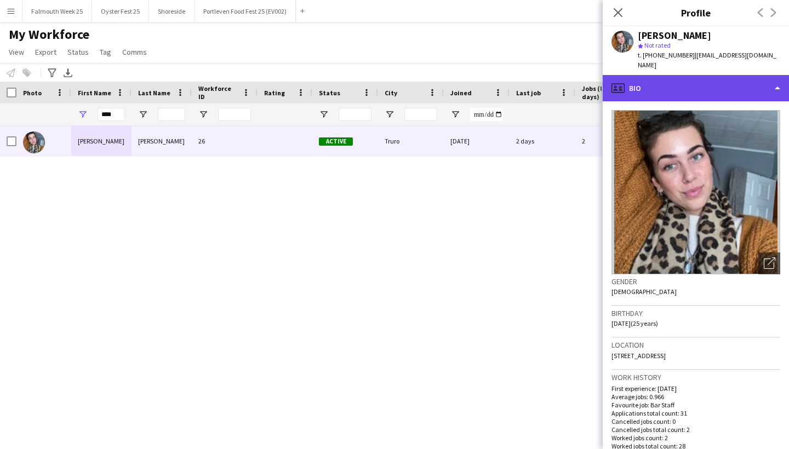
click at [751, 77] on div "profile Bio" at bounding box center [696, 88] width 186 height 26
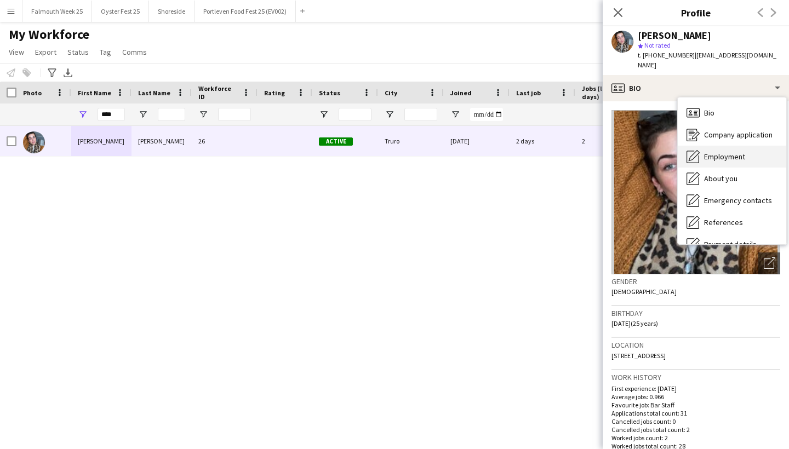
click at [722, 152] on span "Employment" at bounding box center [724, 157] width 41 height 10
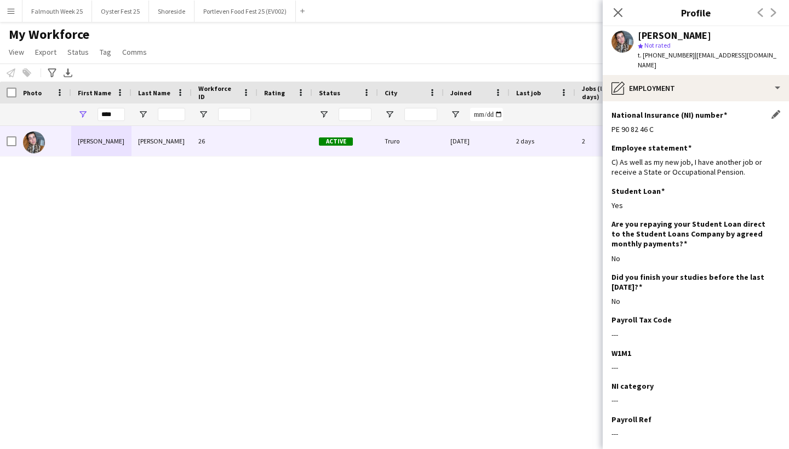
drag, startPoint x: 672, startPoint y: 112, endPoint x: 660, endPoint y: 118, distance: 13.5
click at [660, 118] on div "National Insurance (NI) number Edit this field PE 90 82 46 C" at bounding box center [696, 126] width 169 height 33
drag, startPoint x: 609, startPoint y: 195, endPoint x: 625, endPoint y: 195, distance: 16.4
click at [625, 195] on app-section-data-types "National Insurance (NI) number Edit this field PE 90 82 46 C Employee statement…" at bounding box center [696, 275] width 186 height 348
click at [611, 150] on app-section-data-types "National Insurance (NI) number Edit this field PE 90 82 46 C Employee statement…" at bounding box center [696, 275] width 186 height 348
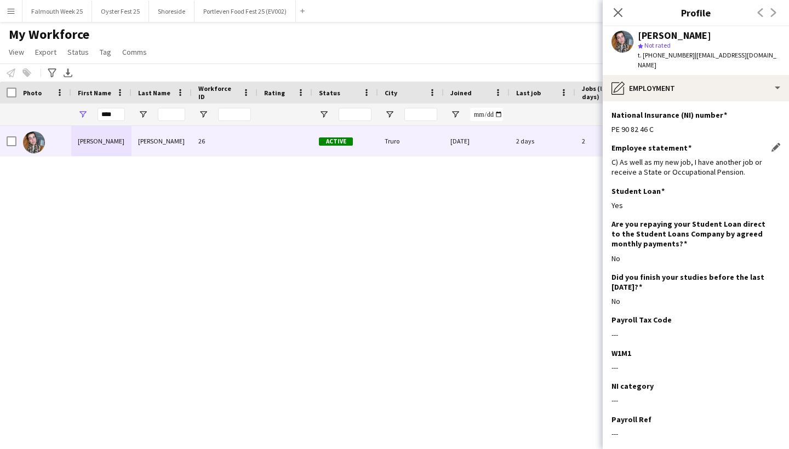
drag, startPoint x: 611, startPoint y: 150, endPoint x: 737, endPoint y: 162, distance: 126.6
click at [737, 162] on app-section-data-types "National Insurance (NI) number Edit this field PE 90 82 46 C Employee statement…" at bounding box center [696, 275] width 186 height 348
click at [695, 54] on span "| [EMAIL_ADDRESS][DOMAIN_NAME]" at bounding box center [707, 60] width 139 height 18
click at [704, 53] on span "| [EMAIL_ADDRESS][DOMAIN_NAME]" at bounding box center [707, 60] width 139 height 18
drag, startPoint x: 693, startPoint y: 54, endPoint x: 772, endPoint y: 53, distance: 78.9
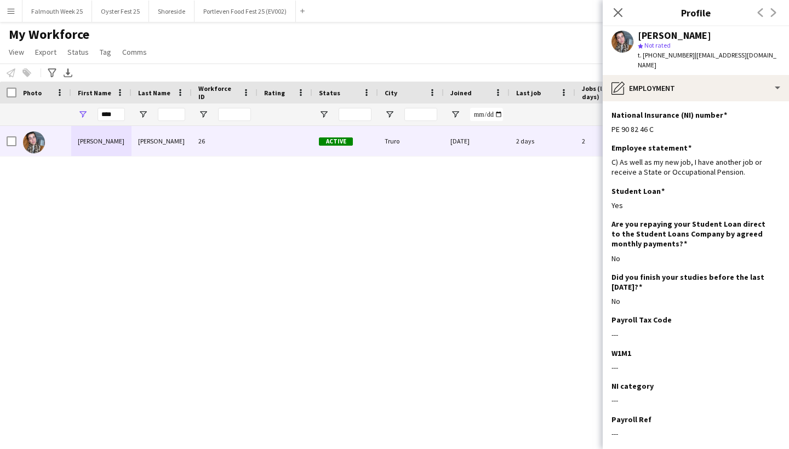
click at [772, 53] on div "[PERSON_NAME] star Not rated t. [PHONE_NUMBER] | [EMAIL_ADDRESS][DOMAIN_NAME]" at bounding box center [696, 50] width 186 height 49
click at [119, 115] on input "****" at bounding box center [111, 114] width 27 height 13
type input "*"
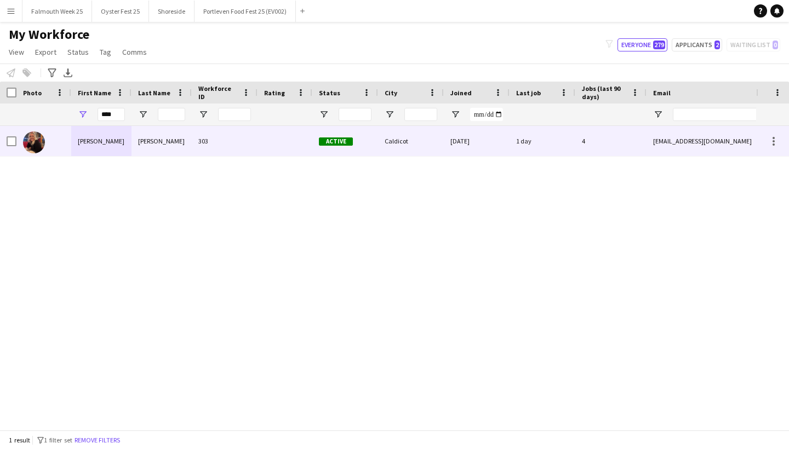
click at [64, 144] on div at bounding box center [43, 141] width 55 height 30
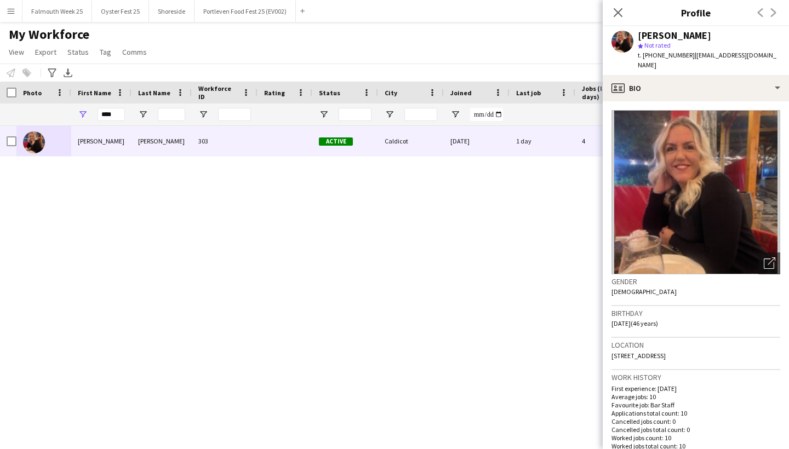
drag, startPoint x: 636, startPoint y: 35, endPoint x: 718, endPoint y: 35, distance: 81.7
click at [718, 35] on div "[PERSON_NAME] star Not rated t. [PHONE_NUMBER] | [EMAIL_ADDRESS][DOMAIN_NAME]" at bounding box center [696, 50] width 186 height 49
drag, startPoint x: 612, startPoint y: 313, endPoint x: 642, endPoint y: 317, distance: 30.9
click at [642, 319] on span "[DATE] (46 years)" at bounding box center [635, 323] width 47 height 8
drag, startPoint x: 612, startPoint y: 345, endPoint x: 722, endPoint y: 351, distance: 110.9
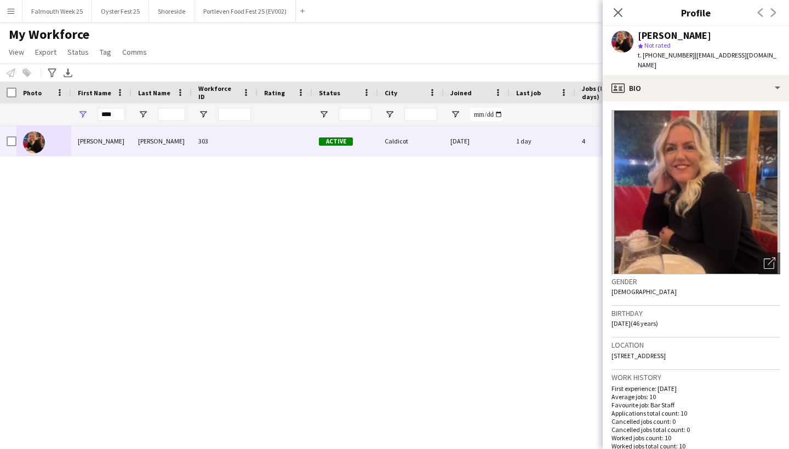
click at [722, 351] on div "Location [STREET_ADDRESS]" at bounding box center [696, 354] width 169 height 32
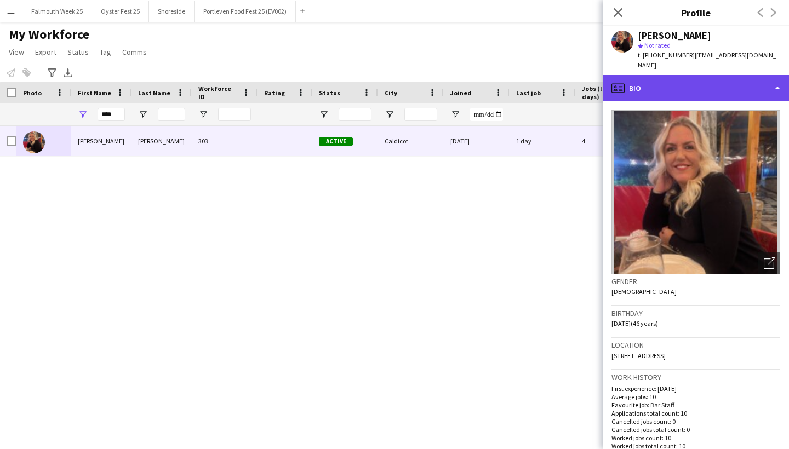
click at [671, 82] on div "profile Bio" at bounding box center [696, 88] width 186 height 26
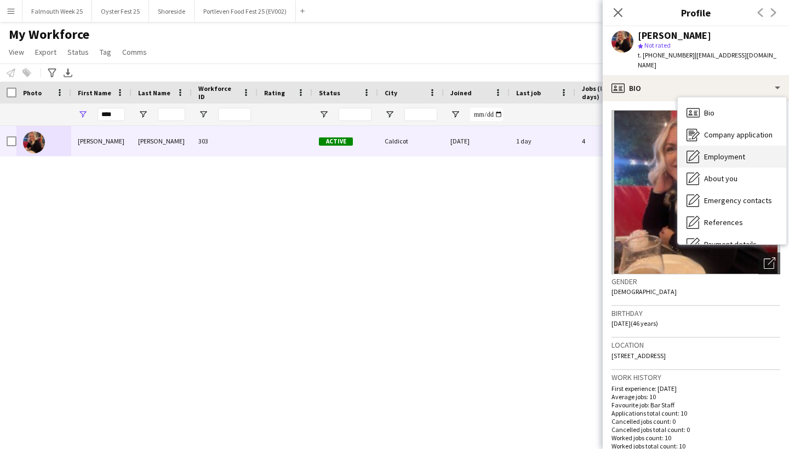
click at [723, 152] on span "Employment" at bounding box center [724, 157] width 41 height 10
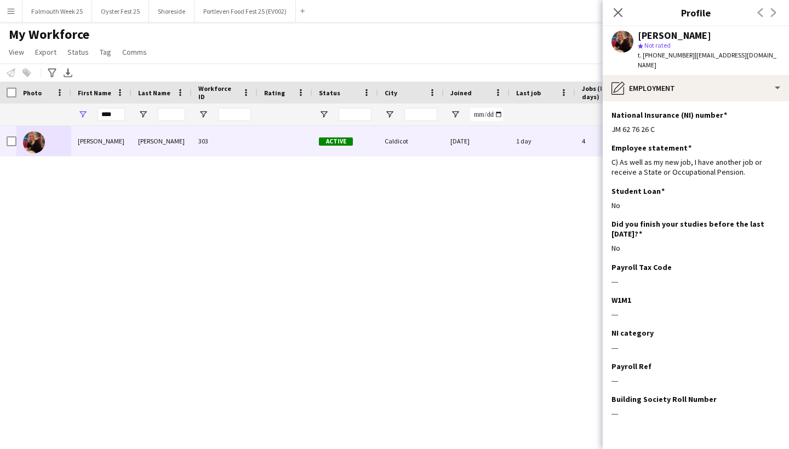
drag, startPoint x: 677, startPoint y: 117, endPoint x: 609, endPoint y: 120, distance: 67.5
click at [609, 120] on app-section-data-types "National Insurance (NI) number Edit this field JM 62 76 26 C Employee statement…" at bounding box center [696, 275] width 186 height 348
drag, startPoint x: 621, startPoint y: 194, endPoint x: 609, endPoint y: 196, distance: 12.8
click at [609, 196] on app-section-data-types "National Insurance (NI) number Edit this field JM 62 76 26 C Employee statement…" at bounding box center [696, 275] width 186 height 348
drag, startPoint x: 611, startPoint y: 152, endPoint x: 757, endPoint y: 169, distance: 147.2
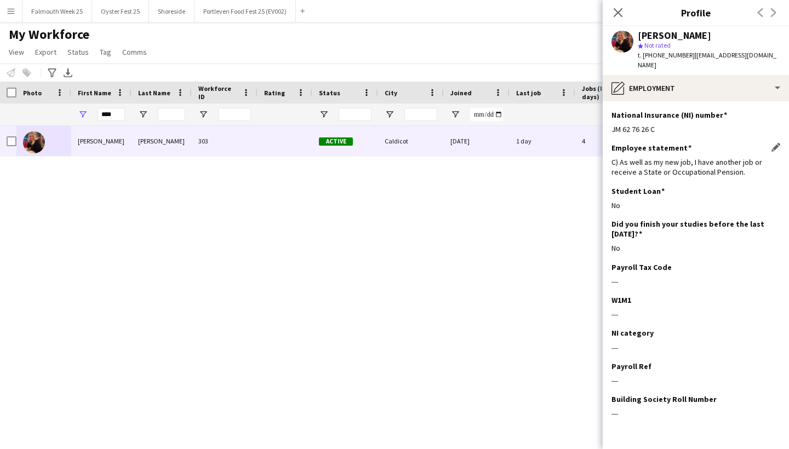
click at [757, 169] on app-section-data-types "National Insurance (NI) number Edit this field JM 62 76 26 C Employee statement…" at bounding box center [696, 275] width 186 height 348
drag, startPoint x: 689, startPoint y: 55, endPoint x: 750, endPoint y: 58, distance: 61.4
click at [750, 58] on div "[PERSON_NAME] star Not rated t. [PHONE_NUMBER] | [EMAIL_ADDRESS][DOMAIN_NAME]" at bounding box center [696, 50] width 186 height 49
click at [118, 111] on input "****" at bounding box center [111, 114] width 27 height 13
type input "*"
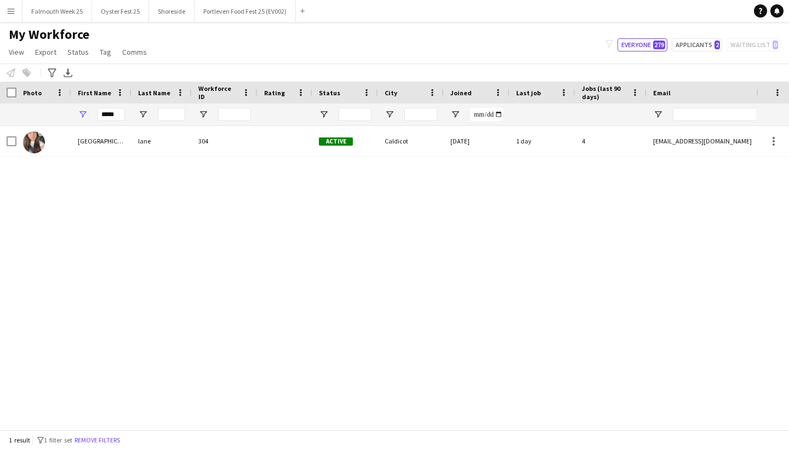
drag, startPoint x: 95, startPoint y: 121, endPoint x: 37, endPoint y: 142, distance: 61.9
click at [37, 142] on img at bounding box center [34, 143] width 22 height 22
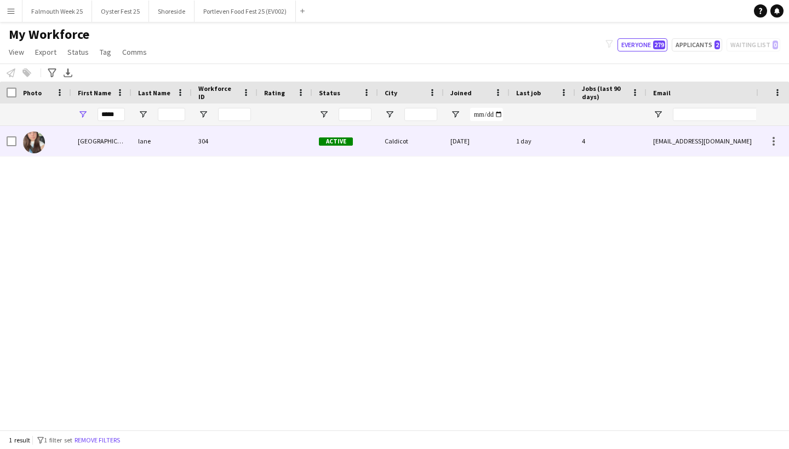
click at [42, 142] on img at bounding box center [34, 143] width 22 height 22
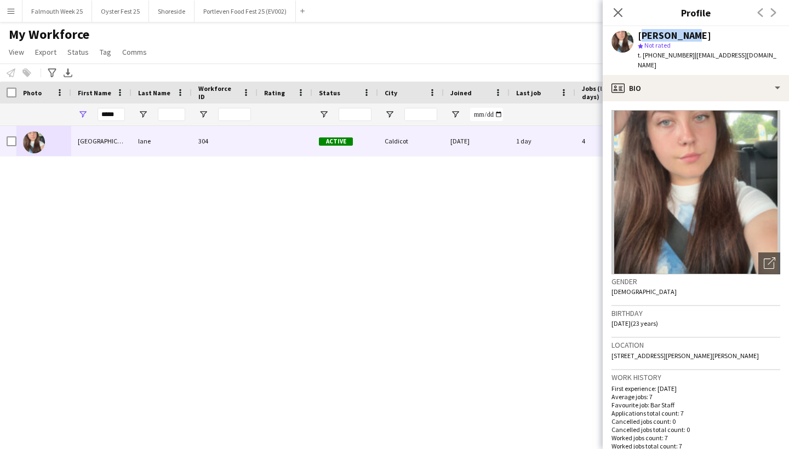
drag, startPoint x: 685, startPoint y: 35, endPoint x: 638, endPoint y: 39, distance: 47.3
click at [638, 39] on div "[PERSON_NAME]" at bounding box center [709, 36] width 142 height 10
drag, startPoint x: 612, startPoint y: 314, endPoint x: 642, endPoint y: 313, distance: 30.1
click at [642, 319] on span "[DATE] (23 years)" at bounding box center [635, 323] width 47 height 8
drag, startPoint x: 612, startPoint y: 345, endPoint x: 724, endPoint y: 341, distance: 113.0
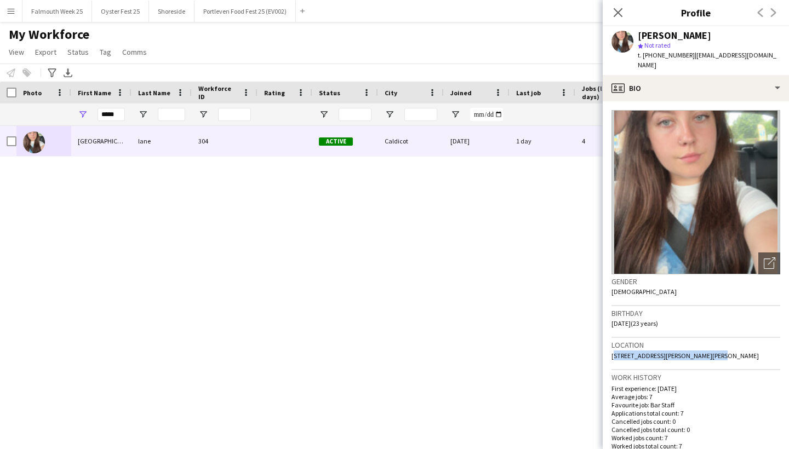
click at [724, 341] on div "Location [STREET_ADDRESS][PERSON_NAME][PERSON_NAME]" at bounding box center [696, 354] width 169 height 32
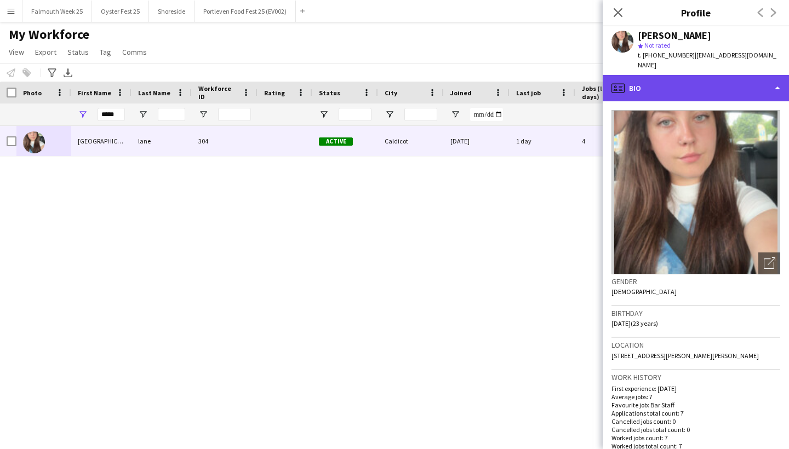
click at [707, 77] on div "profile Bio" at bounding box center [696, 88] width 186 height 26
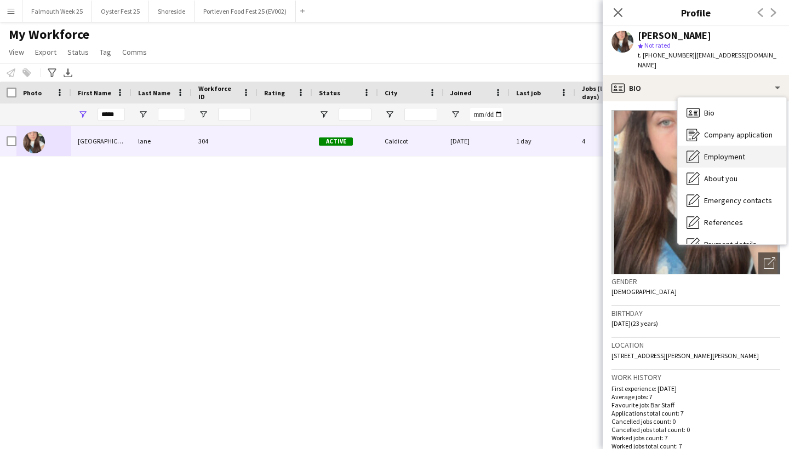
click at [727, 152] on span "Employment" at bounding box center [724, 157] width 41 height 10
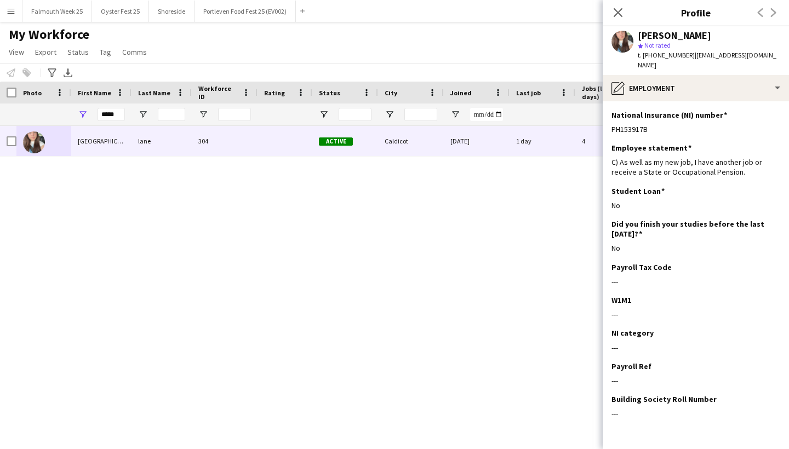
drag, startPoint x: 654, startPoint y: 116, endPoint x: 606, endPoint y: 117, distance: 48.8
click at [606, 117] on app-section-data-types "National Insurance (NI) number Edit this field PH153917B Employee statement Edi…" at bounding box center [696, 275] width 186 height 348
drag, startPoint x: 628, startPoint y: 195, endPoint x: 607, endPoint y: 197, distance: 21.0
click at [607, 197] on app-section-data-types "National Insurance (NI) number Edit this field PH153917B Employee statement Edi…" at bounding box center [696, 275] width 186 height 348
drag, startPoint x: 614, startPoint y: 152, endPoint x: 640, endPoint y: 163, distance: 28.5
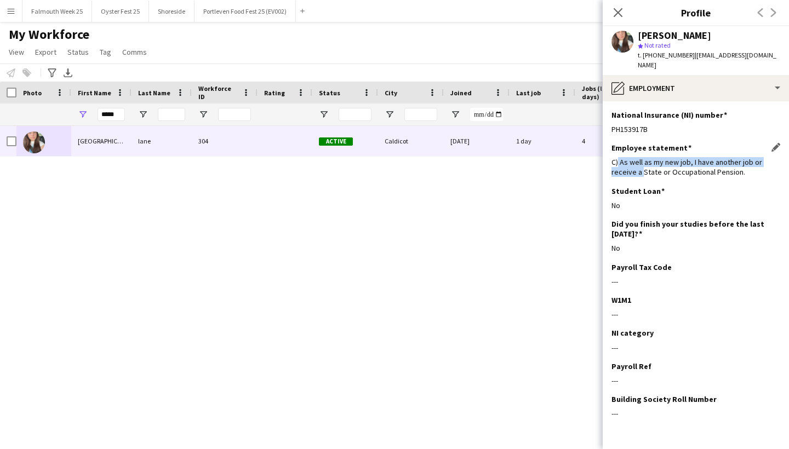
click at [640, 163] on div "C) As well as my new job, I have another job or receive a State or Occupational…" at bounding box center [696, 167] width 169 height 20
drag, startPoint x: 740, startPoint y: 163, endPoint x: 608, endPoint y: 156, distance: 132.8
click at [608, 156] on app-section-data-types "National Insurance (NI) number Edit this field PH153917B Employee statement Edi…" at bounding box center [696, 275] width 186 height 348
drag, startPoint x: 689, startPoint y: 56, endPoint x: 753, endPoint y: 59, distance: 64.2
click at [753, 59] on span "| [EMAIL_ADDRESS][DOMAIN_NAME]" at bounding box center [707, 60] width 139 height 18
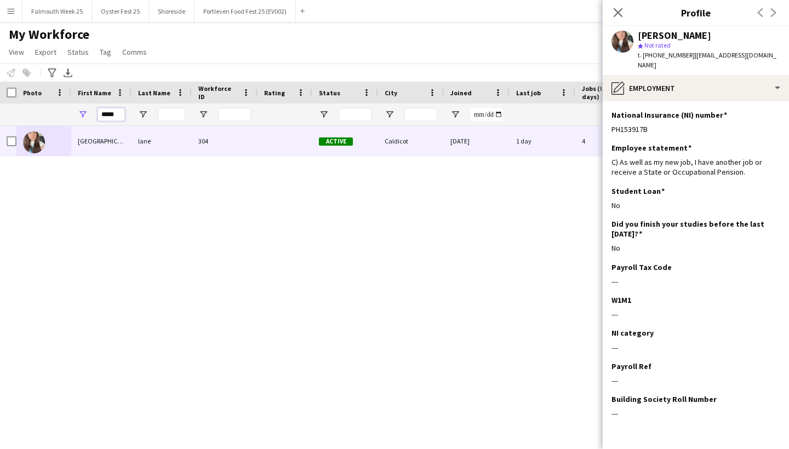
click at [118, 112] on input "*****" at bounding box center [111, 114] width 27 height 13
type input "*"
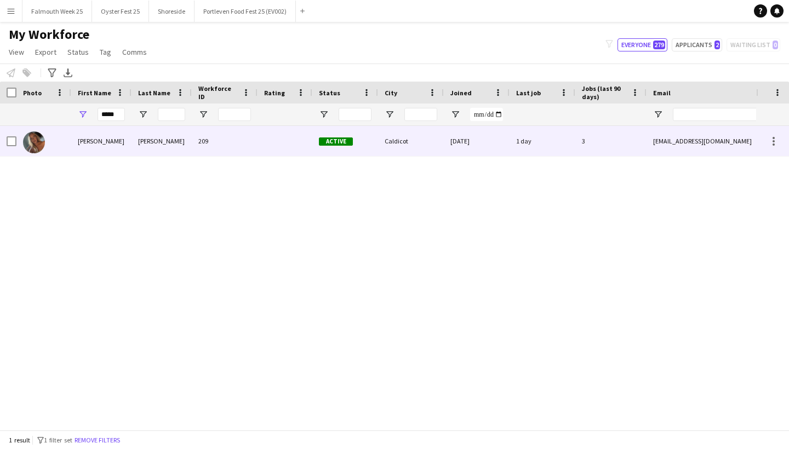
click at [32, 144] on img at bounding box center [34, 143] width 22 height 22
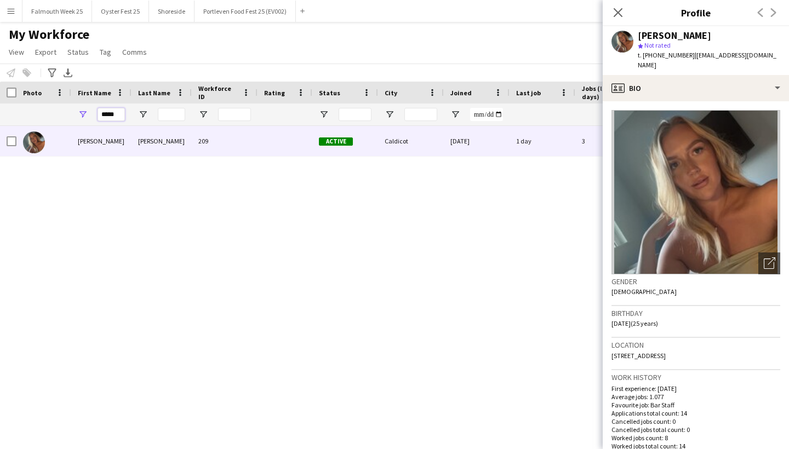
click at [118, 117] on input "*****" at bounding box center [111, 114] width 27 height 13
type input "*"
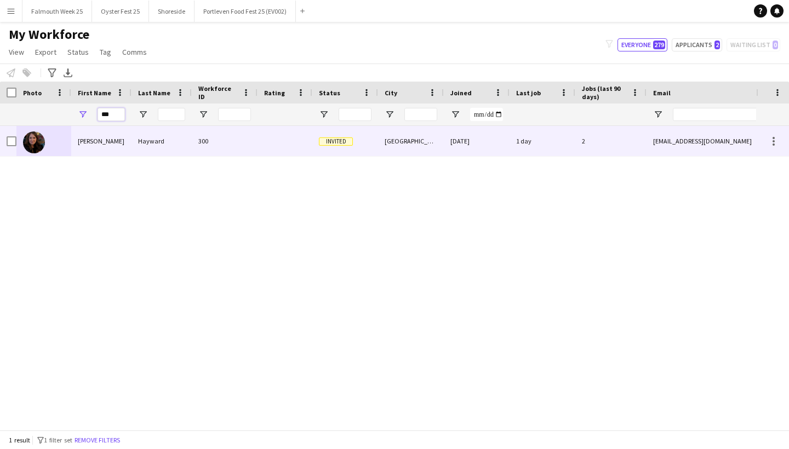
type input "***"
click at [187, 140] on div "Hayward" at bounding box center [162, 141] width 60 height 30
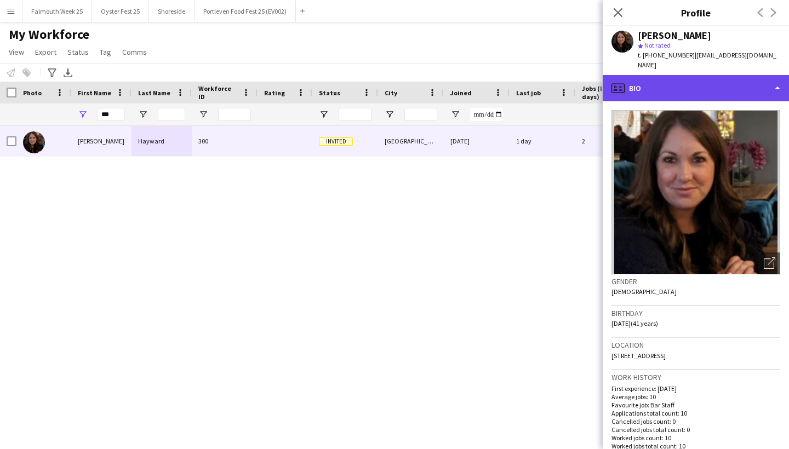
click at [697, 82] on div "profile Bio" at bounding box center [696, 88] width 186 height 26
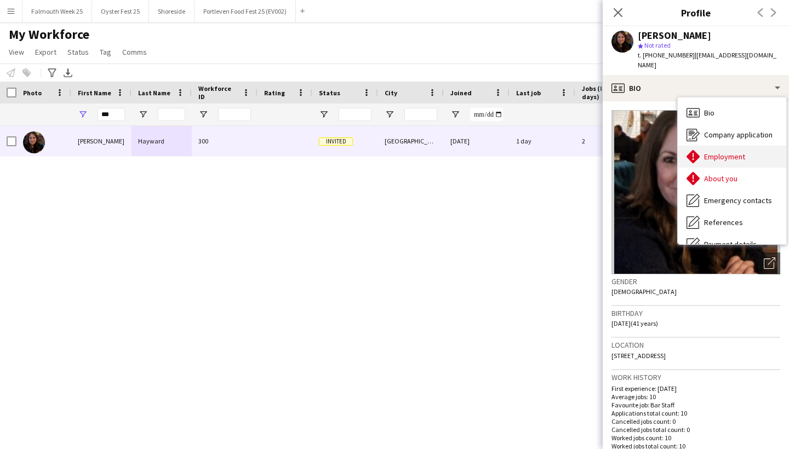
click at [711, 152] on span "Employment" at bounding box center [724, 157] width 41 height 10
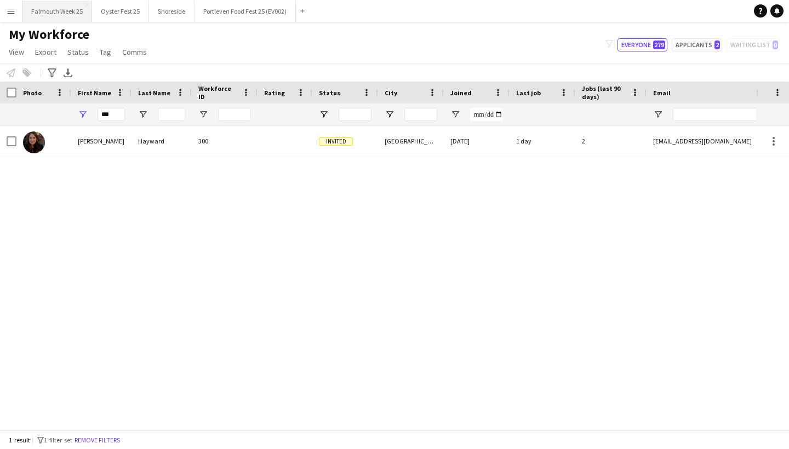
click at [66, 18] on button "Falmouth Week 25 Close" at bounding box center [57, 11] width 70 height 21
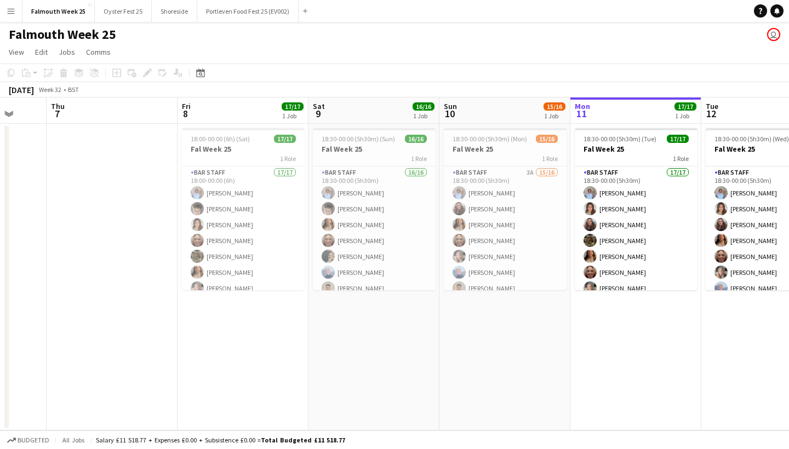
scroll to position [0, 346]
click at [310, 11] on app-navbar "Menu Boards Boards Boards All jobs Status Workforce Workforce My Workforce Recr…" at bounding box center [394, 11] width 789 height 22
click at [303, 12] on app-icon "Add" at bounding box center [305, 11] width 4 height 4
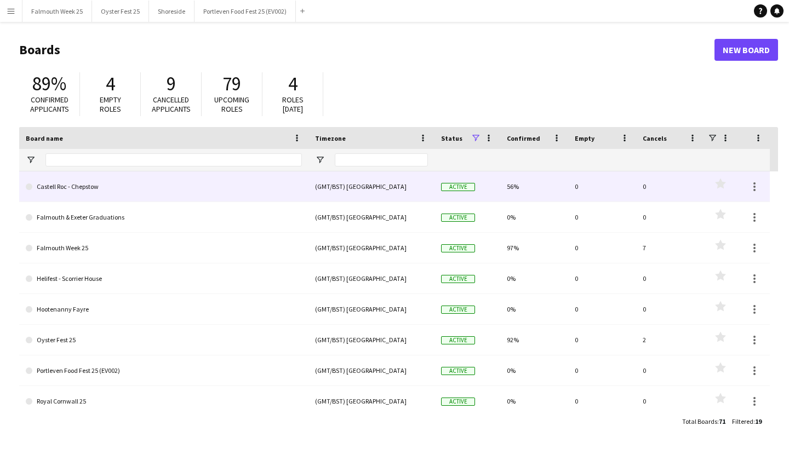
click at [91, 197] on link "Castell Roc - Chepstow" at bounding box center [164, 187] width 276 height 31
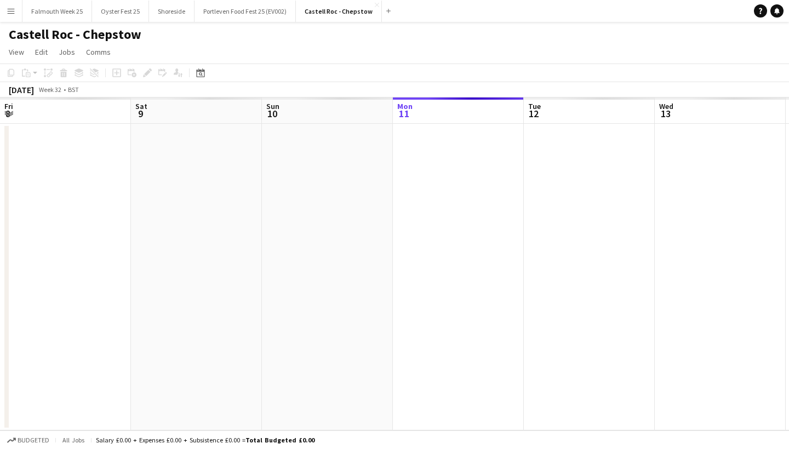
scroll to position [0, 262]
